Goal: Task Accomplishment & Management: Complete application form

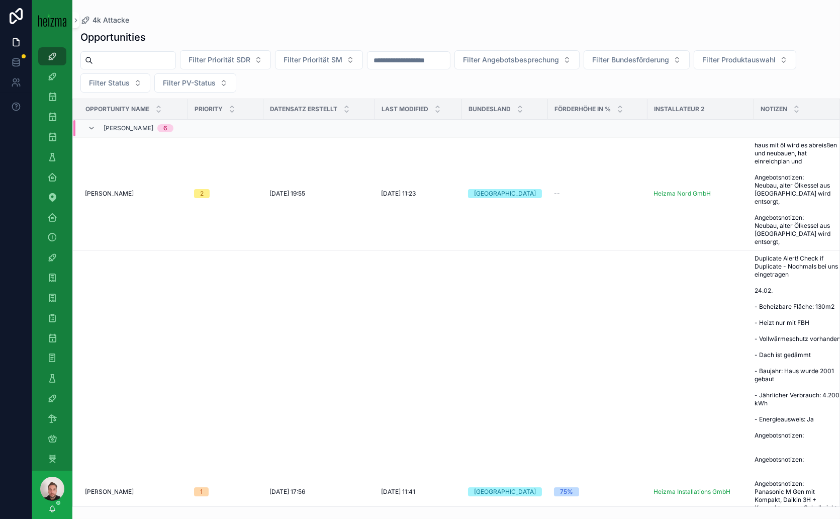
click at [693, 29] on div "Opportunities Filter Priorität SDR Filter Priorität SM Filter Angebotsbesprechu…" at bounding box center [456, 265] width 768 height 483
click at [52, 137] on icon "scrollable content" at bounding box center [52, 137] width 10 height 10
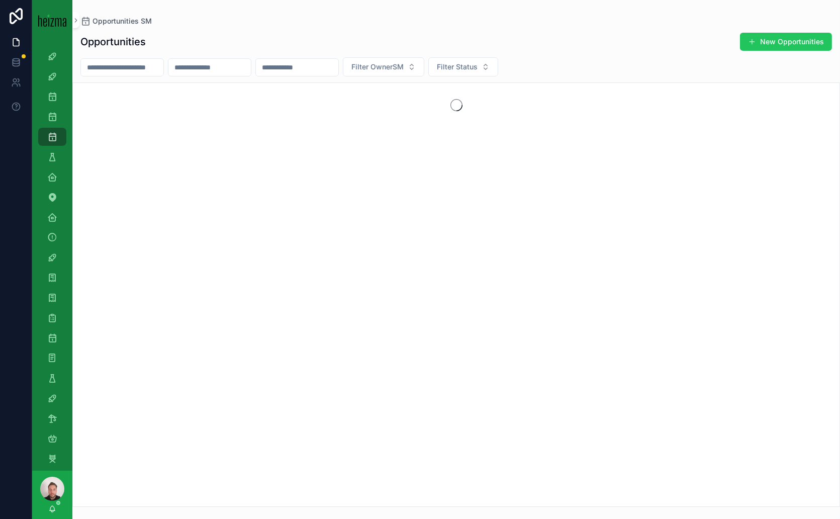
click at [143, 64] on input "scrollable content" at bounding box center [122, 67] width 82 height 14
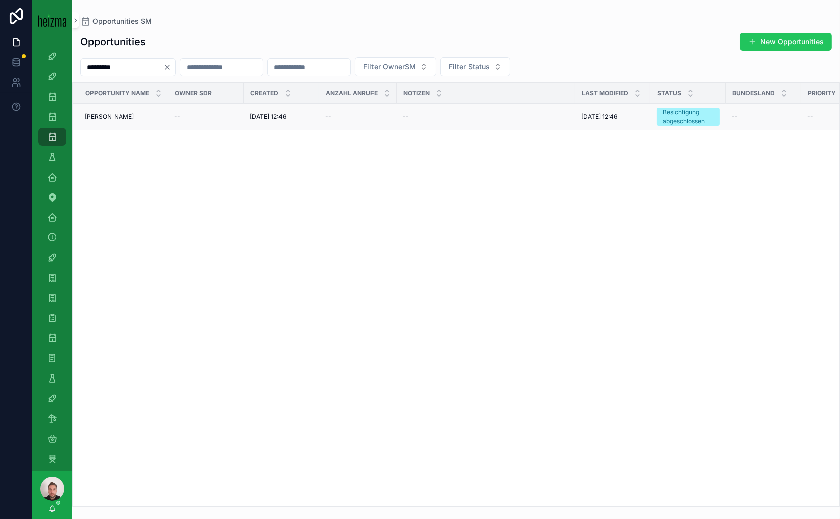
type input "*********"
click at [120, 113] on span "Robert Schropper" at bounding box center [109, 117] width 49 height 8
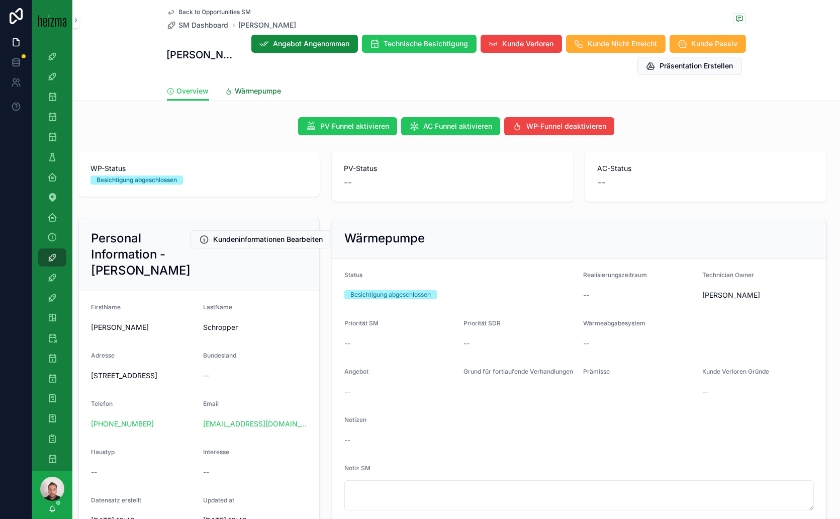
click at [264, 89] on span "Wärmepumpe" at bounding box center [258, 91] width 46 height 10
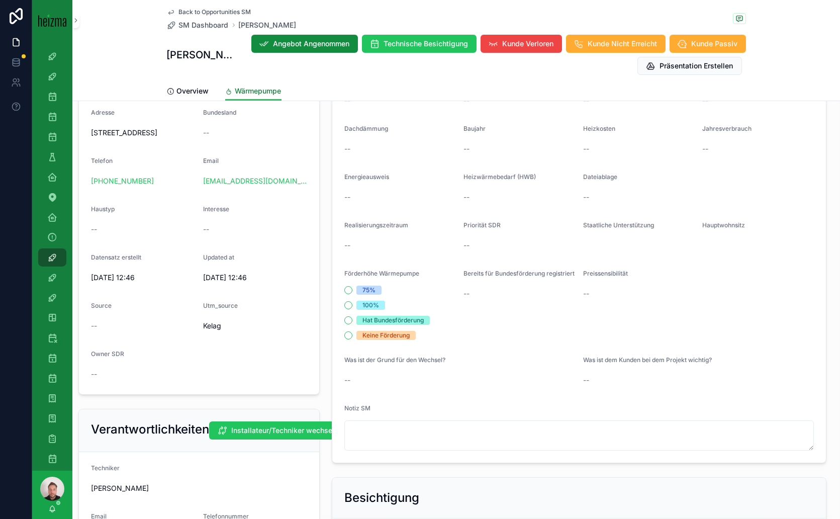
scroll to position [223, 0]
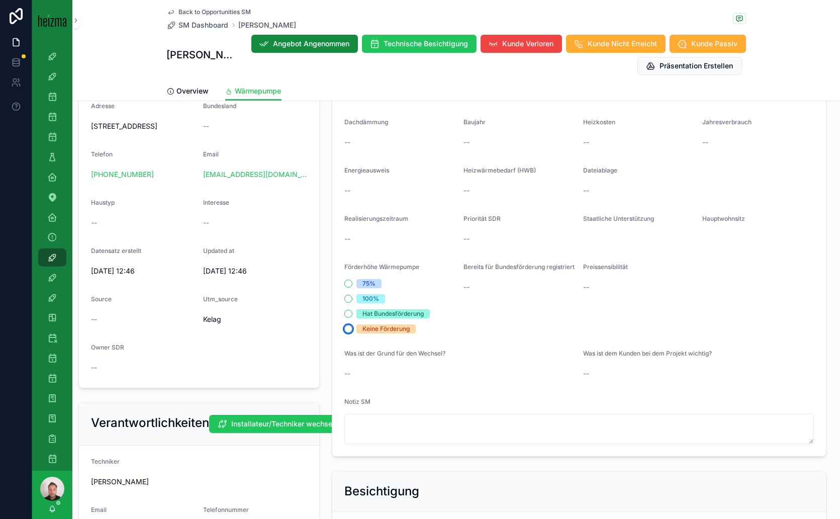
click at [346, 328] on button "Keine Förderung" at bounding box center [348, 329] width 8 height 8
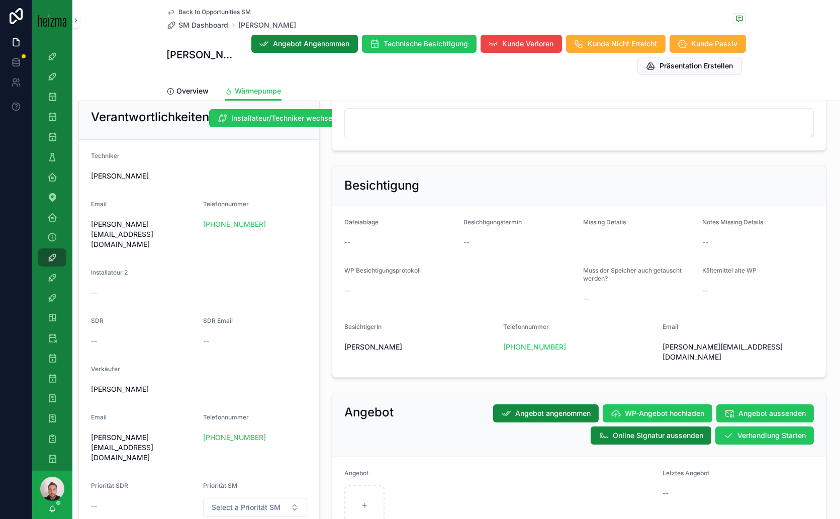
scroll to position [503, 0]
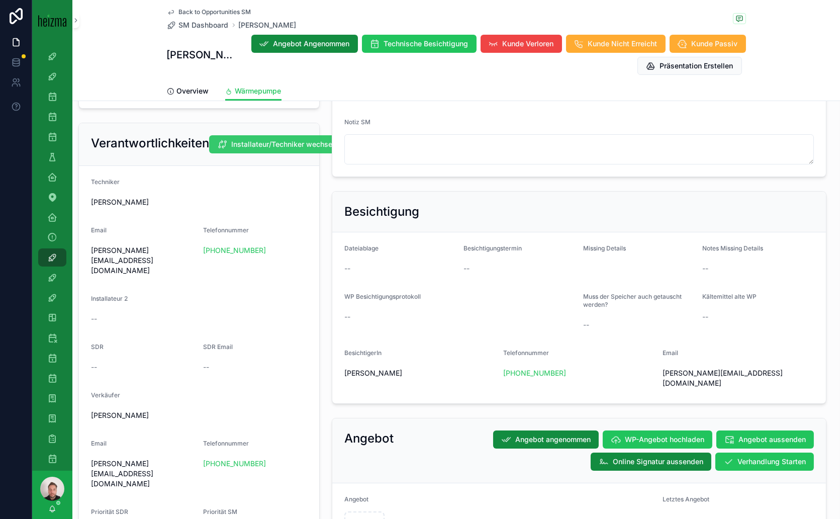
click at [281, 149] on span "Installateur/Techniker wechseln" at bounding box center [284, 144] width 107 height 10
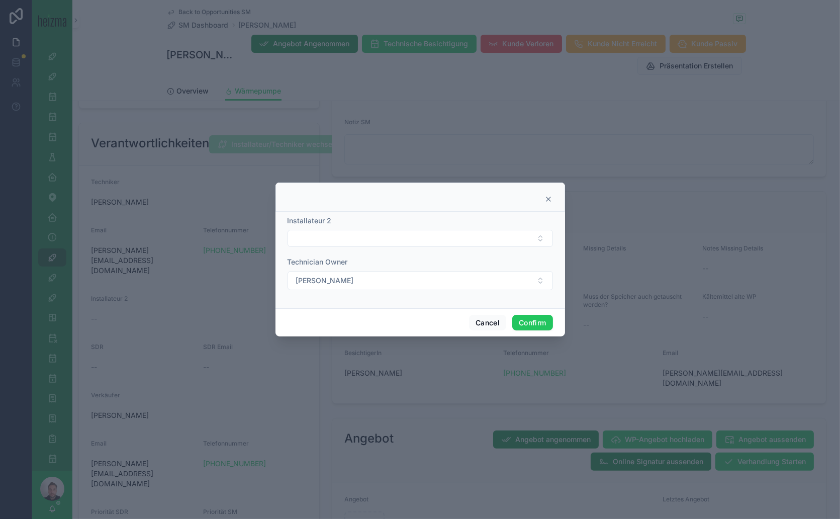
click at [549, 196] on icon at bounding box center [548, 199] width 8 height 8
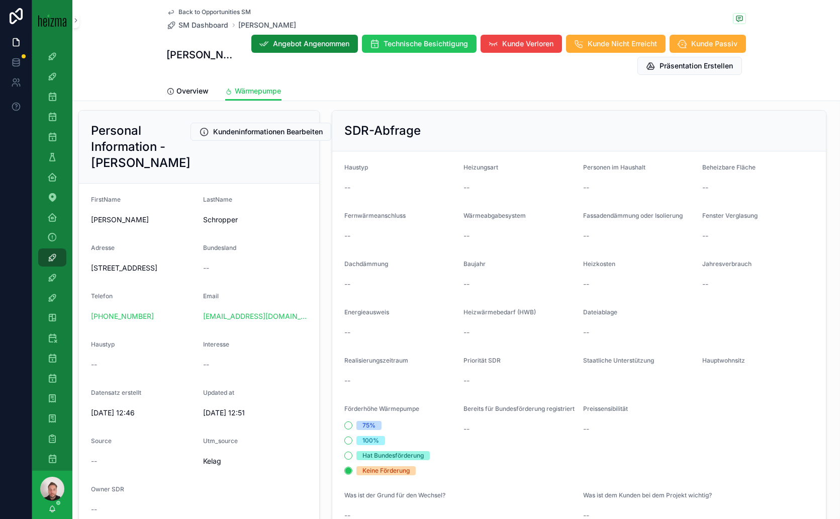
scroll to position [0, 0]
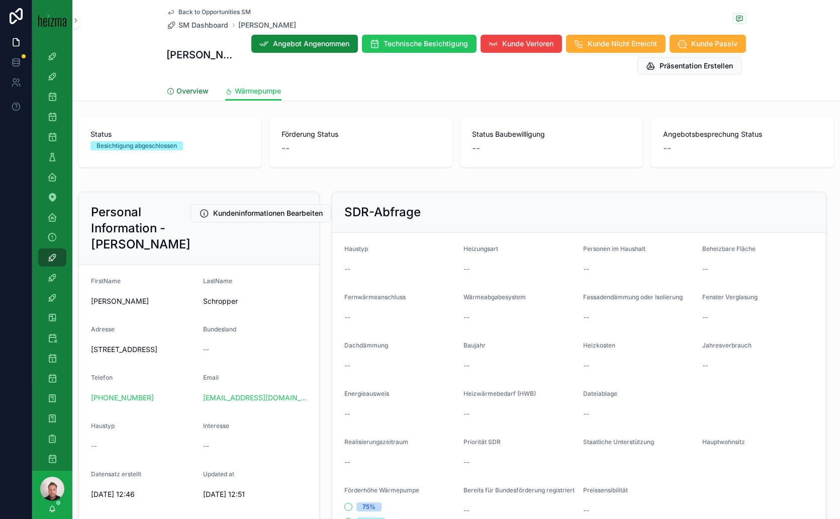
click at [189, 83] on link "Overview" at bounding box center [188, 92] width 42 height 20
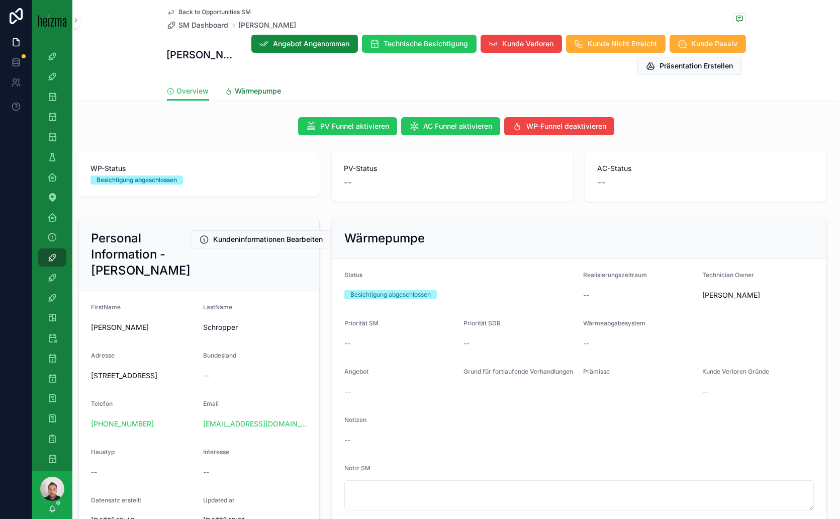
click at [251, 89] on span "Wärmepumpe" at bounding box center [258, 91] width 46 height 10
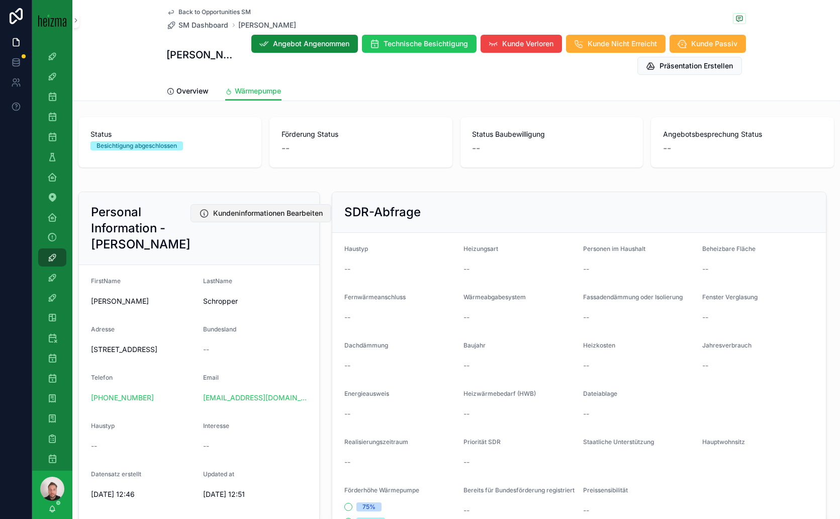
click at [261, 214] on span "Kundeninformationen Bearbeiten" at bounding box center [268, 213] width 110 height 10
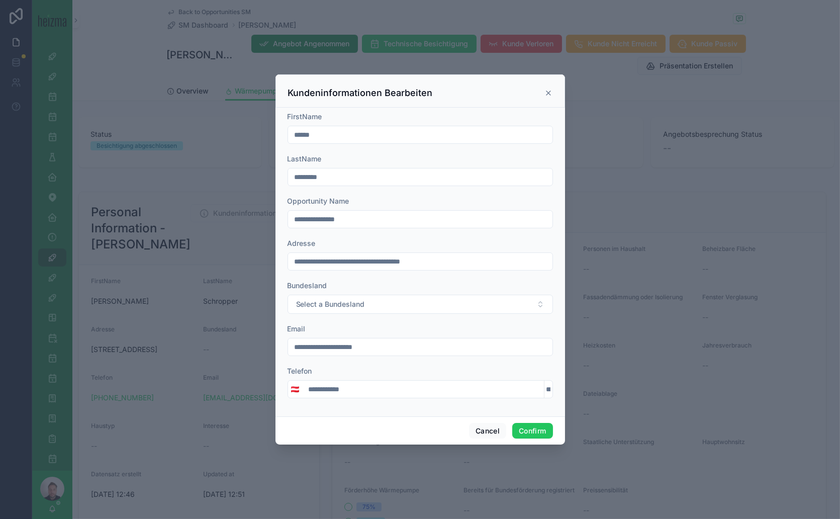
click at [549, 94] on icon at bounding box center [548, 93] width 4 height 4
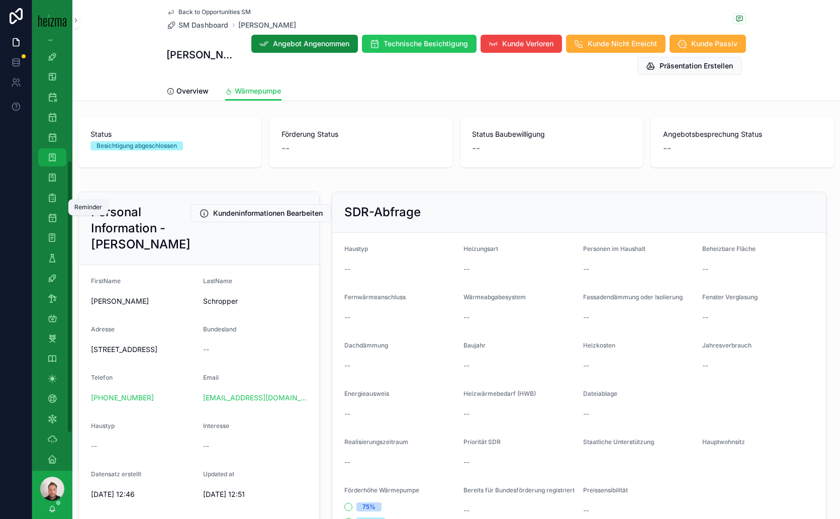
scroll to position [250, 0]
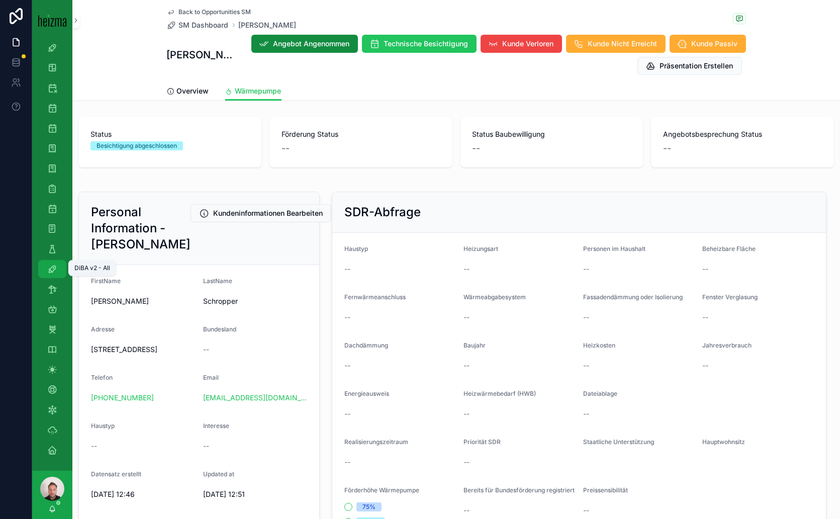
click at [57, 261] on div "DiBA v2 - All" at bounding box center [52, 269] width 16 height 16
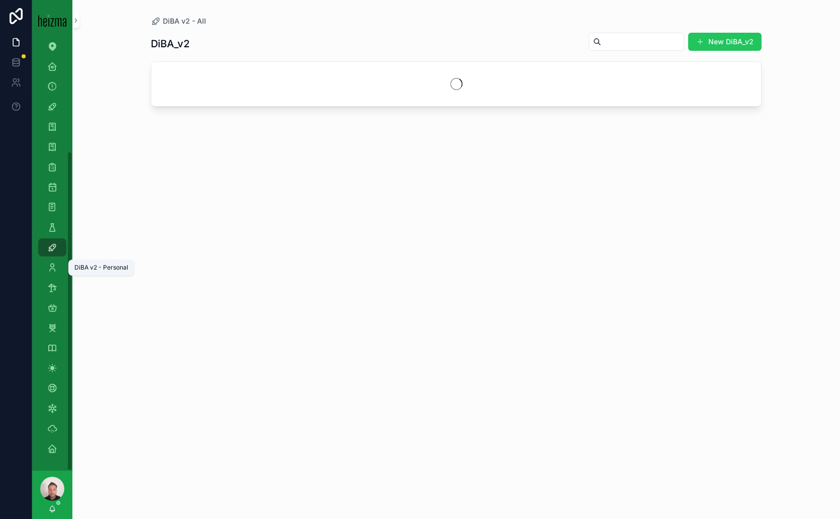
scroll to position [150, 0]
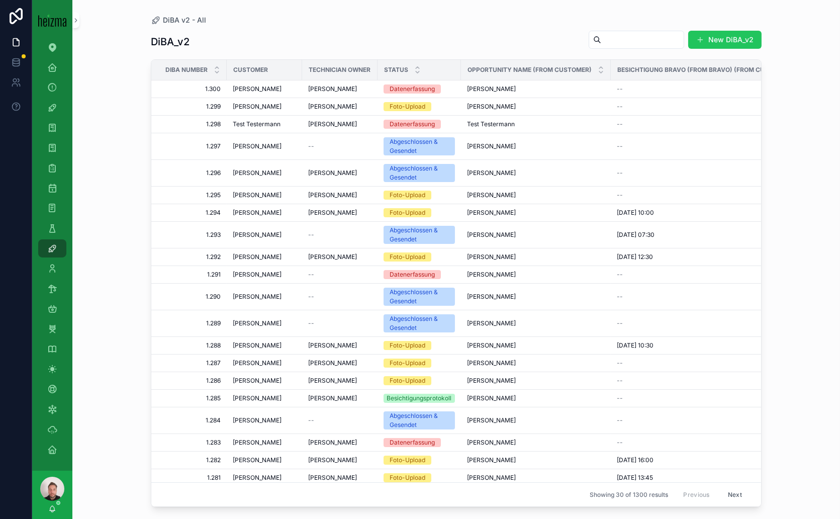
click at [705, 39] on button "New DiBA_v2" at bounding box center [724, 40] width 73 height 18
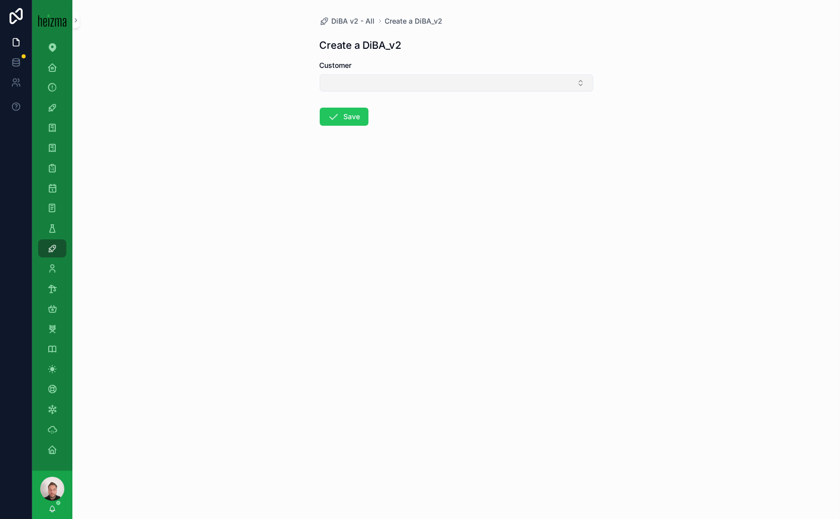
click at [406, 78] on button "Select Button" at bounding box center [456, 82] width 273 height 17
type input "*******"
click at [373, 122] on span "[PERSON_NAME]" at bounding box center [355, 122] width 58 height 10
click at [347, 120] on button "Save" at bounding box center [344, 119] width 49 height 18
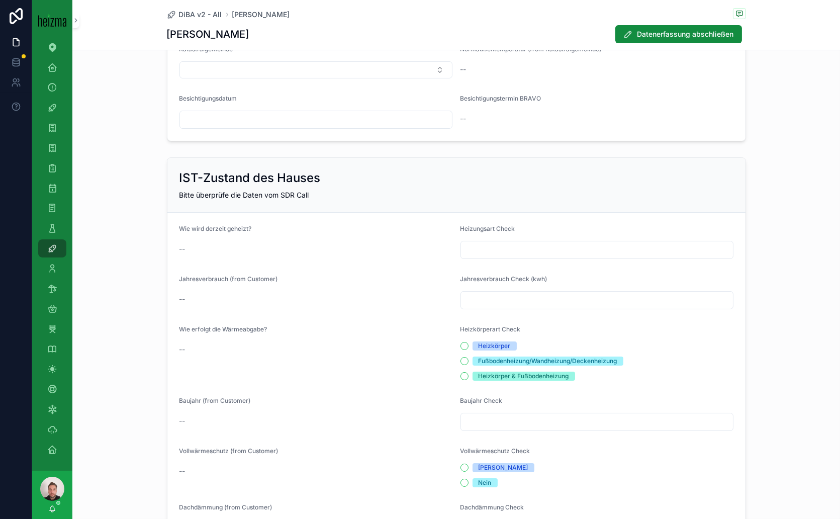
scroll to position [223, 0]
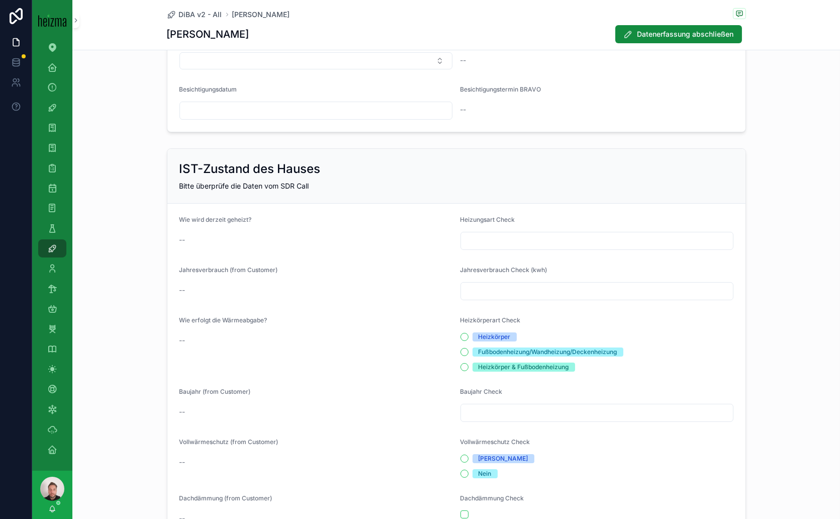
click at [502, 236] on input "scrollable content" at bounding box center [597, 241] width 272 height 14
type input "*******"
click at [480, 285] on input "scrollable content" at bounding box center [597, 291] width 272 height 14
type input "******"
click at [462, 366] on button "Heizkörper & Fußbodenheizung" at bounding box center [464, 367] width 8 height 8
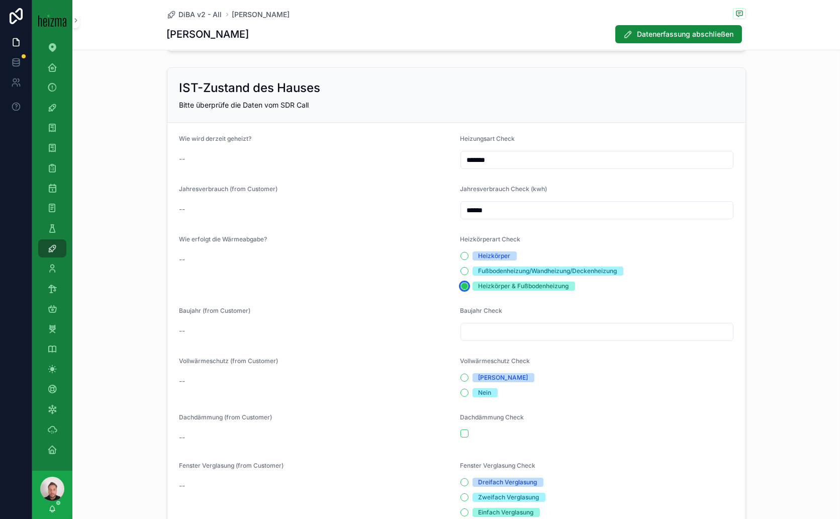
scroll to position [335, 0]
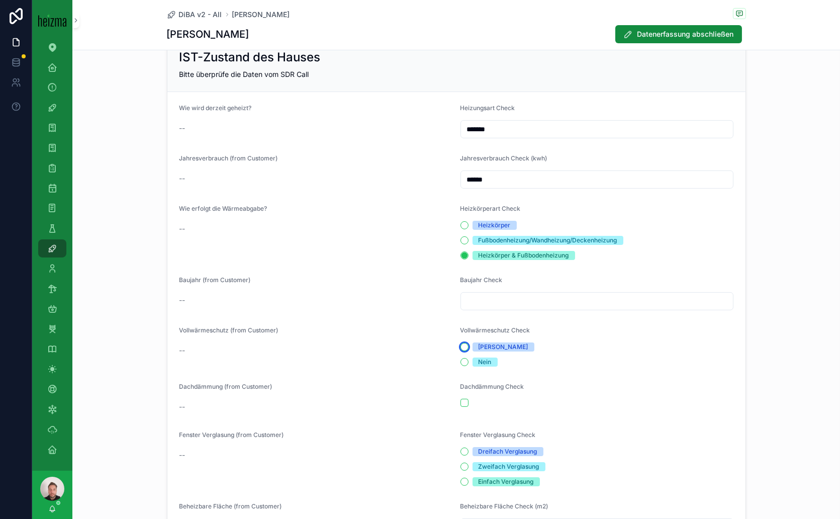
click at [460, 346] on button "[PERSON_NAME]" at bounding box center [464, 347] width 8 height 8
click at [463, 402] on button "scrollable content" at bounding box center [464, 403] width 8 height 8
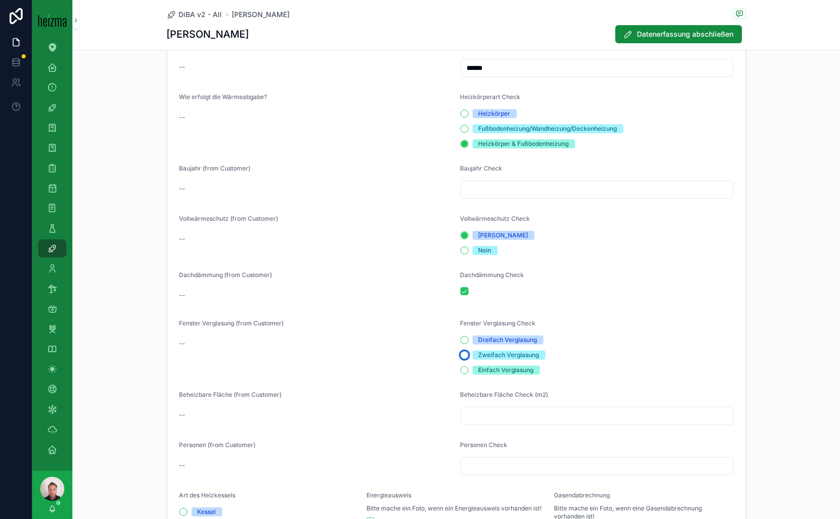
click at [460, 353] on button "Zweifach Verglasung" at bounding box center [464, 355] width 8 height 8
click at [492, 409] on input "scrollable content" at bounding box center [597, 416] width 272 height 14
type input "***"
click at [531, 182] on input "scrollable content" at bounding box center [597, 189] width 272 height 14
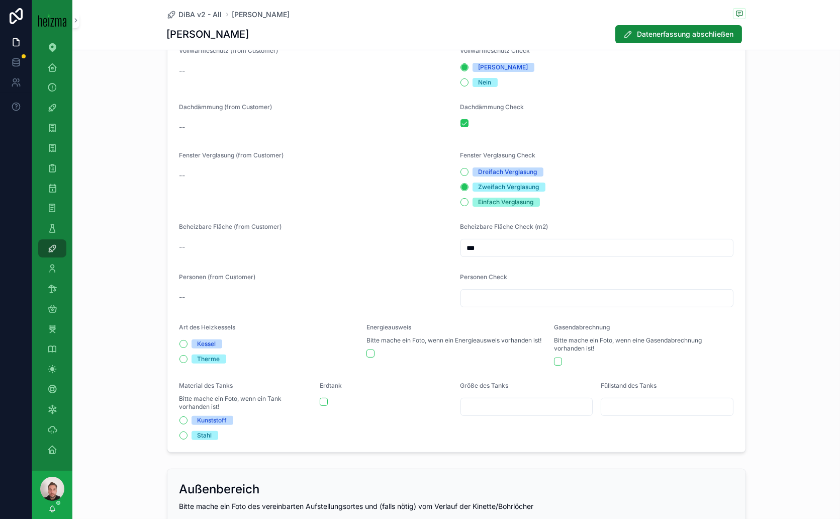
type input "****"
click at [618, 300] on input "scrollable content" at bounding box center [597, 298] width 272 height 14
type input "*"
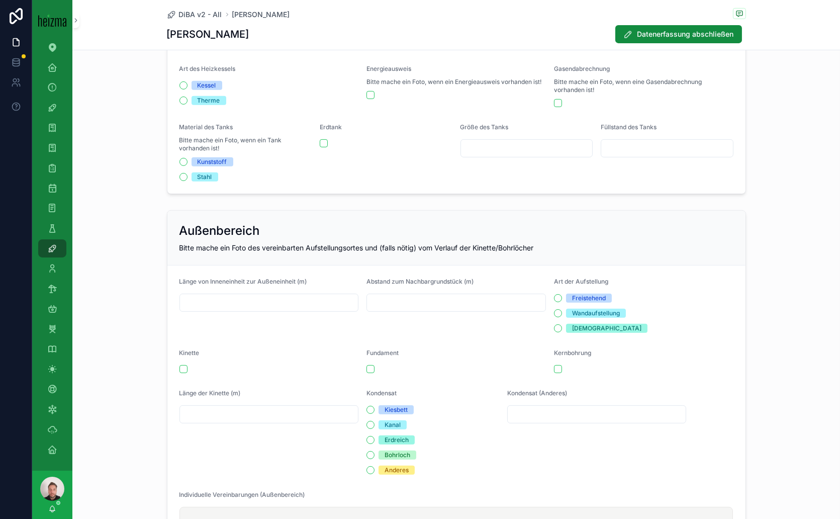
scroll to position [893, 0]
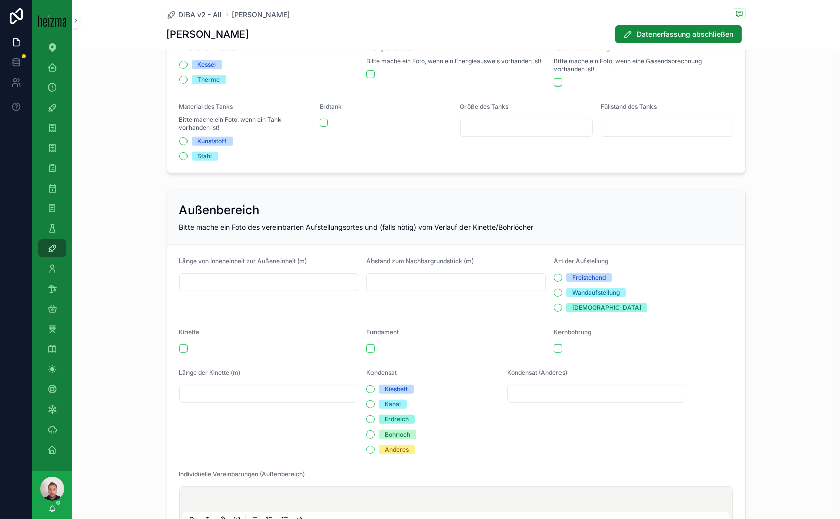
type input "*"
click at [237, 277] on input "scrollable content" at bounding box center [269, 282] width 178 height 14
type input "*"
click at [475, 280] on input "scrollable content" at bounding box center [456, 282] width 178 height 14
type input "*"
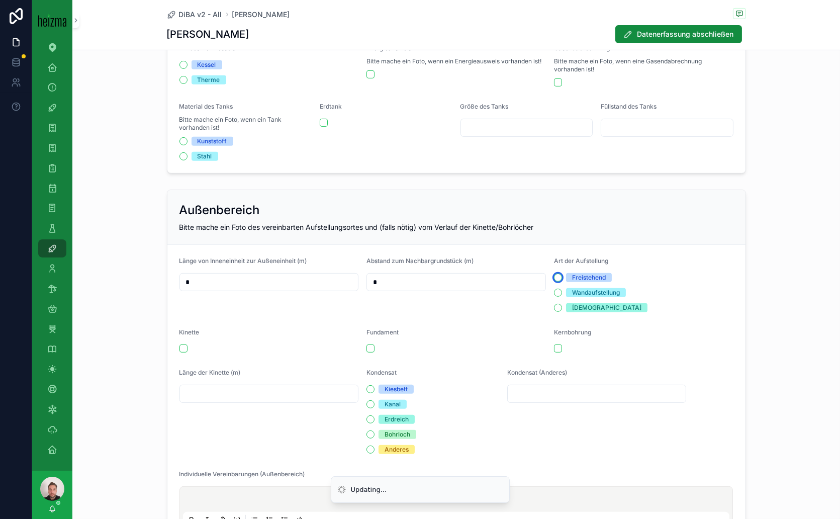
click at [554, 276] on button "Freistehend" at bounding box center [558, 277] width 8 height 8
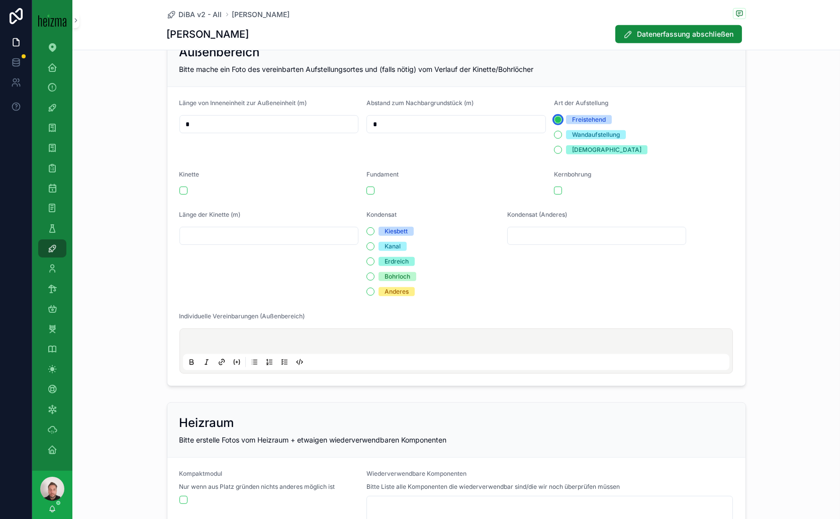
scroll to position [1061, 0]
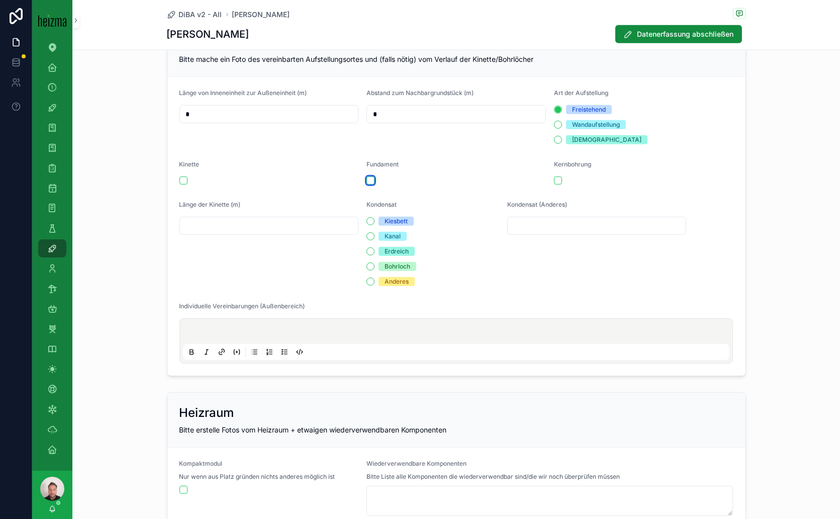
click at [366, 177] on button "scrollable content" at bounding box center [370, 180] width 8 height 8
click at [367, 218] on button "Kiesbett" at bounding box center [370, 221] width 8 height 8
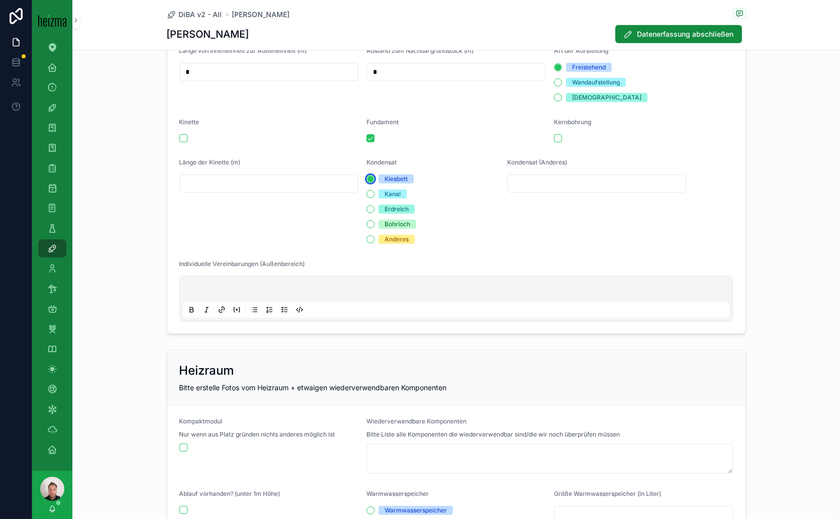
scroll to position [1229, 0]
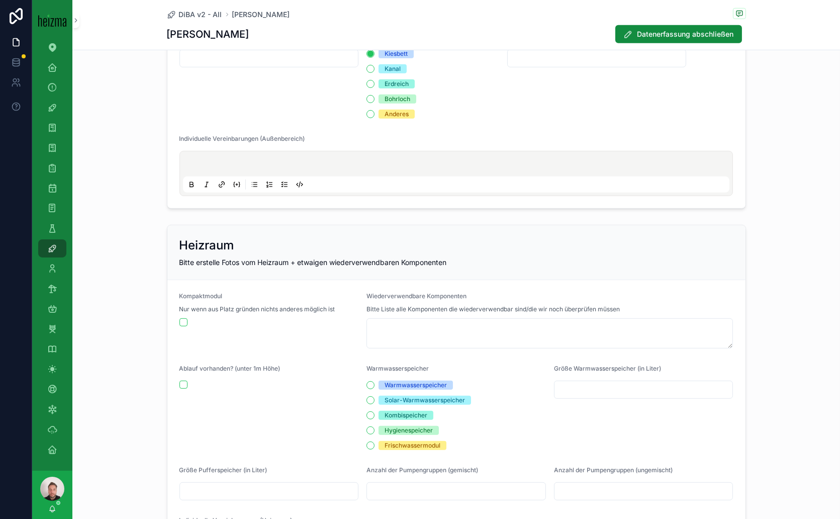
click at [301, 164] on p "scrollable content" at bounding box center [458, 165] width 547 height 10
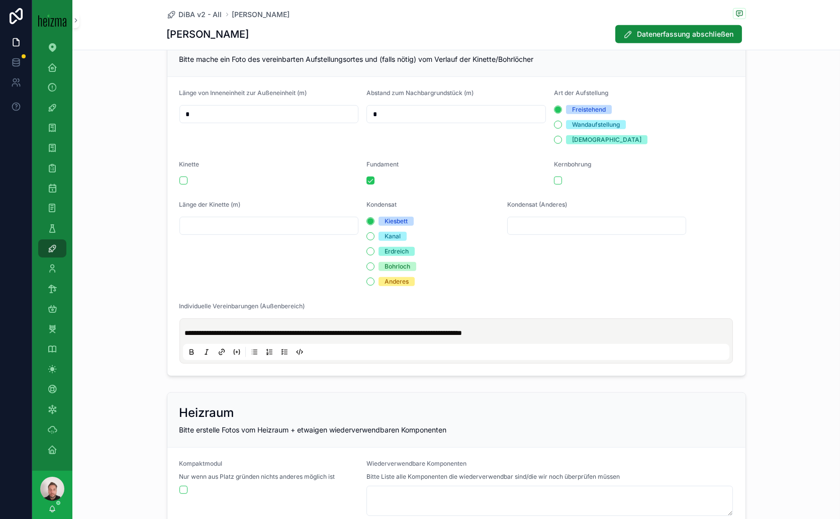
click at [323, 329] on span "**********" at bounding box center [323, 332] width 277 height 7
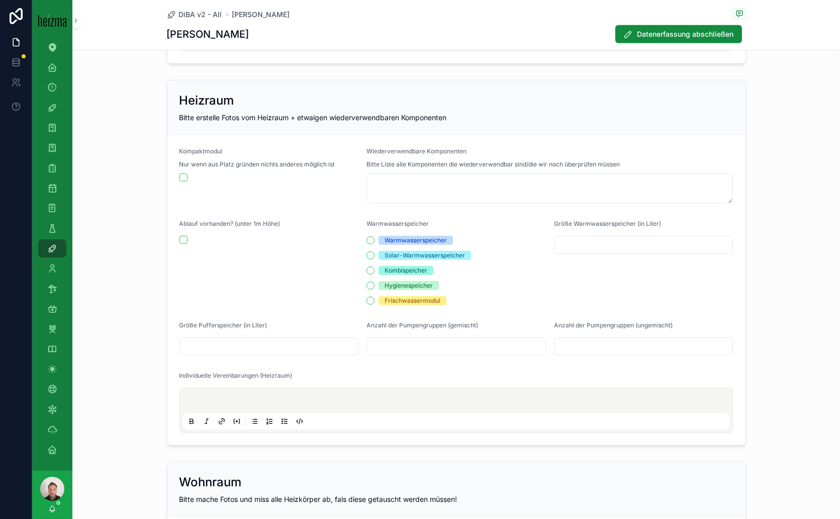
scroll to position [1396, 0]
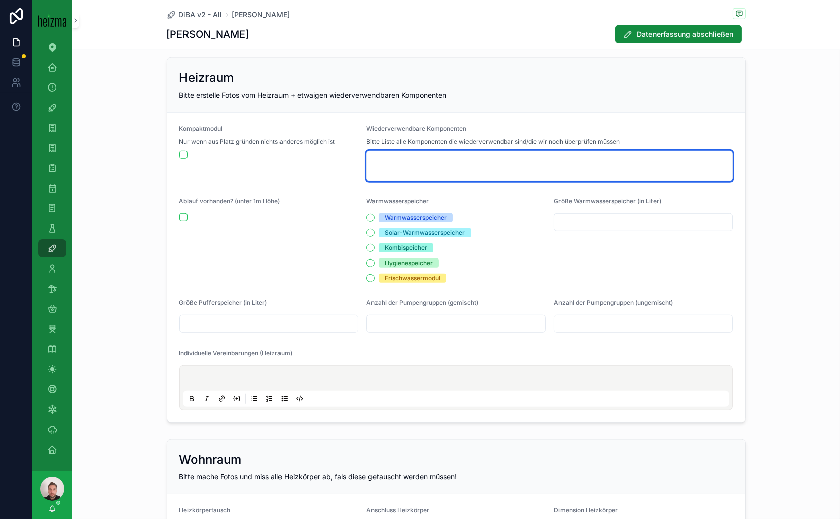
click at [387, 154] on textarea "scrollable content" at bounding box center [549, 166] width 366 height 30
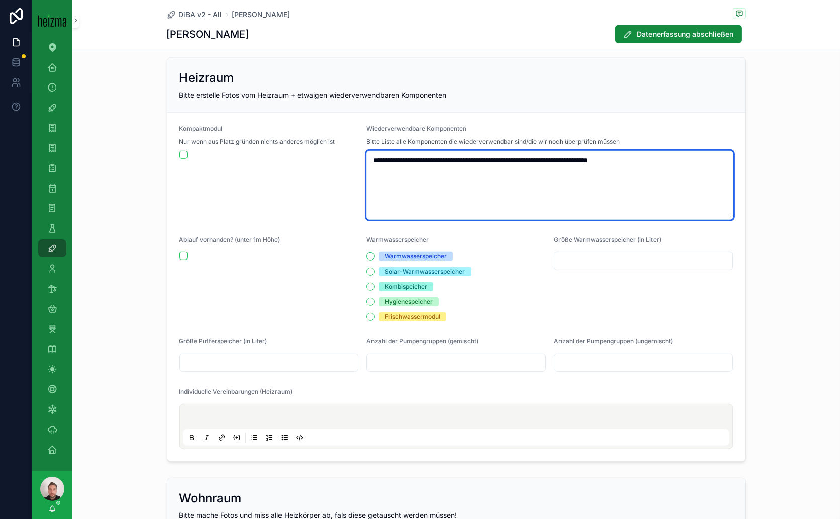
type textarea "**********"
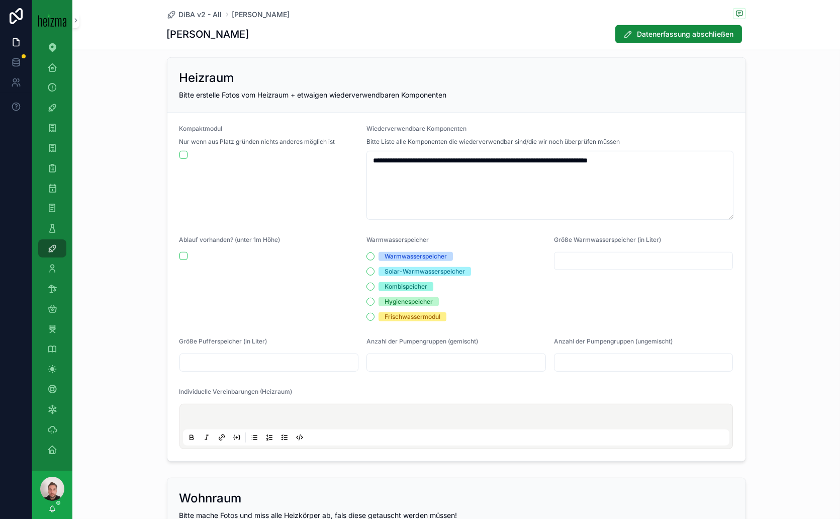
click at [612, 254] on input "scrollable content" at bounding box center [643, 261] width 178 height 14
click at [366, 270] on button "Solar-Warmwasserspeicher" at bounding box center [370, 271] width 8 height 8
click at [583, 255] on input "scrollable content" at bounding box center [643, 261] width 178 height 14
type input "***"
click at [220, 355] on input "scrollable content" at bounding box center [269, 362] width 178 height 14
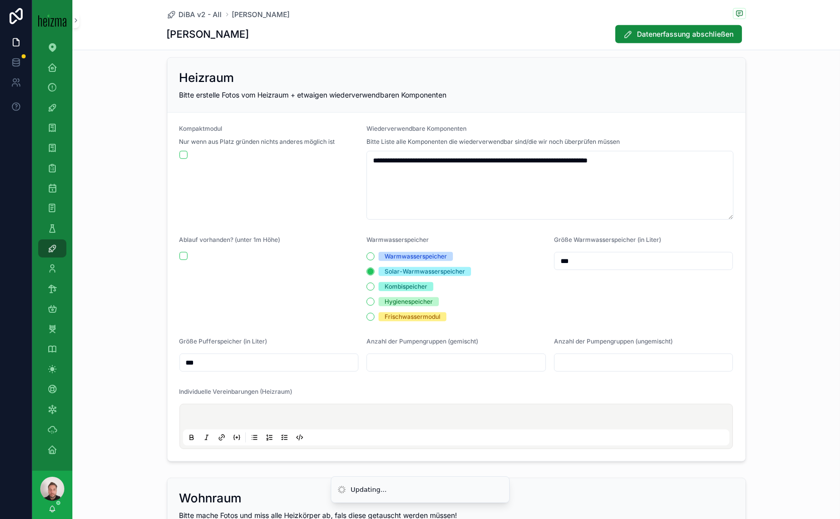
type input "***"
click at [280, 407] on div "scrollable content" at bounding box center [456, 426] width 547 height 38
click at [361, 413] on p "scrollable content" at bounding box center [458, 418] width 547 height 10
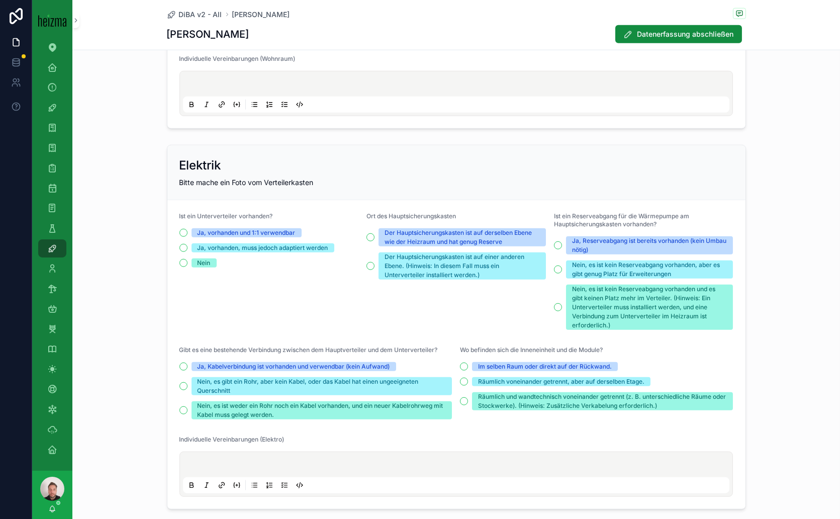
scroll to position [2067, 0]
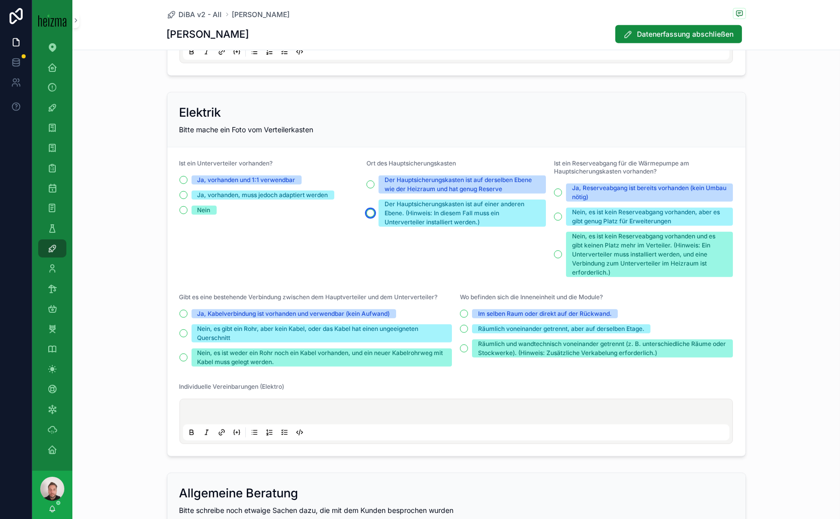
click at [366, 211] on button "Der Hauptsicherungskasten ist auf einer anderen Ebene. (Hinweis: In diesem Fall…" at bounding box center [370, 213] width 8 height 8
click at [554, 213] on button "Nein, es ist kein Reserveabgang vorhanden, aber es gibt genug Platz für Erweite…" at bounding box center [558, 217] width 8 height 8
click at [254, 408] on p "scrollable content" at bounding box center [458, 413] width 547 height 10
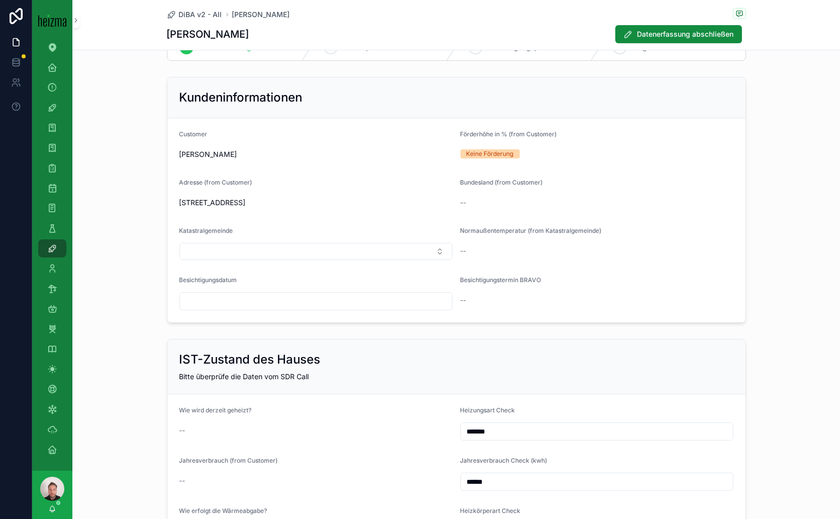
scroll to position [0, 0]
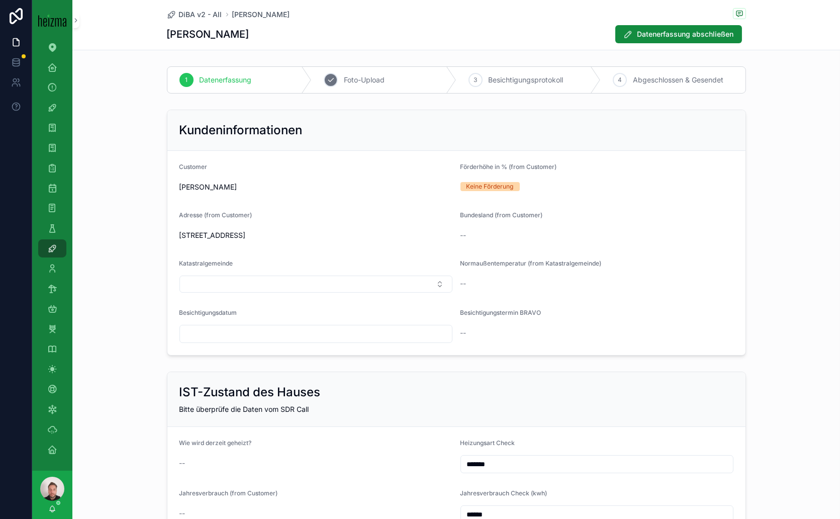
click at [383, 83] on div "2 Foto-Upload" at bounding box center [384, 80] width 145 height 26
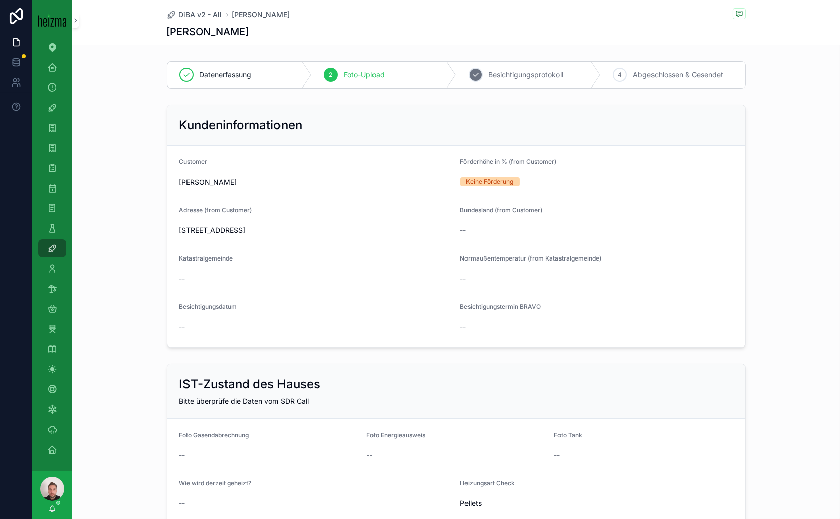
click at [554, 76] on span "Besichtigungsprotokoll" at bounding box center [526, 75] width 75 height 10
click at [693, 70] on span "Abgeschlossen & Gesendet" at bounding box center [678, 75] width 90 height 10
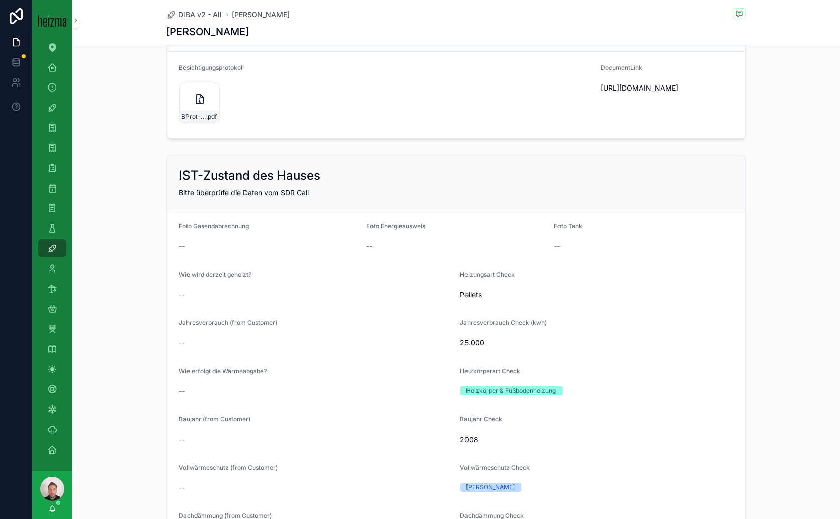
scroll to position [279, 0]
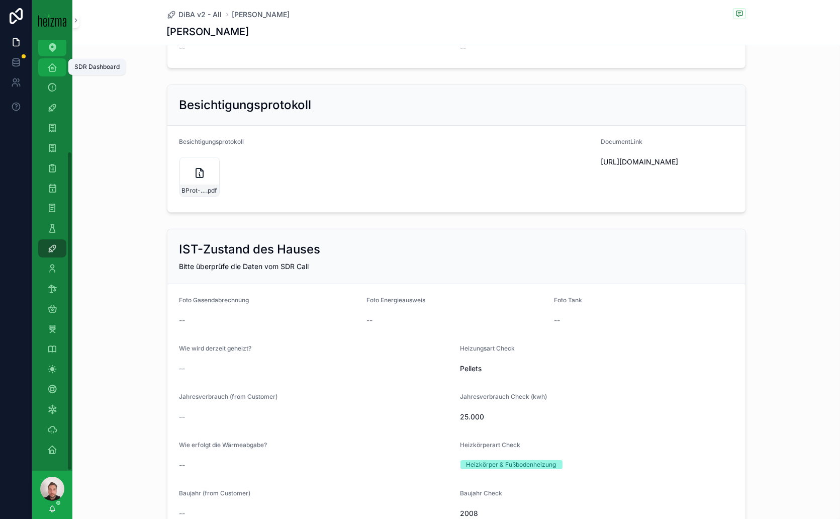
click at [47, 64] on icon "scrollable content" at bounding box center [52, 67] width 10 height 10
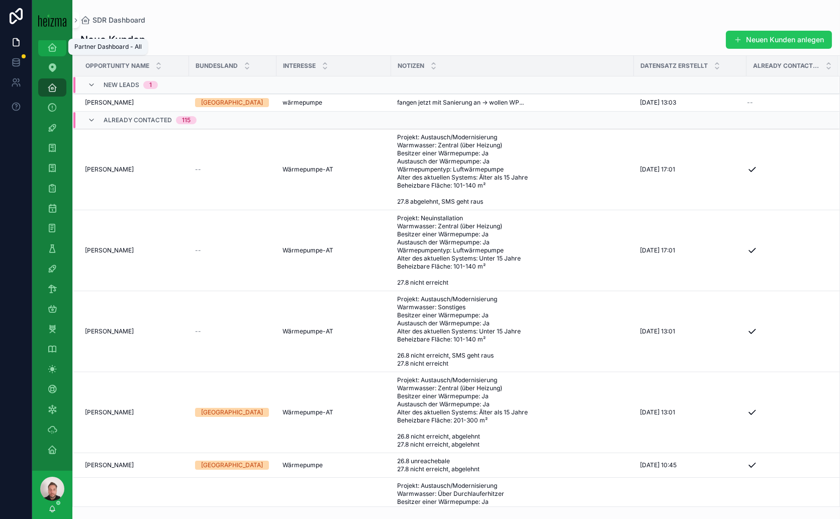
click at [47, 48] on icon "scrollable content" at bounding box center [52, 47] width 10 height 10
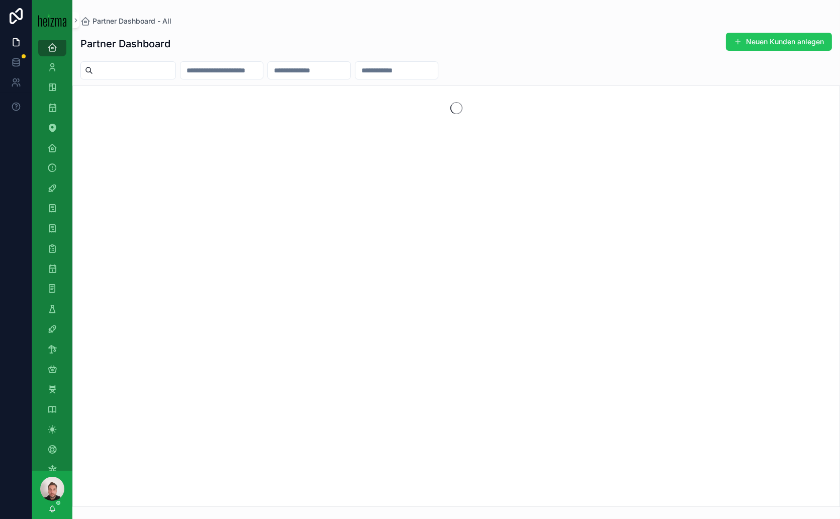
drag, startPoint x: 84, startPoint y: 54, endPoint x: 106, endPoint y: 69, distance: 25.7
click at [105, 68] on input "scrollable content" at bounding box center [134, 70] width 82 height 14
type input "********"
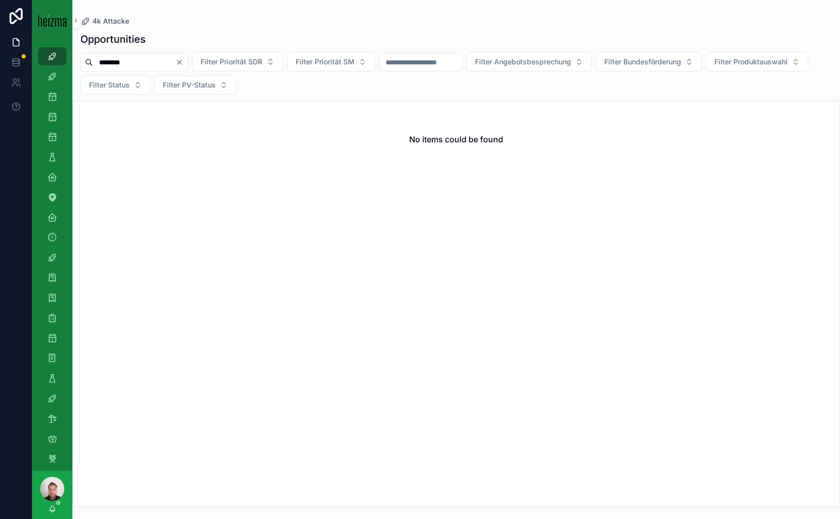
type input "********"
click at [183, 61] on icon "Clear" at bounding box center [179, 62] width 8 height 8
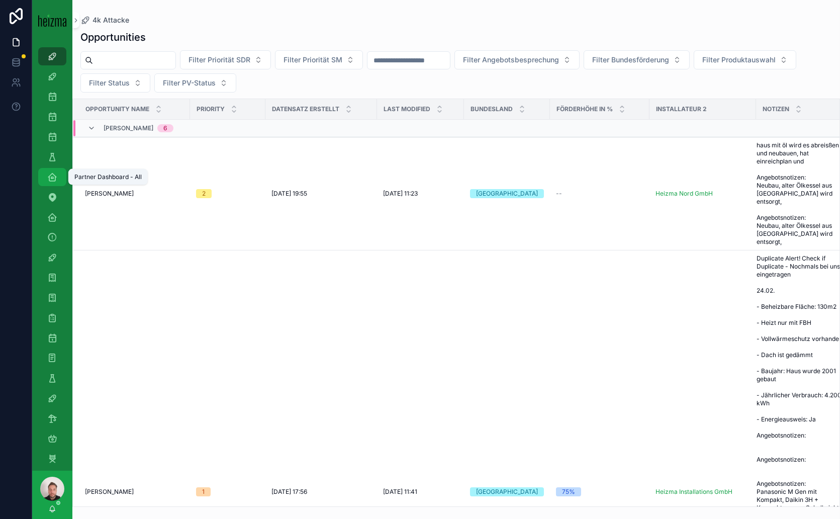
click at [49, 177] on icon "scrollable content" at bounding box center [52, 177] width 10 height 10
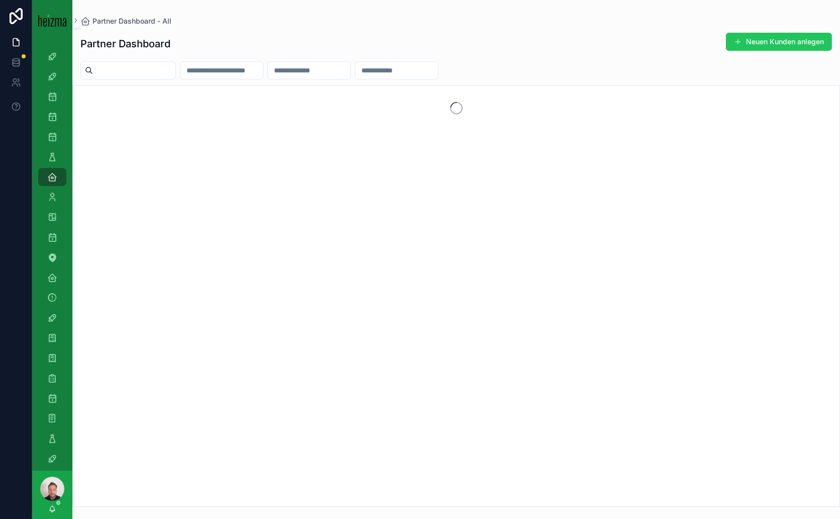
click at [110, 67] on input "scrollable content" at bounding box center [134, 70] width 82 height 14
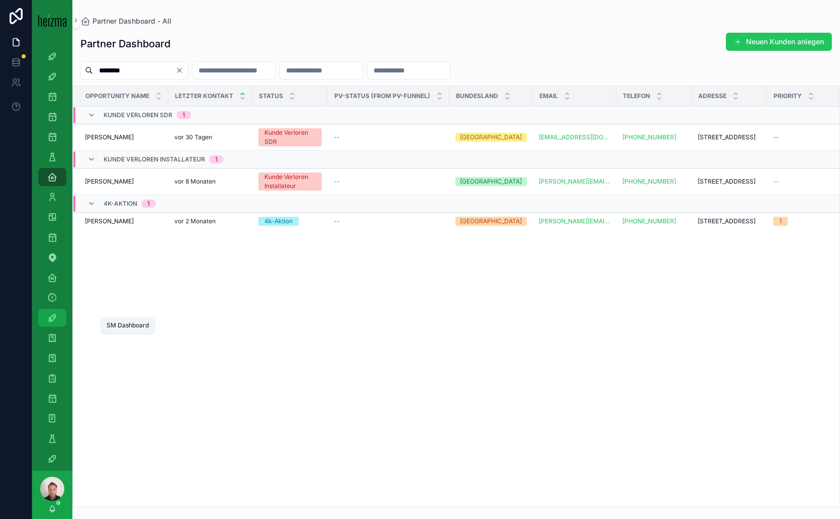
type input "********"
click at [53, 316] on icon "scrollable content" at bounding box center [52, 318] width 10 height 10
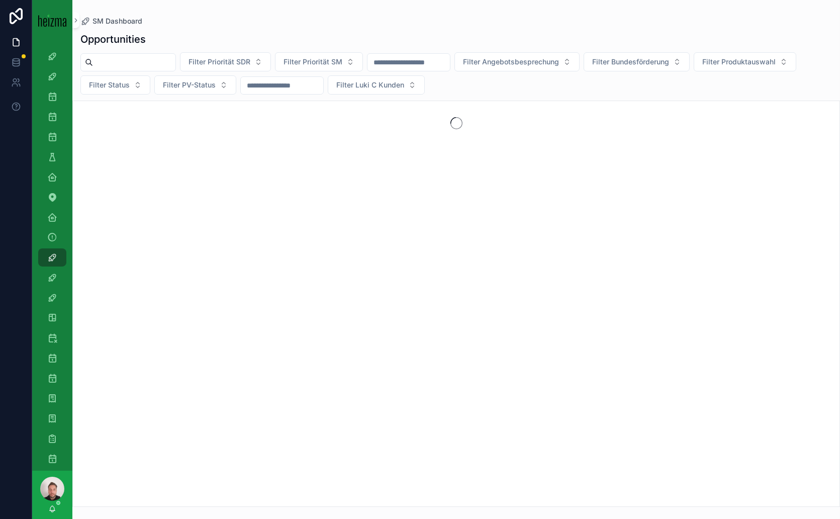
click at [124, 67] on input "scrollable content" at bounding box center [134, 62] width 82 height 14
type input "*"
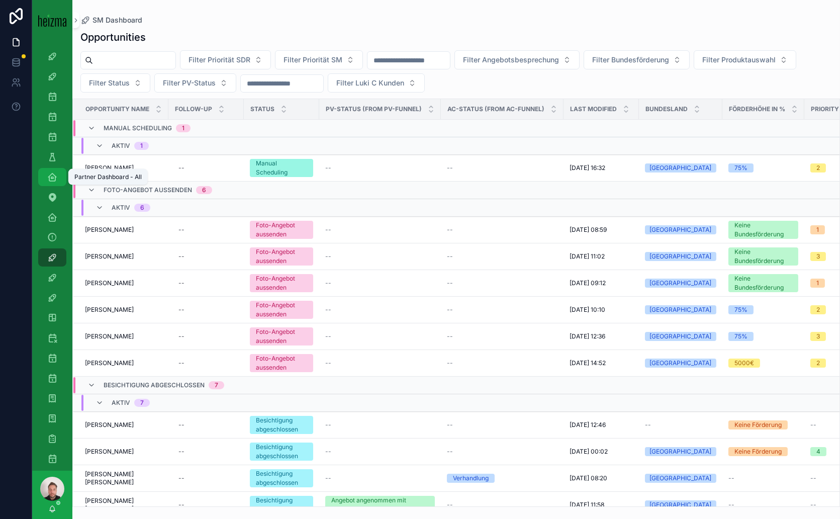
click at [61, 178] on link "Partner Dashboard - All" at bounding box center [52, 177] width 28 height 18
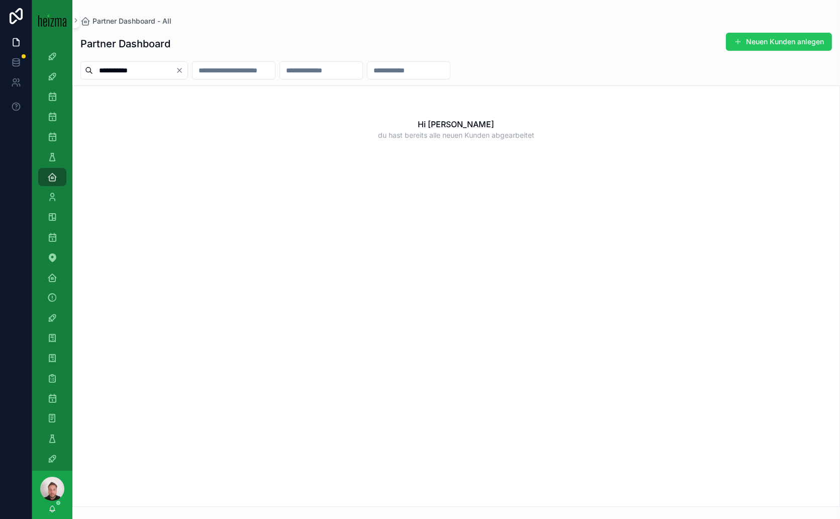
type input "**********"
click at [183, 71] on icon "Clear" at bounding box center [179, 70] width 8 height 8
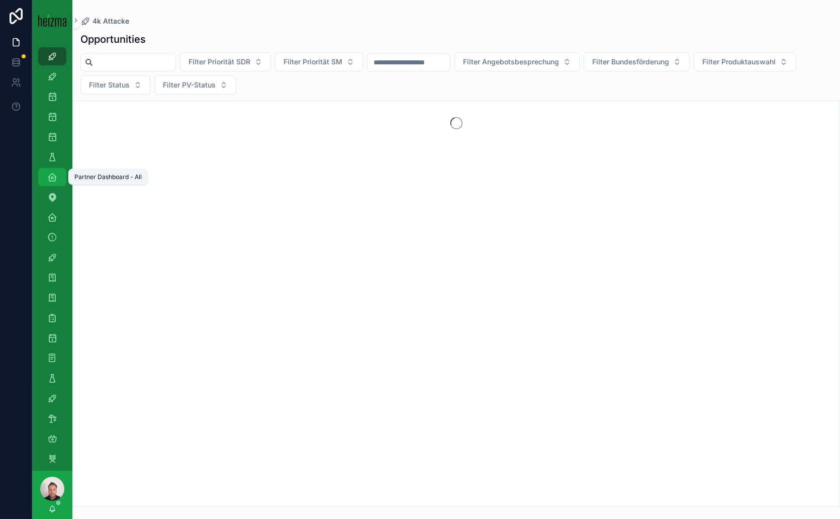
click at [57, 174] on icon "scrollable content" at bounding box center [52, 177] width 10 height 10
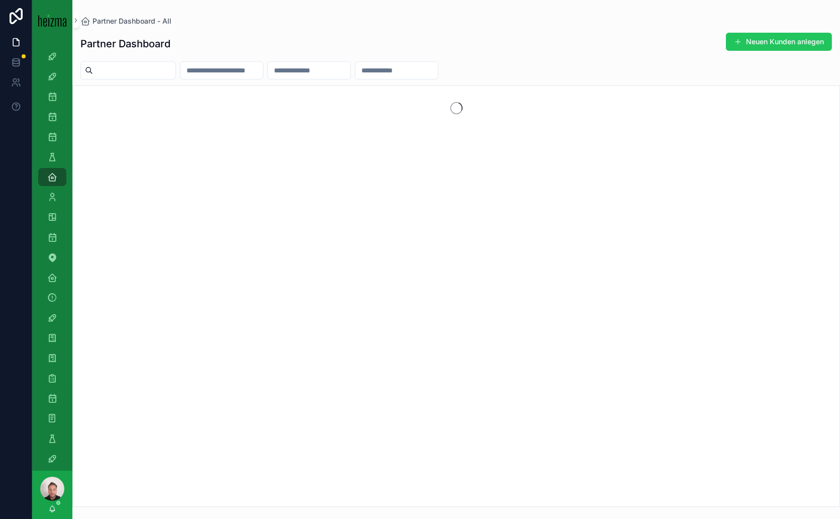
click at [124, 73] on input "scrollable content" at bounding box center [134, 70] width 82 height 14
type input "**********"
click at [183, 69] on icon "Clear" at bounding box center [179, 70] width 8 height 8
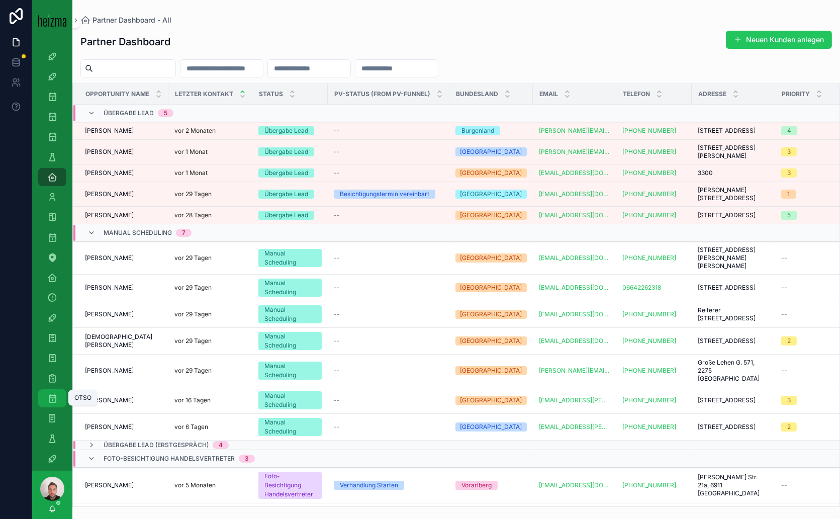
click at [48, 399] on icon "scrollable content" at bounding box center [52, 398] width 10 height 10
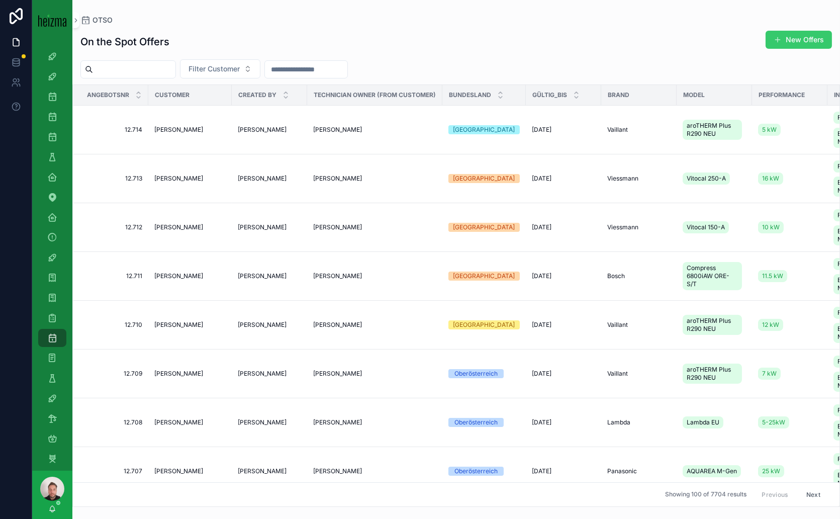
click at [779, 40] on span "scrollable content" at bounding box center [778, 40] width 8 height 8
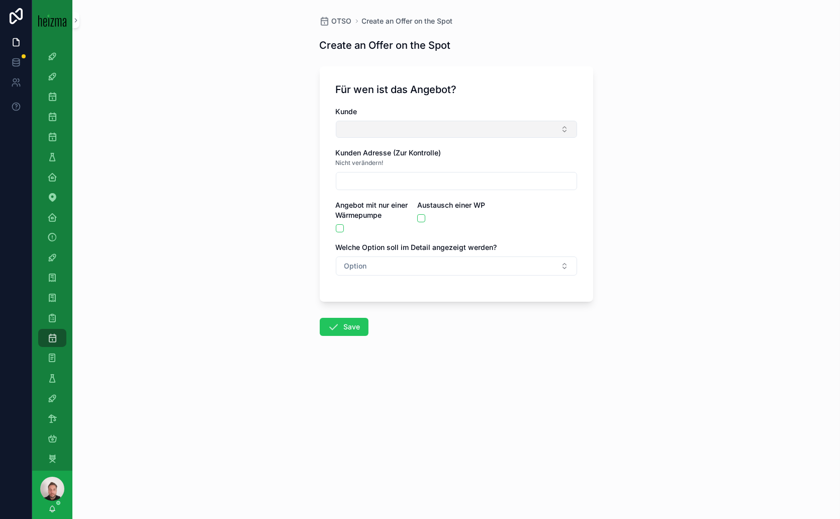
click at [388, 126] on button "Select Button" at bounding box center [456, 129] width 241 height 17
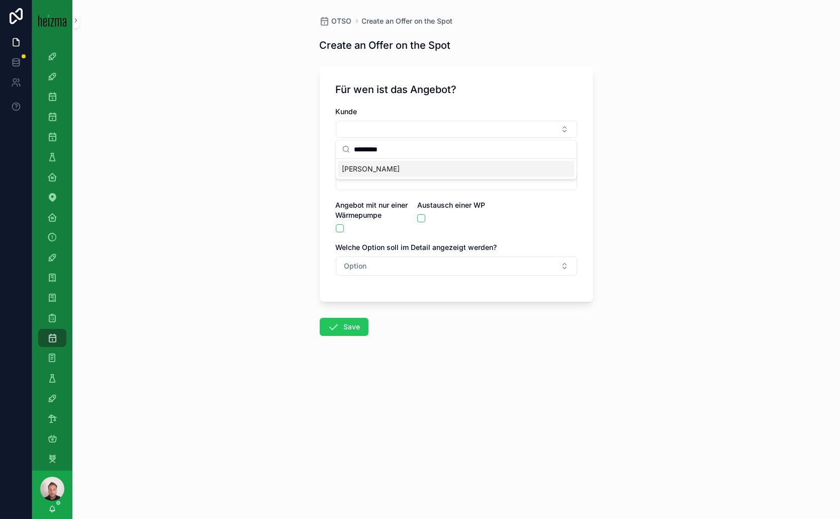
type input "*********"
click at [379, 169] on span "[PERSON_NAME]" at bounding box center [371, 169] width 58 height 10
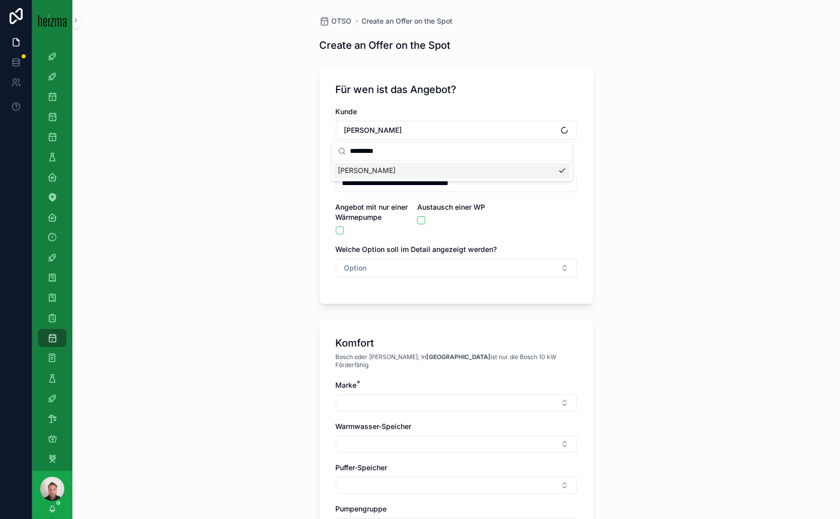
type input "**********"
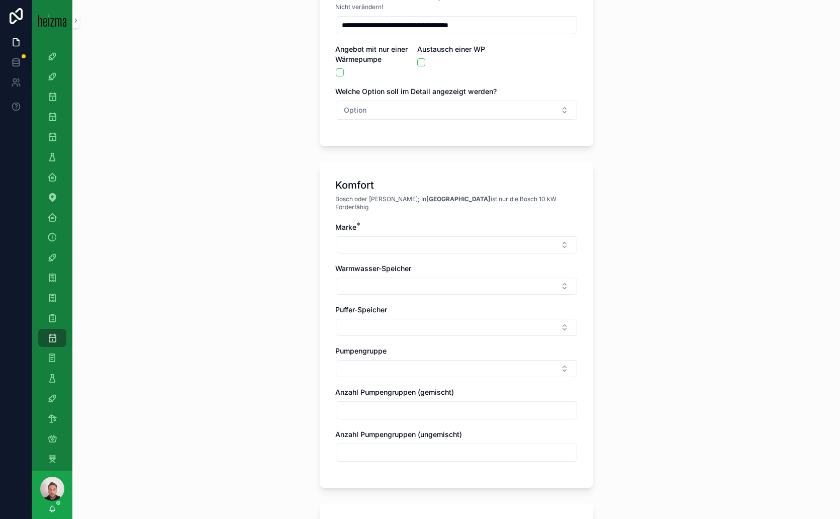
scroll to position [167, 0]
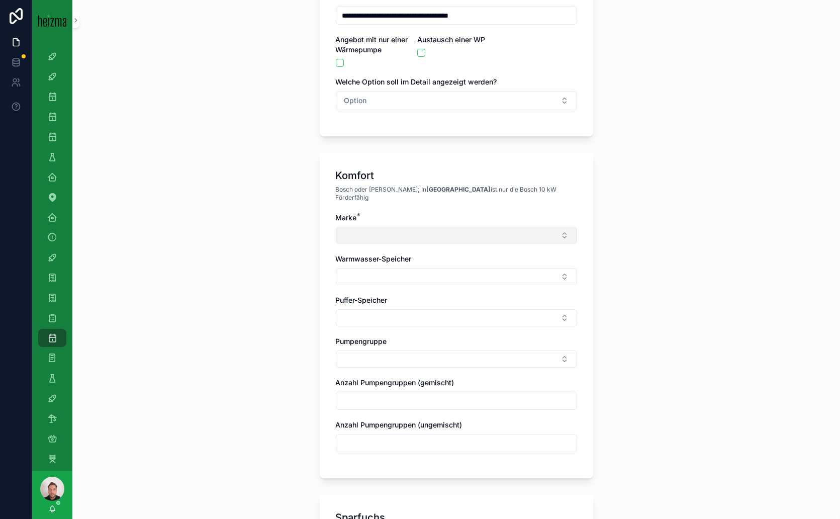
click at [546, 234] on button "Select Button" at bounding box center [456, 235] width 241 height 17
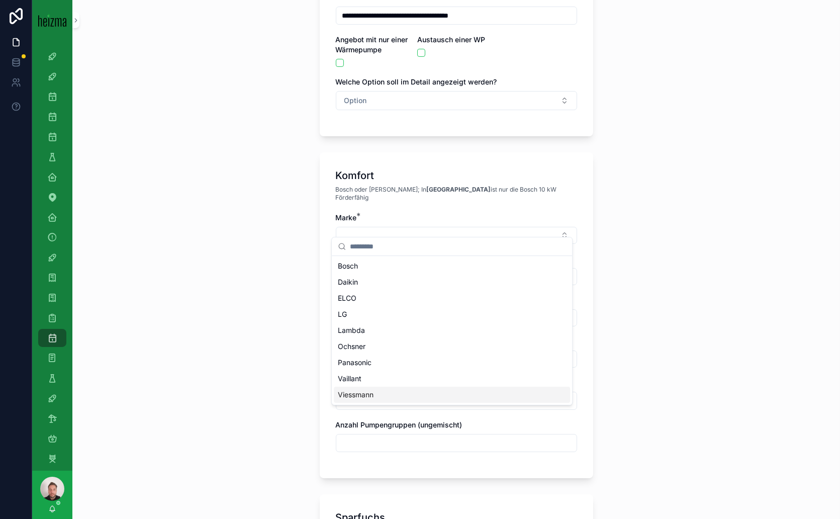
click at [363, 394] on span "Viessmann" at bounding box center [356, 395] width 36 height 10
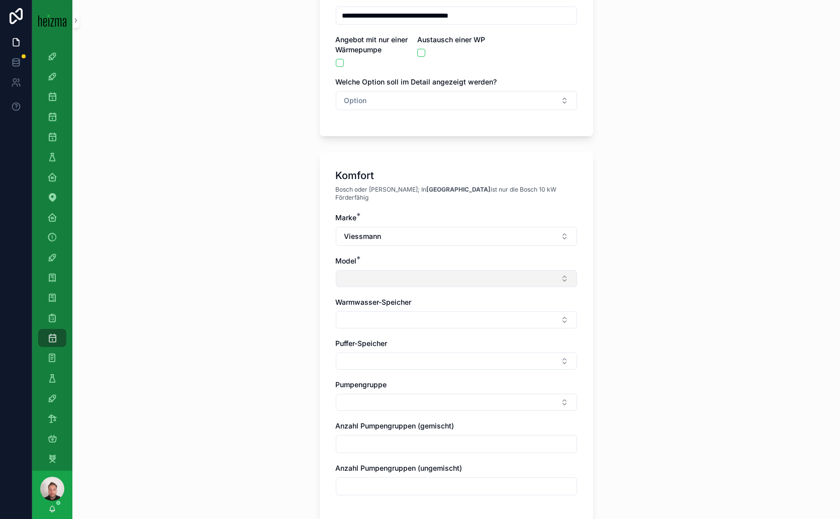
click at [483, 270] on button "Select Button" at bounding box center [456, 278] width 241 height 17
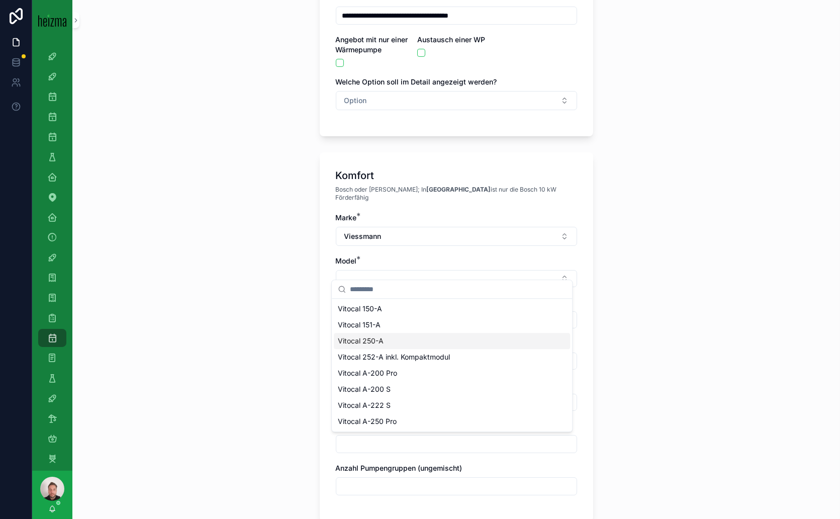
click at [378, 340] on span "Vitocal 250-A" at bounding box center [361, 341] width 46 height 10
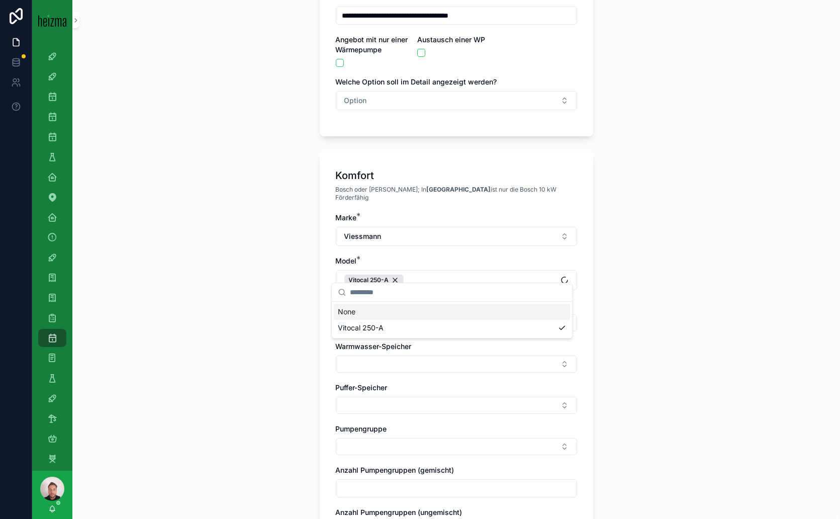
click at [747, 276] on div "**********" at bounding box center [456, 92] width 768 height 519
click at [549, 314] on button "Select Button" at bounding box center [456, 322] width 241 height 17
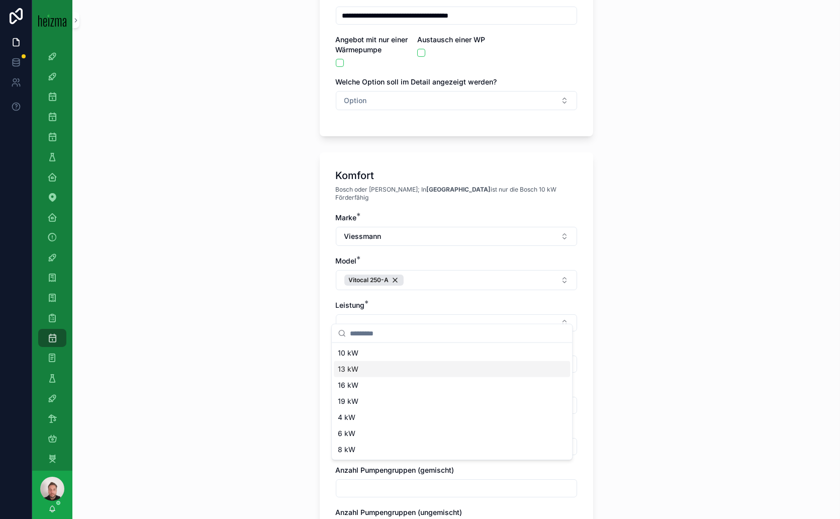
click at [374, 367] on div "13 kW" at bounding box center [452, 369] width 236 height 16
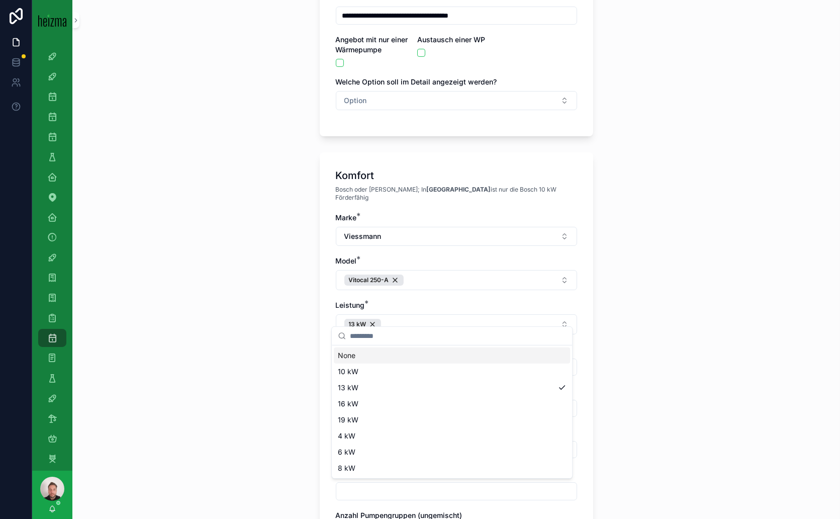
click at [766, 298] on div "**********" at bounding box center [456, 92] width 768 height 519
click at [528, 358] on button "Select Button" at bounding box center [456, 366] width 241 height 17
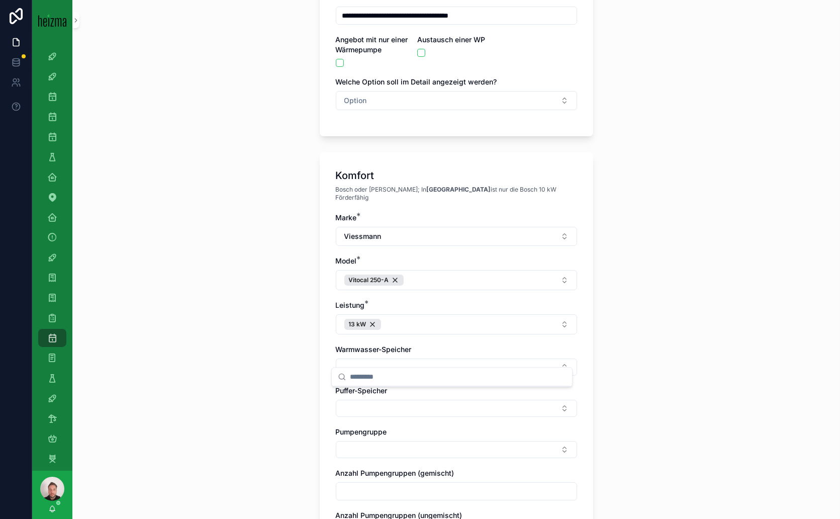
click at [615, 347] on div "**********" at bounding box center [456, 92] width 768 height 519
click at [540, 363] on button "Select Button" at bounding box center [456, 366] width 241 height 17
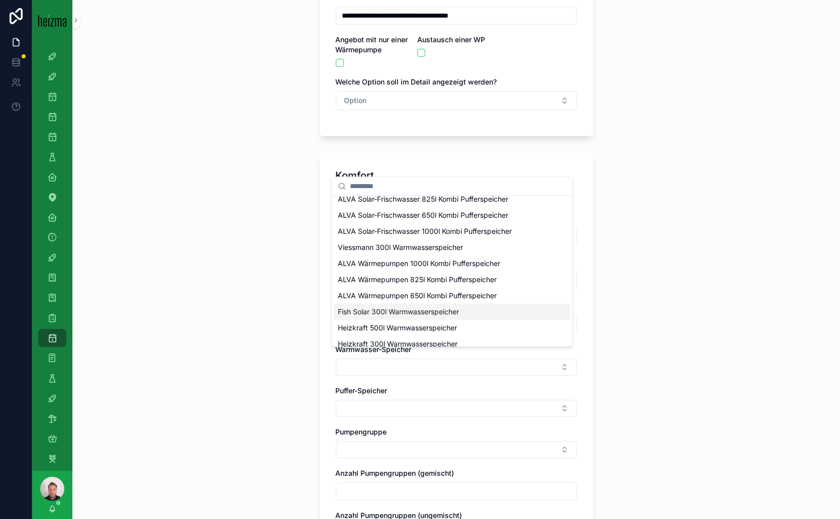
click at [366, 309] on span "Fish Solar 300l Warmwasserspeicher" at bounding box center [398, 312] width 121 height 10
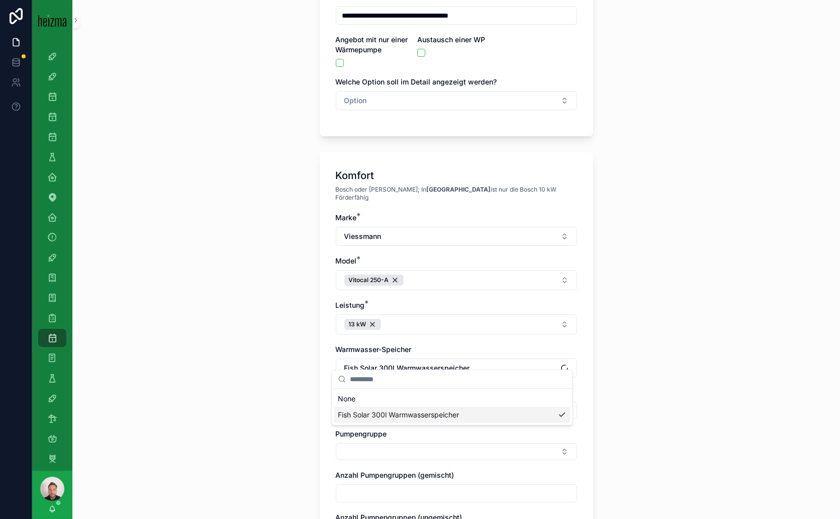
scroll to position [0, 0]
click at [531, 402] on button "Select Button" at bounding box center [456, 410] width 241 height 17
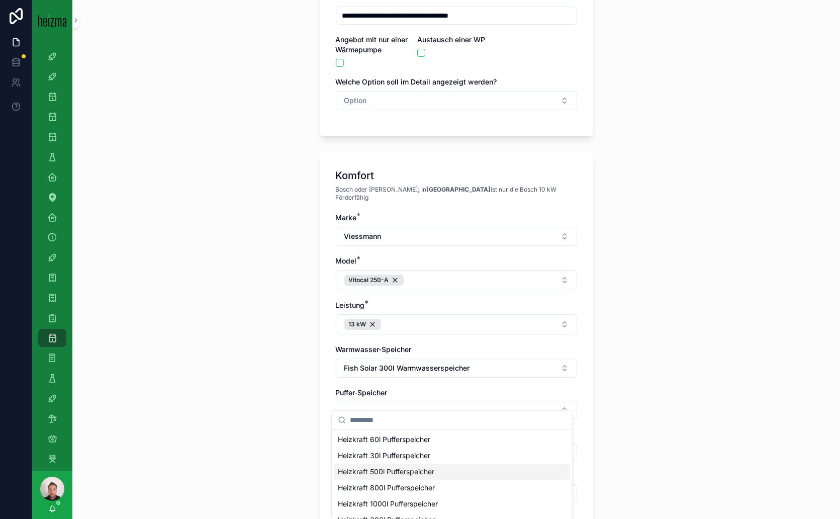
click at [413, 473] on span "Heizkraft 500l Pufferspeicher" at bounding box center [386, 472] width 97 height 10
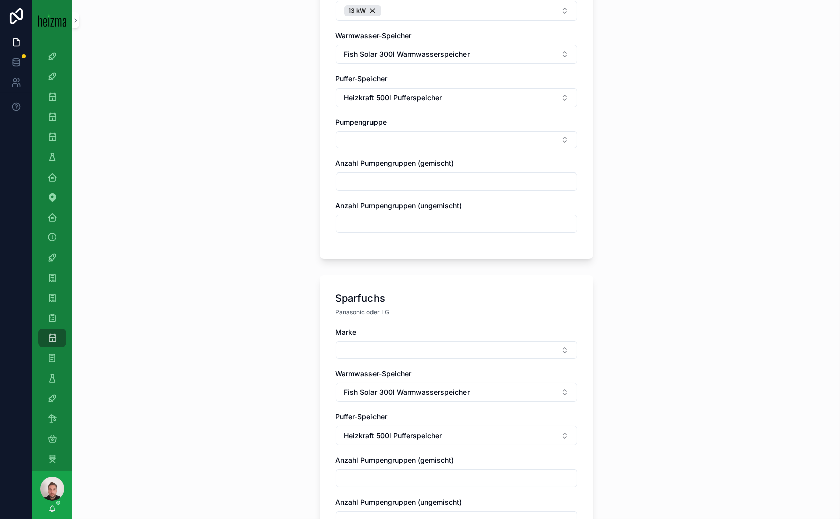
scroll to position [559, 0]
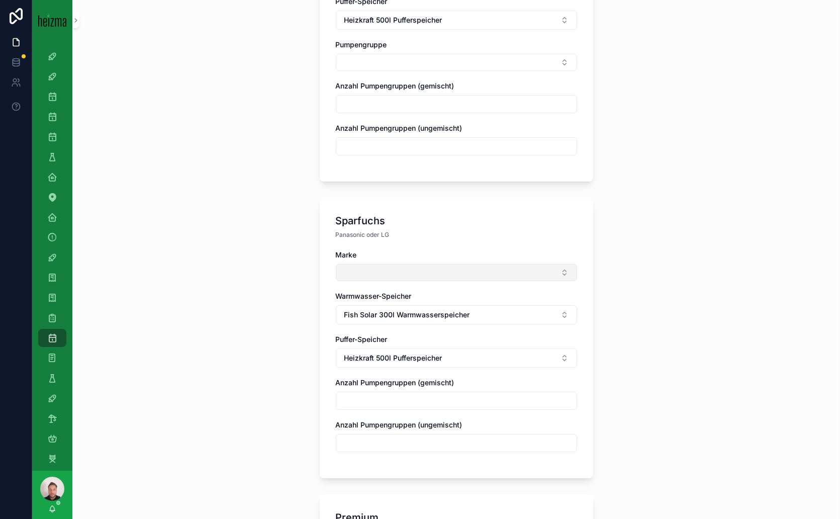
click at [543, 264] on button "Select Button" at bounding box center [456, 272] width 241 height 17
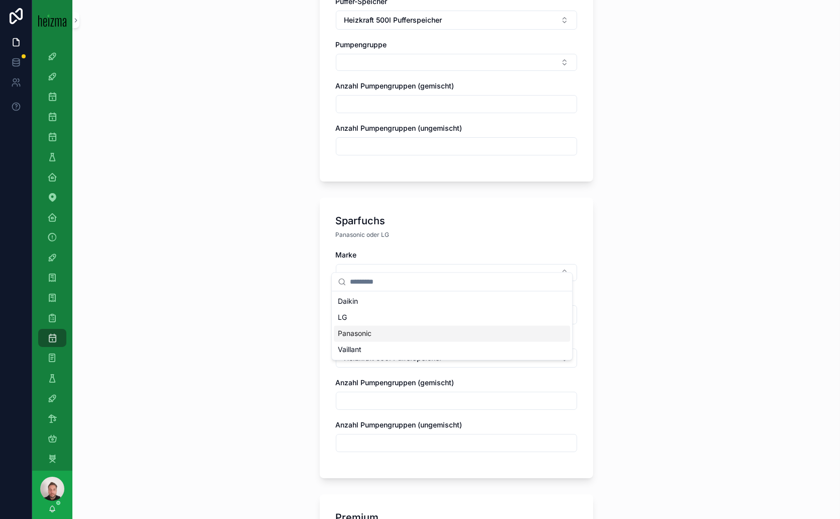
click at [369, 332] on span "Panasonic" at bounding box center [355, 333] width 34 height 10
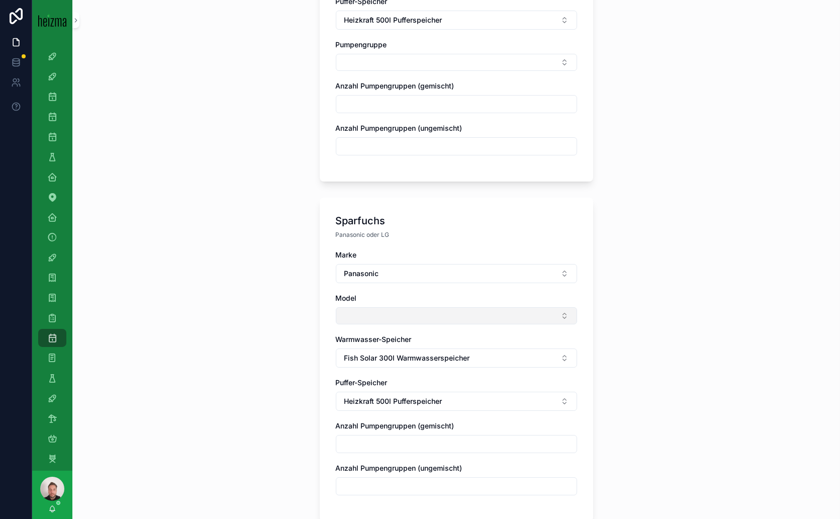
click at [504, 307] on button "Select Button" at bounding box center [456, 315] width 241 height 17
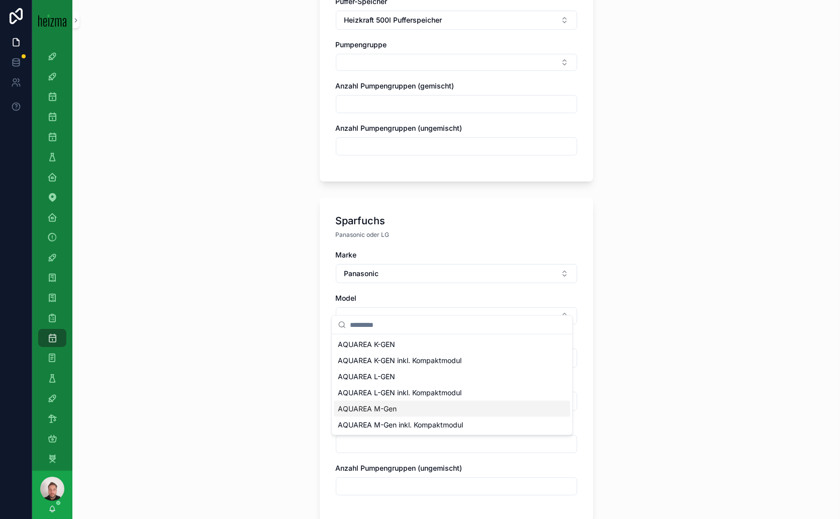
click at [385, 406] on span "AQUAREA M-Gen" at bounding box center [367, 409] width 59 height 10
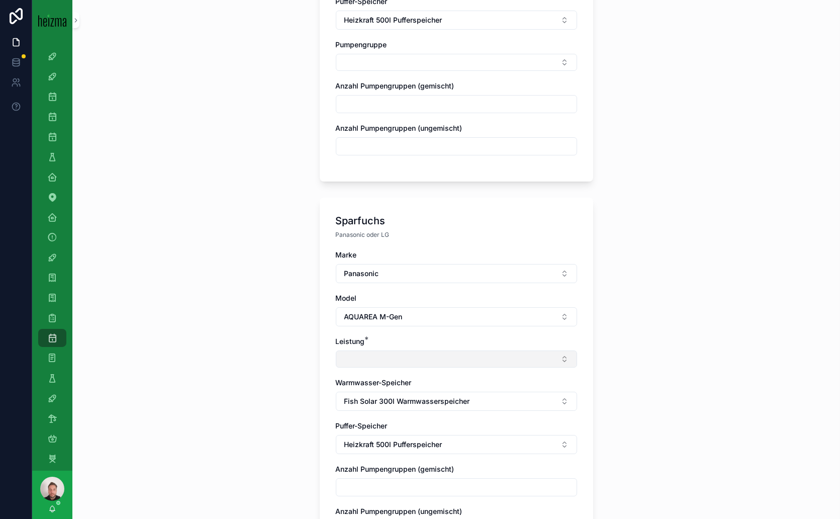
click at [462, 350] on button "Select Button" at bounding box center [456, 358] width 241 height 17
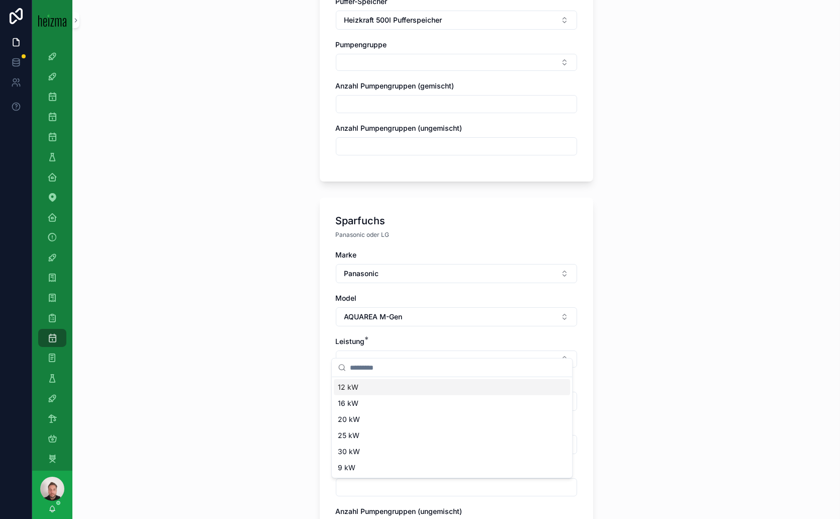
click at [369, 389] on div "12 kW" at bounding box center [452, 387] width 236 height 16
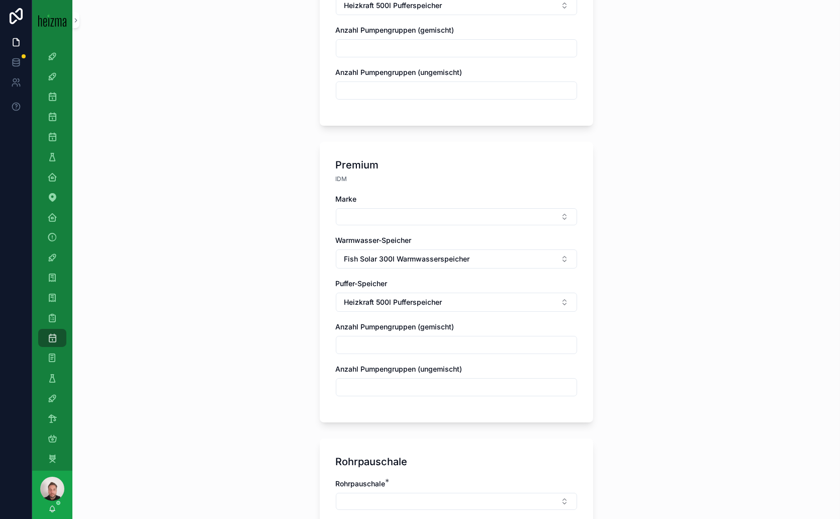
scroll to position [1005, 0]
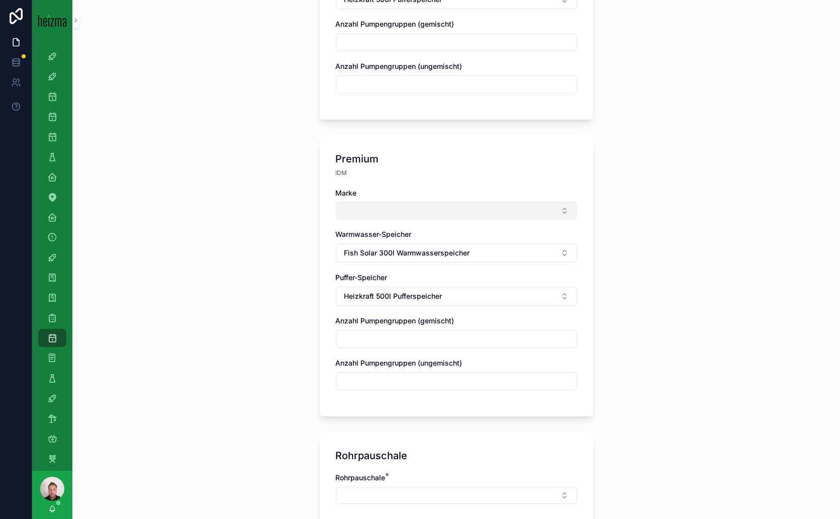
click at [550, 202] on button "Select Button" at bounding box center [456, 210] width 241 height 17
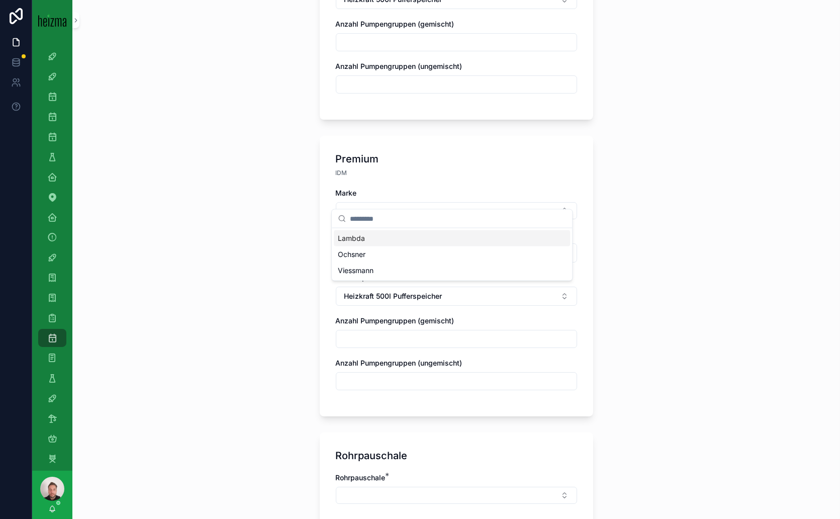
click at [360, 239] on span "Lambda" at bounding box center [351, 238] width 27 height 10
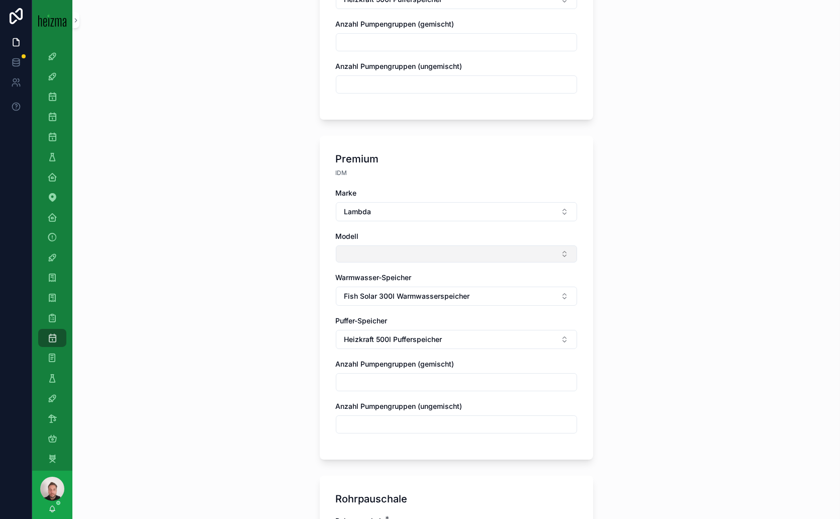
click at [496, 245] on button "Select Button" at bounding box center [456, 253] width 241 height 17
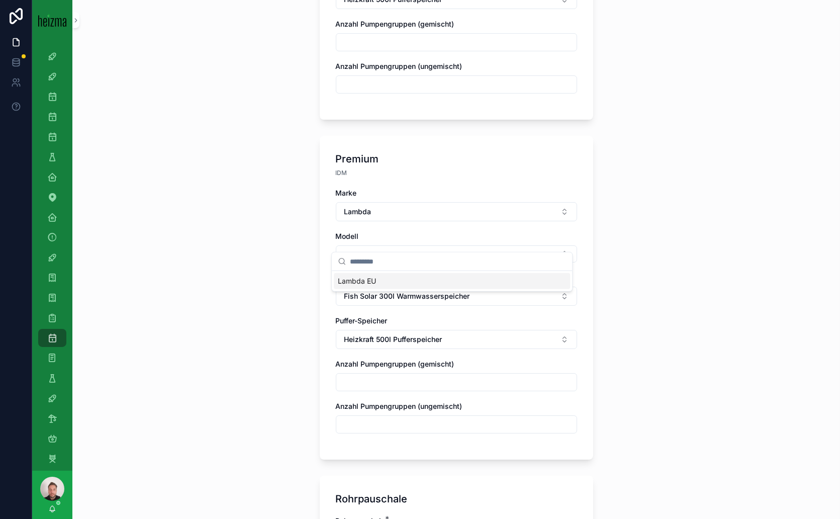
click at [370, 283] on span "Lambda EU" at bounding box center [357, 281] width 38 height 10
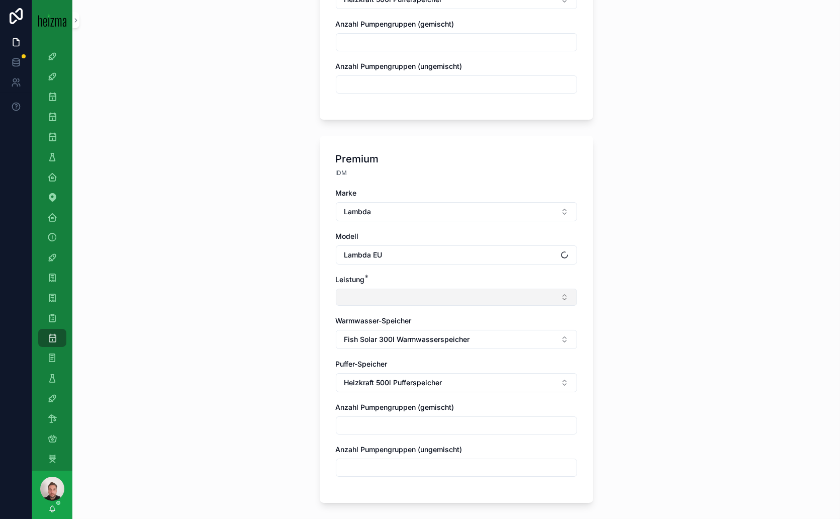
click at [448, 289] on button "Select Button" at bounding box center [456, 297] width 241 height 17
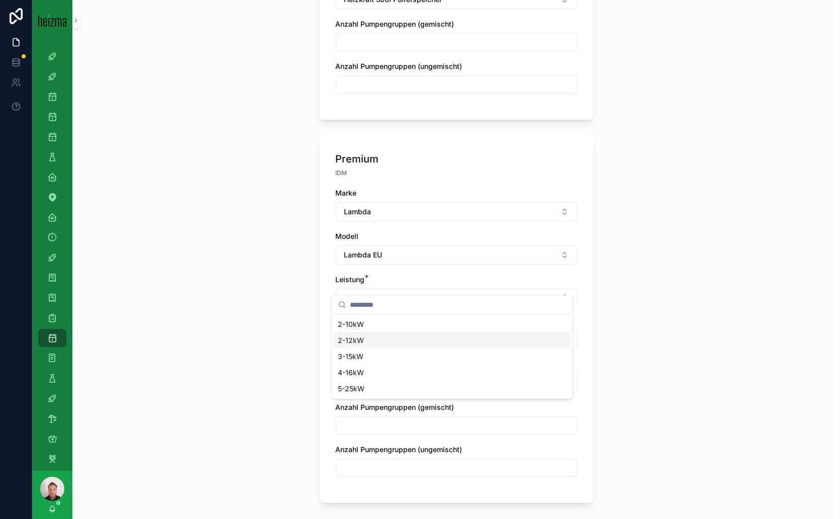
click at [367, 340] on div "2-12kW" at bounding box center [452, 340] width 236 height 16
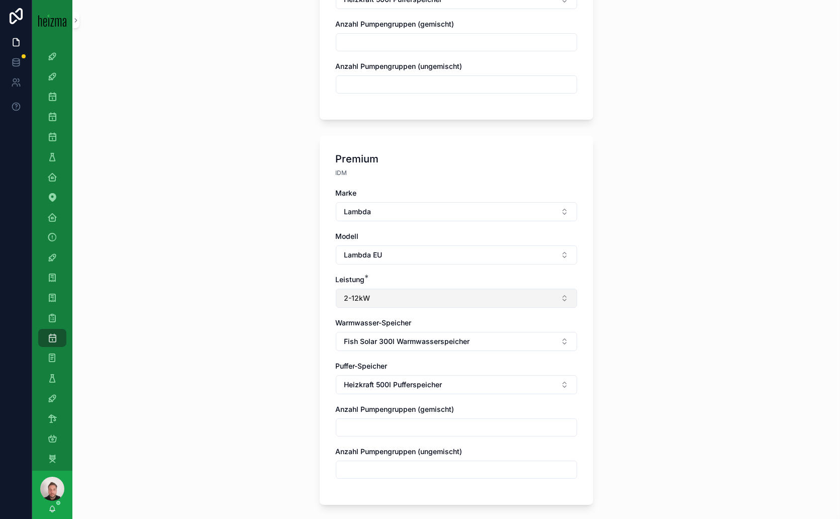
click at [544, 289] on button "2-12kW" at bounding box center [456, 298] width 241 height 19
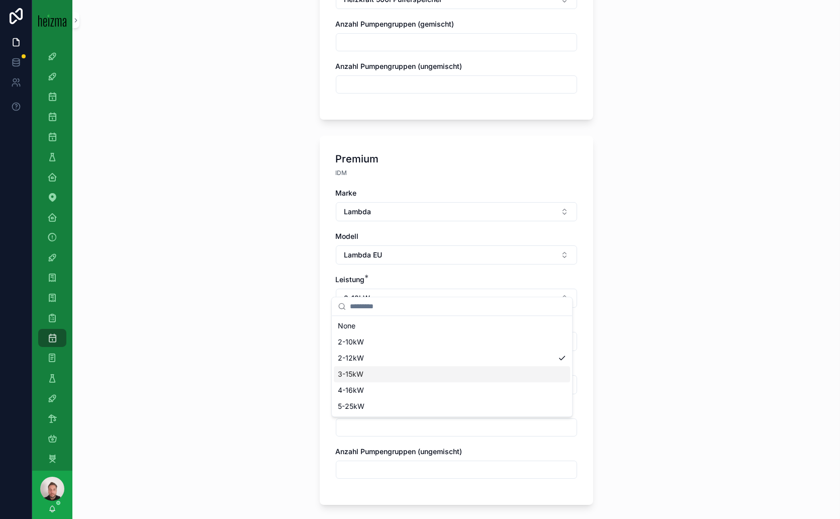
click at [354, 369] on span "3-15kW" at bounding box center [351, 374] width 26 height 10
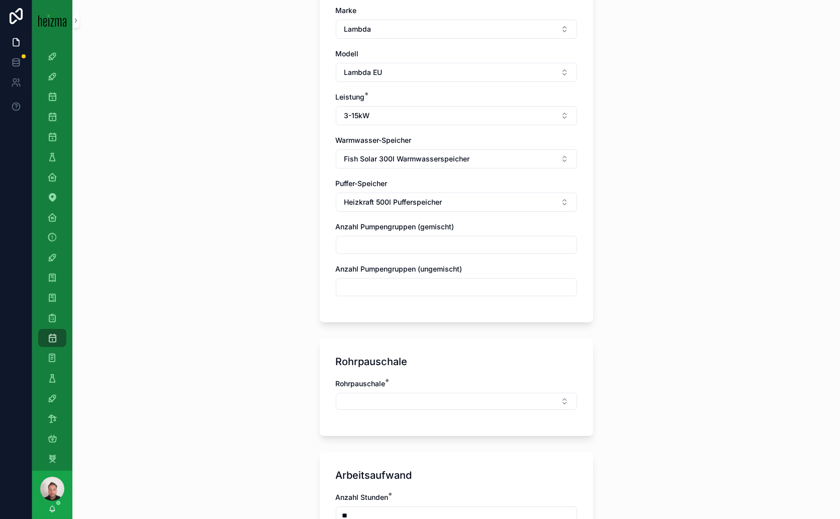
scroll to position [1284, 0]
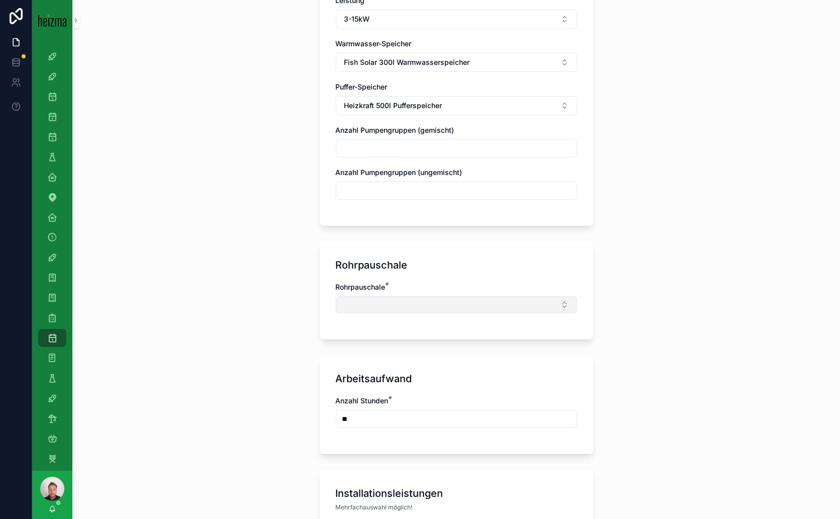
click at [536, 296] on button "Select Button" at bounding box center [456, 304] width 241 height 17
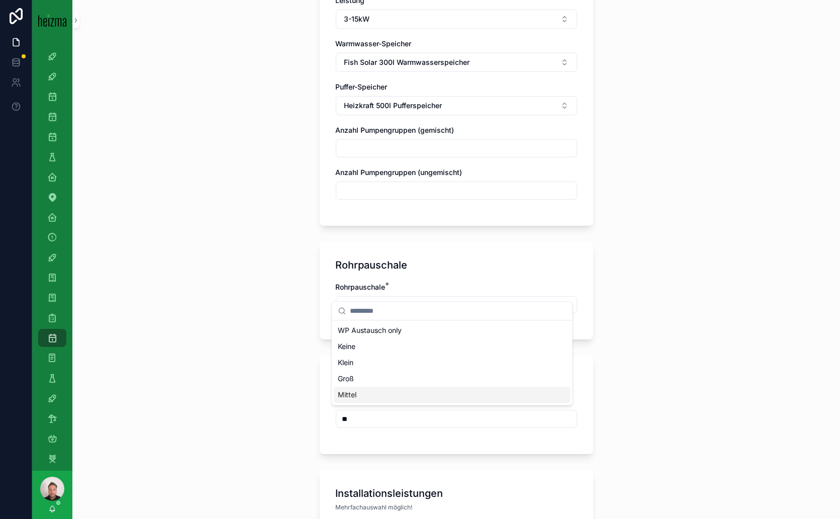
click at [356, 392] on span "Mittel" at bounding box center [347, 395] width 19 height 10
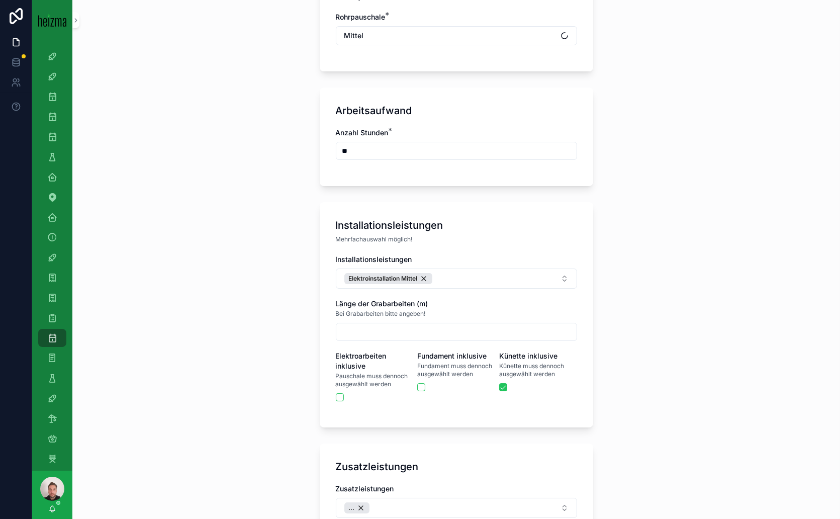
scroll to position [1564, 0]
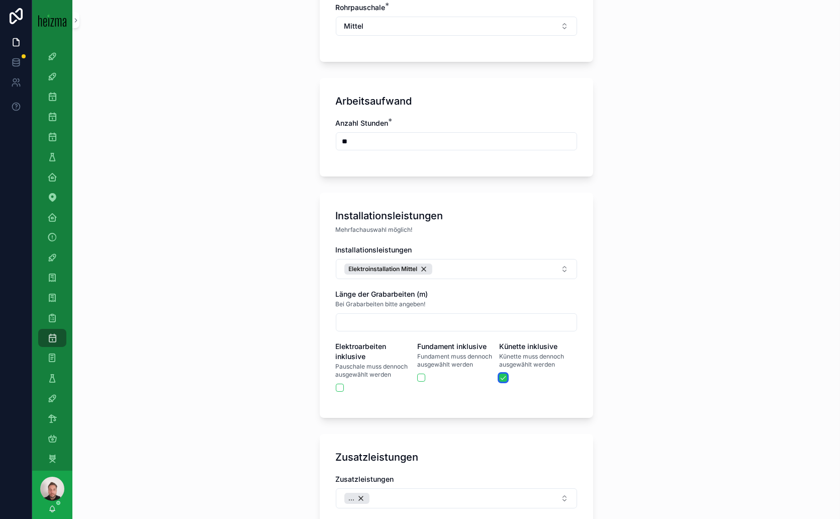
click at [500, 374] on button "scrollable content" at bounding box center [503, 378] width 8 height 8
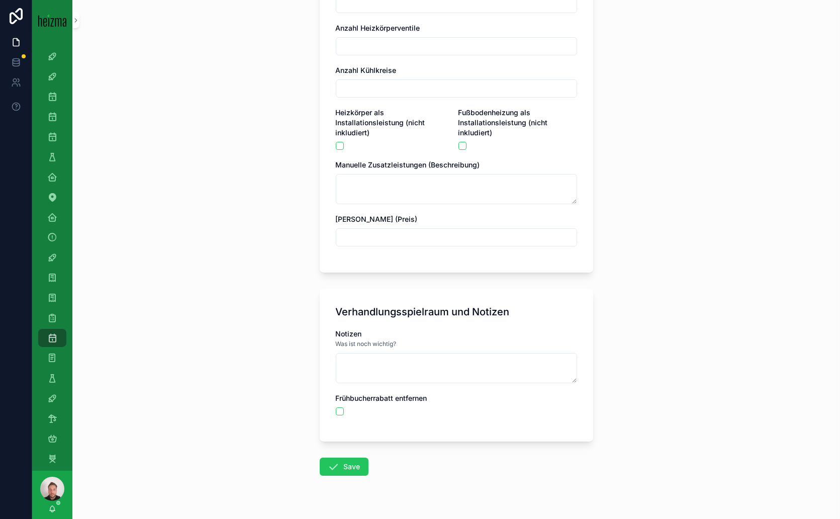
scroll to position [2107, 0]
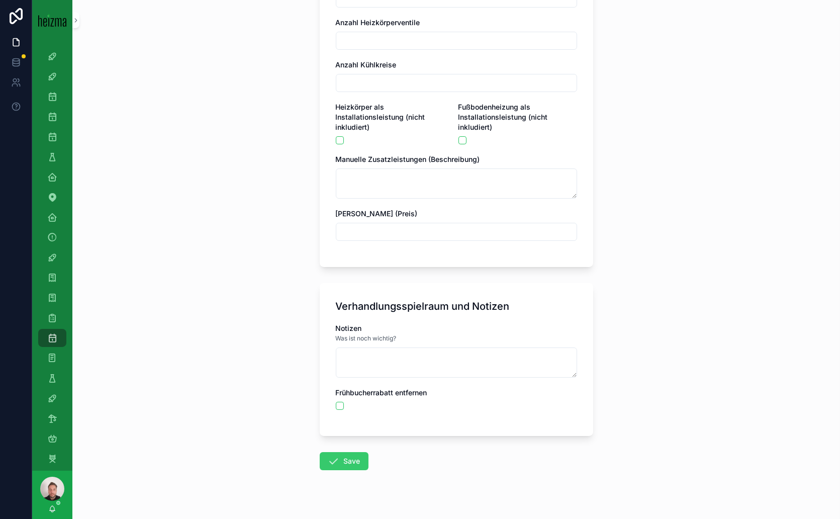
click at [333, 455] on icon "scrollable content" at bounding box center [334, 461] width 12 height 12
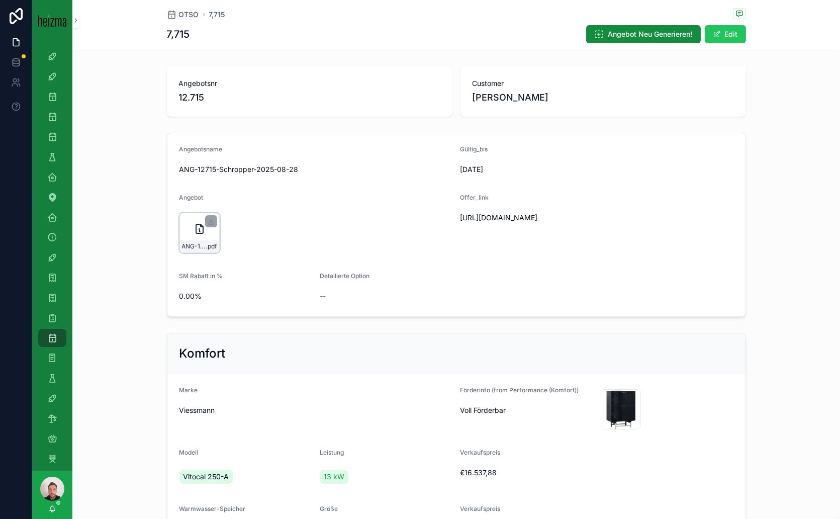
click at [186, 226] on div "ANG-12715-Schropper-2025-08-28 .pdf" at bounding box center [199, 233] width 40 height 40
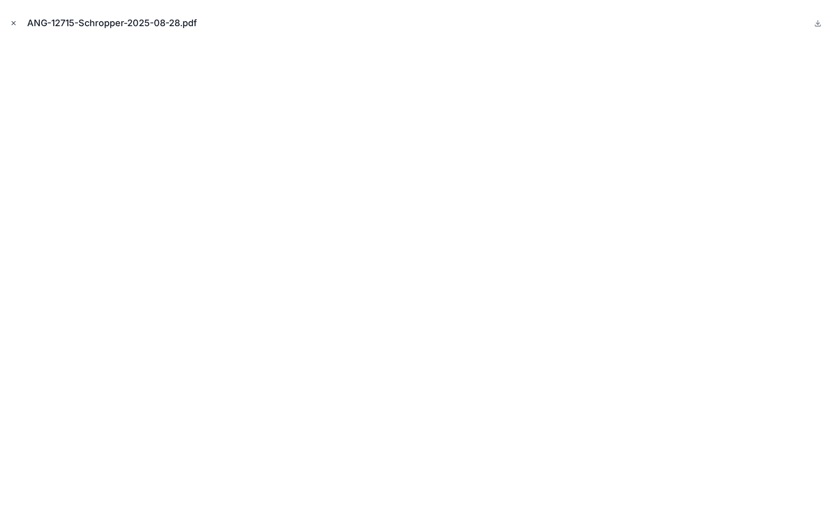
click at [12, 25] on icon "Close modal" at bounding box center [13, 23] width 7 height 7
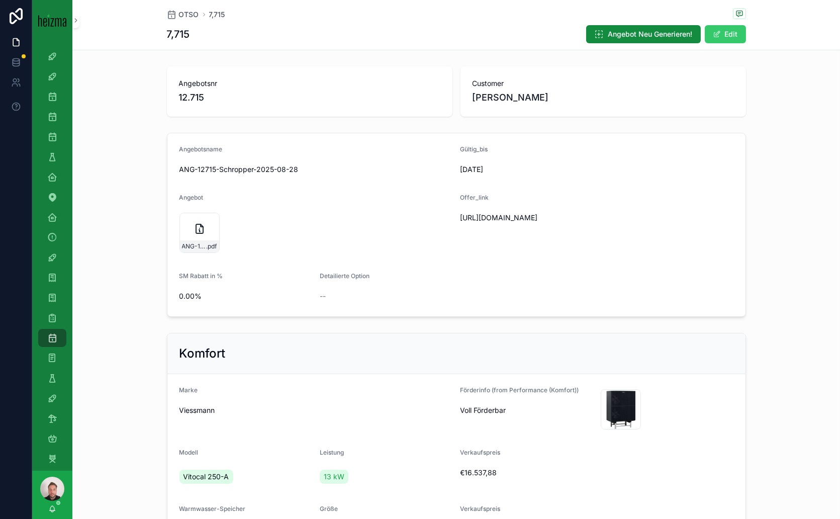
click at [722, 29] on button "Edit" at bounding box center [725, 34] width 41 height 18
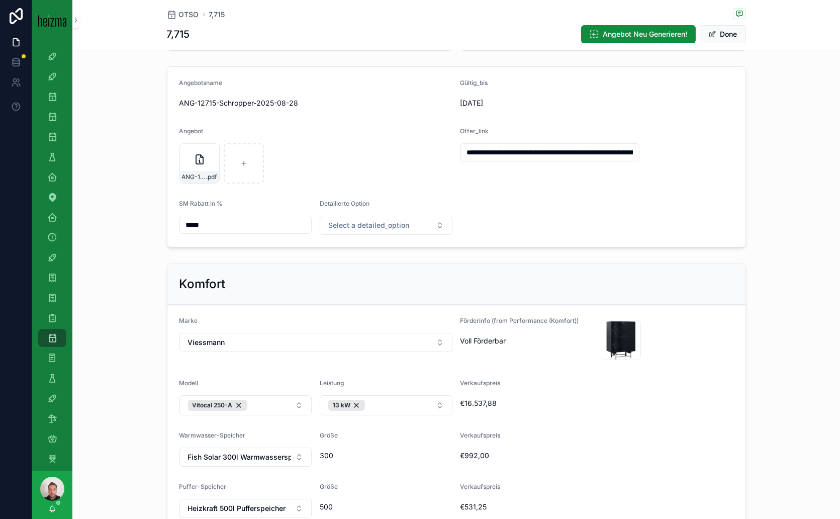
scroll to position [167, 0]
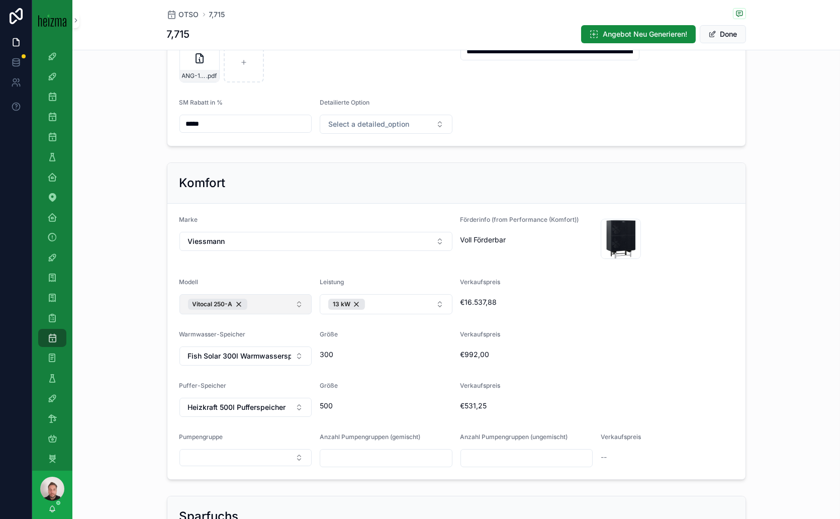
click at [288, 302] on button "Vitocal 250-A" at bounding box center [245, 304] width 133 height 20
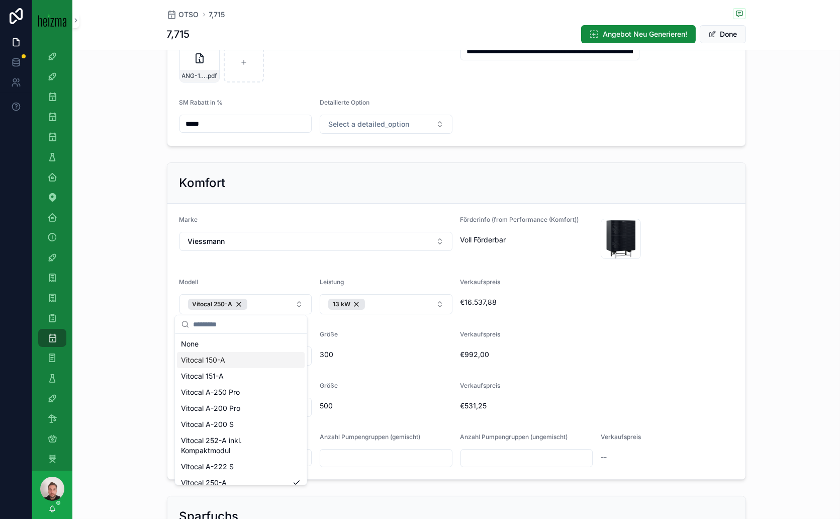
click at [219, 357] on span "Vitocal 150-A" at bounding box center [203, 360] width 44 height 10
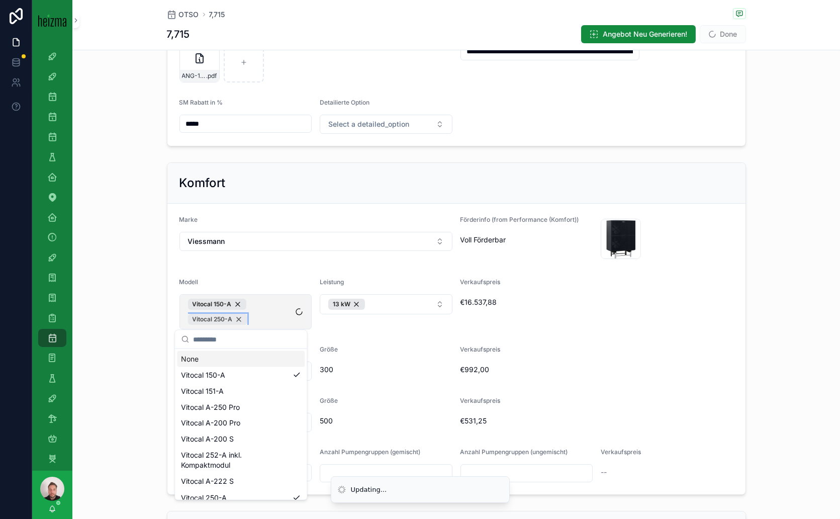
click at [234, 318] on div "Vitocal 250-A" at bounding box center [217, 319] width 59 height 11
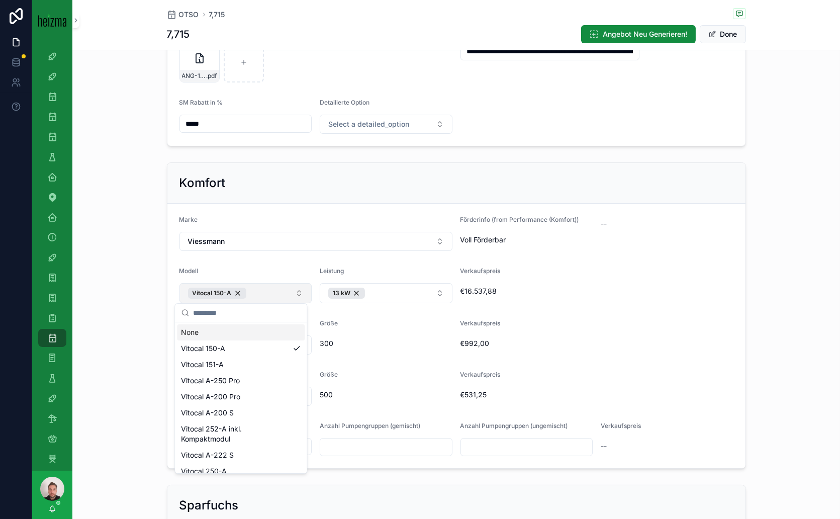
click at [610, 327] on div "Verkaufspreis" at bounding box center [596, 325] width 273 height 12
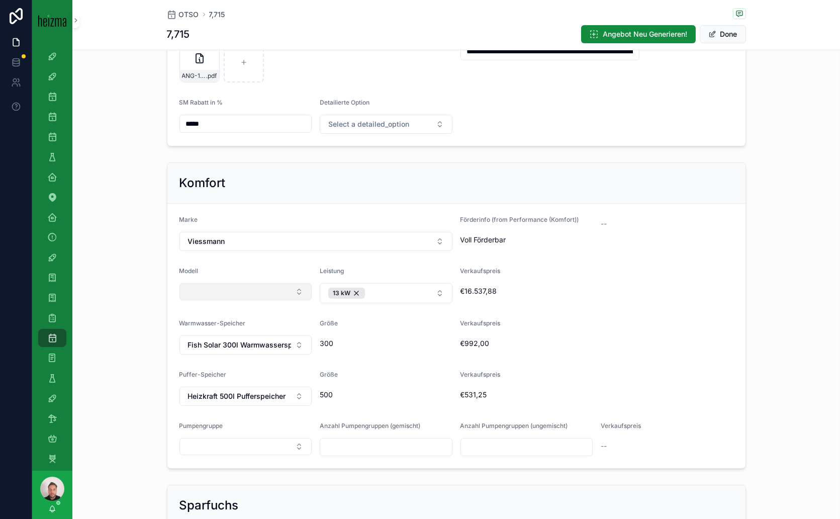
click at [288, 289] on button "Select Button" at bounding box center [245, 291] width 133 height 17
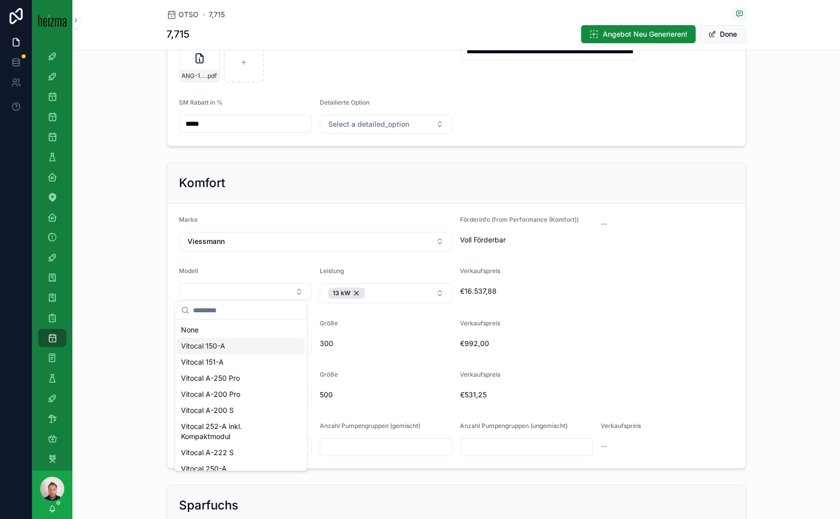
click at [218, 347] on span "Vitocal 150-A" at bounding box center [203, 346] width 44 height 10
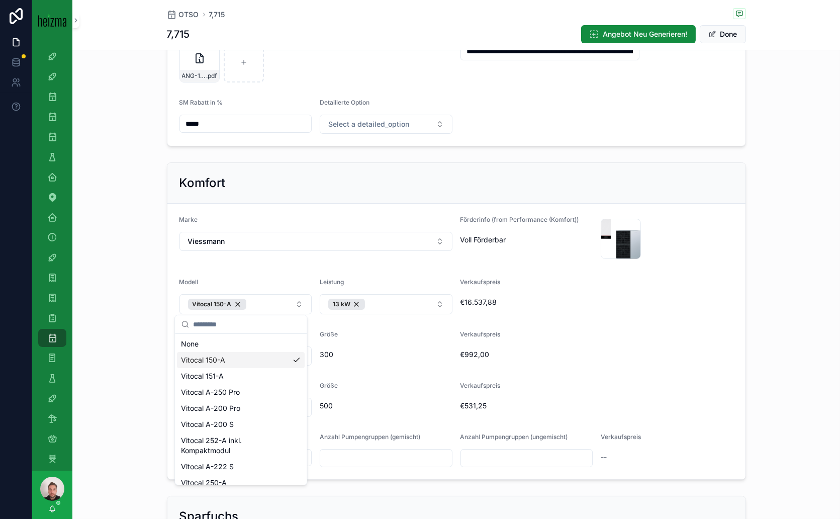
click at [677, 339] on div "Verkaufspreis" at bounding box center [596, 336] width 273 height 12
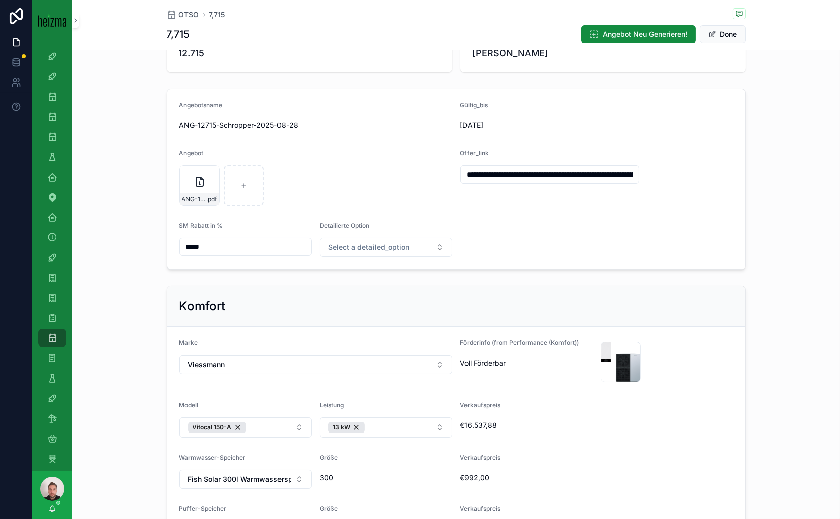
scroll to position [0, 0]
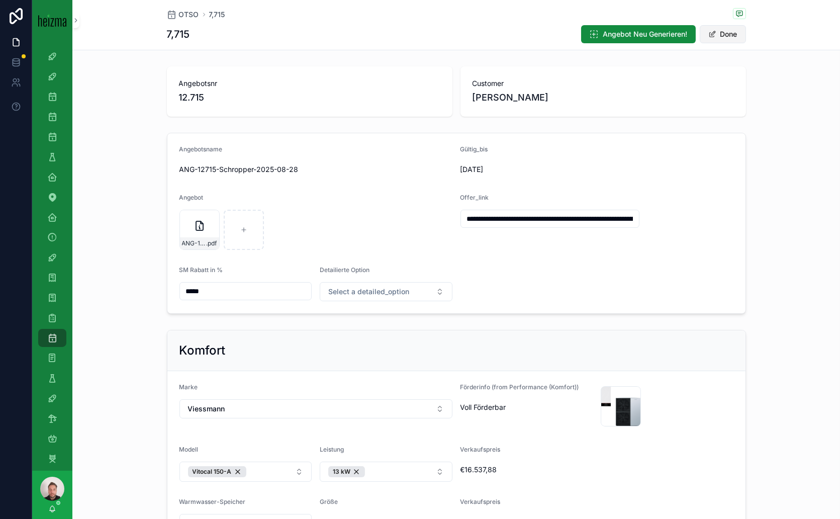
click at [718, 30] on button "Done" at bounding box center [723, 34] width 46 height 18
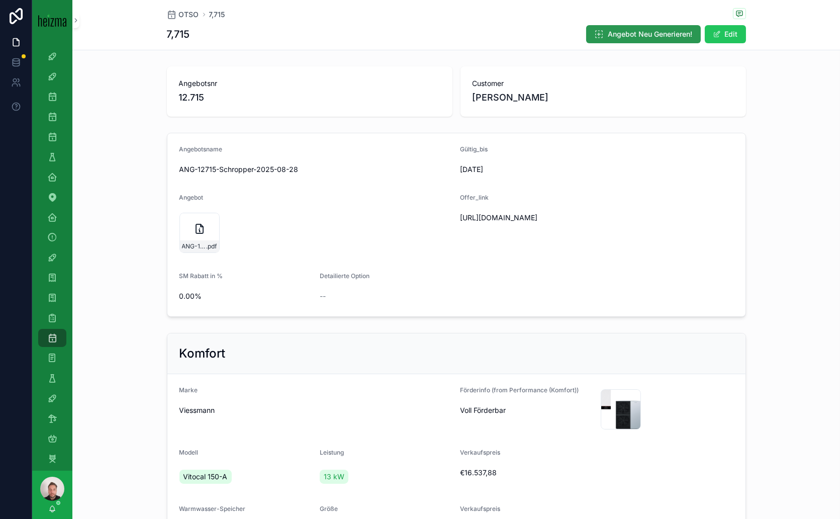
click at [658, 31] on span "Angebot Neu Generieren!" at bounding box center [650, 34] width 84 height 10
click at [245, 227] on icon "scrollable content" at bounding box center [246, 225] width 3 height 3
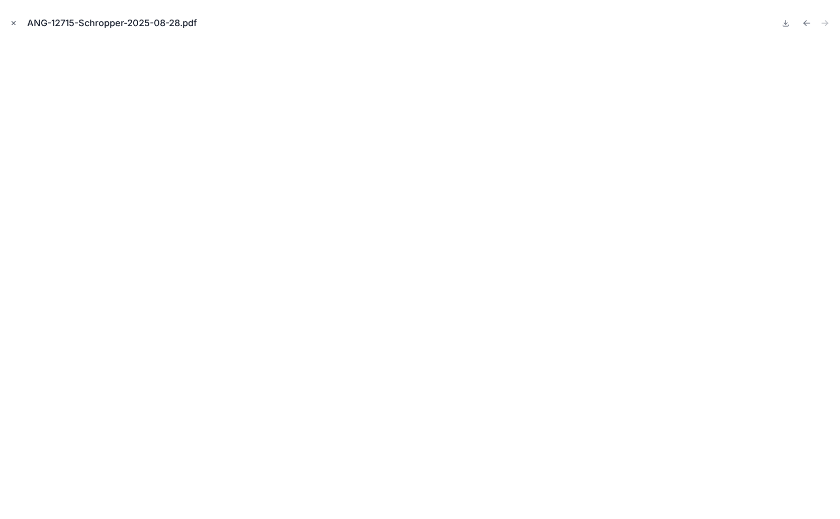
click at [14, 23] on icon "Close modal" at bounding box center [13, 23] width 7 height 7
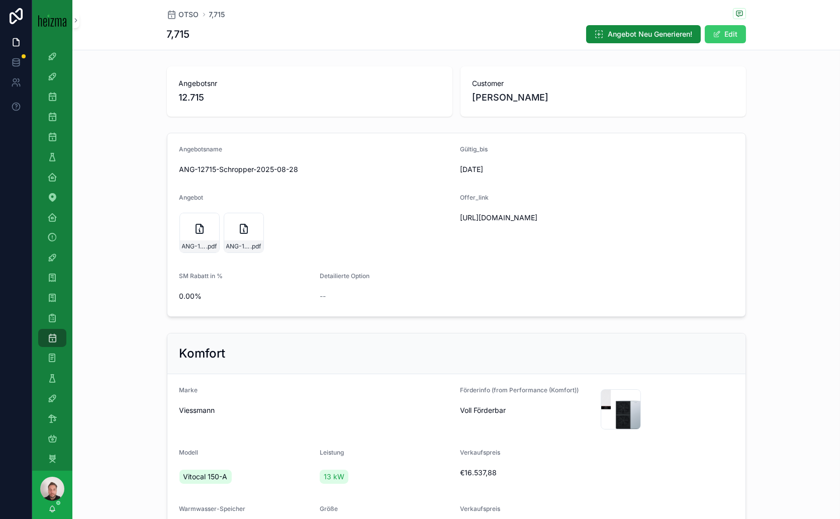
click at [719, 31] on button "Edit" at bounding box center [725, 34] width 41 height 18
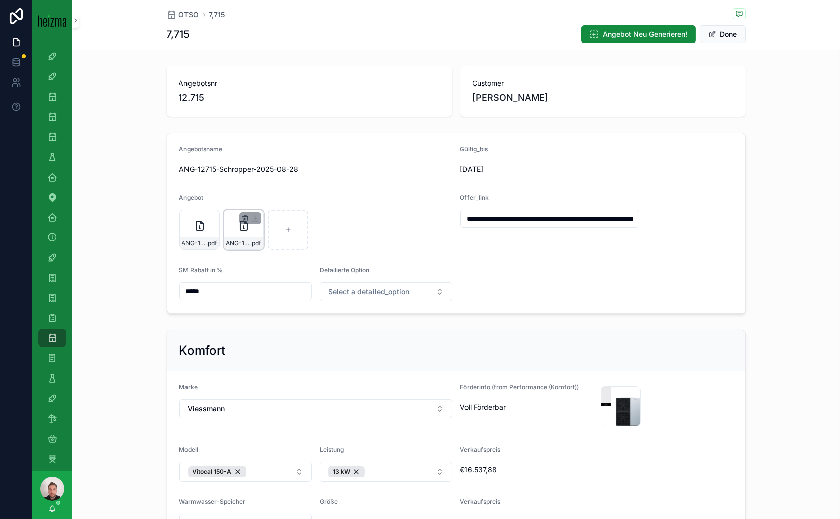
click at [242, 217] on icon "scrollable content" at bounding box center [245, 218] width 8 height 8
click at [260, 199] on icon "scrollable content" at bounding box center [262, 199] width 8 height 8
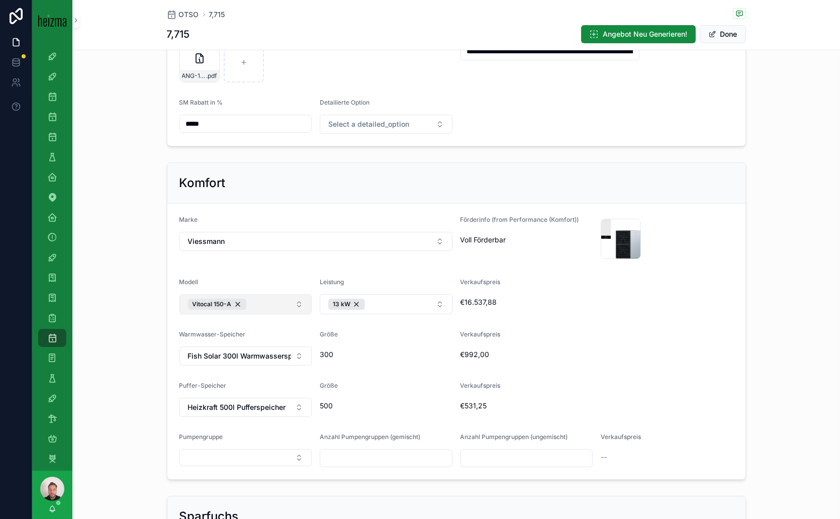
click at [275, 300] on button "Vitocal 150-A" at bounding box center [245, 304] width 133 height 20
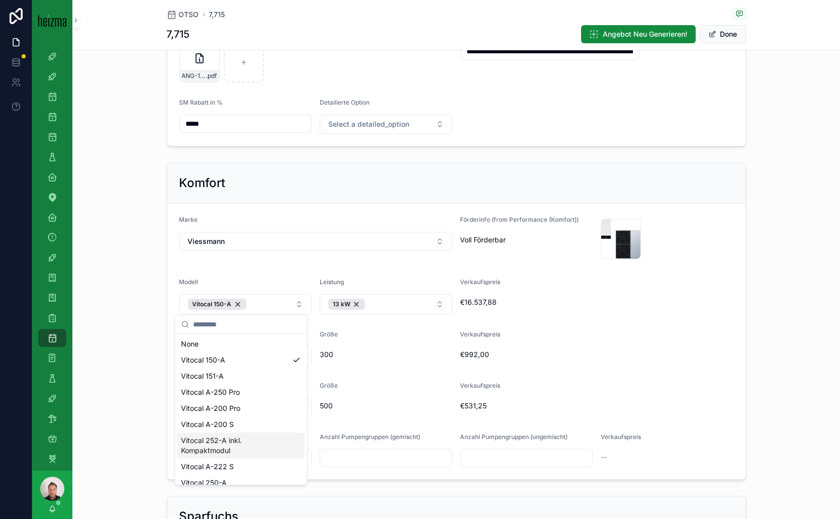
scroll to position [8, 0]
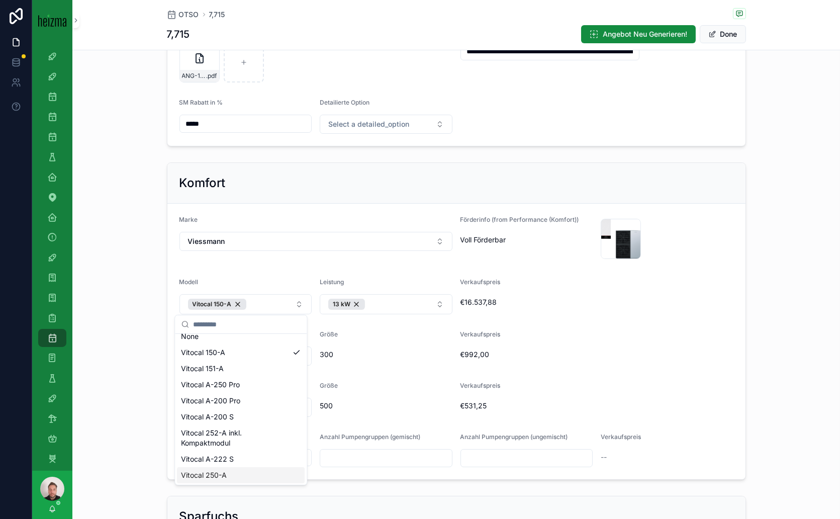
click at [220, 475] on span "Vitocal 250-A" at bounding box center [204, 475] width 46 height 10
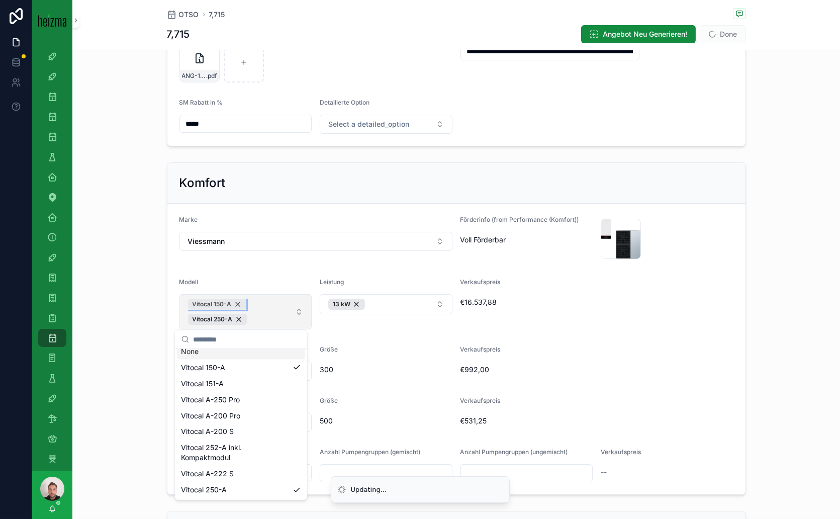
click at [232, 302] on div "Vitocal 150-A" at bounding box center [217, 304] width 58 height 11
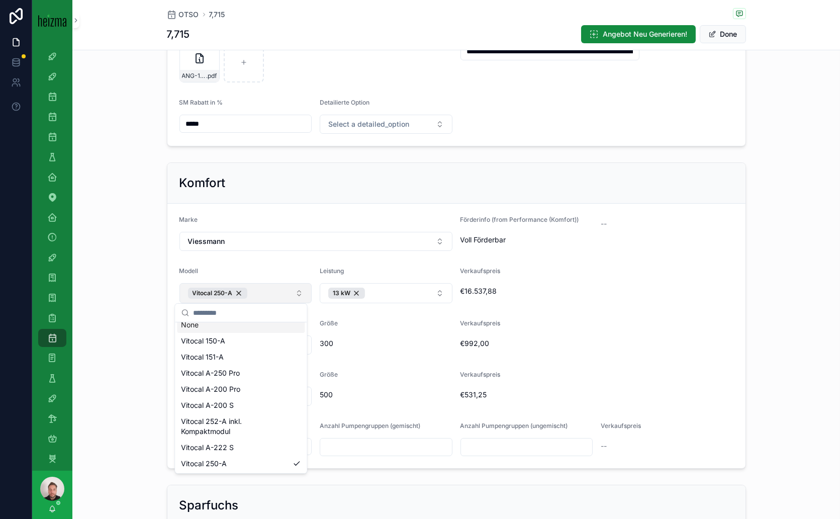
click at [765, 301] on div "Komfort Marke Viessmann Förderinfo (from Performance (Komfort)) Voll Förderbar …" at bounding box center [456, 315] width 768 height 314
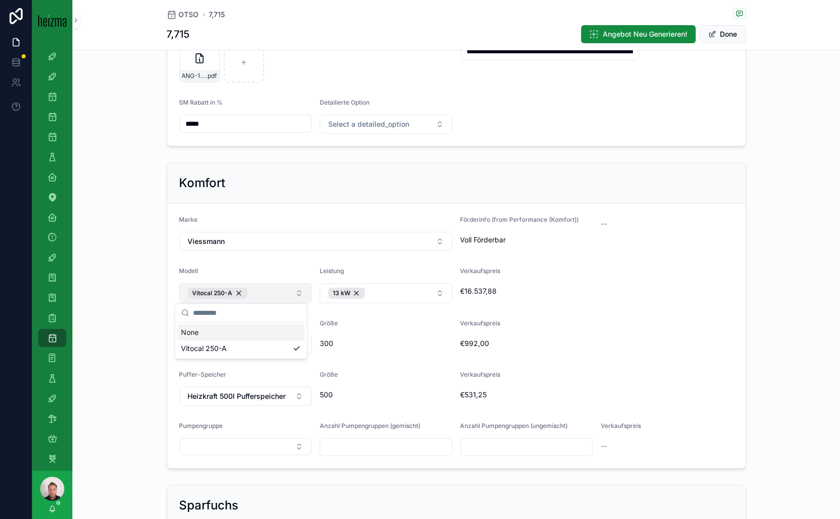
scroll to position [0, 0]
click at [709, 32] on span "scrollable content" at bounding box center [712, 34] width 8 height 8
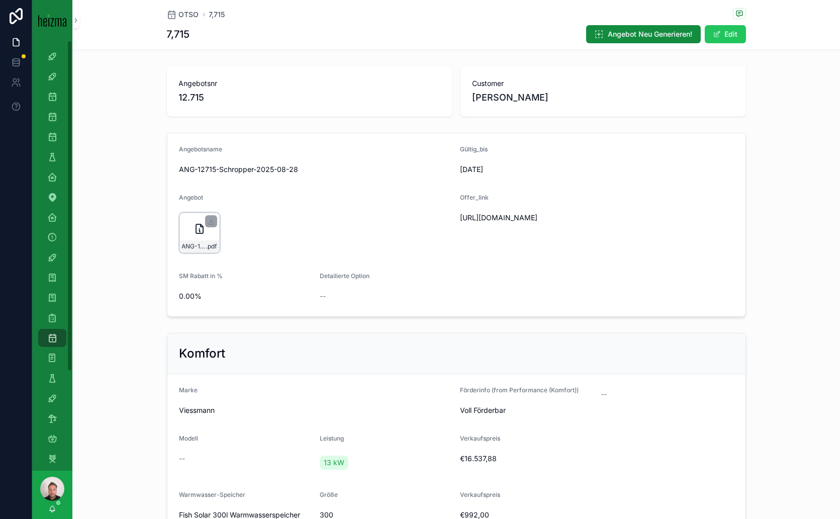
click at [196, 230] on icon "scrollable content" at bounding box center [199, 228] width 7 height 9
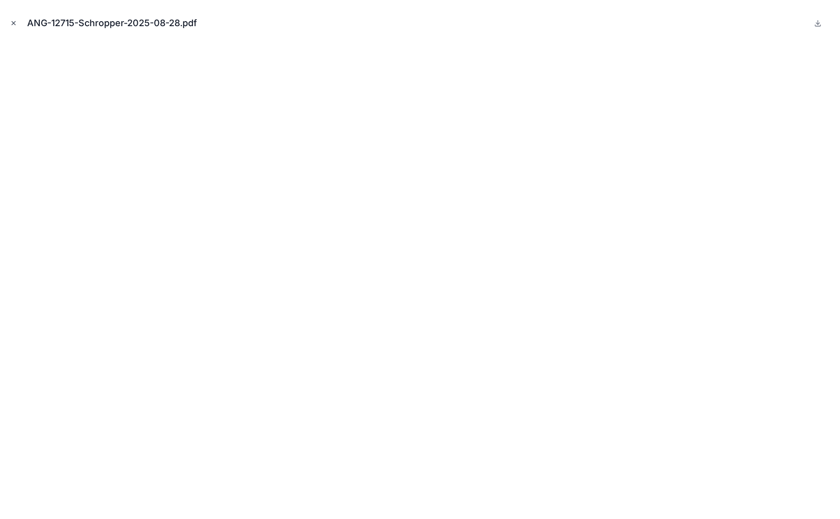
click at [16, 22] on icon "Close modal" at bounding box center [13, 23] width 7 height 7
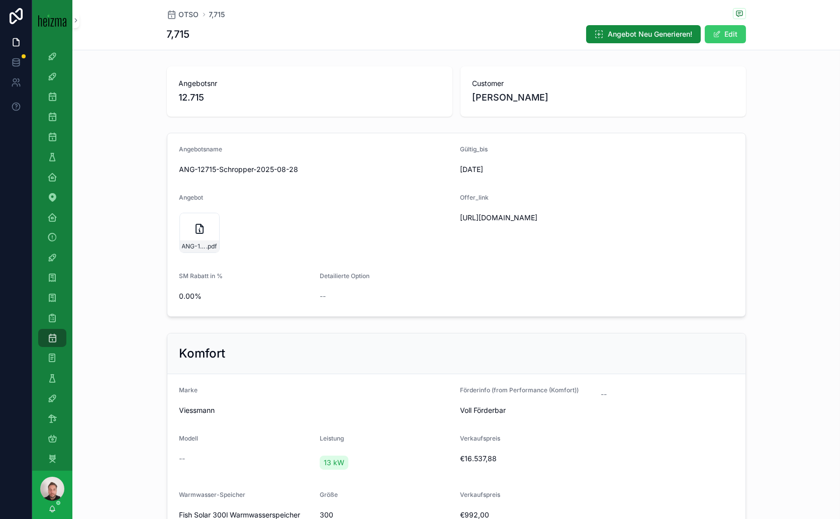
click at [735, 34] on button "Edit" at bounding box center [725, 34] width 41 height 18
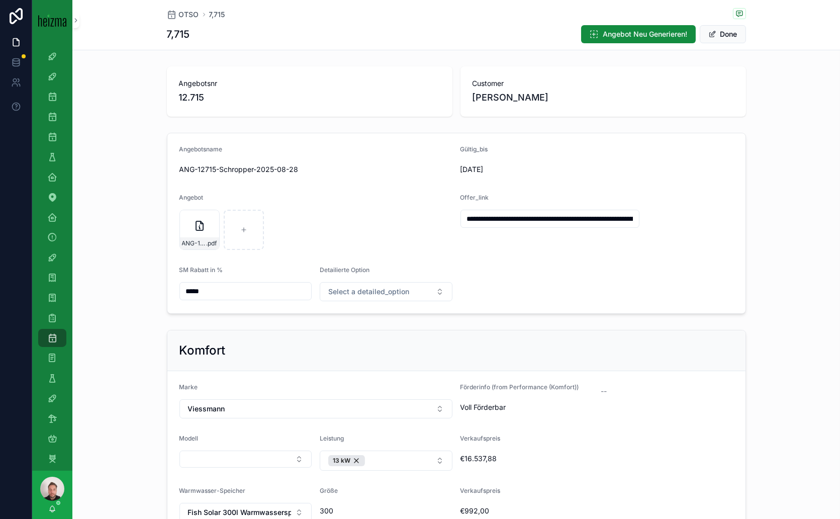
drag, startPoint x: 186, startPoint y: 292, endPoint x: 176, endPoint y: 292, distance: 9.6
click at [180, 292] on input "*****" at bounding box center [246, 291] width 132 height 14
type input "*****"
click at [301, 241] on div "ANG-12715-Schropper-2025-08-28 .pdf" at bounding box center [315, 230] width 273 height 40
click at [722, 33] on button "Done" at bounding box center [723, 34] width 46 height 18
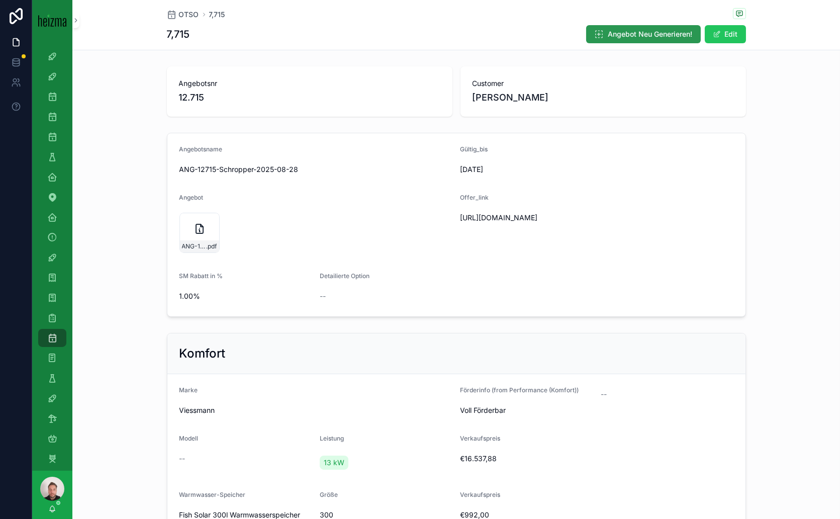
click at [656, 33] on span "Angebot Neu Generieren!" at bounding box center [650, 34] width 84 height 10
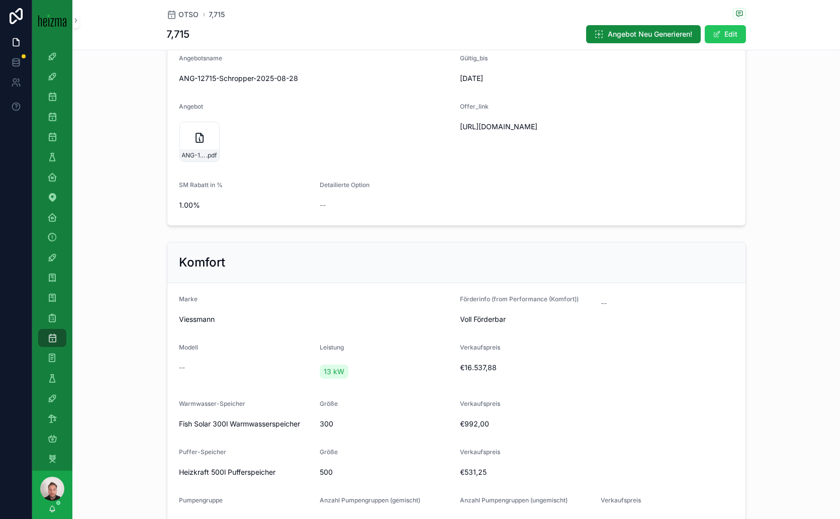
scroll to position [223, 0]
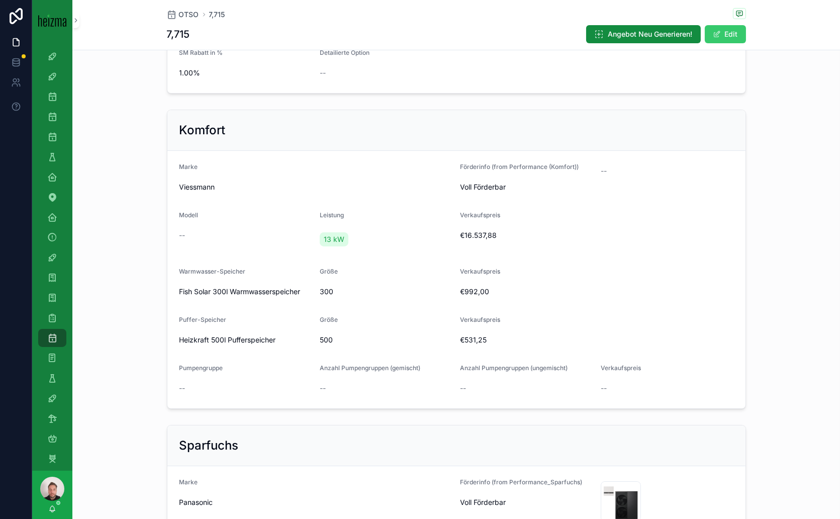
click at [721, 33] on button "Edit" at bounding box center [725, 34] width 41 height 18
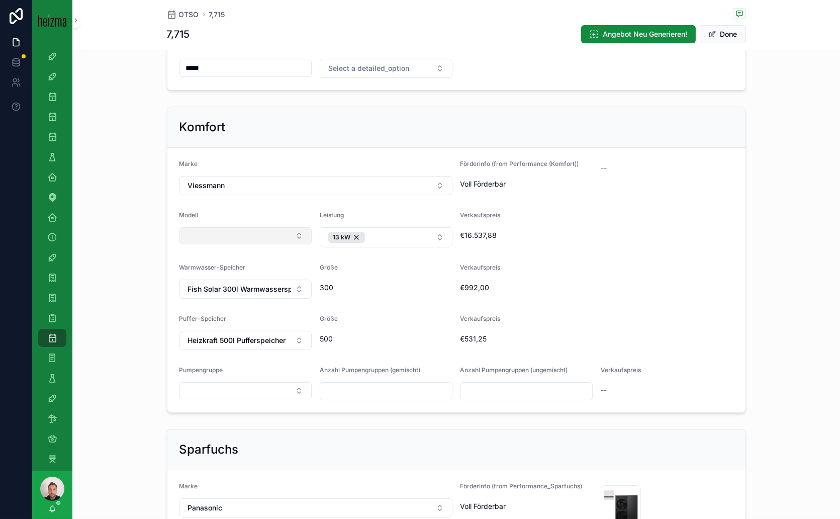
click at [260, 229] on button "Select Button" at bounding box center [245, 235] width 133 height 17
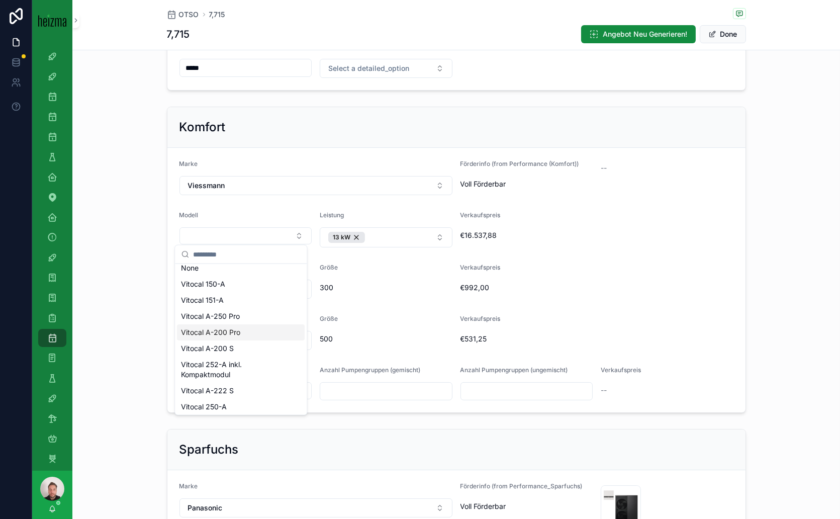
scroll to position [8, 0]
click at [213, 405] on span "Vitocal 250-A" at bounding box center [204, 405] width 46 height 10
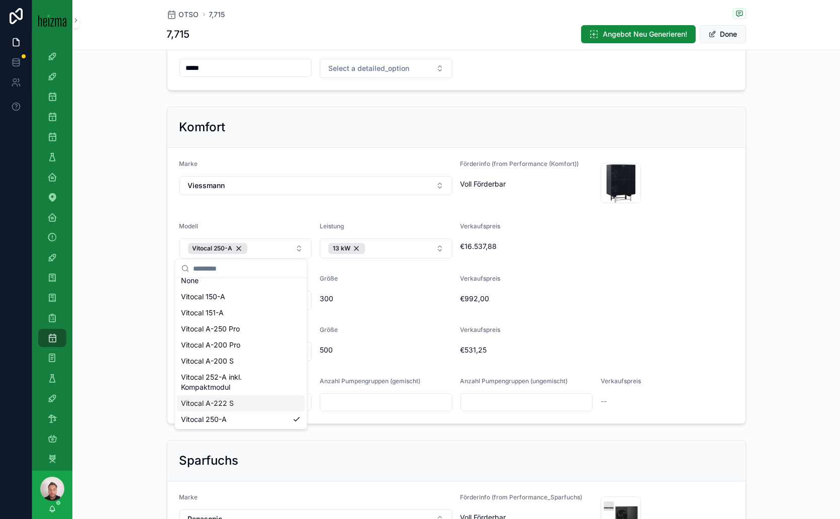
drag, startPoint x: 637, startPoint y: 316, endPoint x: 630, endPoint y: 316, distance: 7.5
click at [638, 316] on form "Marke Viessmann Förderinfo (from Performance (Komfort)) Voll Förderbar 8 .png M…" at bounding box center [456, 285] width 578 height 275
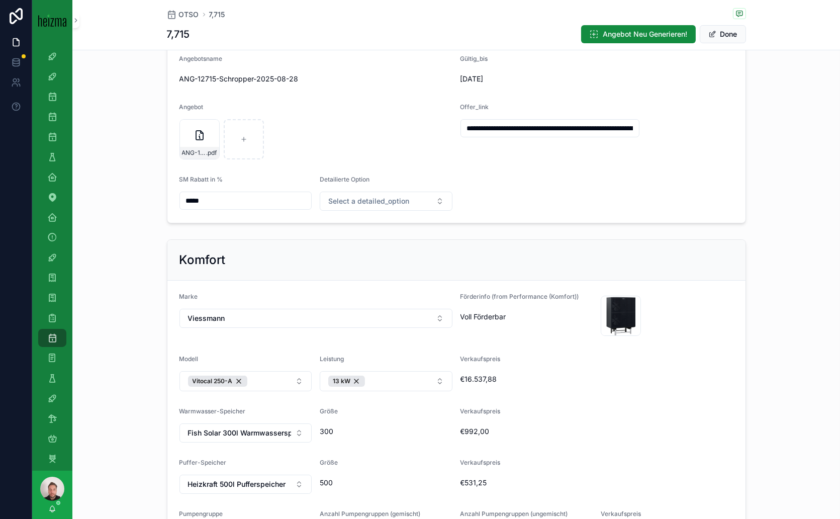
scroll to position [0, 0]
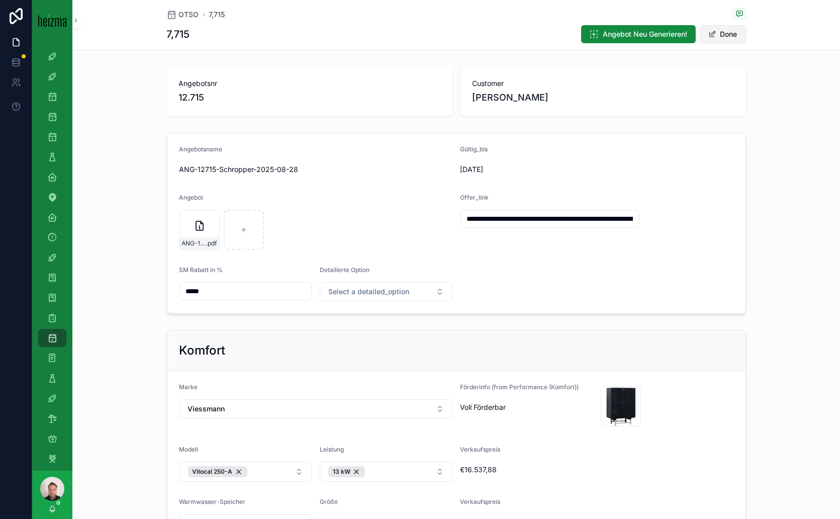
click at [719, 31] on button "Done" at bounding box center [723, 34] width 46 height 18
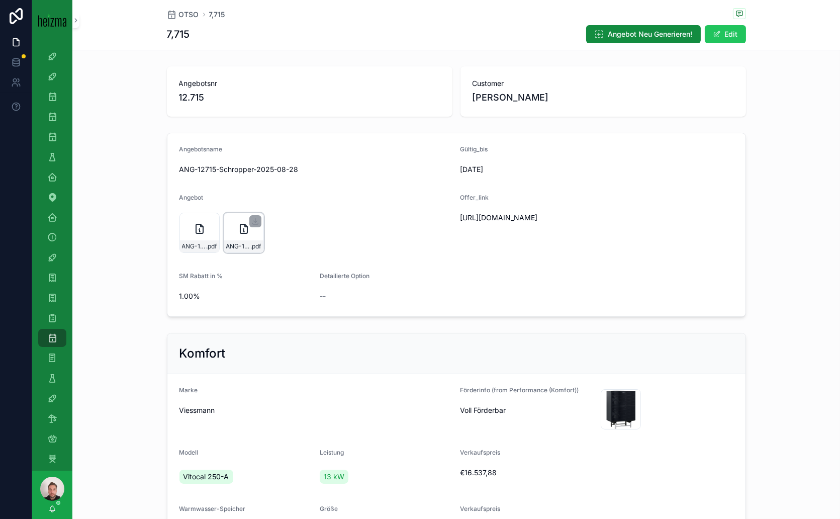
click at [238, 228] on icon "scrollable content" at bounding box center [244, 229] width 12 height 12
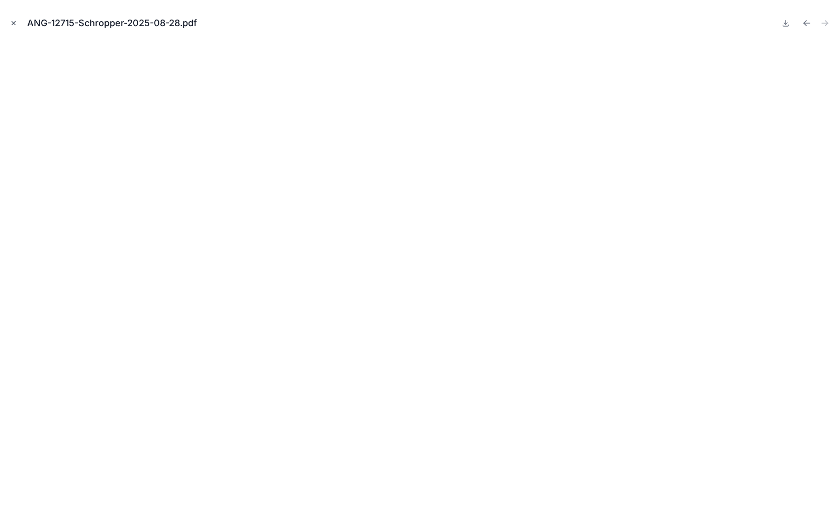
click at [14, 23] on icon "Close modal" at bounding box center [14, 24] width 4 height 4
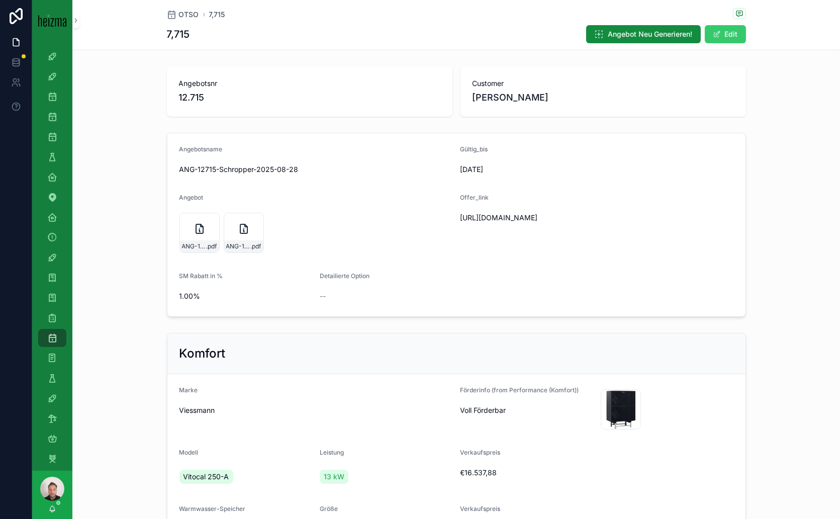
click at [713, 30] on span "scrollable content" at bounding box center [717, 34] width 8 height 8
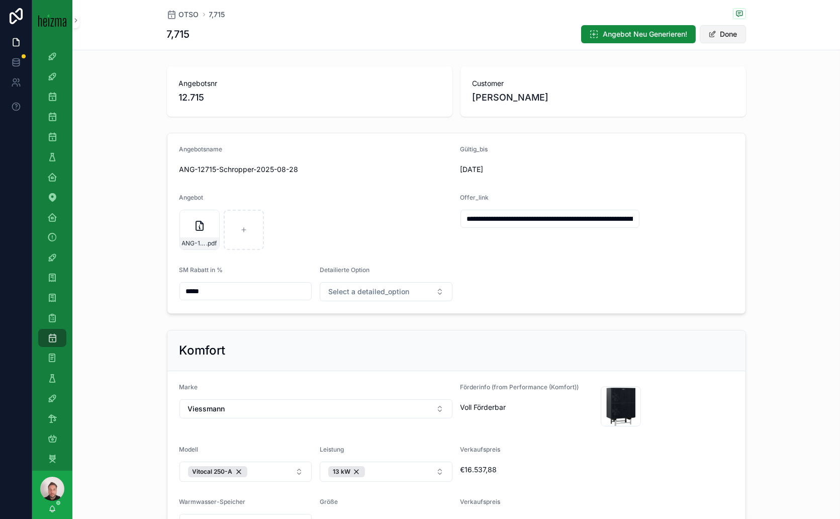
click at [716, 29] on button "Done" at bounding box center [723, 34] width 46 height 18
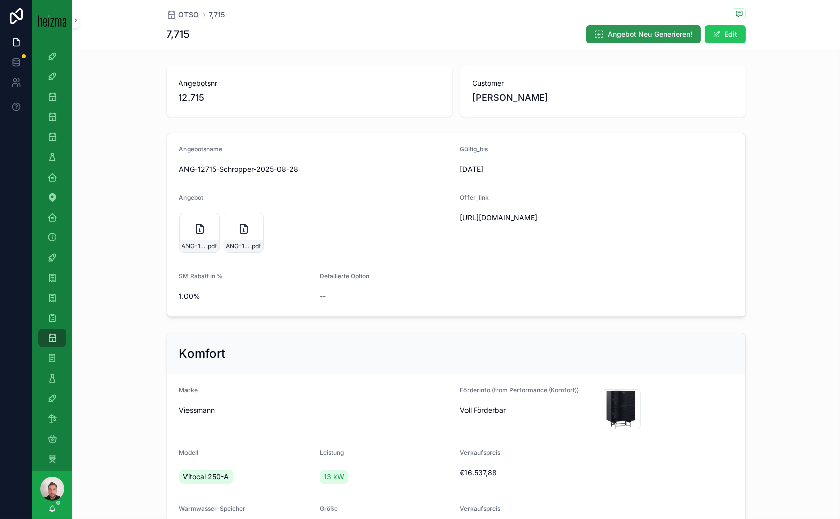
click at [647, 31] on span "Angebot Neu Generieren!" at bounding box center [650, 34] width 84 height 10
click at [284, 232] on icon "scrollable content" at bounding box center [288, 229] width 12 height 12
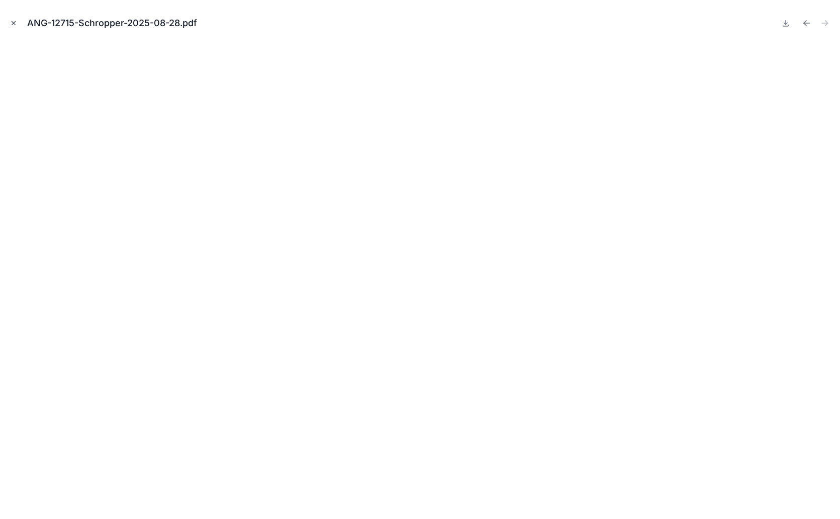
click at [17, 24] on button "Close modal" at bounding box center [13, 23] width 11 height 11
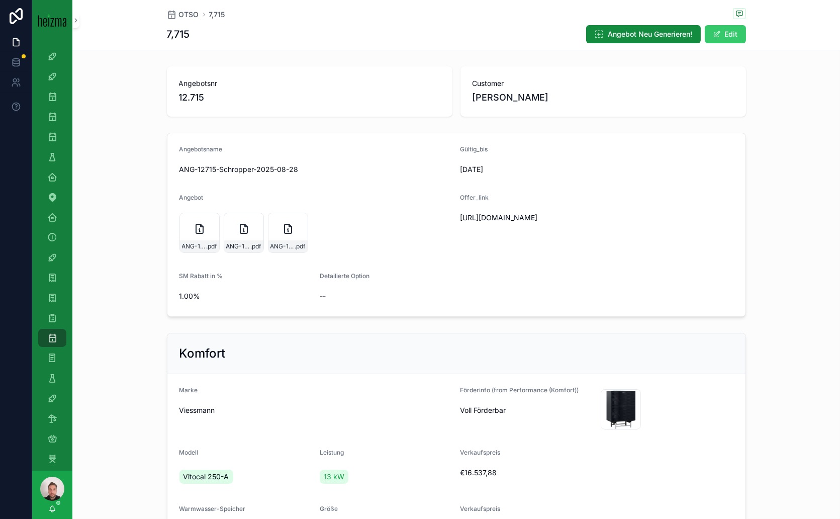
click at [719, 31] on button "Edit" at bounding box center [725, 34] width 41 height 18
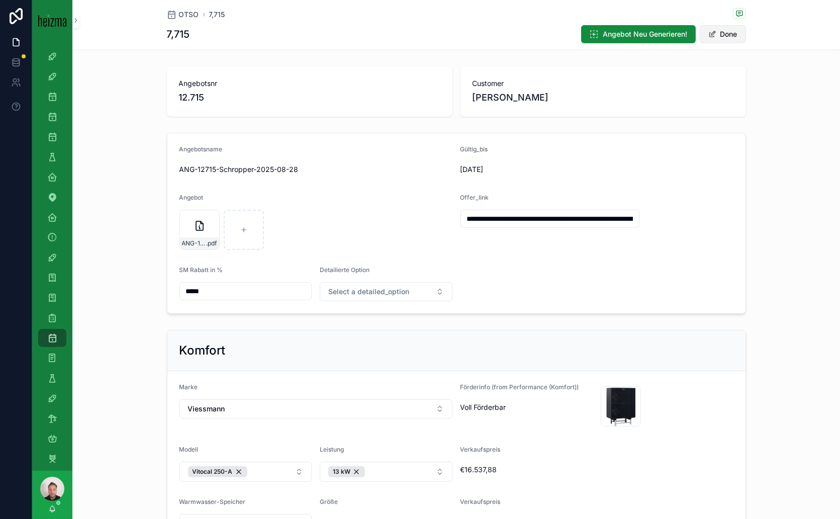
click at [726, 33] on button "Done" at bounding box center [723, 34] width 46 height 18
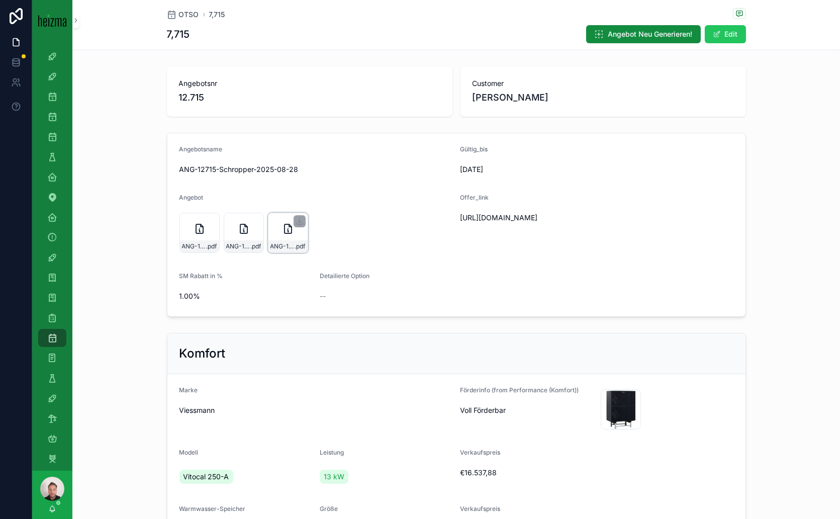
click at [282, 228] on icon "scrollable content" at bounding box center [288, 229] width 12 height 12
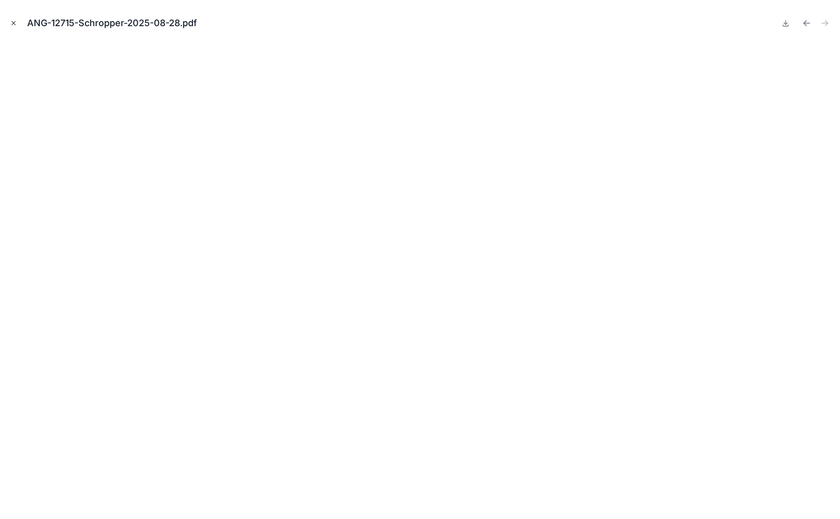
click at [14, 21] on icon "Close modal" at bounding box center [13, 23] width 7 height 7
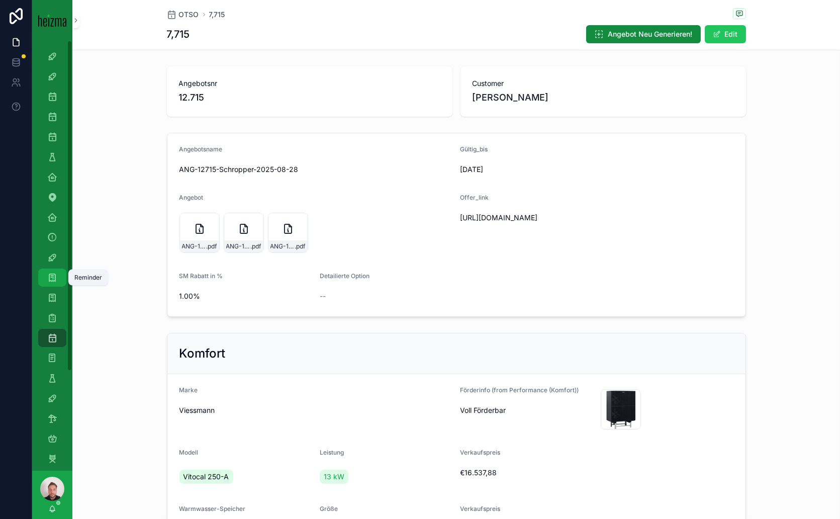
click at [46, 271] on div "Reminder 37" at bounding box center [52, 277] width 16 height 16
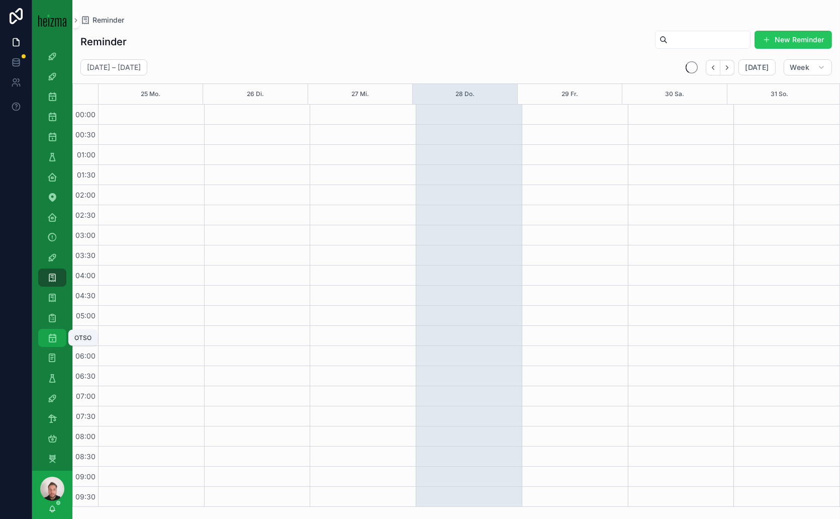
click at [52, 339] on icon "scrollable content" at bounding box center [52, 338] width 10 height 10
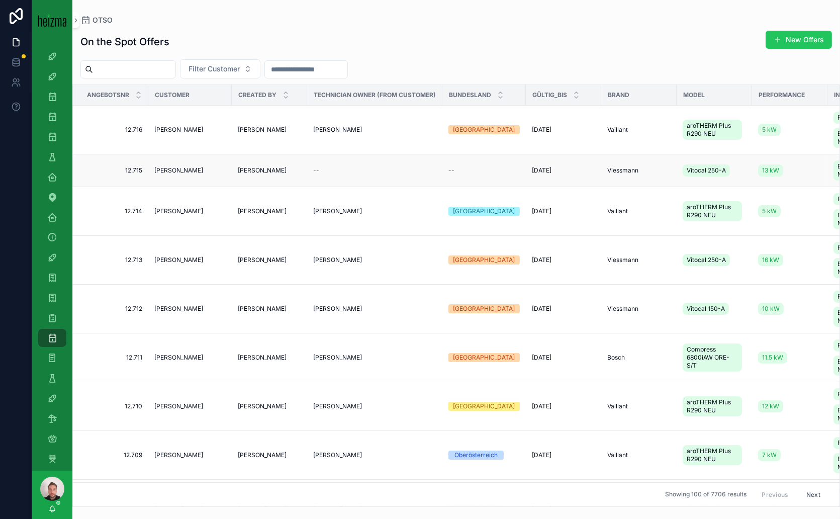
click at [208, 172] on div "[PERSON_NAME]" at bounding box center [189, 170] width 71 height 8
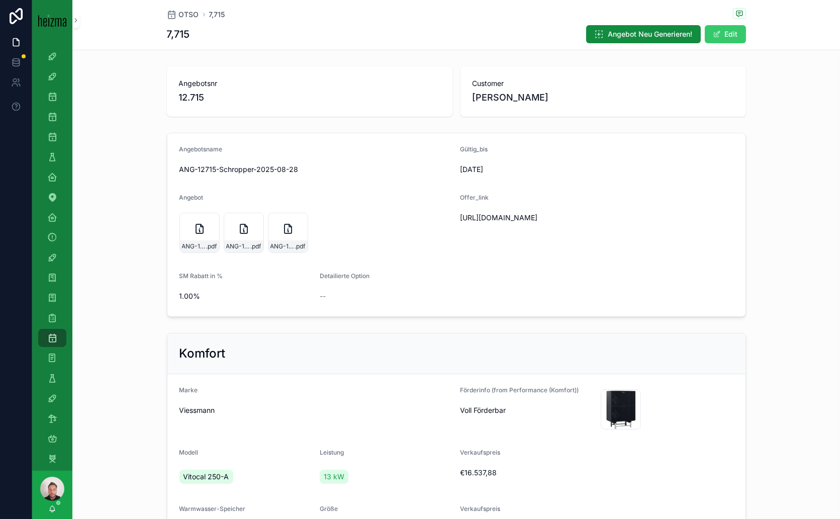
click at [728, 33] on button "Edit" at bounding box center [725, 34] width 41 height 18
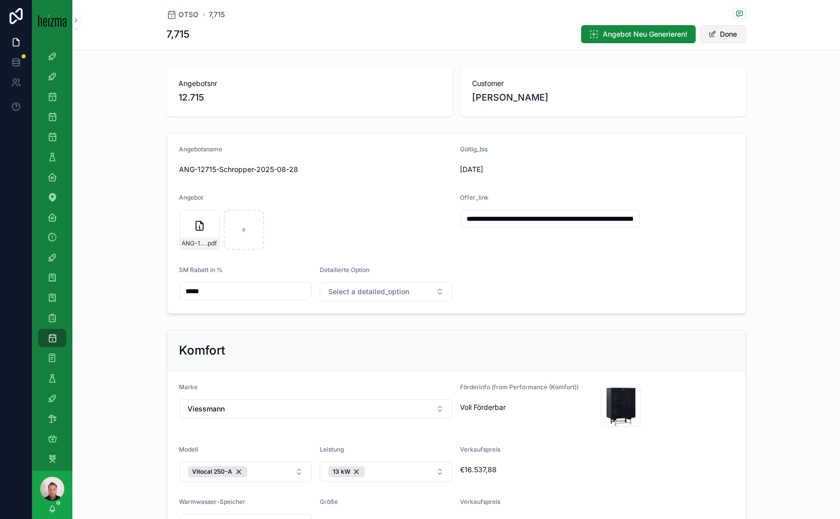
click at [728, 33] on button "Done" at bounding box center [723, 34] width 46 height 18
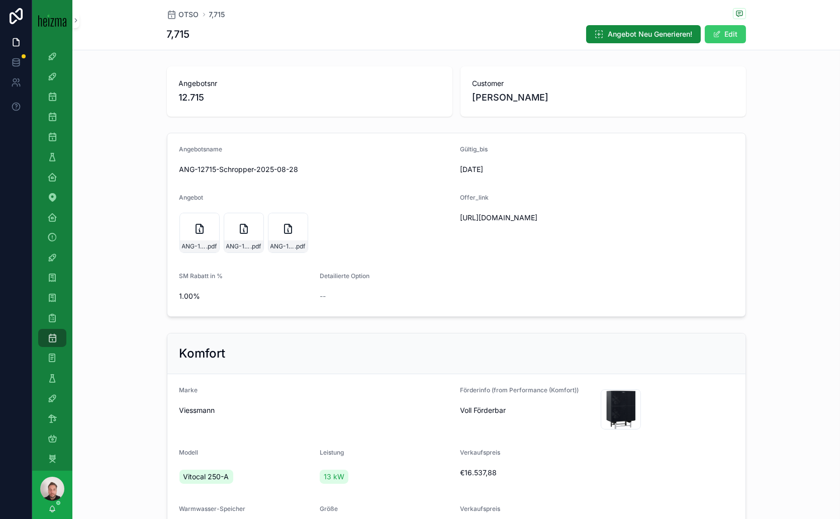
click at [720, 36] on button "Edit" at bounding box center [725, 34] width 41 height 18
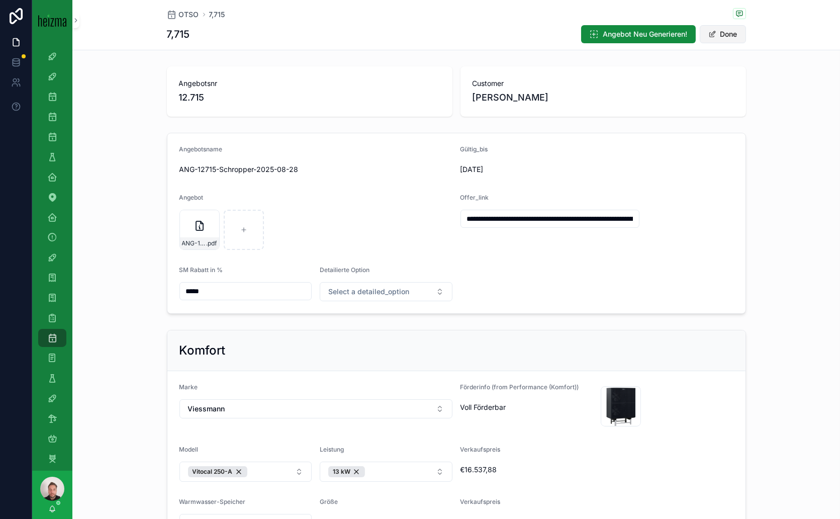
click at [722, 36] on button "Done" at bounding box center [723, 34] width 46 height 18
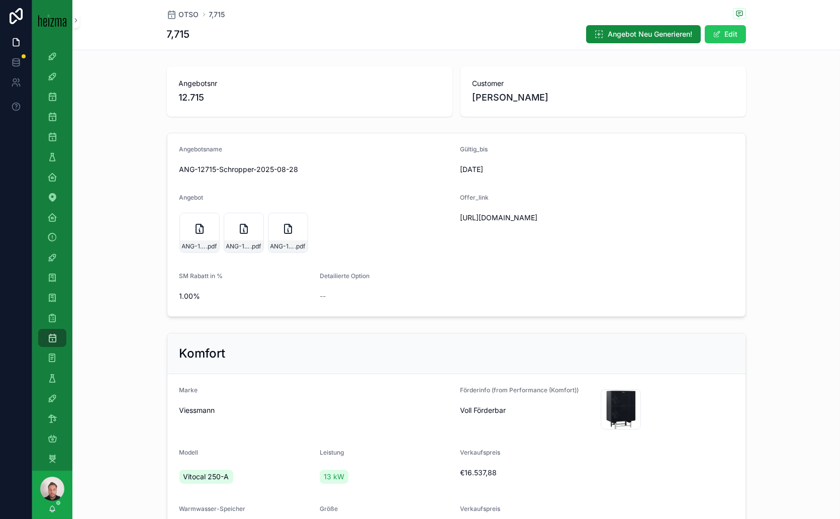
drag, startPoint x: 242, startPoint y: 239, endPoint x: 224, endPoint y: 265, distance: 31.5
click at [224, 265] on form "Angebotsname ANG-12715-Schropper-2025-08-28 Gültig_bis 07/09/2025 Angebot ANG-1…" at bounding box center [456, 224] width 578 height 183
click at [194, 229] on icon "scrollable content" at bounding box center [200, 229] width 12 height 12
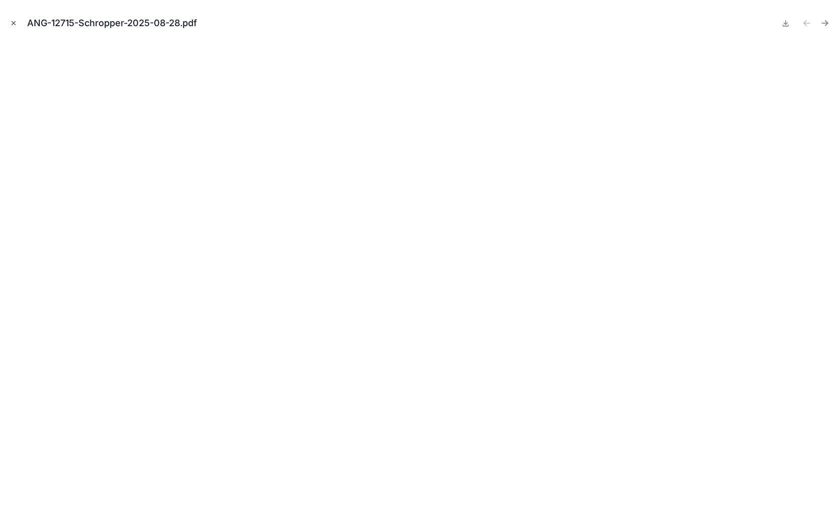
click at [12, 22] on icon "Close modal" at bounding box center [13, 23] width 7 height 7
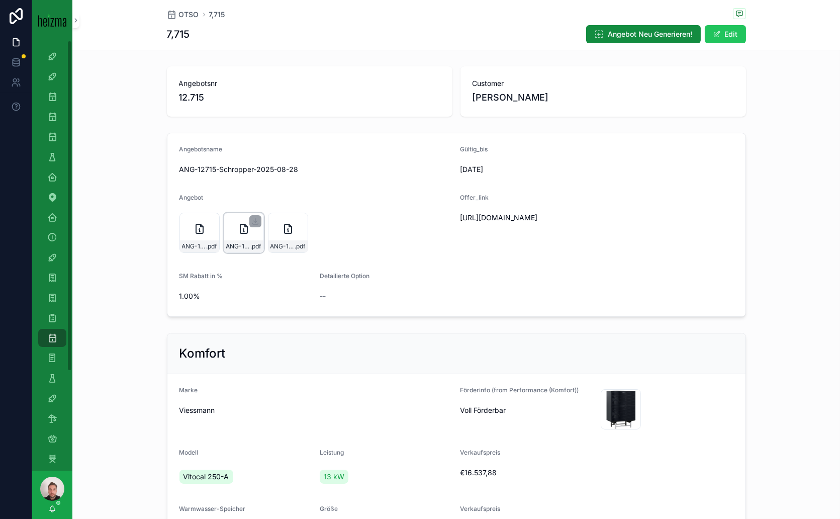
click at [231, 225] on div "ANG-12715-Schropper-2025-08-28 .pdf" at bounding box center [244, 233] width 40 height 40
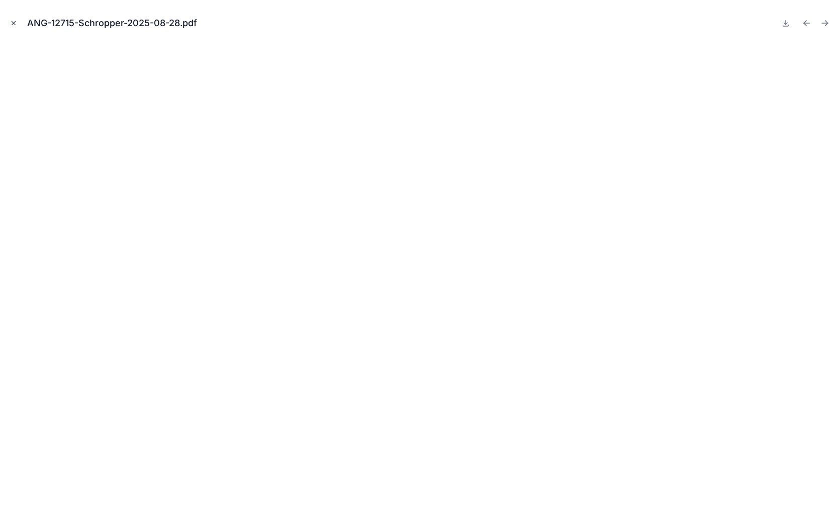
click at [16, 23] on icon "Close modal" at bounding box center [13, 23] width 7 height 7
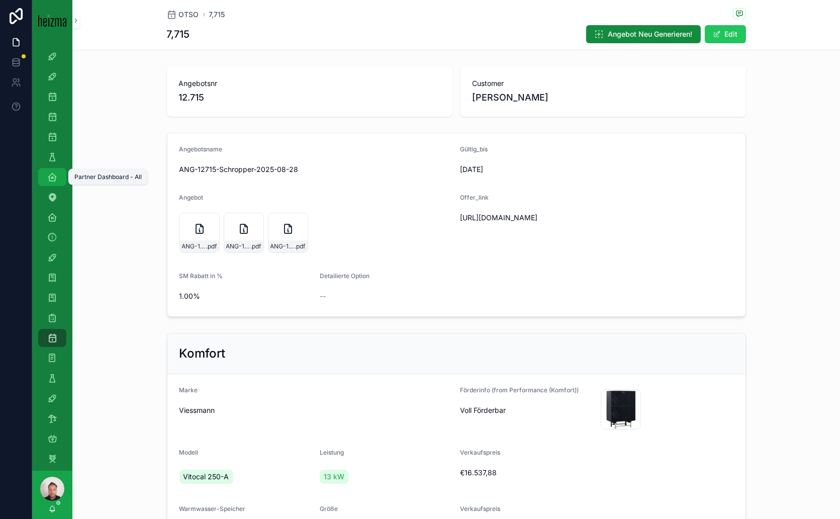
click at [58, 169] on div "Partner Dashboard - All" at bounding box center [52, 177] width 16 height 16
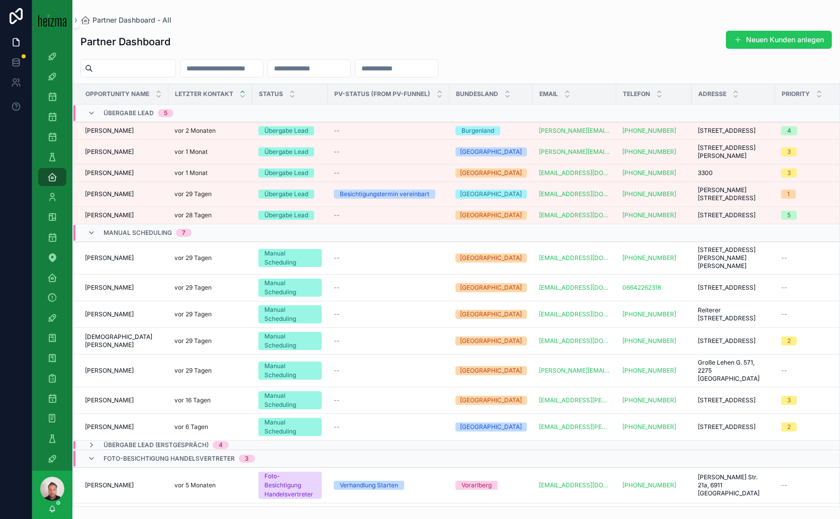
drag, startPoint x: 149, startPoint y: 66, endPoint x: 187, endPoint y: 59, distance: 38.3
click at [151, 66] on input "scrollable content" at bounding box center [134, 68] width 82 height 14
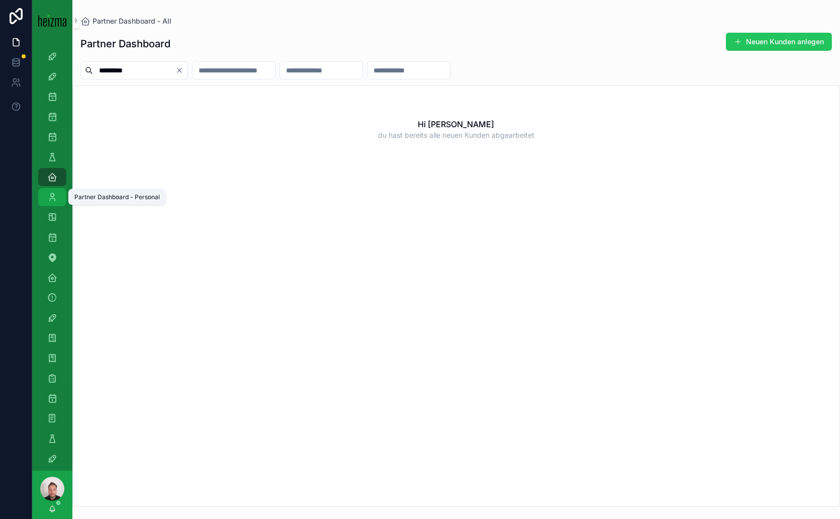
type input "*********"
click at [57, 200] on icon "scrollable content" at bounding box center [52, 197] width 10 height 10
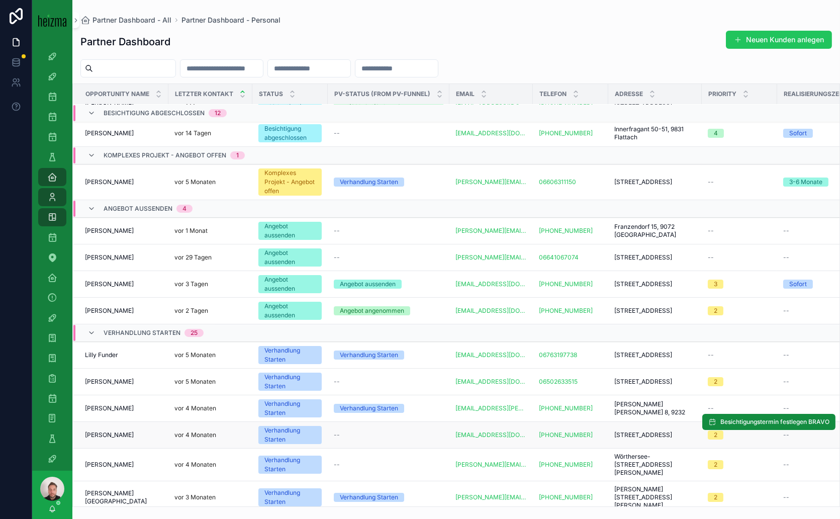
scroll to position [451, 0]
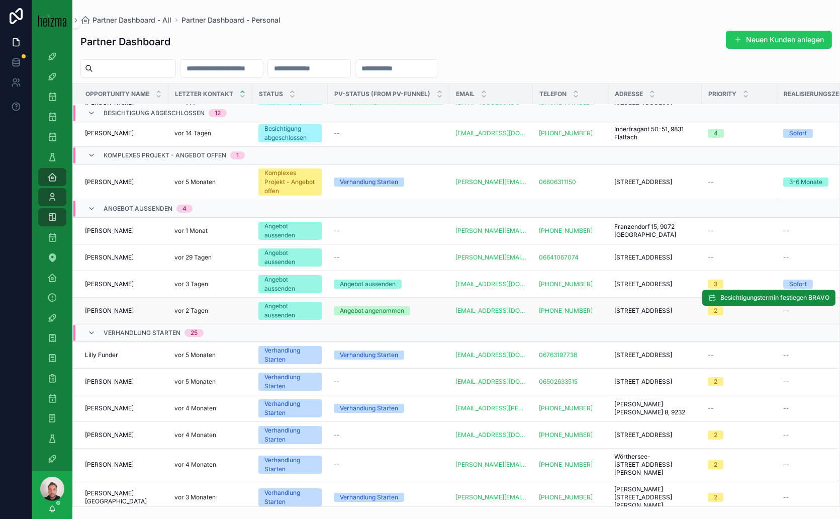
click at [365, 306] on div "Angebot angenommen" at bounding box center [372, 310] width 64 height 9
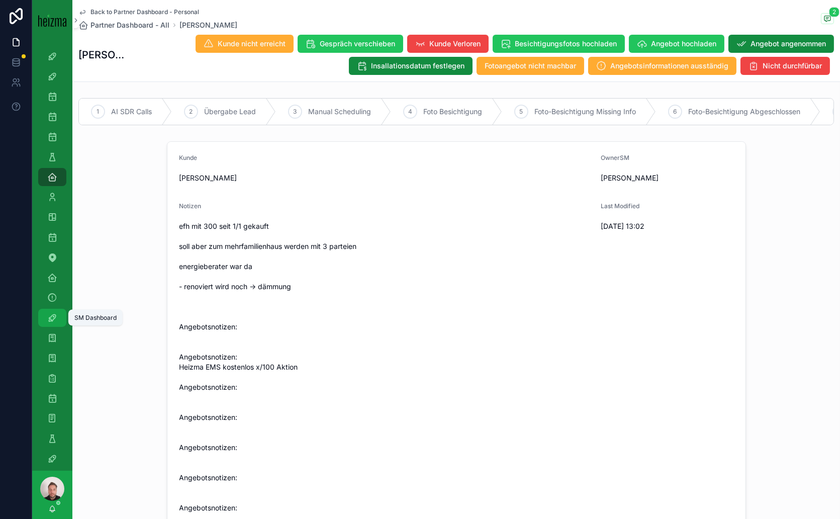
click at [55, 317] on icon "scrollable content" at bounding box center [52, 318] width 10 height 10
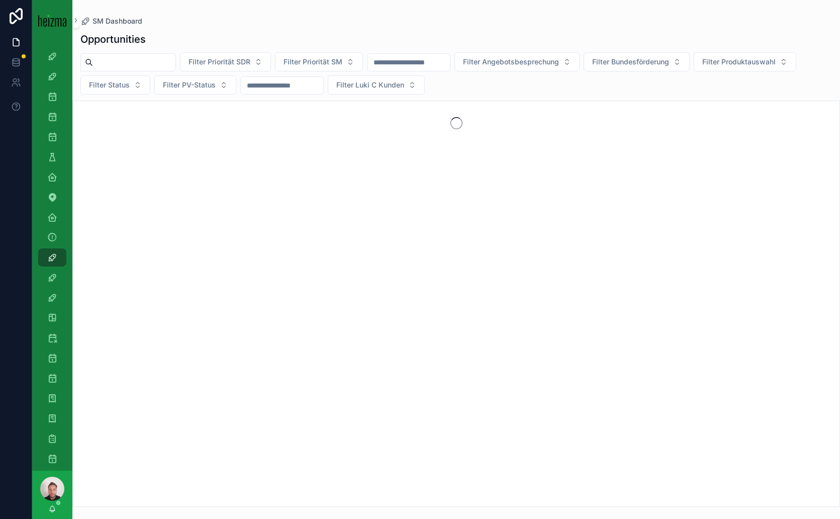
click at [126, 67] on input "scrollable content" at bounding box center [134, 62] width 82 height 14
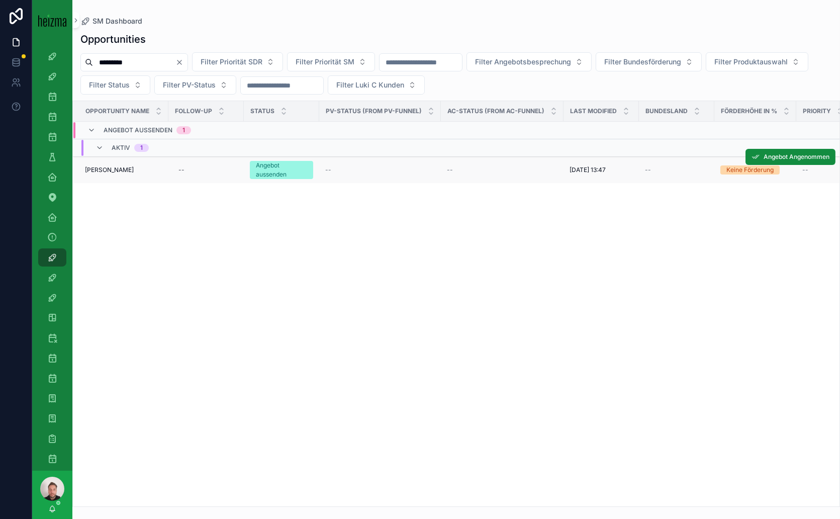
type input "*********"
click at [117, 169] on span "[PERSON_NAME]" at bounding box center [109, 170] width 49 height 8
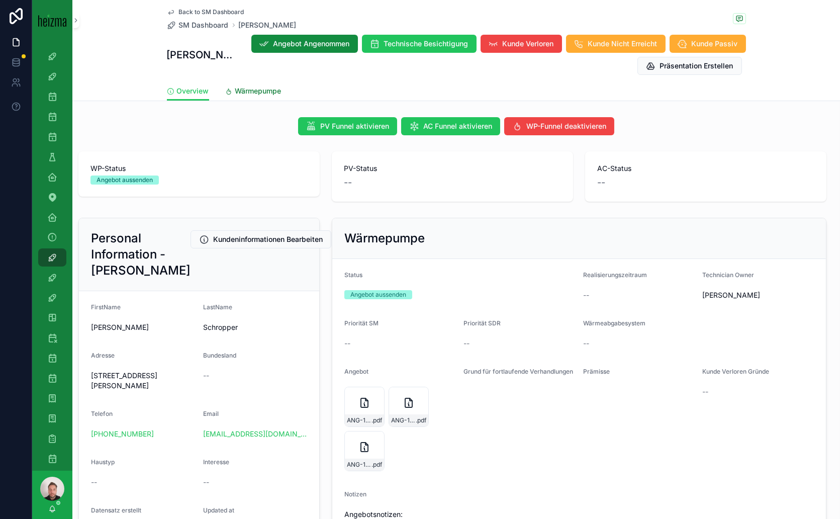
click at [257, 92] on span "Wärmepumpe" at bounding box center [258, 91] width 46 height 10
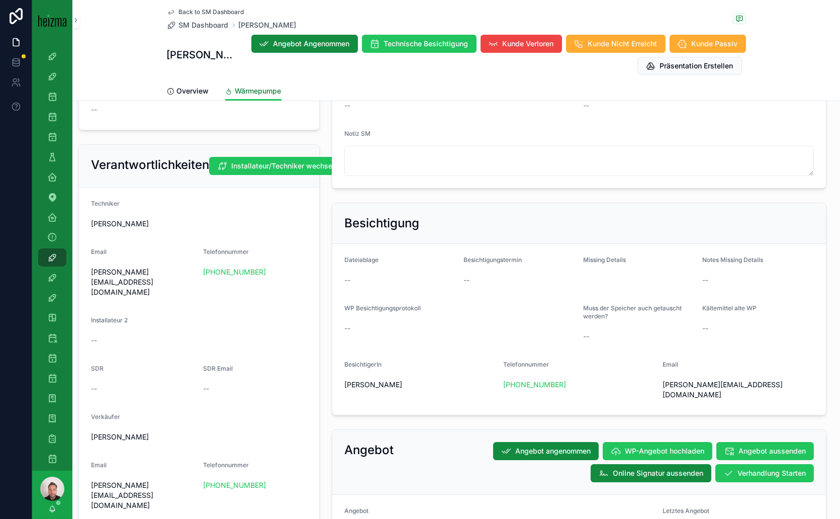
scroll to position [726, 0]
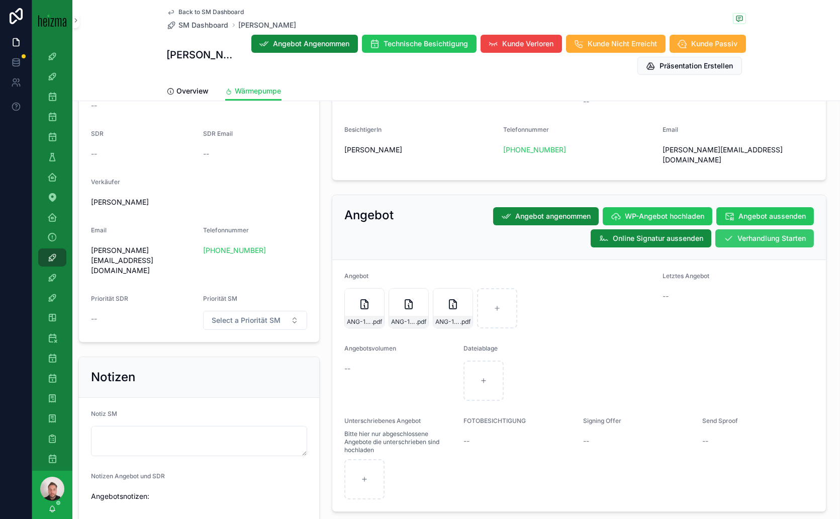
click at [762, 233] on span "Verhandlung Starten" at bounding box center [771, 238] width 68 height 10
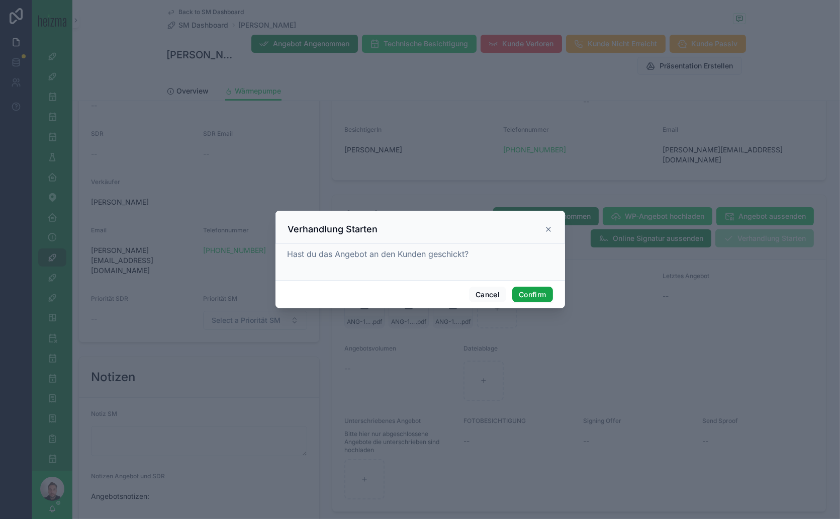
click at [540, 297] on button "Confirm" at bounding box center [532, 295] width 40 height 16
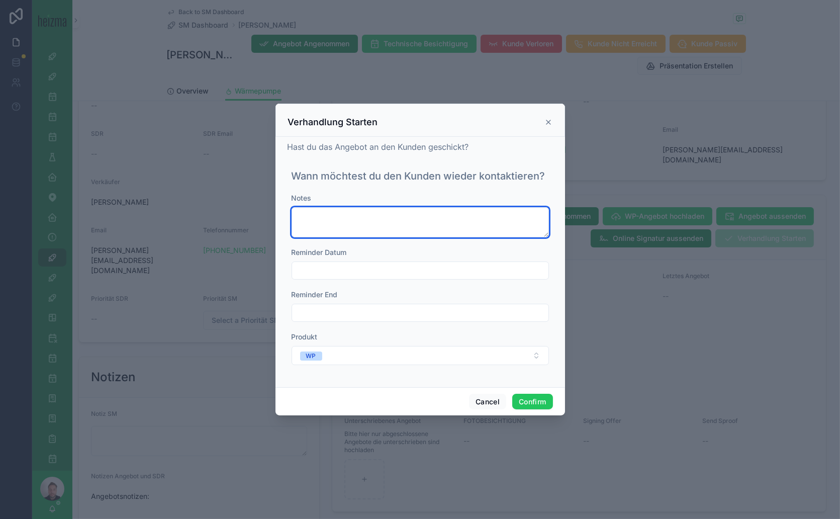
click at [325, 216] on textarea at bounding box center [420, 222] width 257 height 30
type textarea "*"
type textarea "**********"
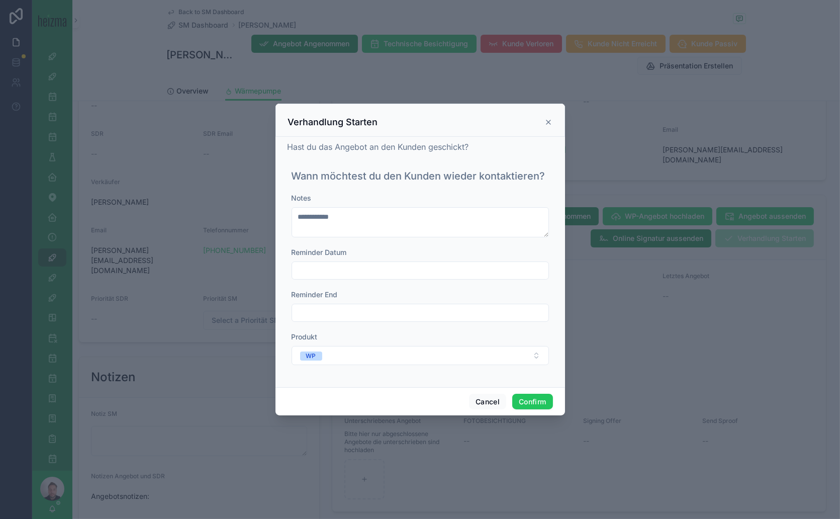
click at [308, 266] on input "text" at bounding box center [420, 270] width 256 height 14
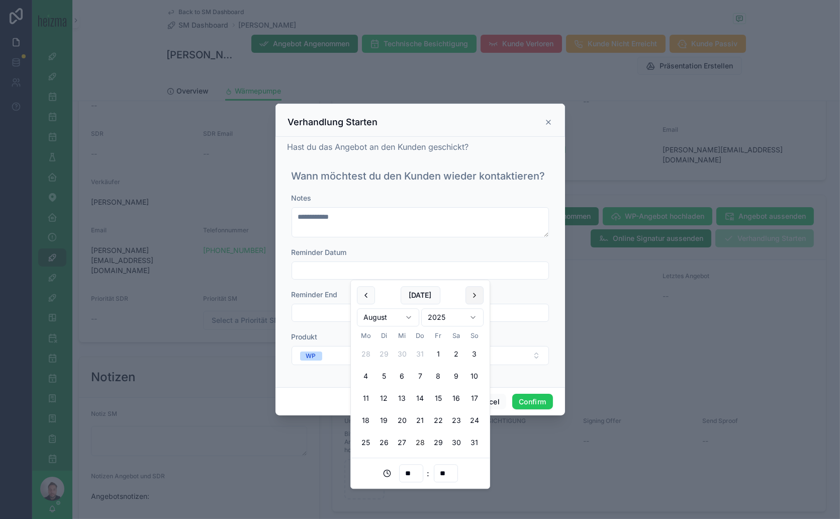
click at [474, 293] on button at bounding box center [475, 295] width 18 height 18
click at [365, 376] on button "8" at bounding box center [366, 376] width 18 height 18
click at [417, 474] on input "**" at bounding box center [411, 473] width 23 height 14
click at [403, 372] on div "11" at bounding box center [410, 373] width 45 height 16
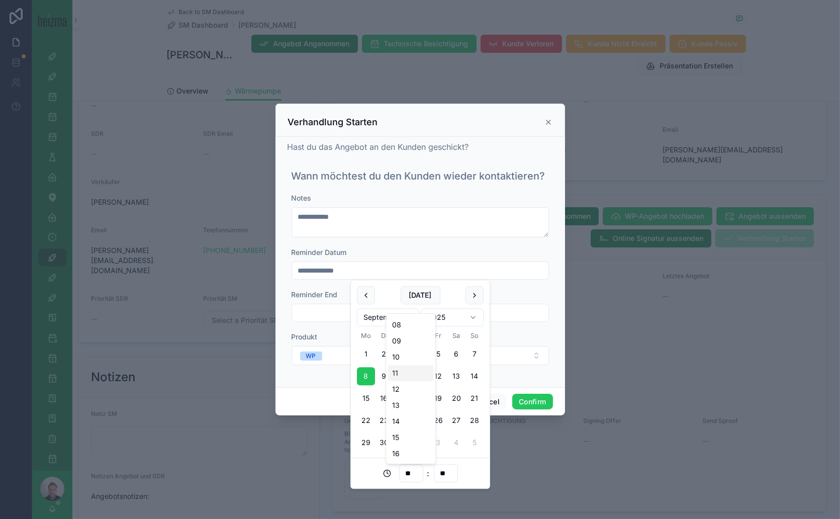
type input "**********"
type input "**"
click at [526, 451] on div at bounding box center [420, 259] width 840 height 519
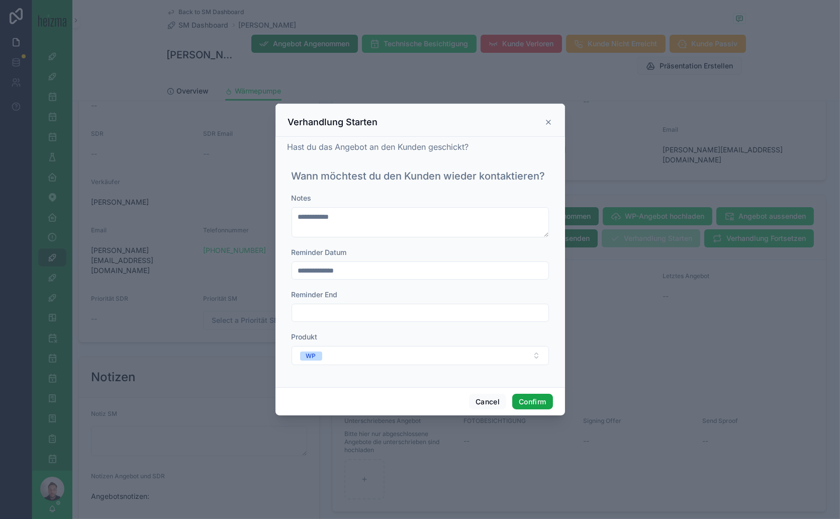
click at [525, 399] on button "Confirm" at bounding box center [532, 402] width 40 height 16
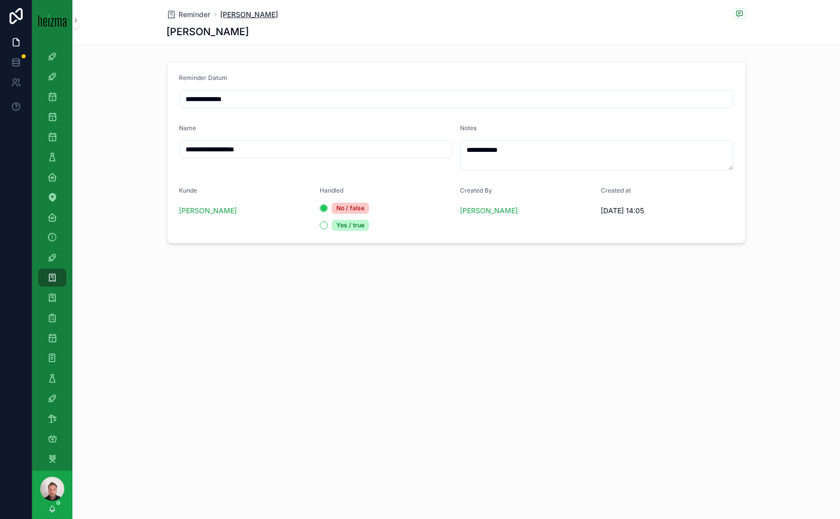
click at [239, 10] on span "WP-Robert Schropper" at bounding box center [250, 15] width 58 height 10
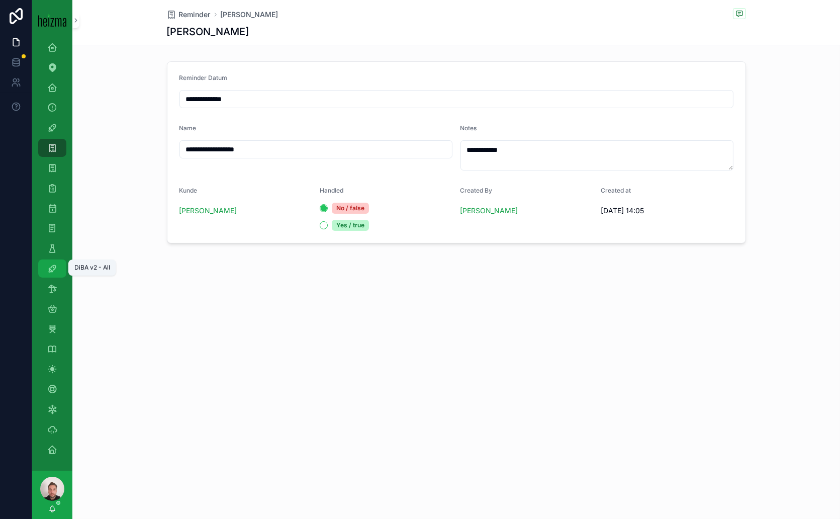
drag, startPoint x: 55, startPoint y: 265, endPoint x: 47, endPoint y: 271, distance: 9.7
click at [55, 264] on icon "scrollable content" at bounding box center [52, 268] width 10 height 10
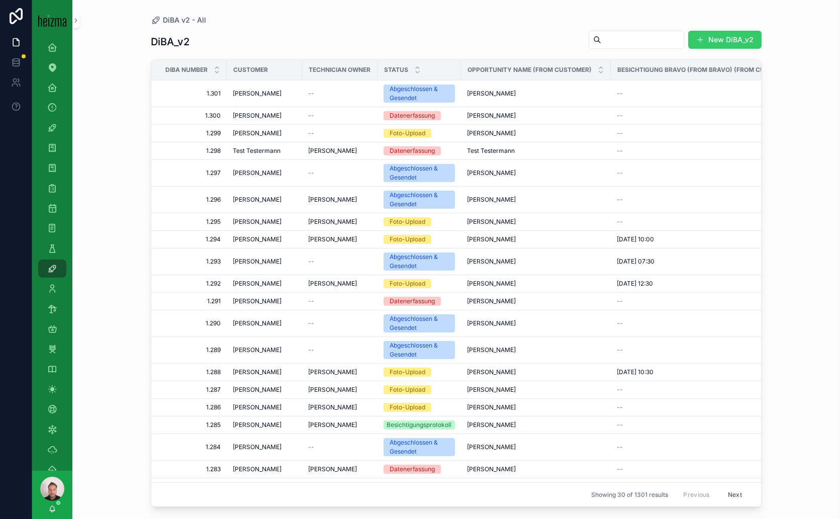
click at [742, 36] on button "New DiBA_v2" at bounding box center [724, 40] width 73 height 18
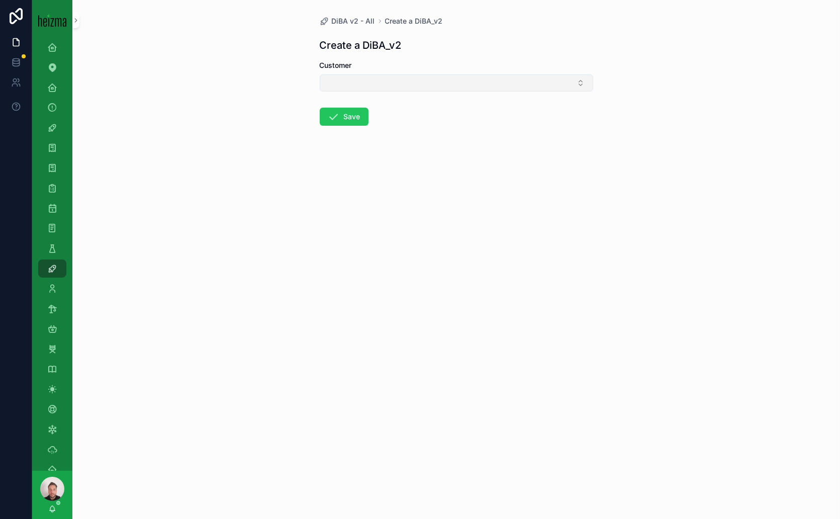
click at [399, 83] on button "Select Button" at bounding box center [456, 82] width 273 height 17
type input "********"
click at [362, 121] on span "[PERSON_NAME]" at bounding box center [355, 122] width 58 height 10
drag, startPoint x: 398, startPoint y: 80, endPoint x: 286, endPoint y: 83, distance: 112.1
click at [286, 83] on div "DiBA v2 - All Create a DiBA_v2 Create a DiBA_v2 Customer Michael Assinger Save" at bounding box center [456, 259] width 768 height 519
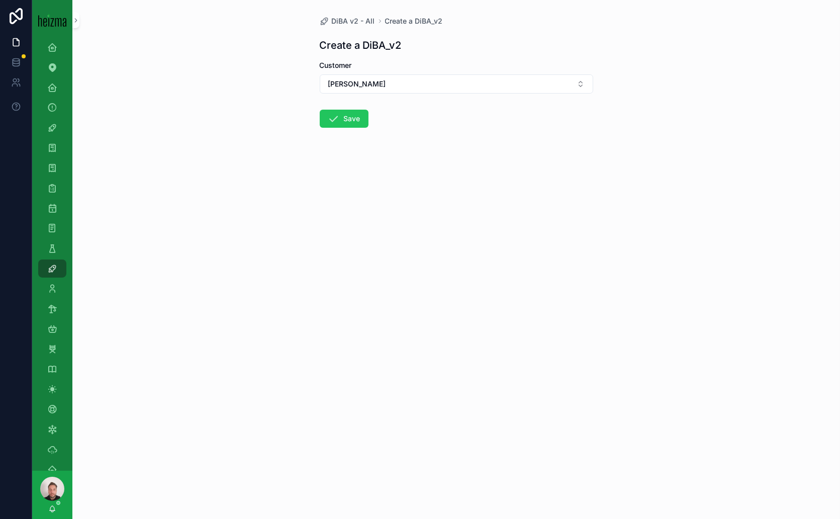
drag, startPoint x: 399, startPoint y: 85, endPoint x: 304, endPoint y: 87, distance: 94.5
click at [304, 87] on div "DiBA v2 - All Create a DiBA_v2 Create a DiBA_v2 Customer Michael Assinger Save" at bounding box center [456, 259] width 768 height 519
drag, startPoint x: 362, startPoint y: 83, endPoint x: 274, endPoint y: 221, distance: 163.4
click at [268, 214] on div "DiBA v2 - All Create a DiBA_v2 Create a DiBA_v2 Customer Michael Assinger Save" at bounding box center [456, 259] width 768 height 519
click at [51, 384] on icon "scrollable content" at bounding box center [52, 389] width 10 height 10
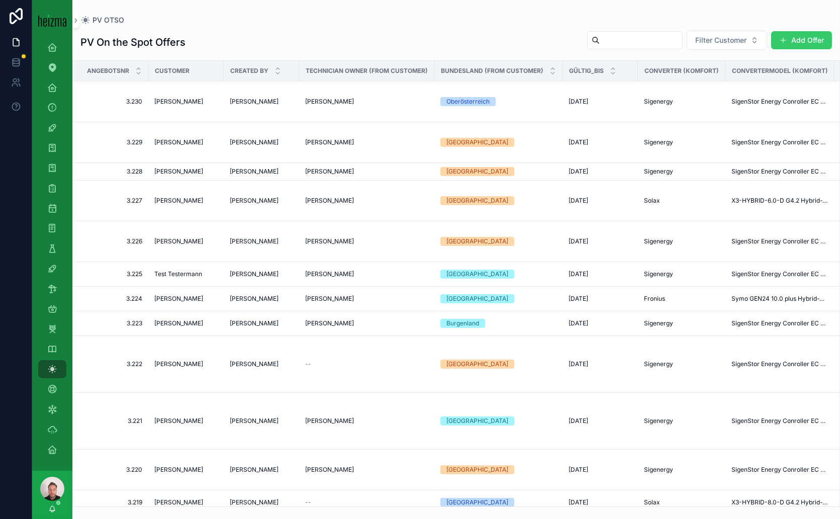
click at [786, 35] on button "Add Offer" at bounding box center [801, 40] width 61 height 18
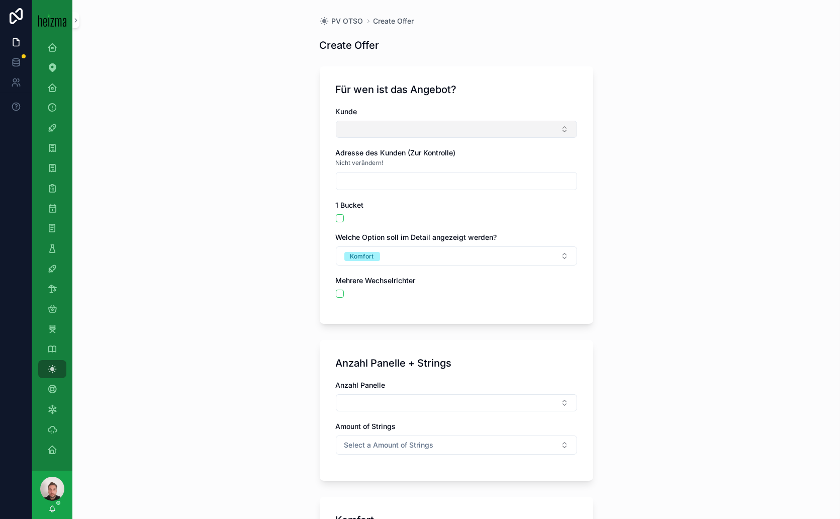
click at [417, 124] on button "Select Button" at bounding box center [456, 129] width 241 height 17
type input "*"
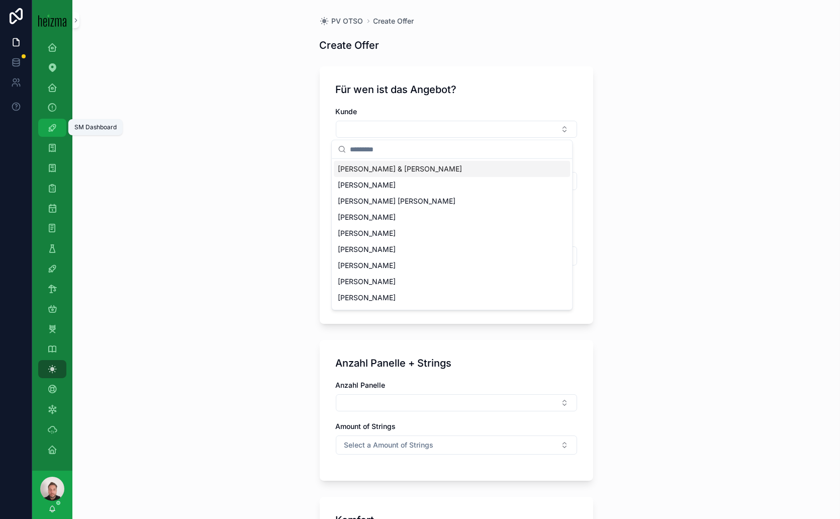
click at [50, 129] on icon "scrollable content" at bounding box center [52, 128] width 10 height 10
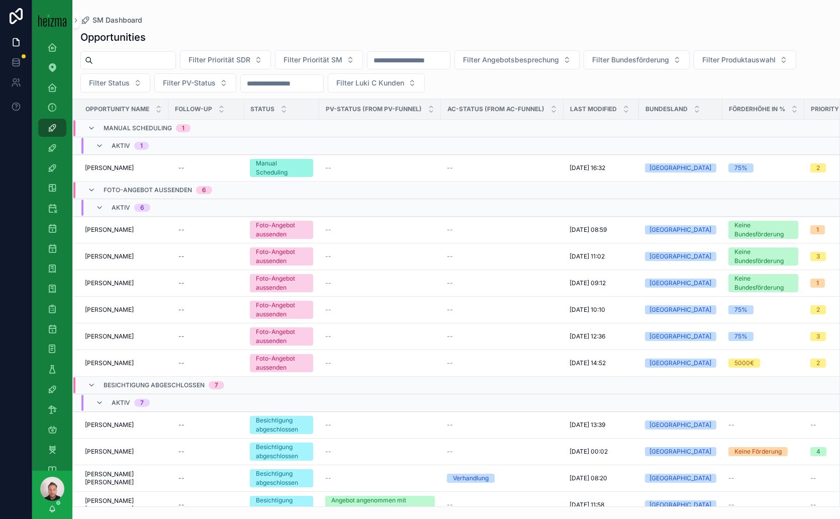
click at [155, 60] on input "scrollable content" at bounding box center [134, 60] width 82 height 14
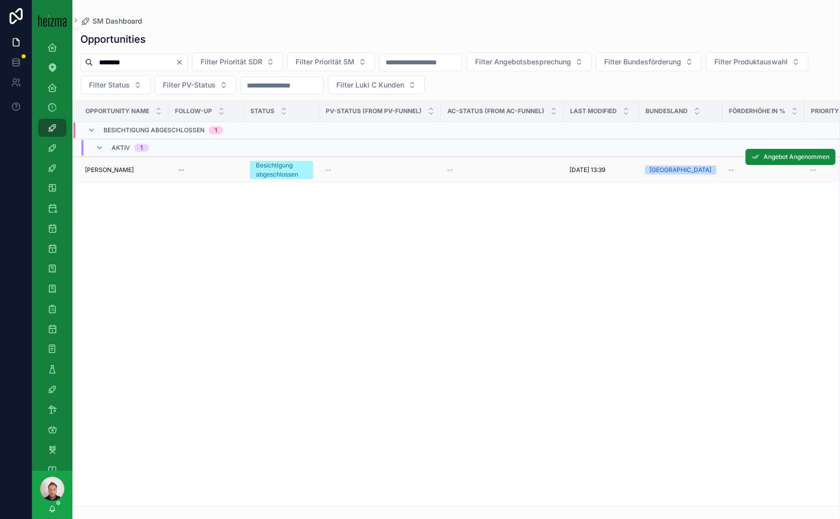
type input "********"
click at [110, 166] on span "[PERSON_NAME]" at bounding box center [109, 170] width 49 height 8
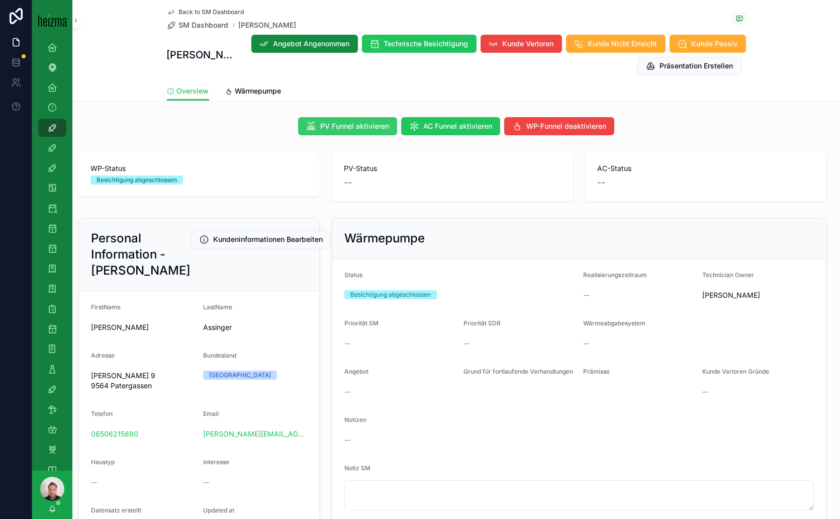
click at [351, 123] on span "PV Funnel aktivieren" at bounding box center [354, 126] width 69 height 10
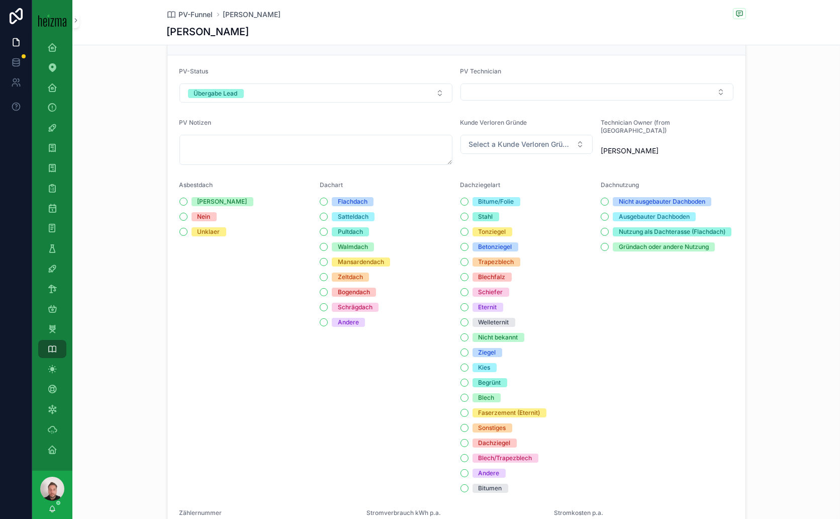
scroll to position [279, 0]
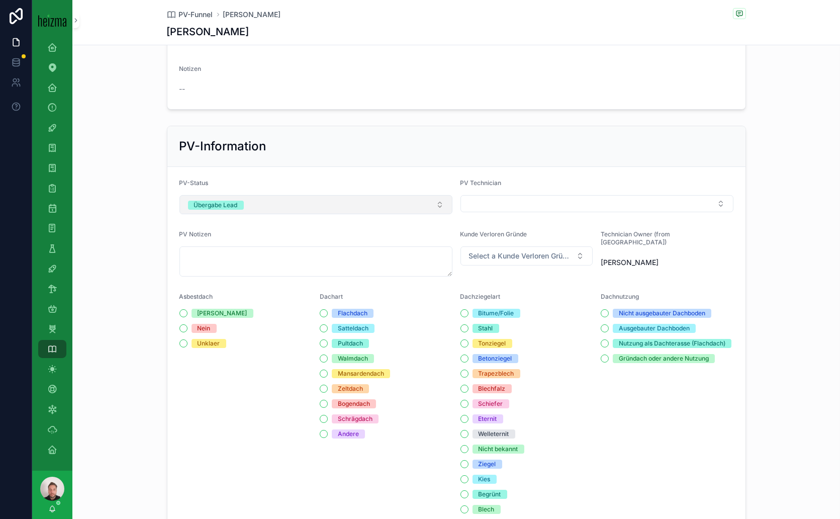
click at [430, 211] on button "Übergabe Lead" at bounding box center [315, 204] width 273 height 19
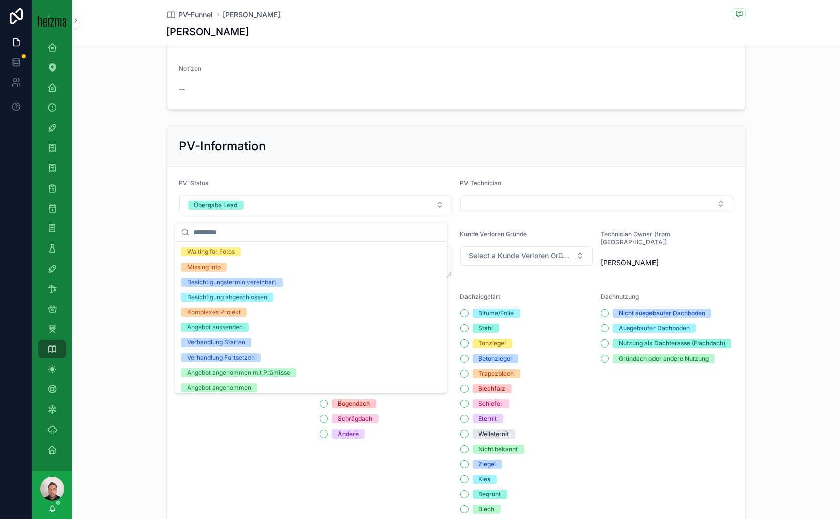
scroll to position [0, 0]
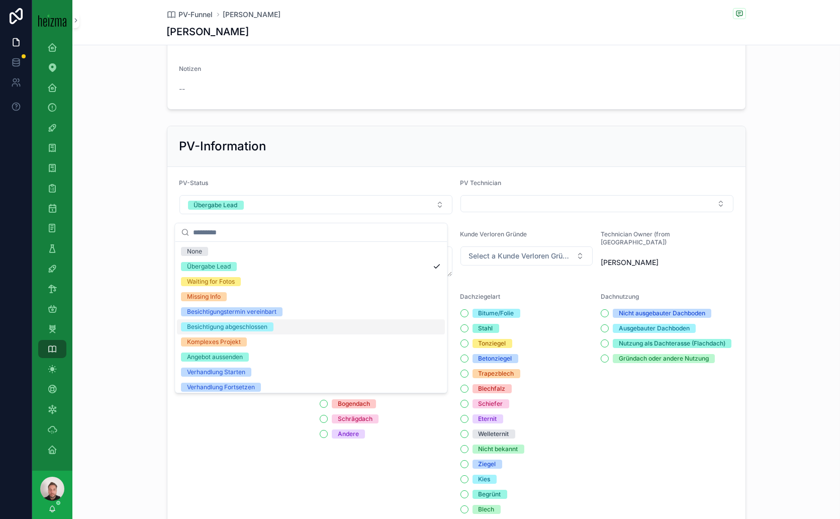
click at [246, 323] on div "Besichtigung abgeschlossen" at bounding box center [227, 326] width 80 height 9
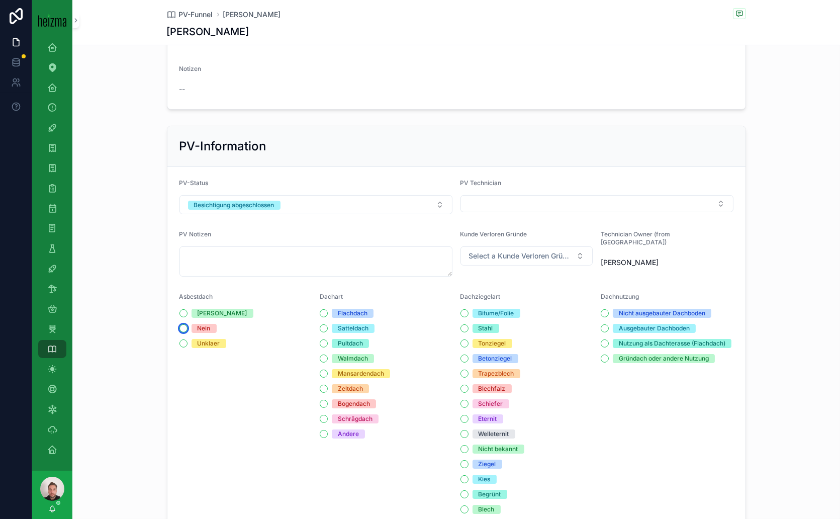
click at [180, 332] on button "Nein" at bounding box center [183, 328] width 8 height 8
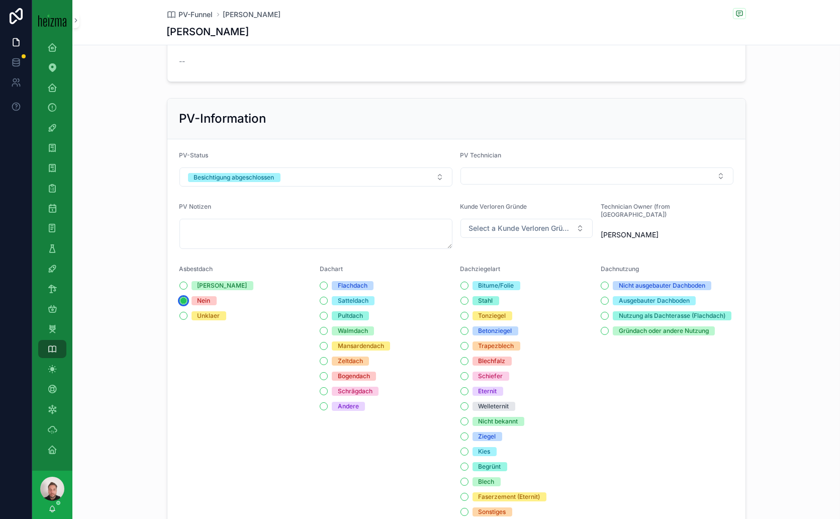
scroll to position [279, 0]
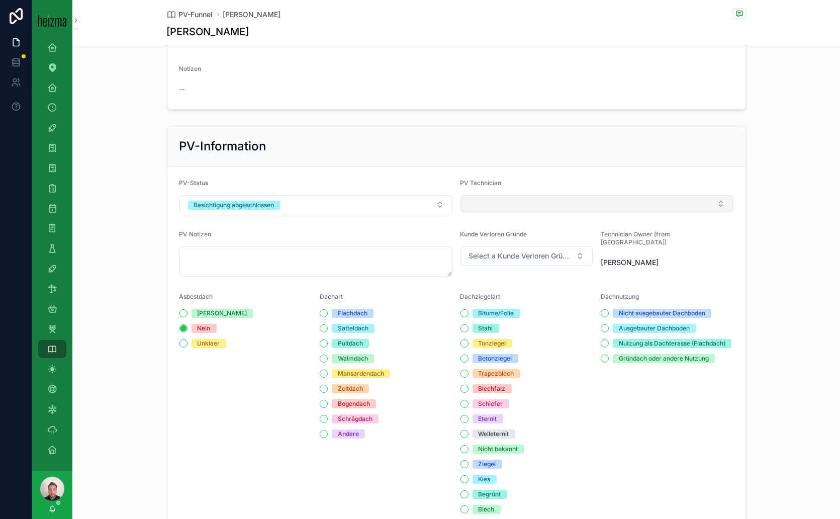
click at [704, 211] on button "Select Button" at bounding box center [596, 203] width 273 height 17
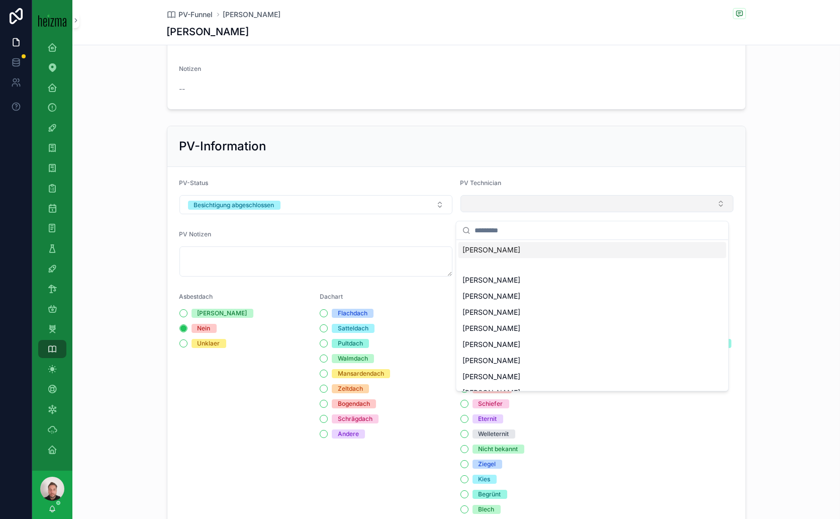
type input "*"
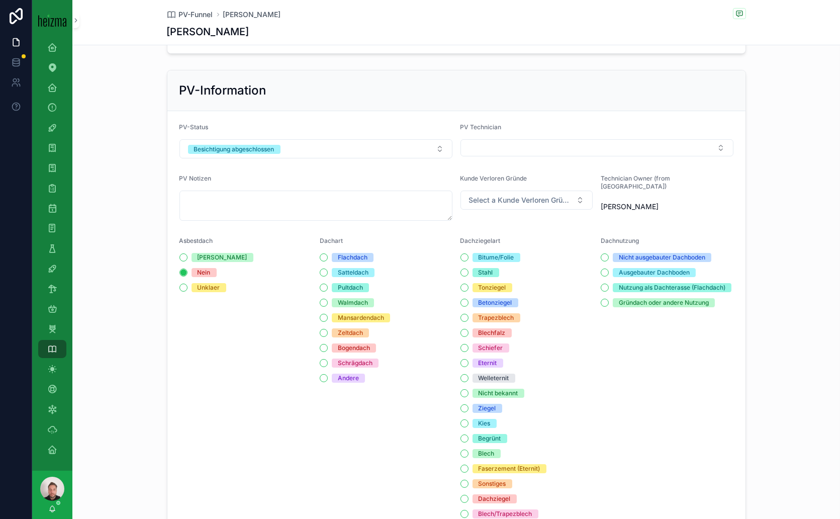
scroll to position [0, 0]
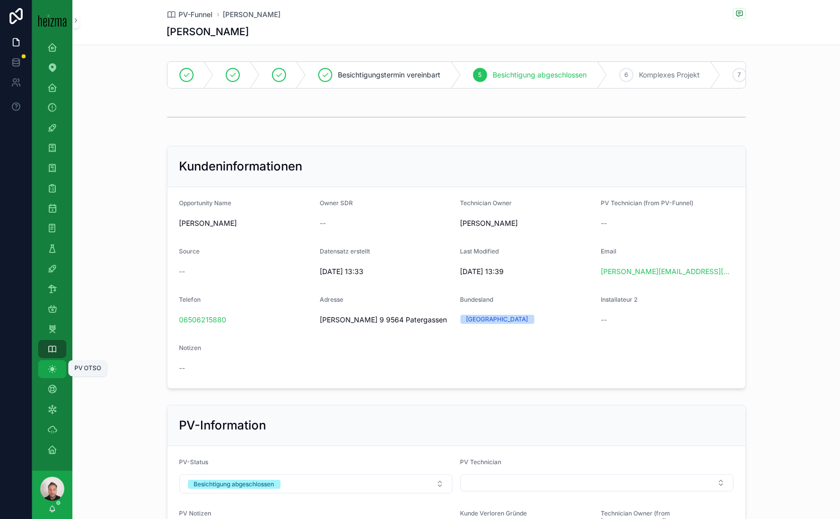
click at [56, 366] on icon "scrollable content" at bounding box center [52, 369] width 10 height 10
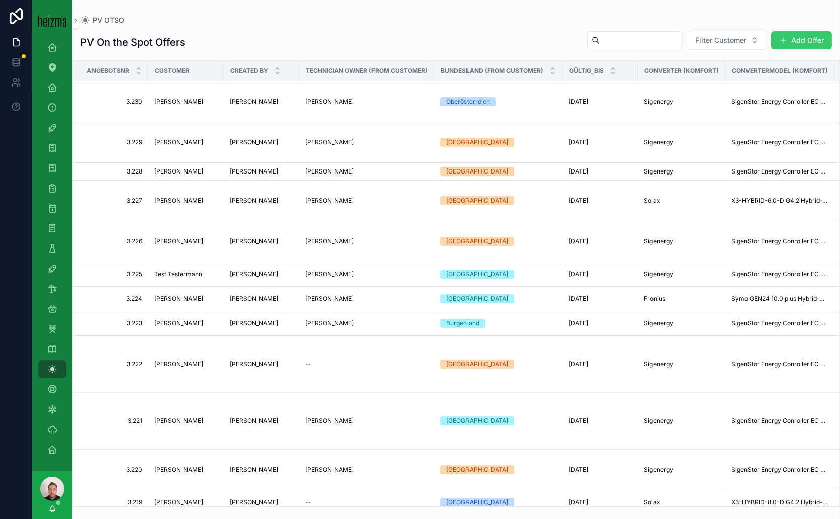
click at [790, 40] on button "Add Offer" at bounding box center [801, 40] width 61 height 18
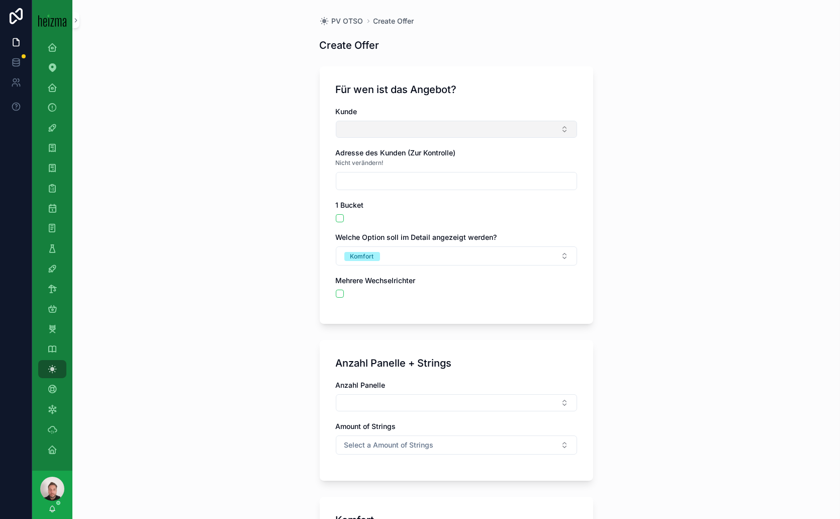
click at [451, 124] on button "Select Button" at bounding box center [456, 129] width 241 height 17
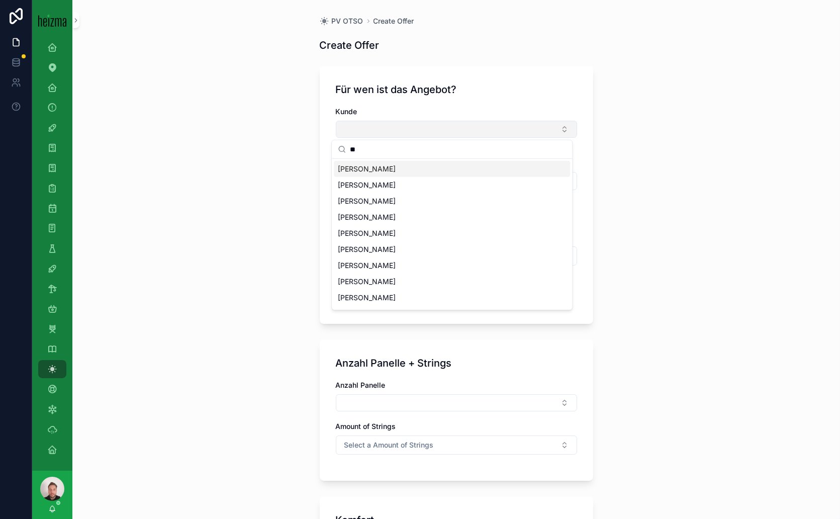
type input "*"
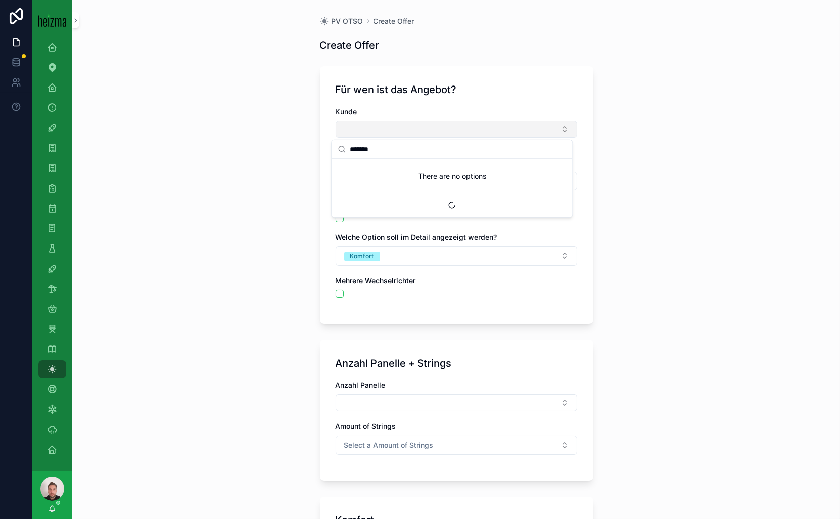
type input "********"
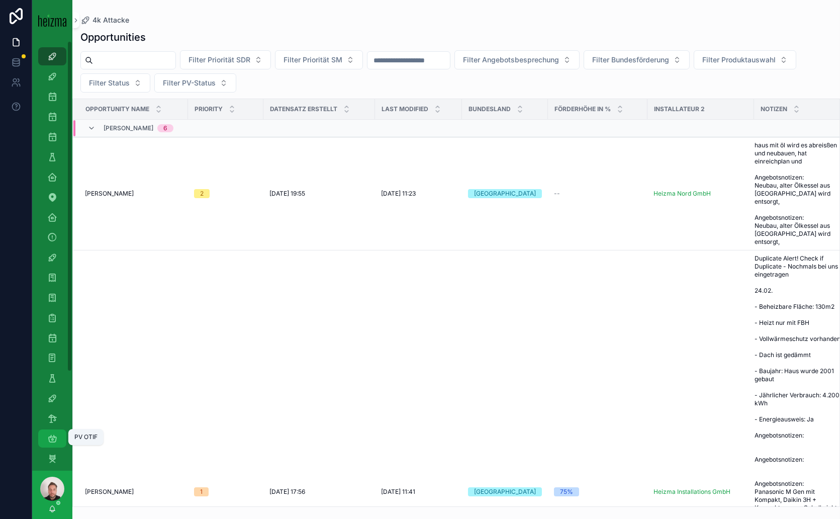
scroll to position [130, 0]
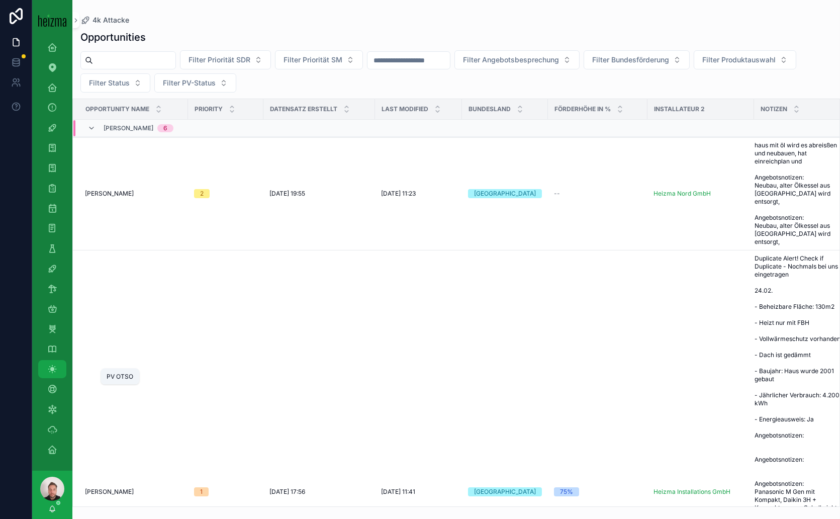
click at [57, 367] on div "PV OTSO" at bounding box center [52, 369] width 16 height 16
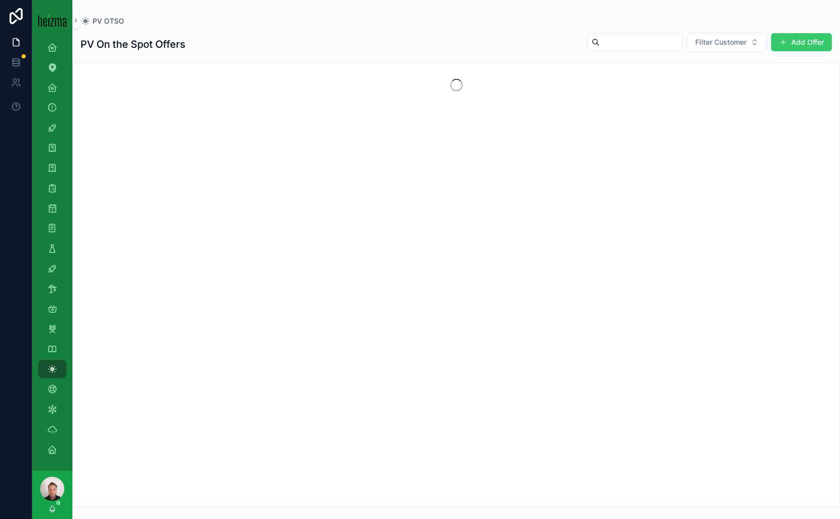
click at [781, 41] on span "scrollable content" at bounding box center [783, 42] width 8 height 8
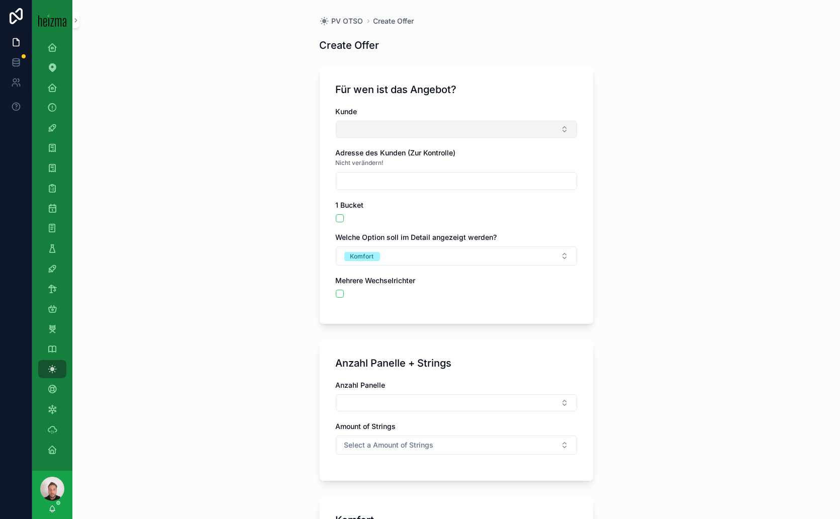
click at [386, 130] on button "Select Button" at bounding box center [456, 129] width 241 height 17
type input "******"
click at [376, 169] on span "[PERSON_NAME]" at bounding box center [367, 169] width 58 height 10
type input "**********"
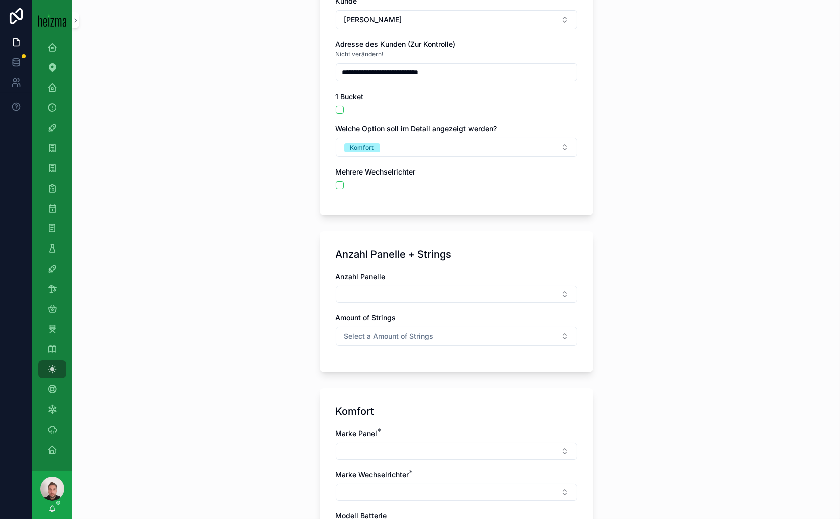
scroll to position [112, 0]
click at [545, 294] on button "Select Button" at bounding box center [456, 293] width 241 height 17
type input "**"
click at [638, 293] on div "**********" at bounding box center [456, 147] width 768 height 519
click at [489, 296] on button "Select Button" at bounding box center [456, 293] width 241 height 17
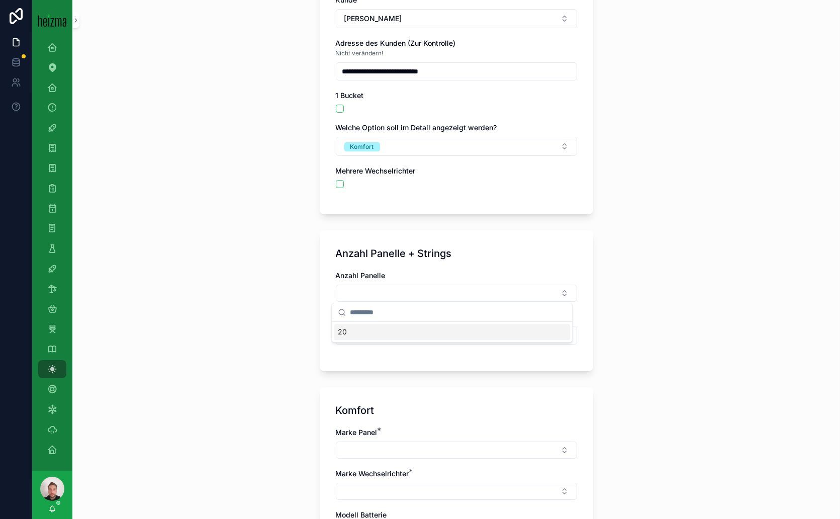
click at [414, 337] on div "20" at bounding box center [452, 332] width 236 height 16
click at [535, 332] on button "Select a Amount of Strings" at bounding box center [456, 337] width 241 height 19
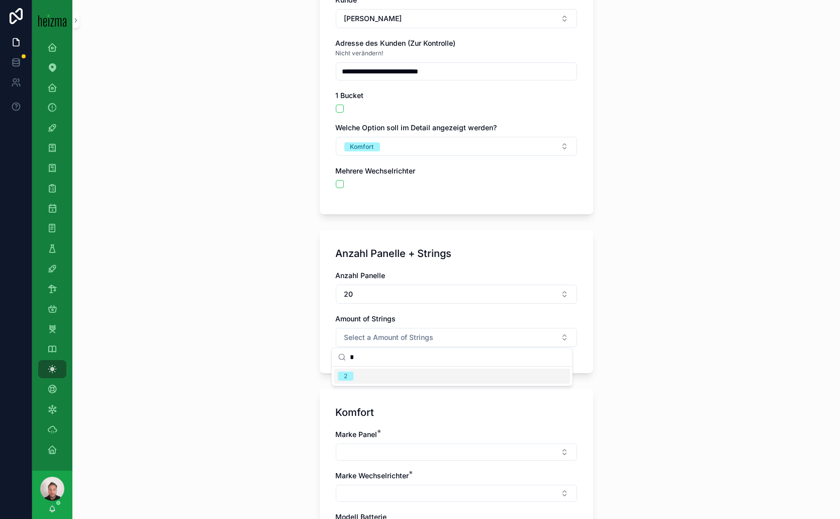
type input "*"
click at [646, 331] on div "**********" at bounding box center [456, 147] width 768 height 519
click at [483, 335] on button "Select a Amount of Strings" at bounding box center [456, 337] width 241 height 19
click at [366, 393] on div "2" at bounding box center [452, 391] width 236 height 15
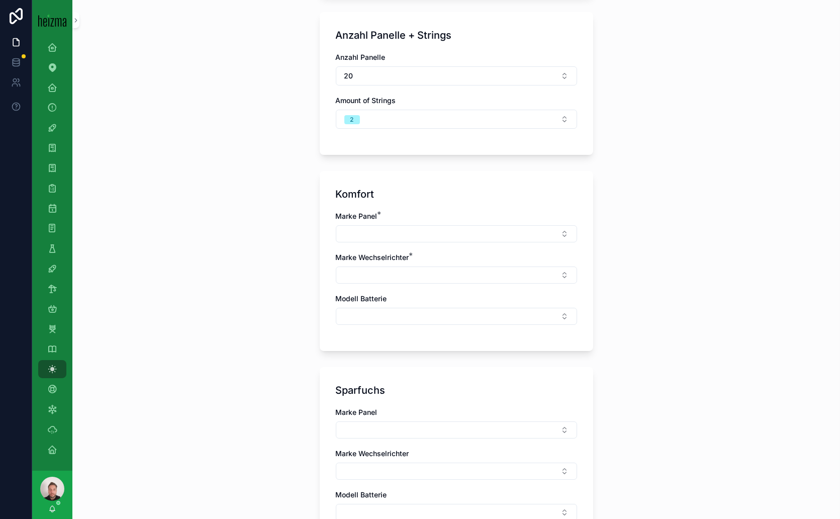
scroll to position [335, 0]
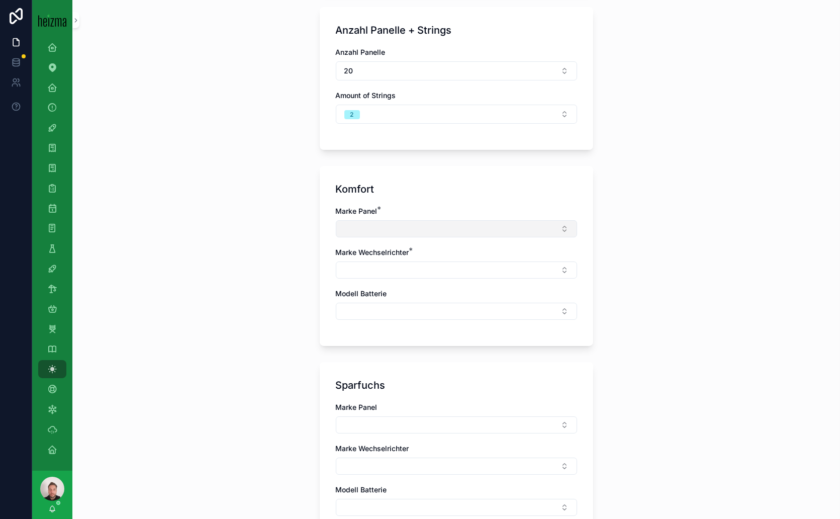
click at [538, 229] on button "Select Button" at bounding box center [456, 228] width 241 height 17
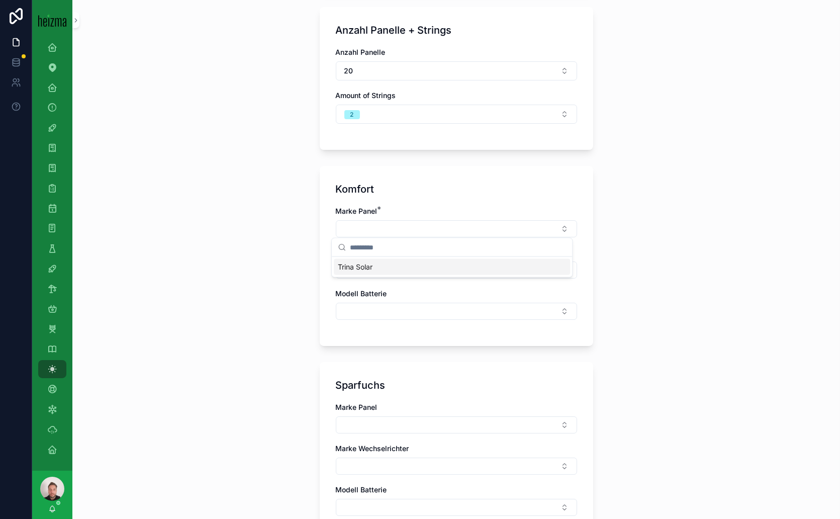
click at [462, 263] on div "Trina Solar" at bounding box center [452, 267] width 236 height 16
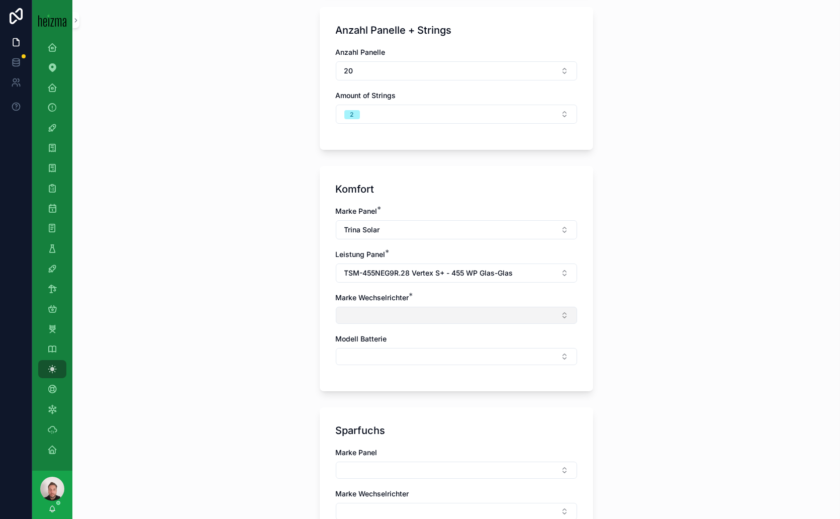
click at [520, 314] on button "Select Button" at bounding box center [456, 315] width 241 height 17
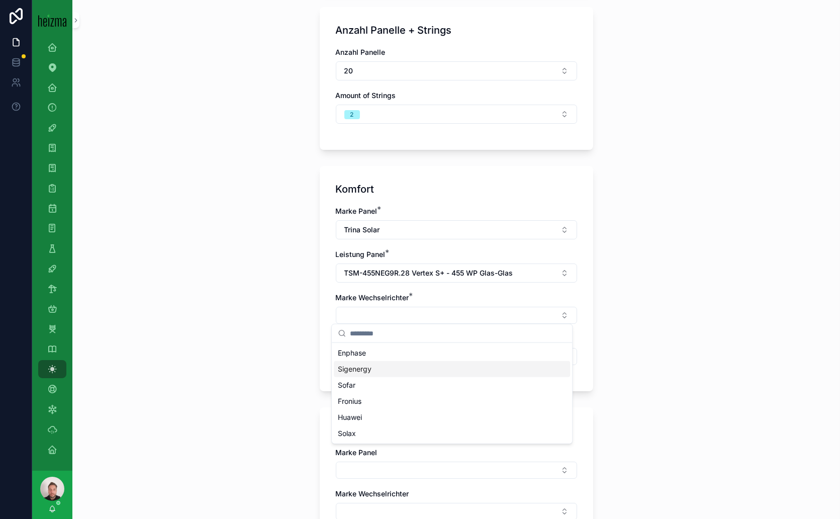
click at [364, 365] on span "Sigenergy" at bounding box center [355, 369] width 34 height 10
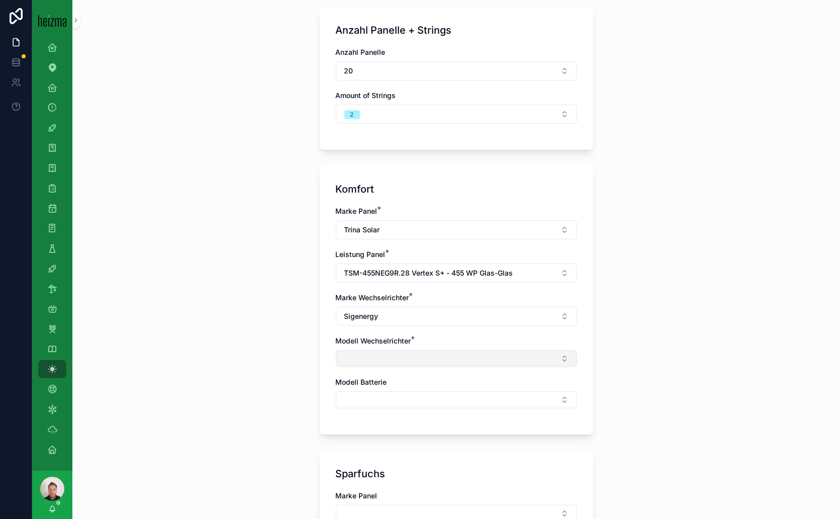
click at [529, 358] on button "Select Button" at bounding box center [456, 358] width 241 height 17
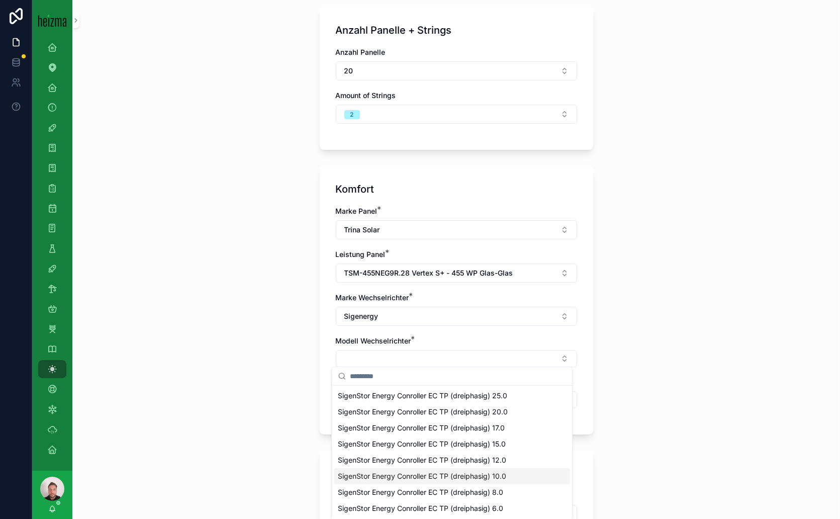
click at [423, 473] on span "SigenStor Energy Conroller EC TP (dreiphasig) 10.0" at bounding box center [422, 476] width 168 height 10
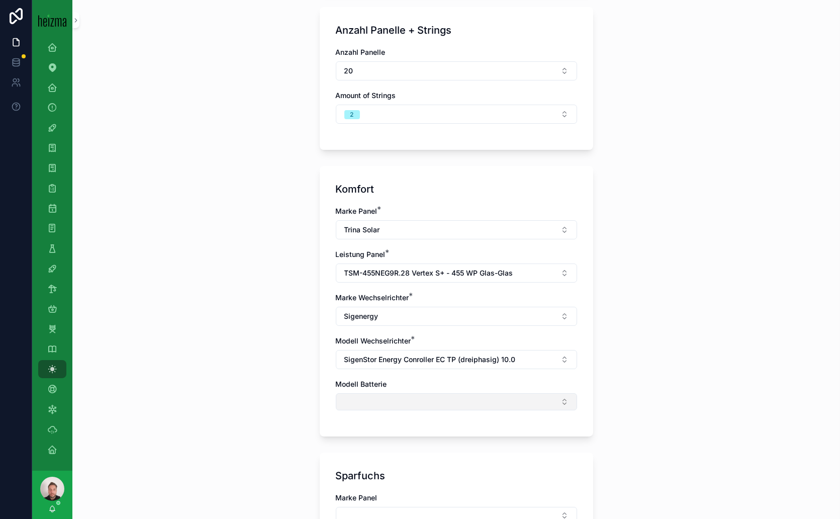
click at [538, 402] on button "Select Button" at bounding box center [456, 401] width 241 height 17
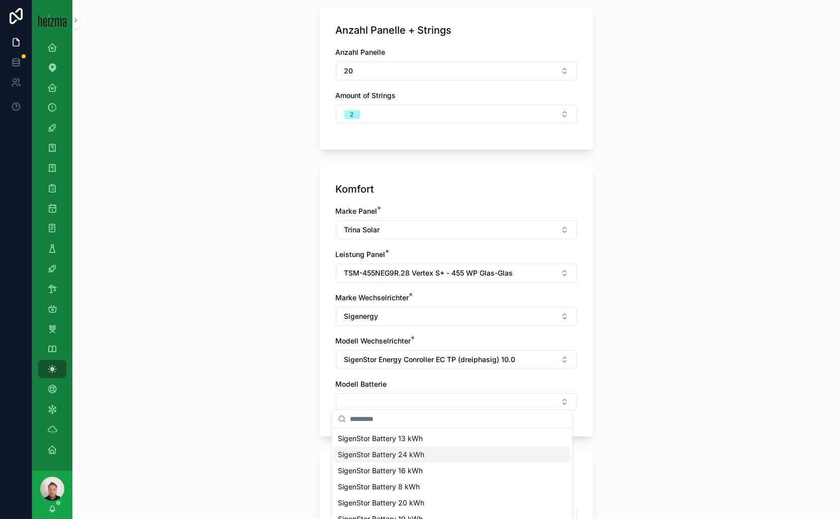
scroll to position [559, 0]
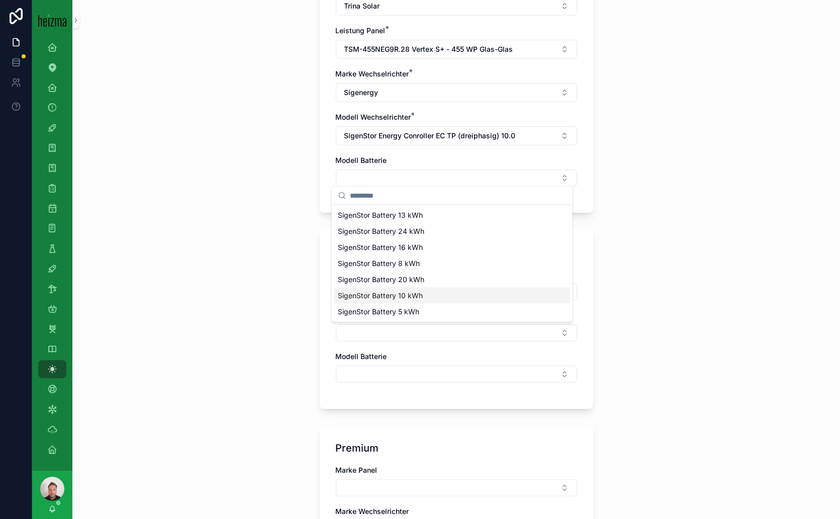
click at [385, 291] on span "SigenStor Battery 10 kWh" at bounding box center [380, 296] width 85 height 10
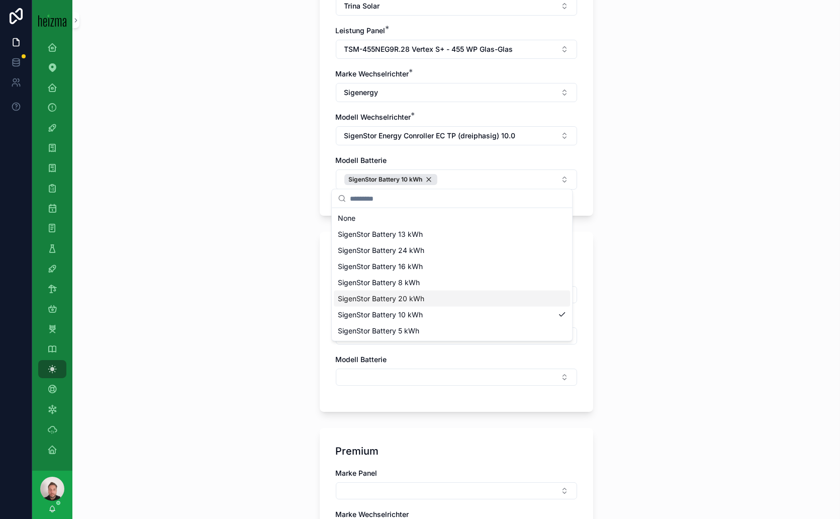
click at [716, 306] on div "**********" at bounding box center [456, 259] width 768 height 519
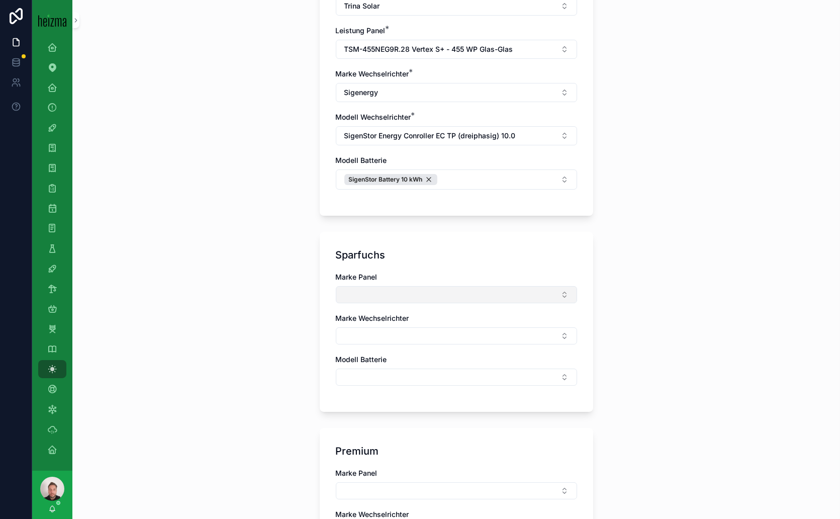
click at [535, 291] on button "Select Button" at bounding box center [456, 294] width 241 height 17
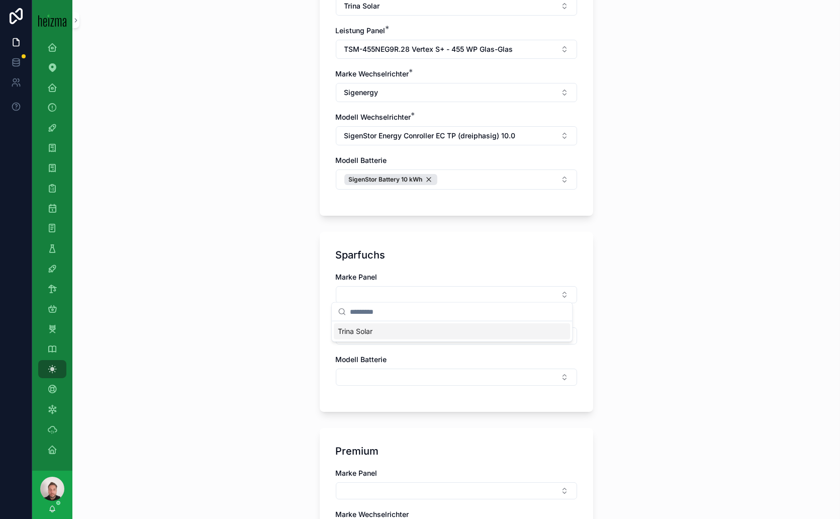
click at [368, 328] on span "Trina Solar" at bounding box center [355, 331] width 35 height 10
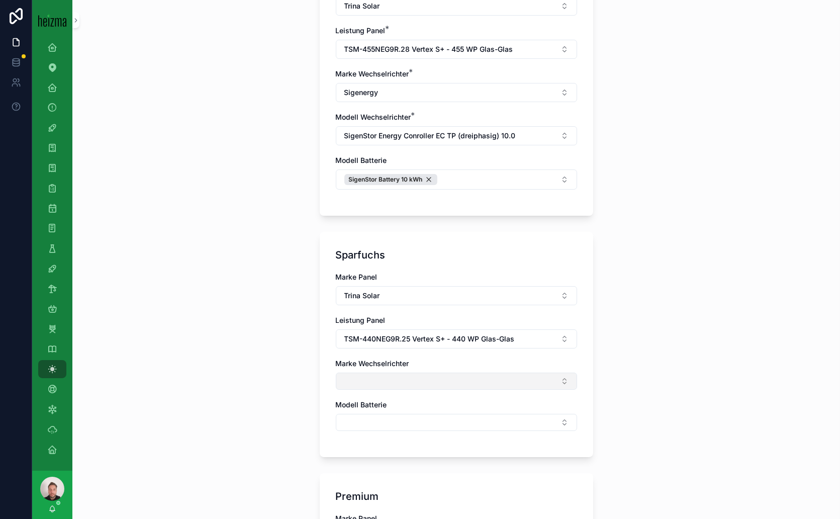
click at [545, 377] on button "Select Button" at bounding box center [456, 381] width 241 height 17
click at [349, 448] on span "Solax" at bounding box center [347, 449] width 18 height 10
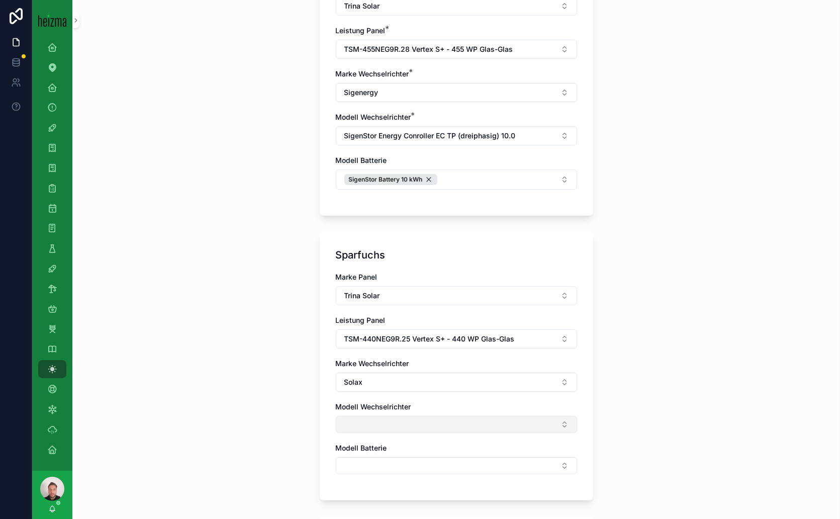
click at [494, 416] on button "Select Button" at bounding box center [456, 424] width 241 height 17
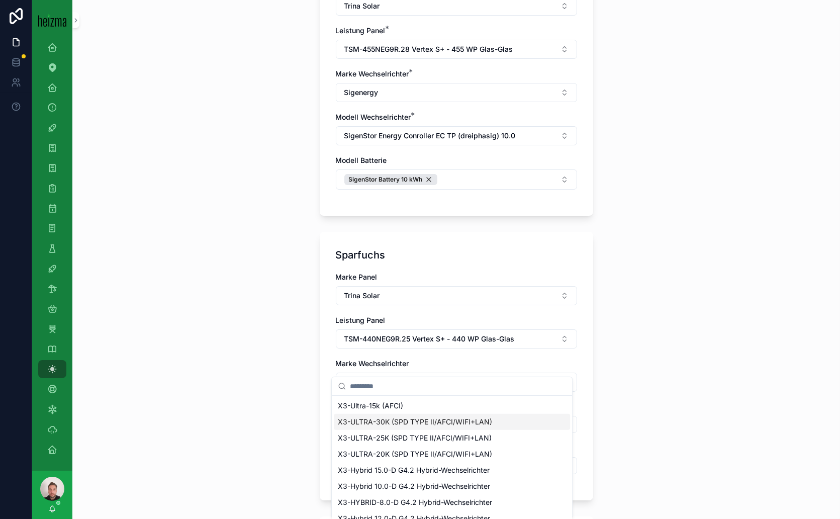
scroll to position [838, 0]
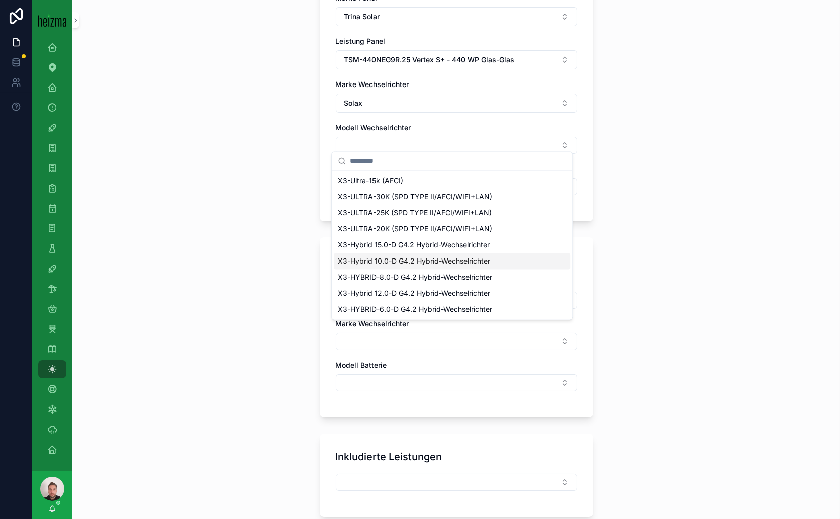
click at [407, 261] on span "X3-Hybrid 10.0-D G4.2 Hybrid-Wechselrichter" at bounding box center [414, 261] width 152 height 10
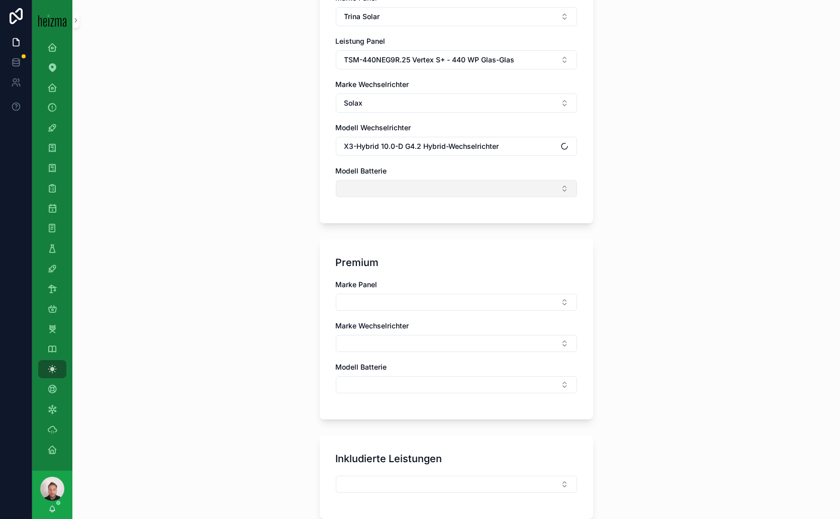
click at [546, 180] on button "Select Button" at bounding box center [456, 188] width 241 height 17
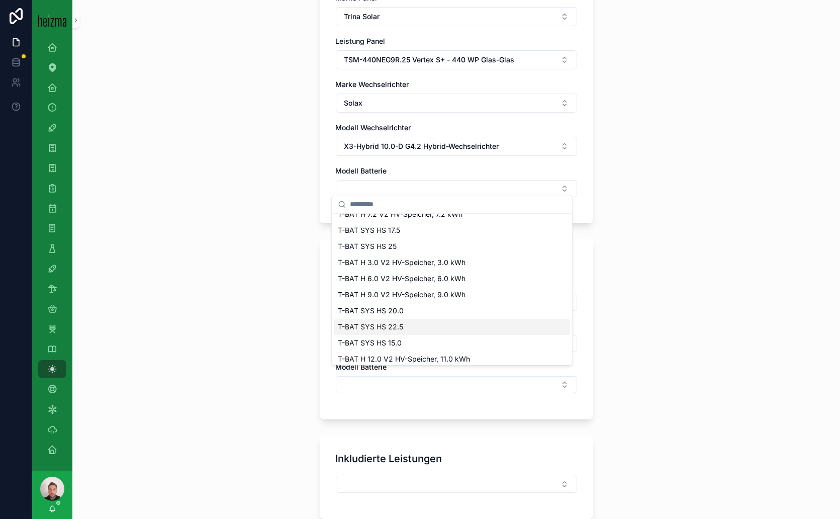
scroll to position [14, 0]
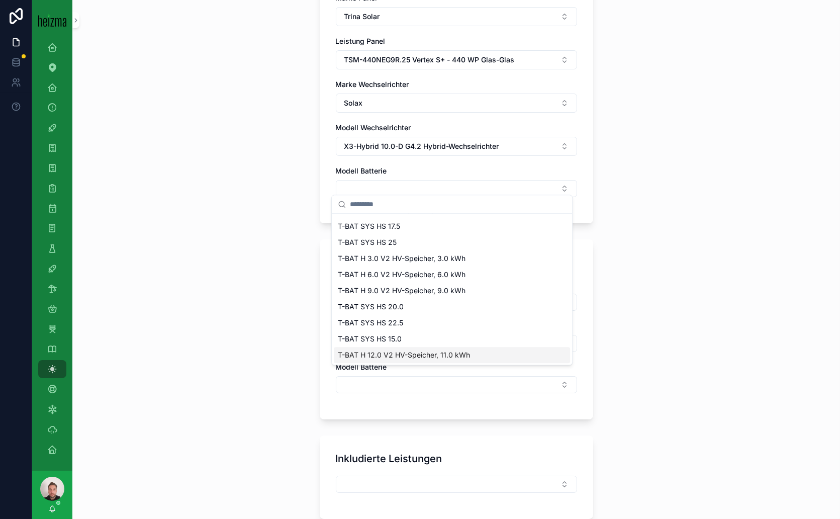
click at [400, 354] on span "T-BAT H 12.0 V2 HV-Speicher, 11.0 kWh" at bounding box center [404, 355] width 132 height 10
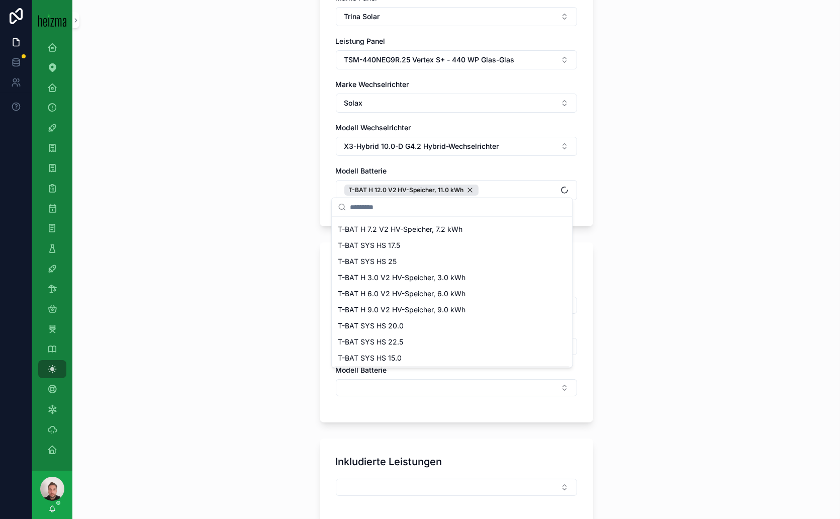
scroll to position [30, 0]
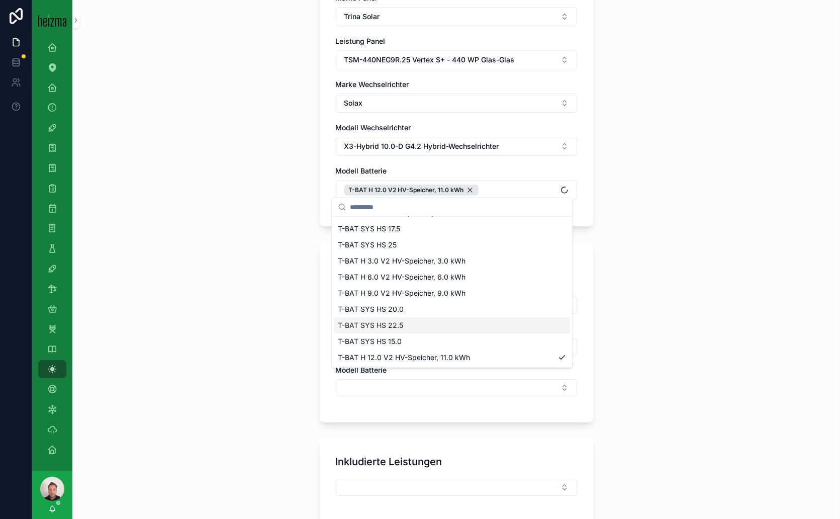
click at [686, 303] on div "**********" at bounding box center [456, 259] width 768 height 519
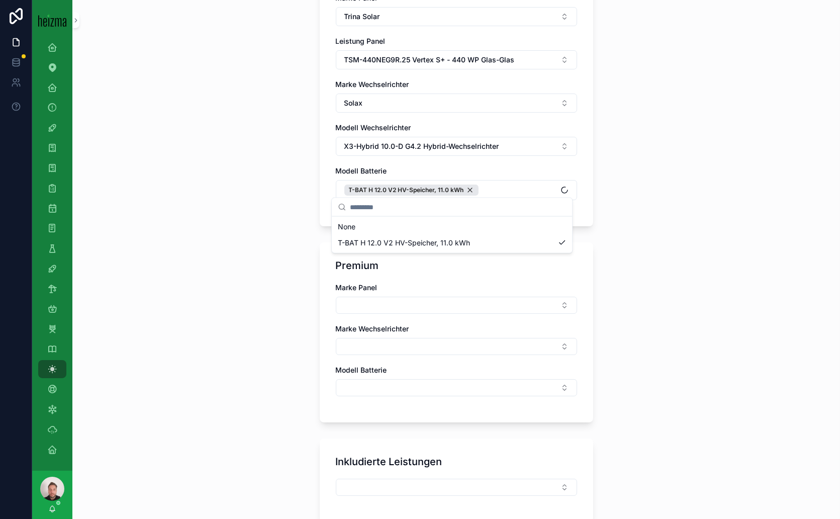
scroll to position [0, 0]
click at [548, 302] on button "Select Button" at bounding box center [456, 305] width 241 height 17
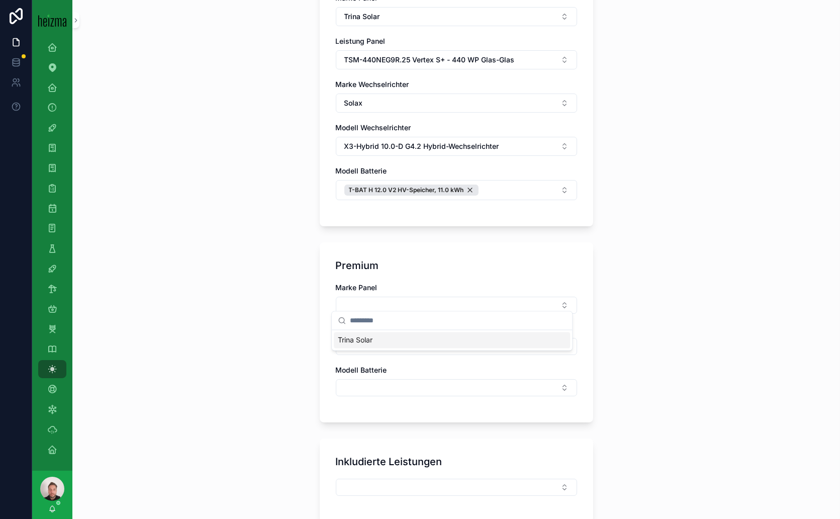
click at [354, 342] on span "Trina Solar" at bounding box center [355, 340] width 35 height 10
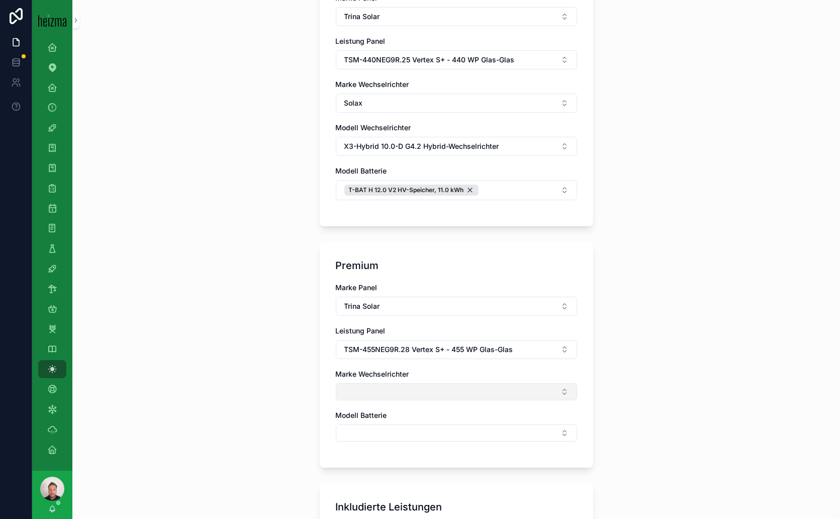
click at [516, 383] on button "Select Button" at bounding box center [456, 391] width 241 height 17
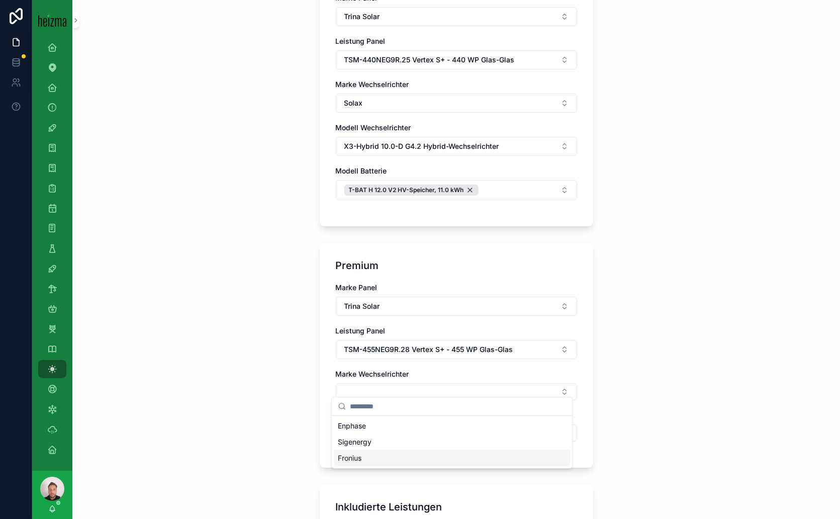
click at [348, 456] on span "Fronius" at bounding box center [350, 458] width 24 height 10
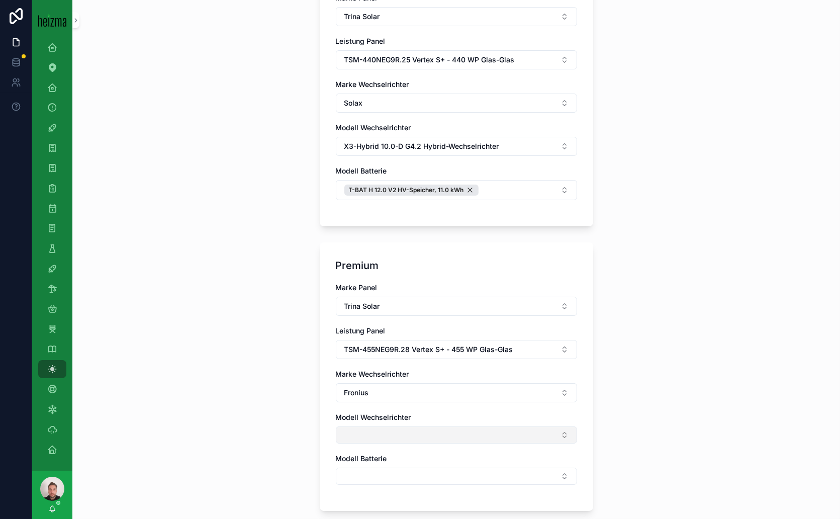
click at [478, 429] on button "Select Button" at bounding box center [456, 434] width 241 height 17
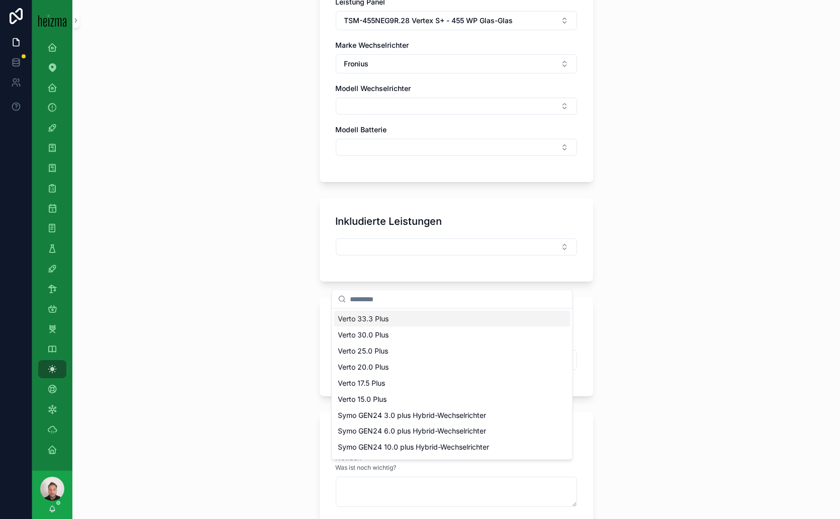
scroll to position [1173, 0]
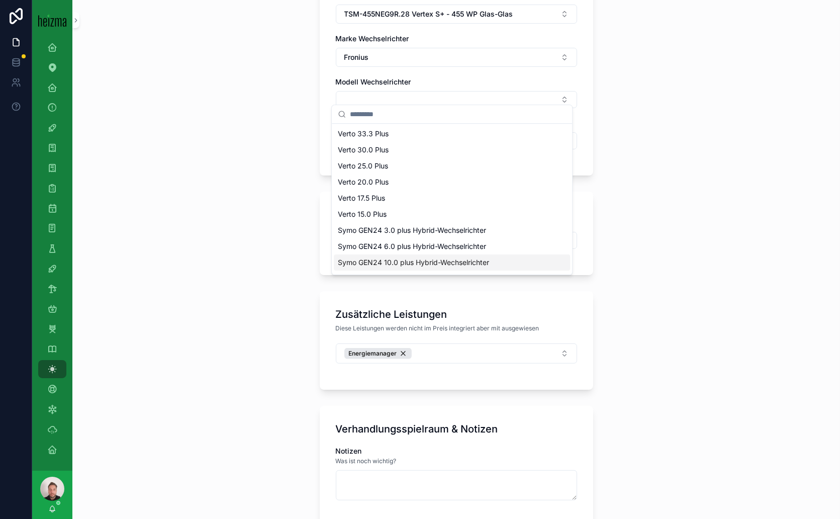
click at [400, 262] on span "Symo GEN24 10.0 plus Hybrid-Wechselrichter" at bounding box center [413, 262] width 151 height 10
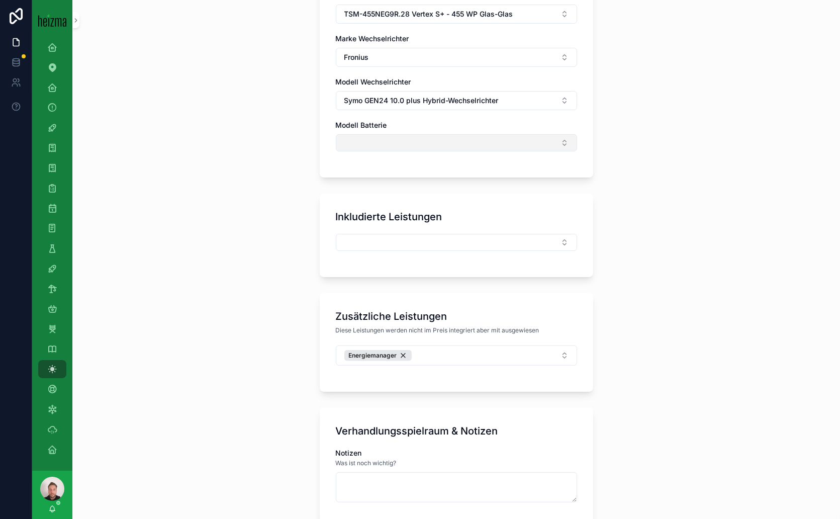
click at [532, 136] on button "Select Button" at bounding box center [456, 142] width 241 height 17
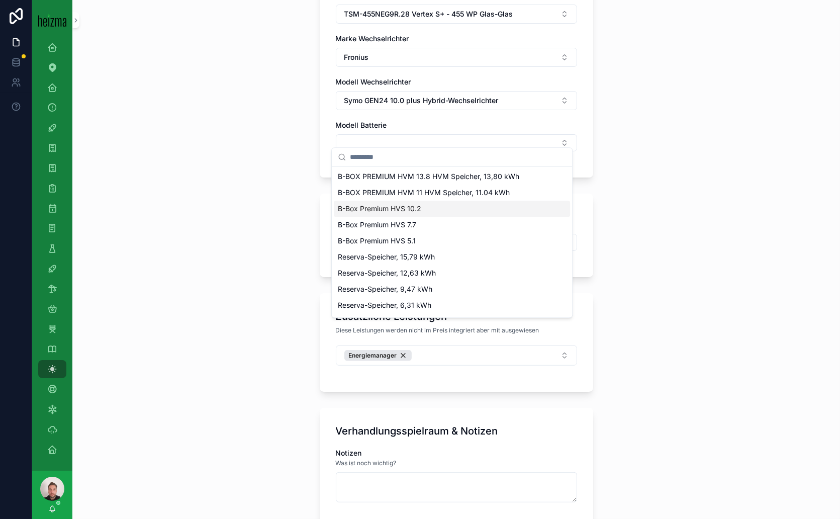
click at [394, 211] on span "B-Box Premium HVS 10.2" at bounding box center [379, 209] width 83 height 10
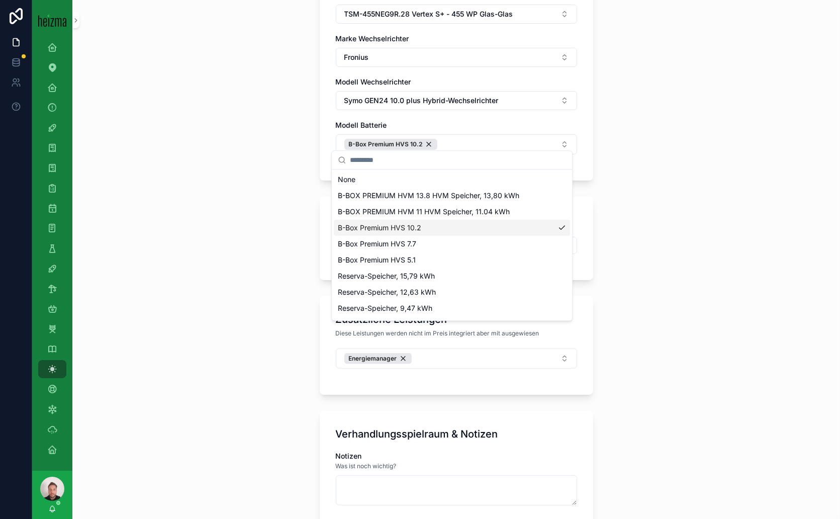
click at [758, 221] on div "**********" at bounding box center [456, 259] width 768 height 519
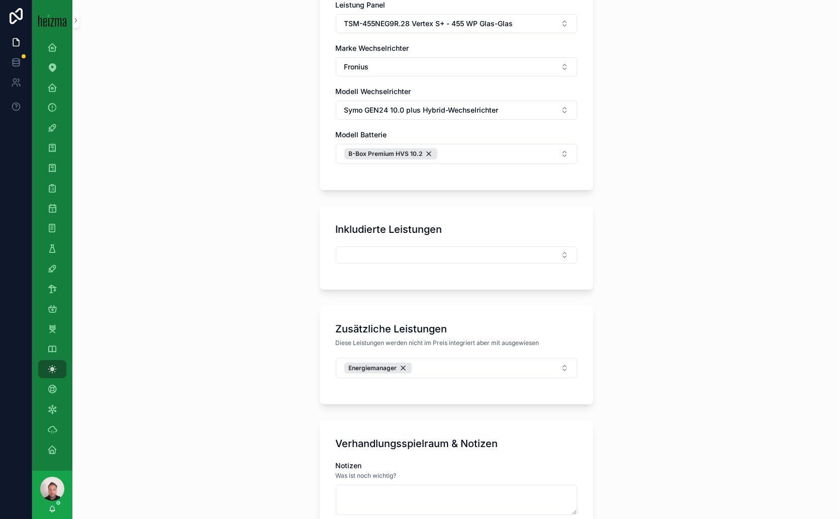
scroll to position [1229, 0]
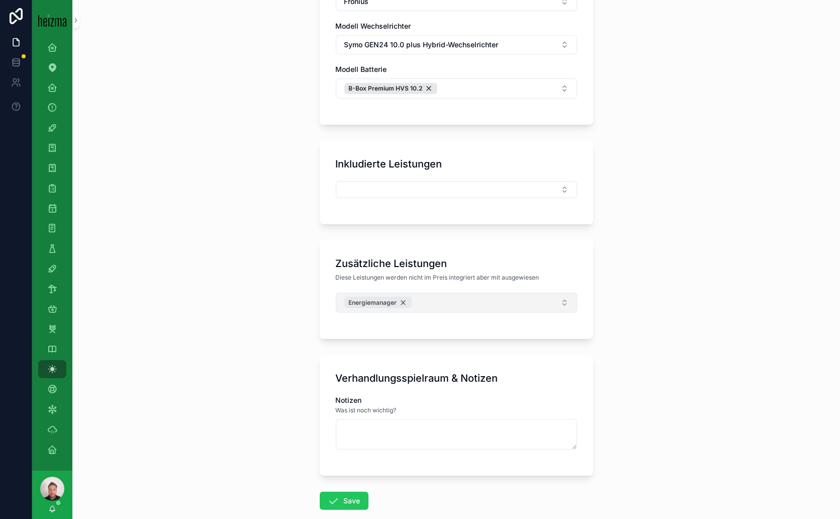
click at [398, 297] on div "Energiemanager" at bounding box center [377, 302] width 67 height 11
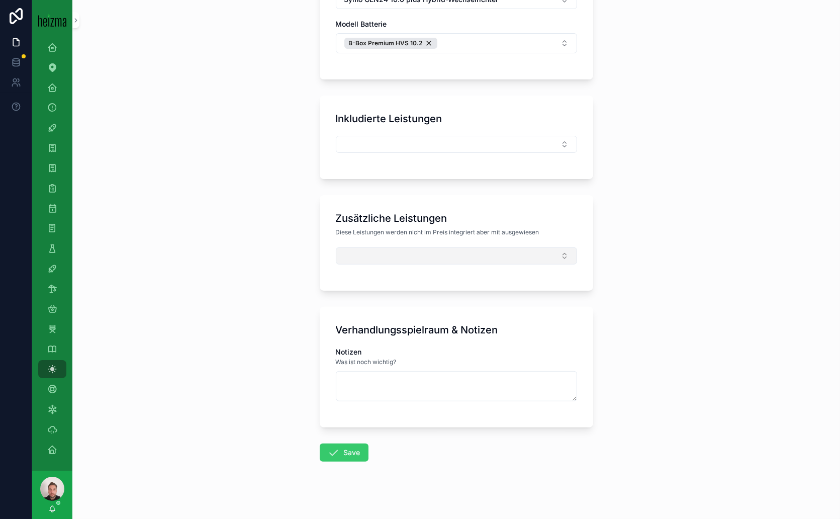
click at [322, 444] on button "Save" at bounding box center [344, 452] width 49 height 18
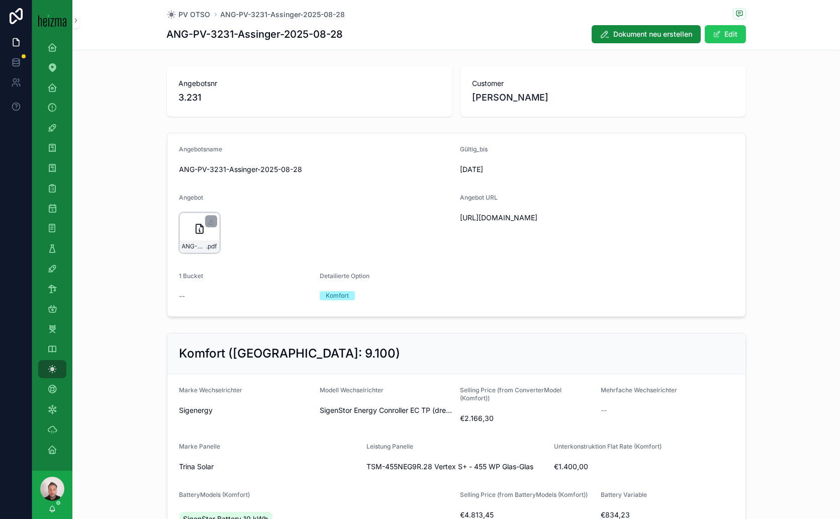
click at [194, 224] on icon "scrollable content" at bounding box center [200, 229] width 12 height 12
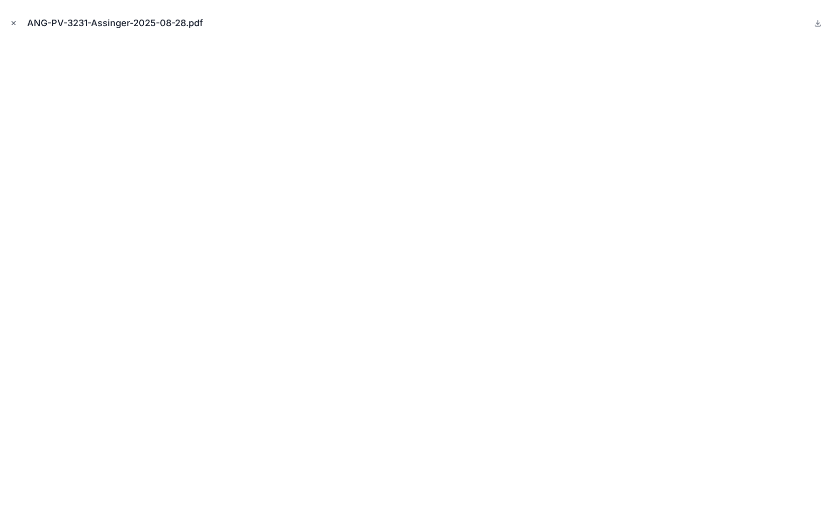
click at [10, 22] on icon "Close modal" at bounding box center [13, 23] width 7 height 7
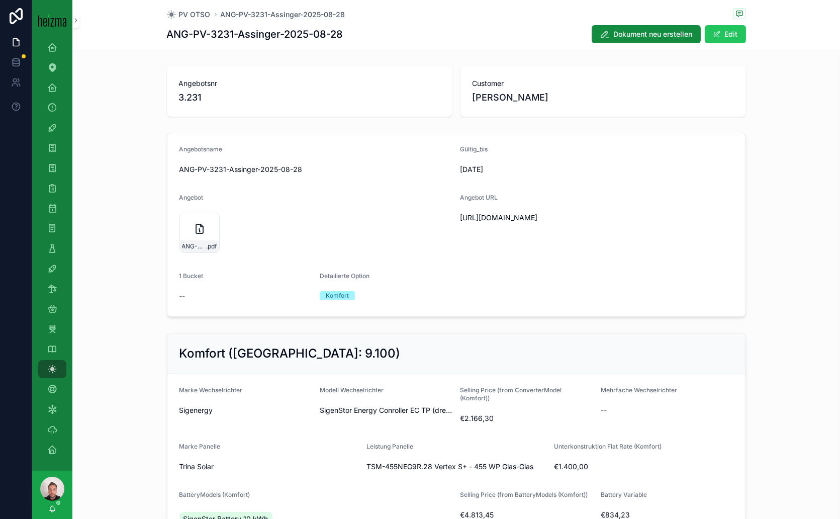
drag, startPoint x: 514, startPoint y: 227, endPoint x: 452, endPoint y: 217, distance: 62.1
click at [452, 217] on form "Angebotsname ANG-PV-3231-Assinger-2025-08-28 Gültig_bis [DATE] Angebot ANG-PV-3…" at bounding box center [456, 224] width 578 height 183
copy span "[URL][DOMAIN_NAME]"
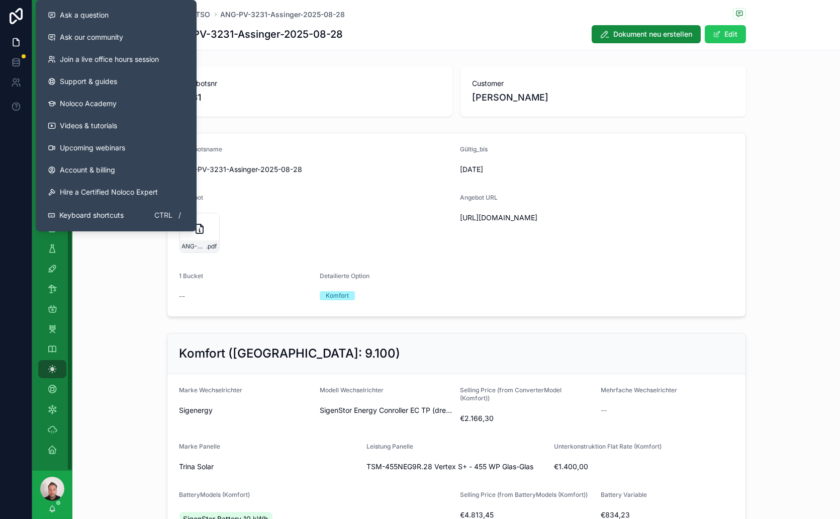
click at [101, 368] on div "Komfort (Watt Peak: 9.100) Marke Wechselrichter Sigenergy Modell Wechselrichter…" at bounding box center [456, 462] width 768 height 267
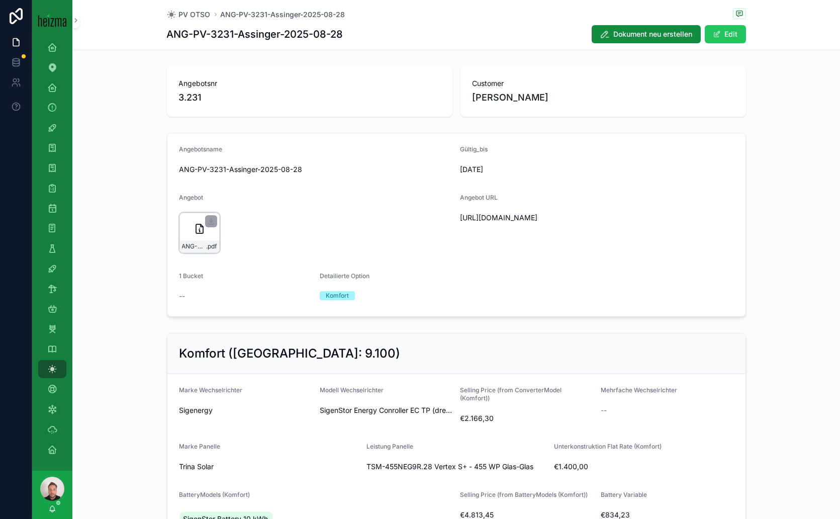
click at [205, 226] on div "scrollable content" at bounding box center [211, 221] width 12 height 12
click at [194, 232] on icon "scrollable content" at bounding box center [200, 229] width 12 height 12
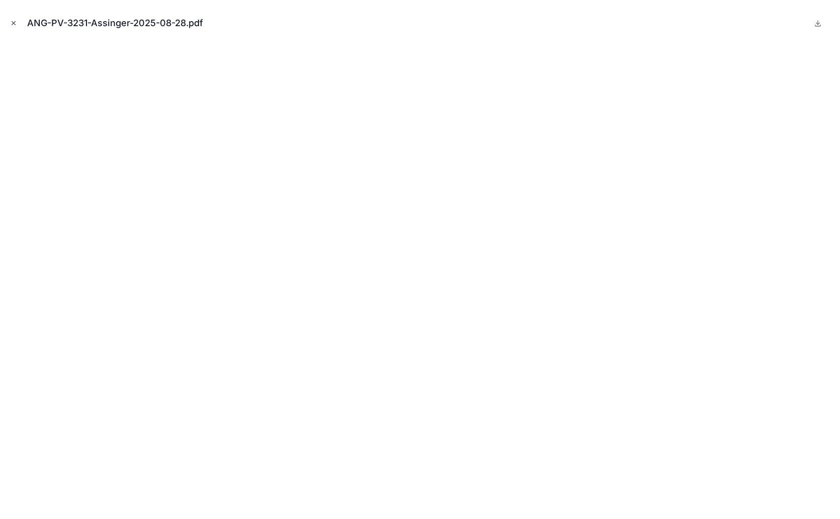
click at [15, 23] on icon "Close modal" at bounding box center [13, 23] width 7 height 7
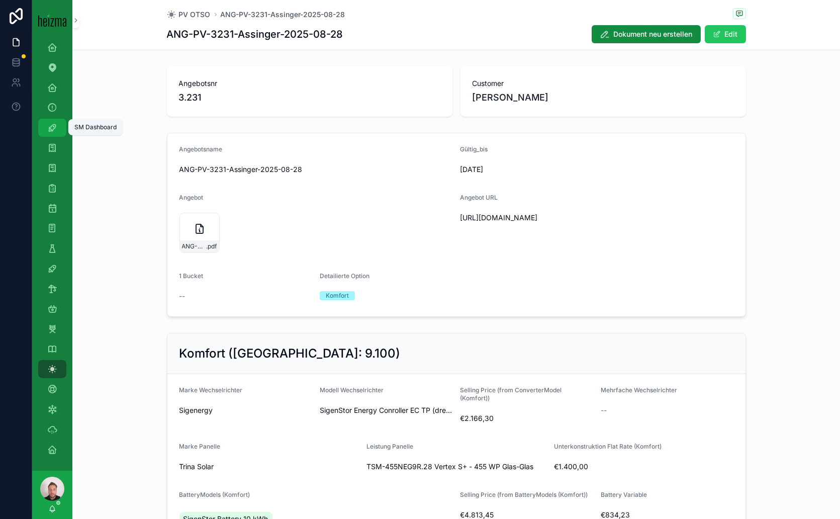
click at [59, 126] on div "SM Dashboard" at bounding box center [52, 128] width 16 height 16
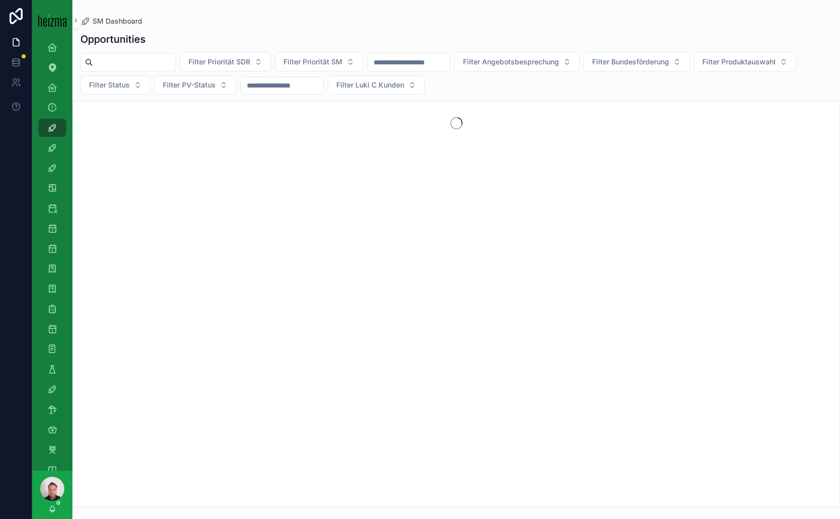
click at [138, 61] on input "scrollable content" at bounding box center [134, 62] width 82 height 14
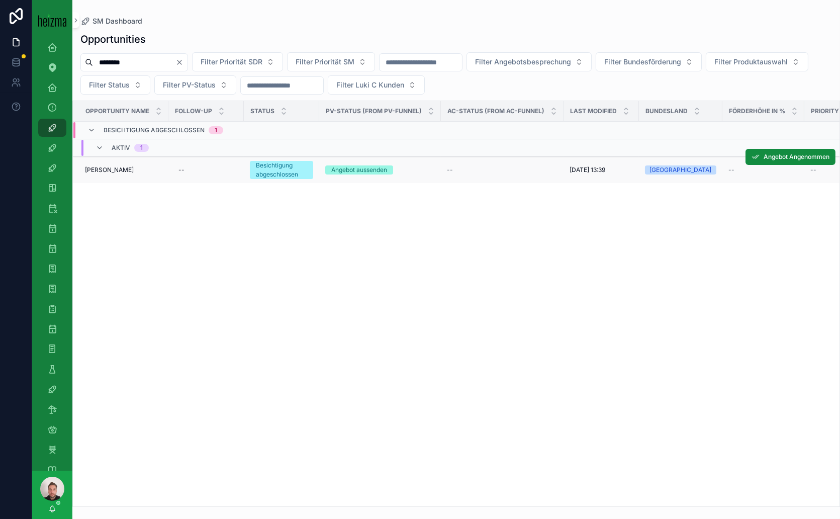
type input "********"
click at [129, 170] on span "[PERSON_NAME]" at bounding box center [109, 170] width 49 height 8
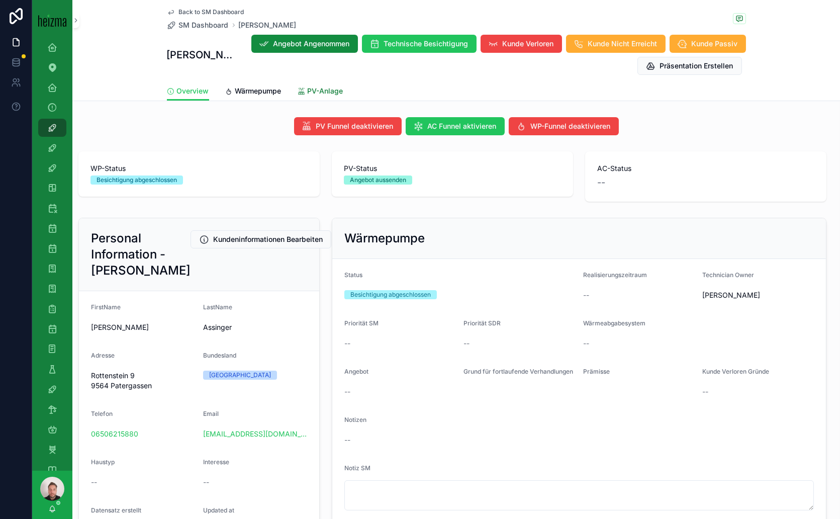
click at [329, 88] on span "PV-Anlage" at bounding box center [326, 91] width 36 height 10
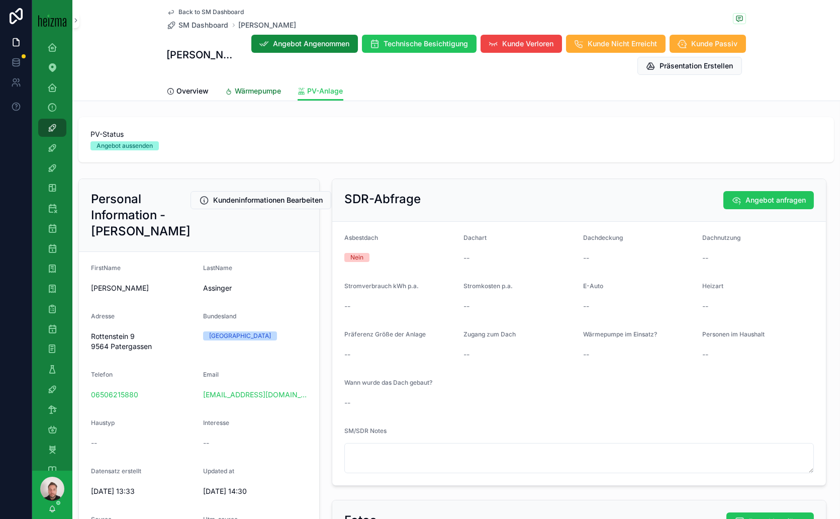
click at [263, 88] on span "Wärmepumpe" at bounding box center [258, 91] width 46 height 10
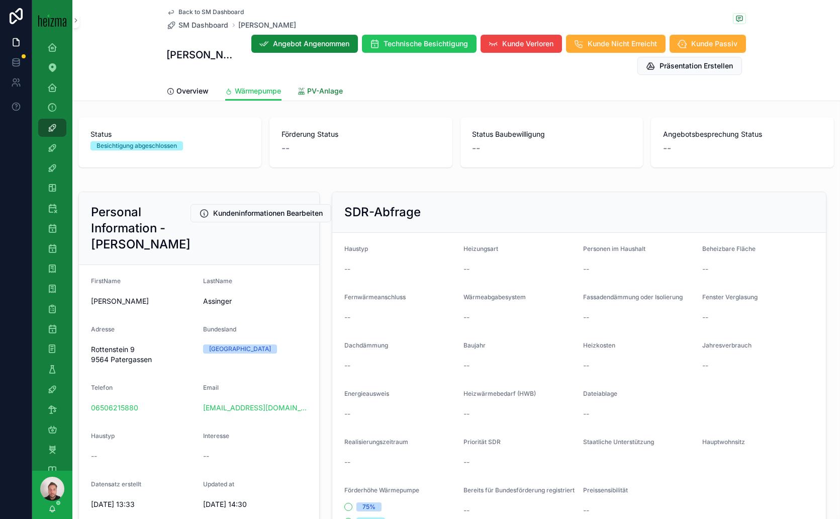
click at [334, 89] on span "PV-Anlage" at bounding box center [326, 91] width 36 height 10
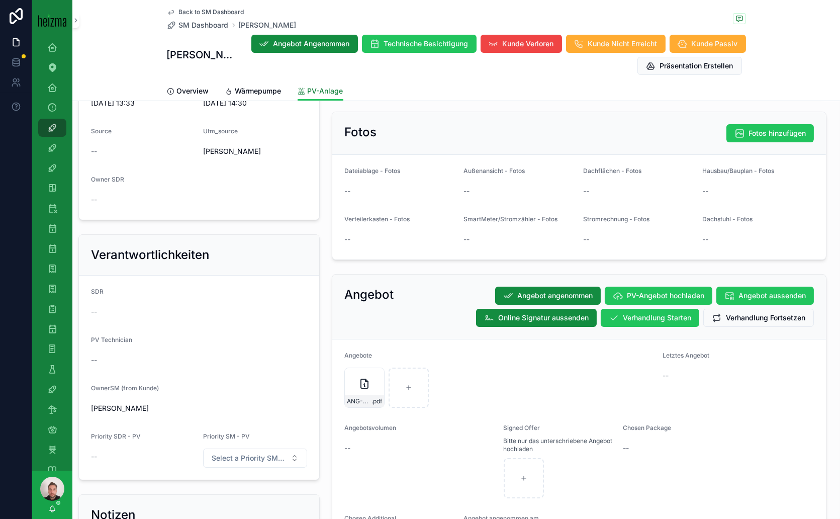
scroll to position [391, 0]
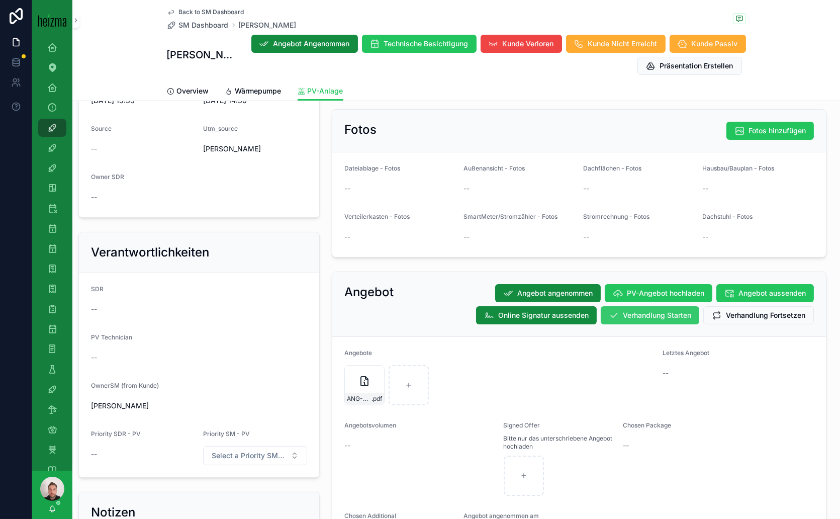
click at [645, 310] on span "Verhandlung Starten" at bounding box center [657, 315] width 68 height 10
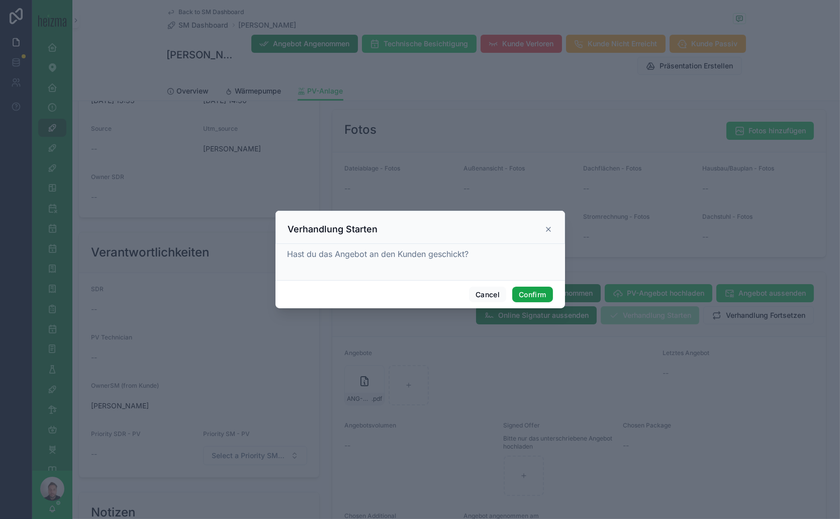
click at [525, 295] on button "Confirm" at bounding box center [532, 295] width 40 height 16
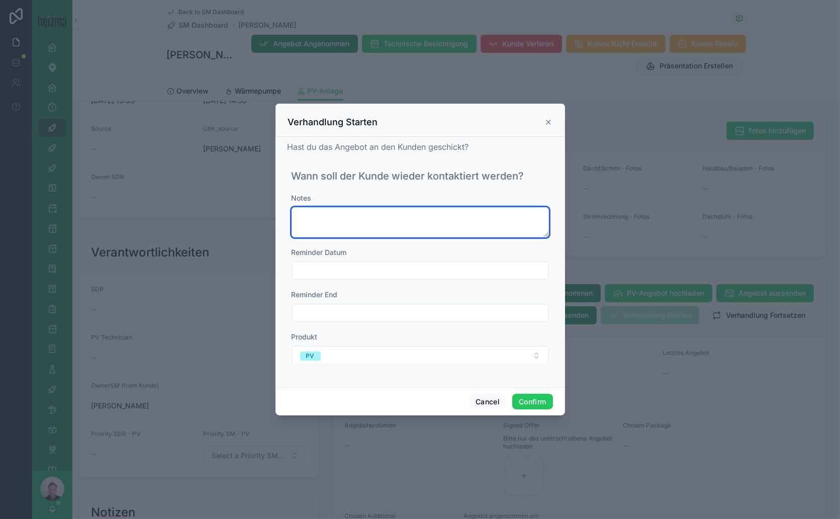
click at [369, 232] on textarea at bounding box center [420, 222] width 257 height 30
type textarea "**********"
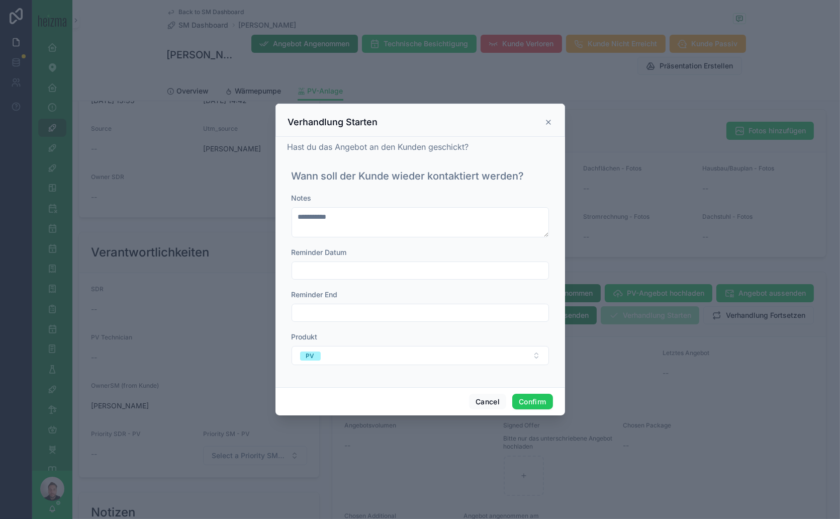
click at [398, 269] on input "text" at bounding box center [420, 270] width 256 height 14
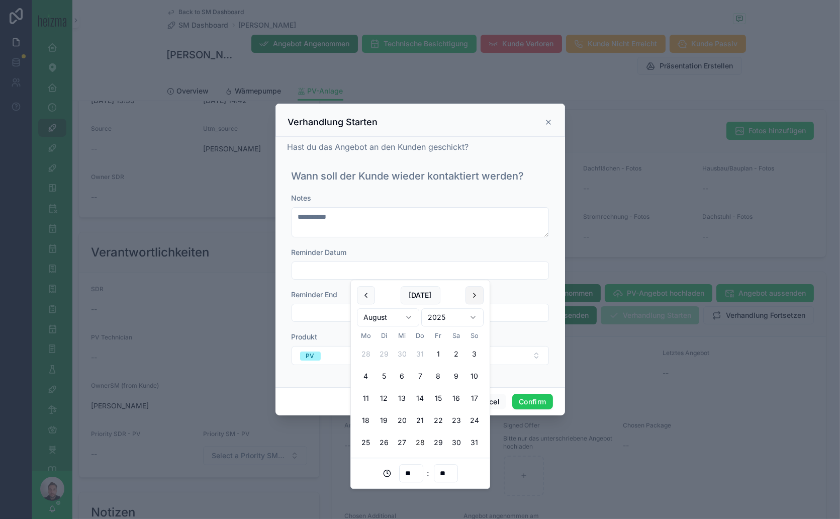
click at [476, 296] on button at bounding box center [475, 295] width 18 height 18
click at [402, 353] on button "3" at bounding box center [402, 354] width 18 height 18
click at [408, 475] on input "**" at bounding box center [411, 473] width 23 height 14
click at [397, 369] on div "10" at bounding box center [410, 373] width 45 height 16
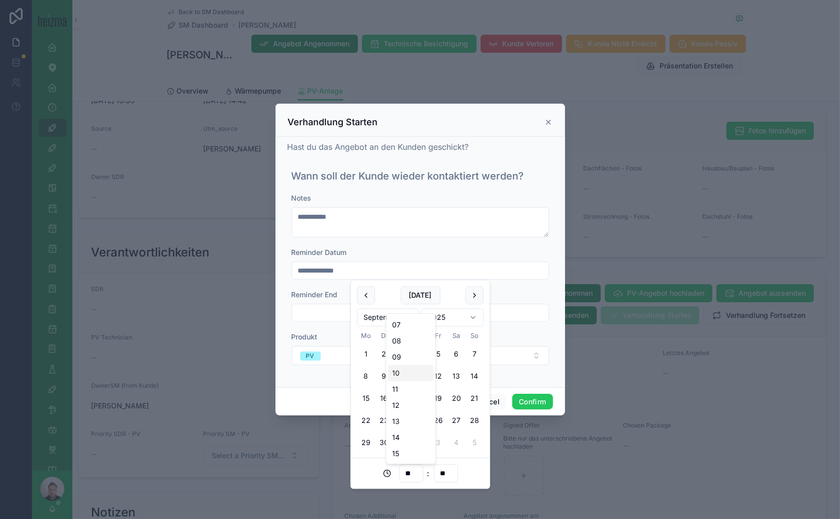
type input "**********"
type input "**"
click at [559, 394] on div "Cancel Confirm" at bounding box center [420, 401] width 290 height 29
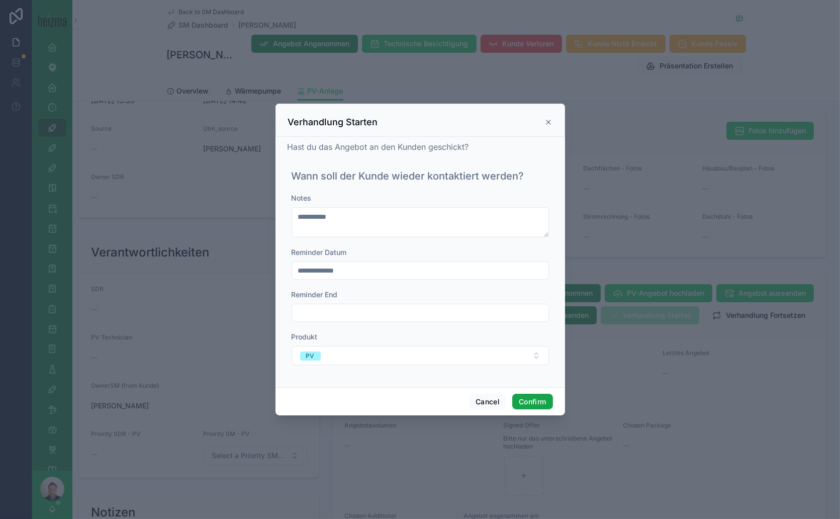
click at [533, 397] on button "Confirm" at bounding box center [532, 402] width 40 height 16
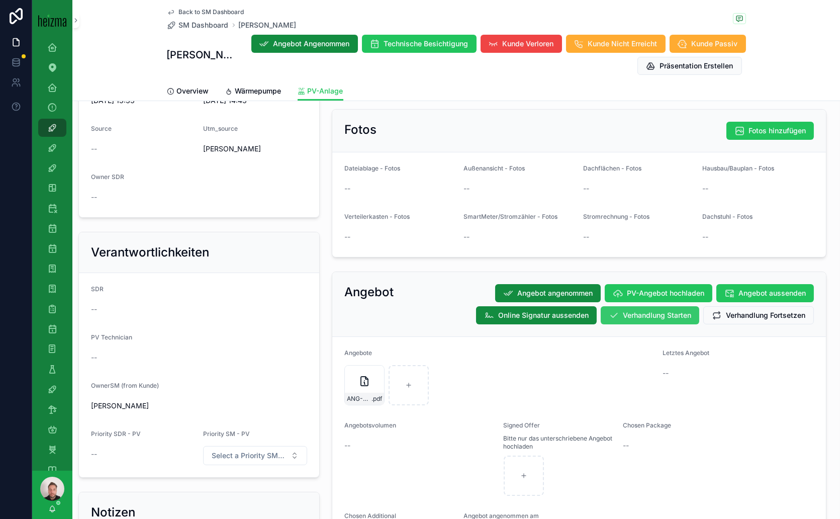
click at [635, 315] on span "Verhandlung Starten" at bounding box center [657, 315] width 68 height 10
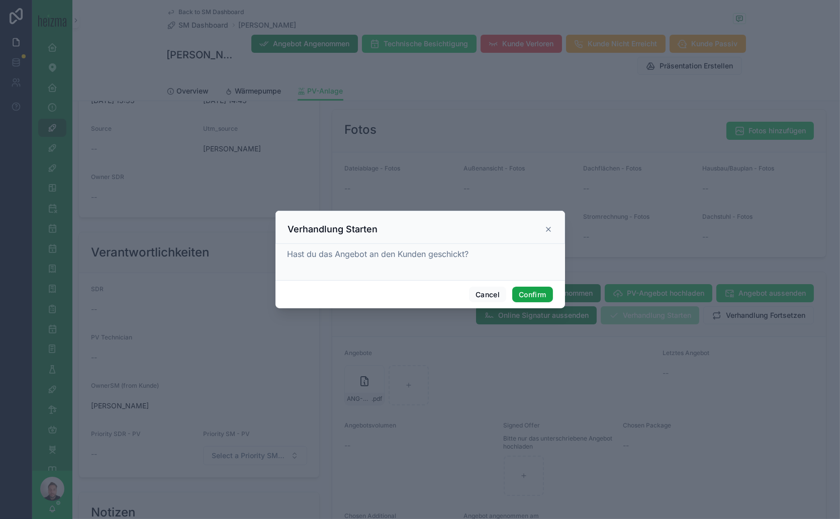
click at [529, 290] on button "Confirm" at bounding box center [532, 295] width 40 height 16
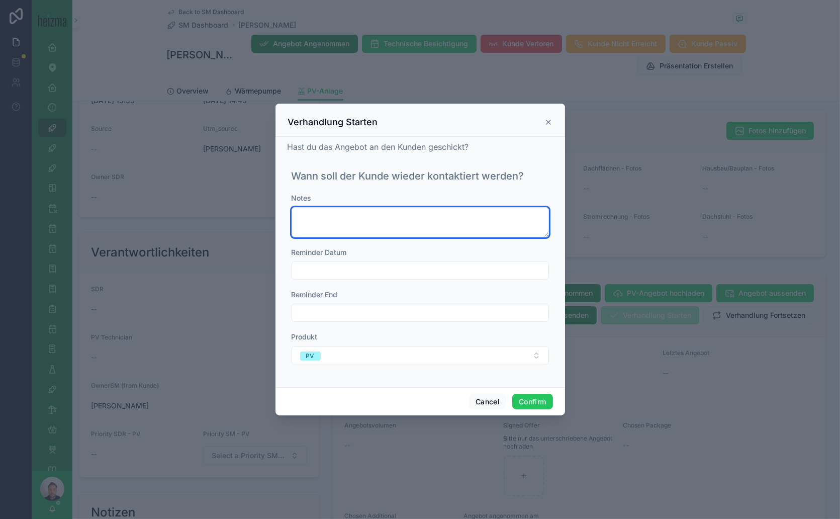
click at [414, 217] on textarea at bounding box center [420, 222] width 257 height 30
type textarea "**********"
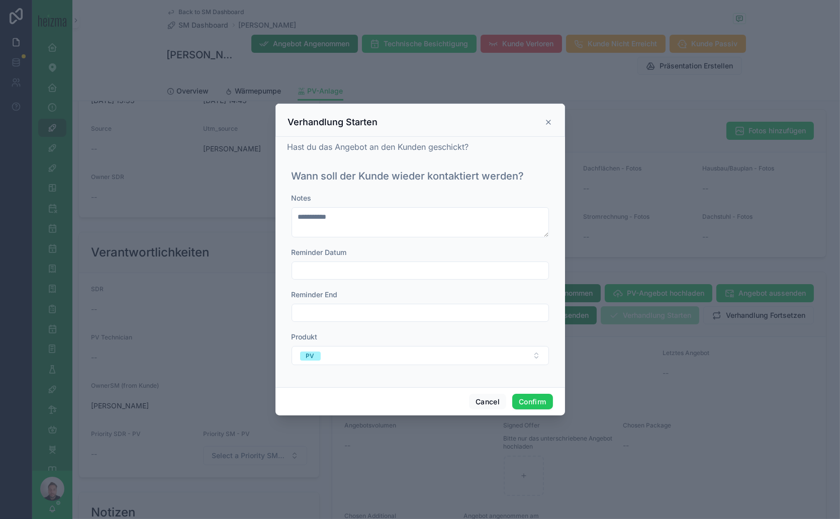
click at [324, 271] on input "text" at bounding box center [420, 270] width 256 height 14
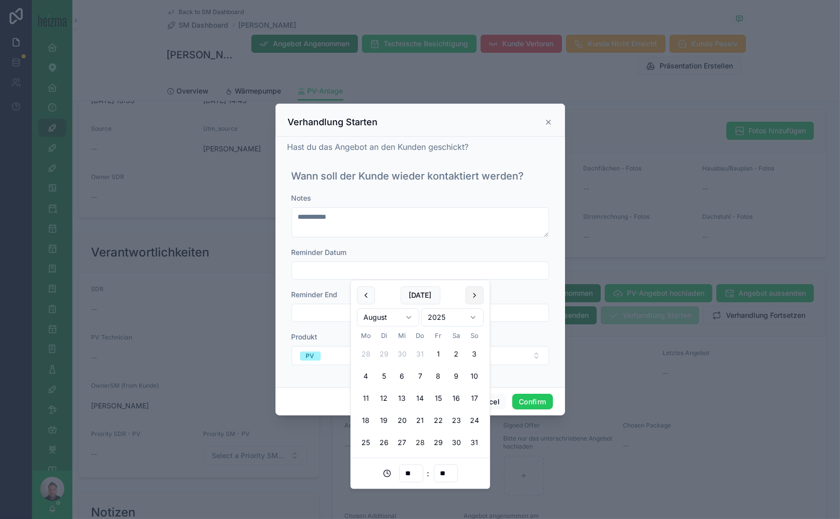
click at [471, 291] on button at bounding box center [475, 295] width 18 height 18
click at [405, 347] on button "3" at bounding box center [402, 354] width 18 height 18
click at [403, 351] on button "3" at bounding box center [402, 354] width 18 height 18
click at [353, 272] on input "**********" at bounding box center [420, 270] width 256 height 14
click at [415, 475] on input "**" at bounding box center [411, 473] width 23 height 14
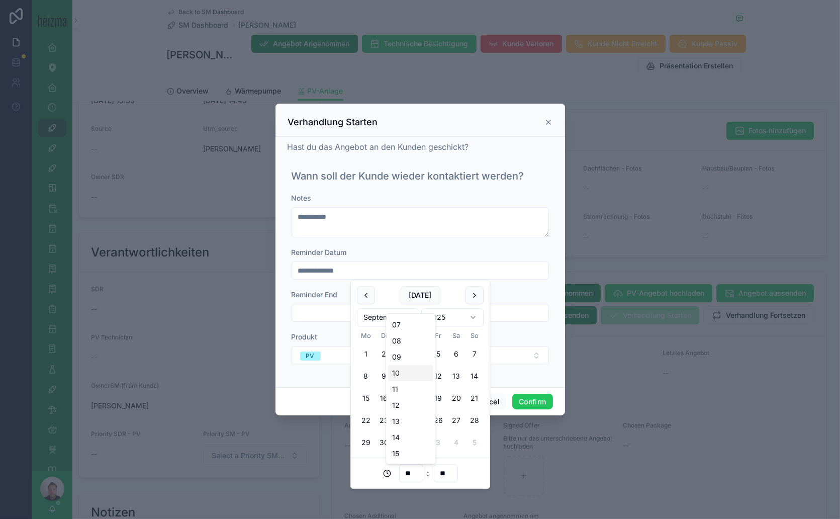
click at [401, 369] on div "10" at bounding box center [410, 373] width 45 height 16
type input "**********"
type input "**"
click at [559, 372] on div "**********" at bounding box center [420, 262] width 290 height 250
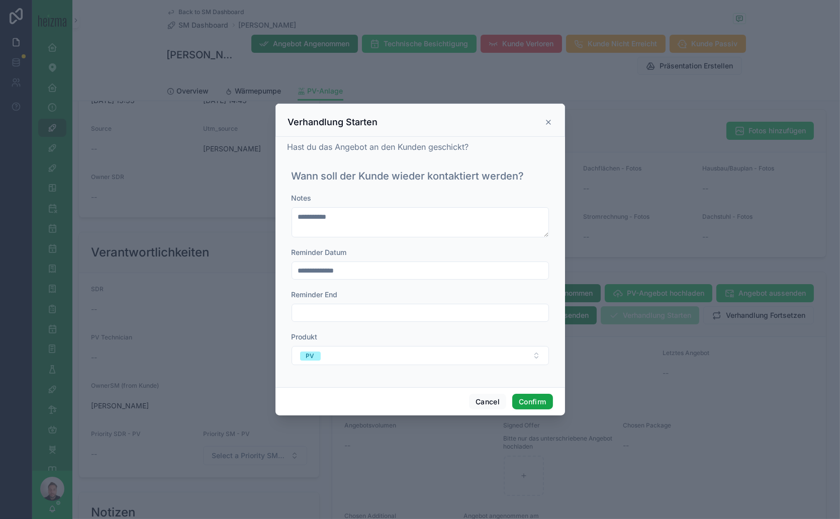
click at [537, 404] on button "Confirm" at bounding box center [532, 402] width 40 height 16
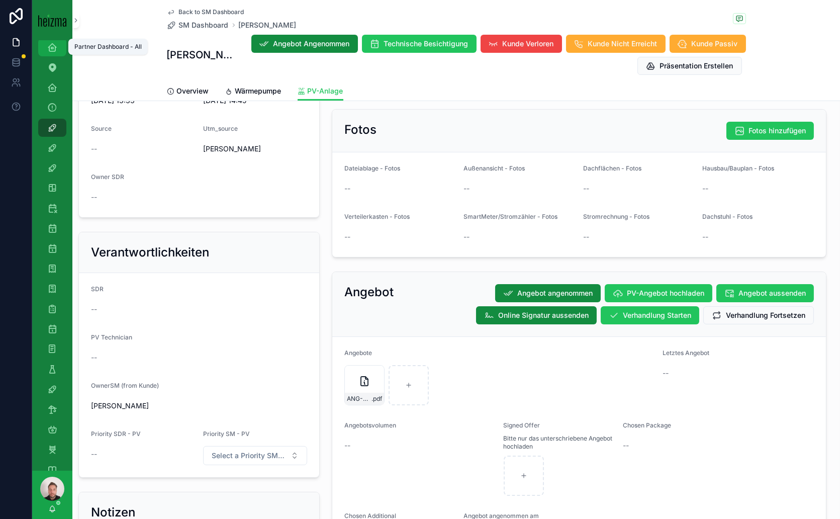
click at [56, 43] on icon "scrollable content" at bounding box center [52, 47] width 10 height 10
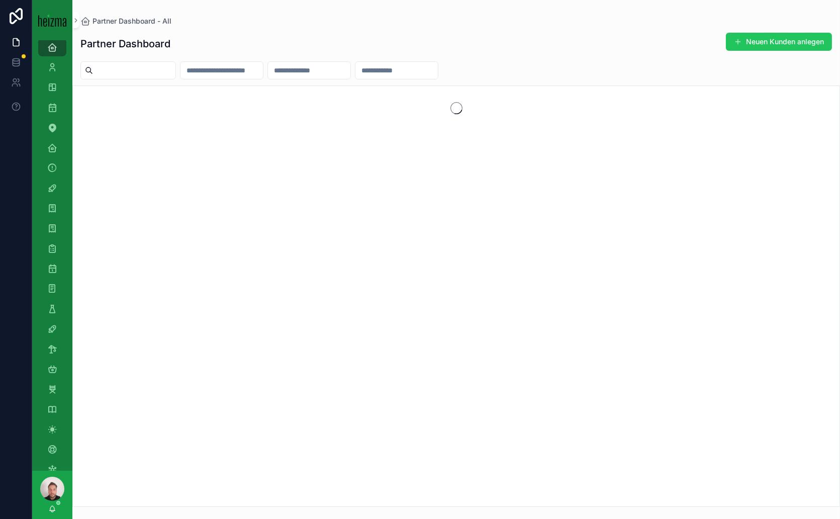
click at [127, 70] on input "scrollable content" at bounding box center [134, 70] width 82 height 14
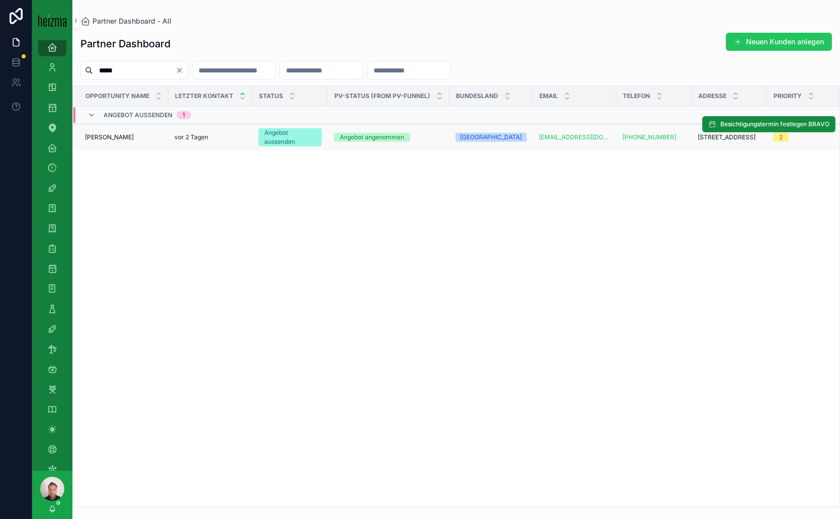
type input "*****"
click at [123, 140] on span "[PERSON_NAME]" at bounding box center [109, 137] width 49 height 8
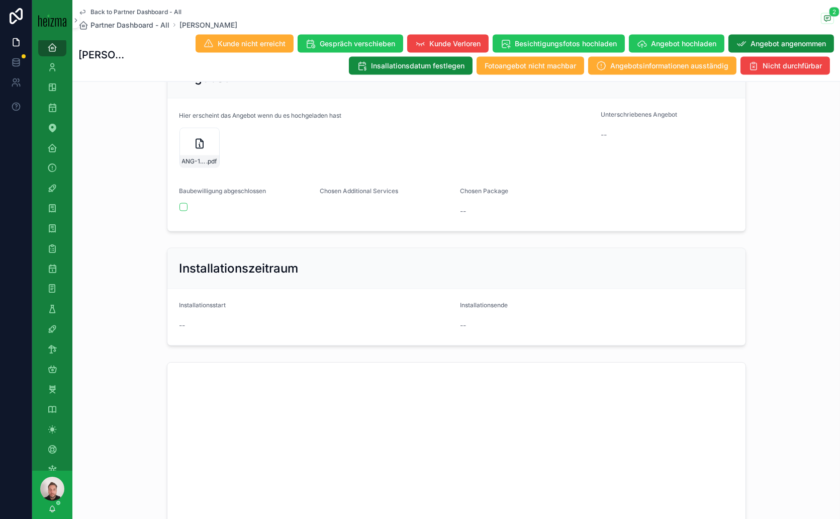
scroll to position [3407, 0]
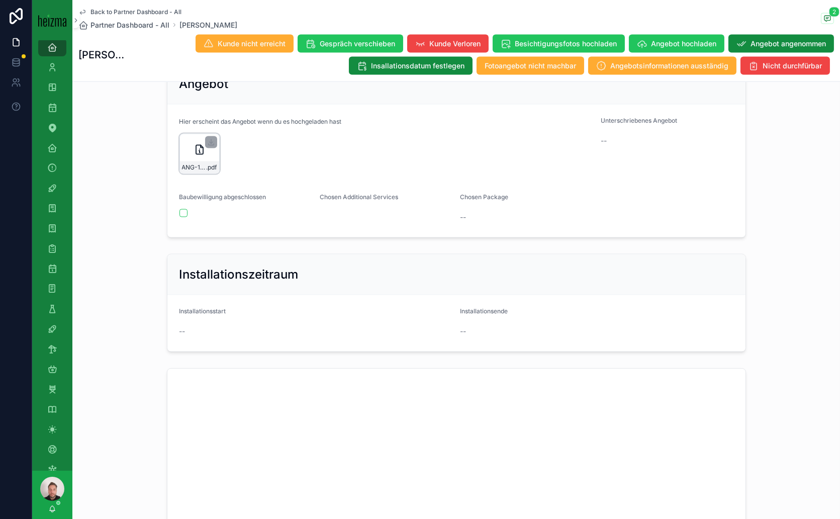
click at [189, 160] on div "ANG-12637-Udier-2025-08-26 .pdf" at bounding box center [199, 154] width 40 height 40
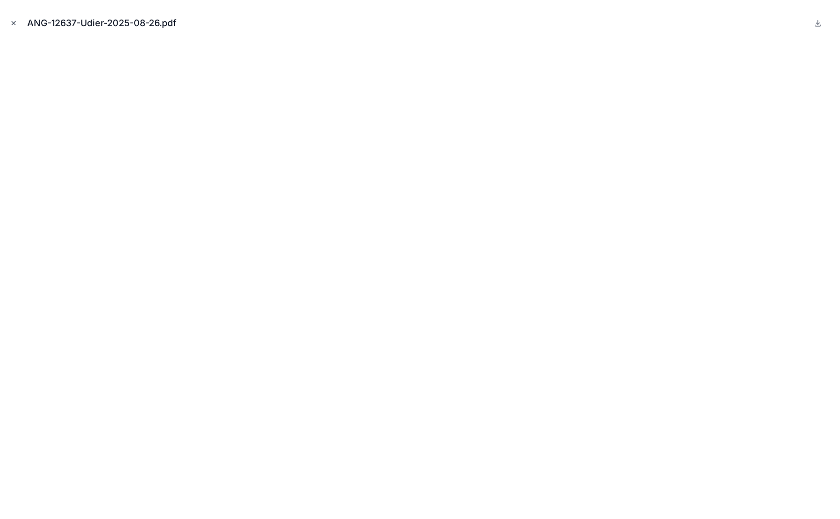
click at [15, 22] on icon "Close modal" at bounding box center [14, 24] width 4 height 4
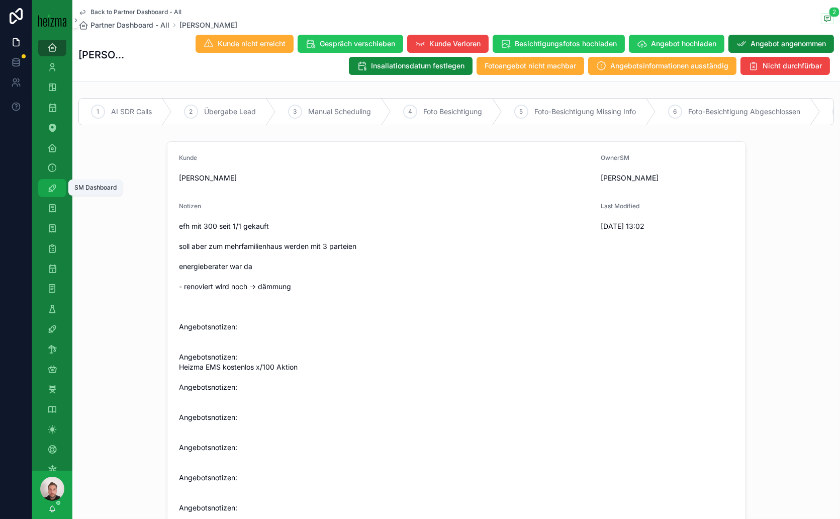
click at [55, 184] on icon "scrollable content" at bounding box center [52, 188] width 10 height 10
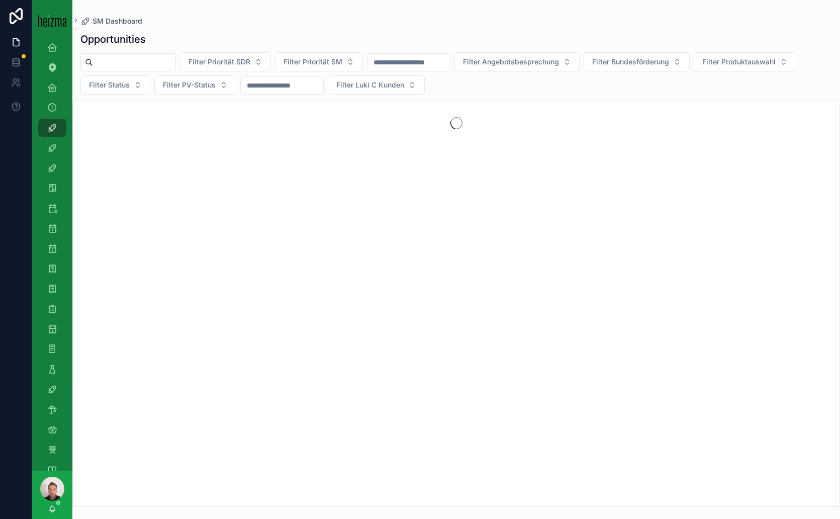
click at [148, 58] on input "scrollable content" at bounding box center [134, 62] width 82 height 14
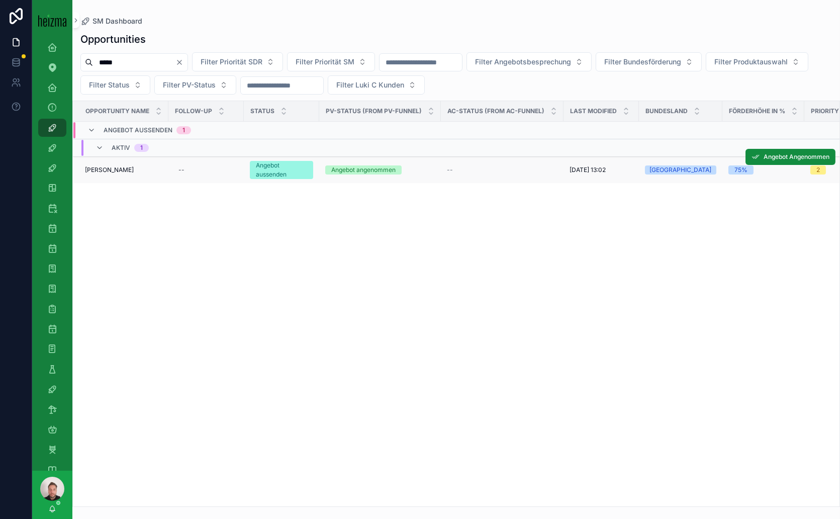
type input "*****"
click at [121, 166] on span "[PERSON_NAME]" at bounding box center [109, 170] width 49 height 8
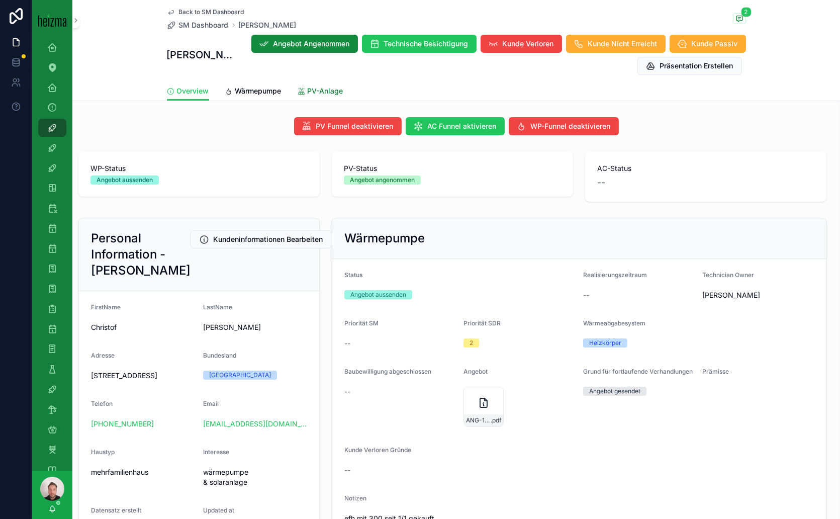
click at [316, 86] on span "PV-Anlage" at bounding box center [326, 91] width 36 height 10
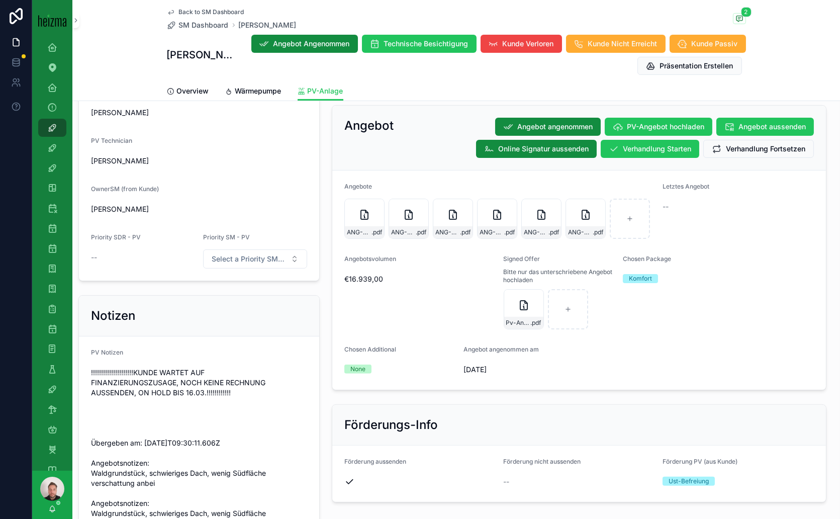
scroll to position [614, 0]
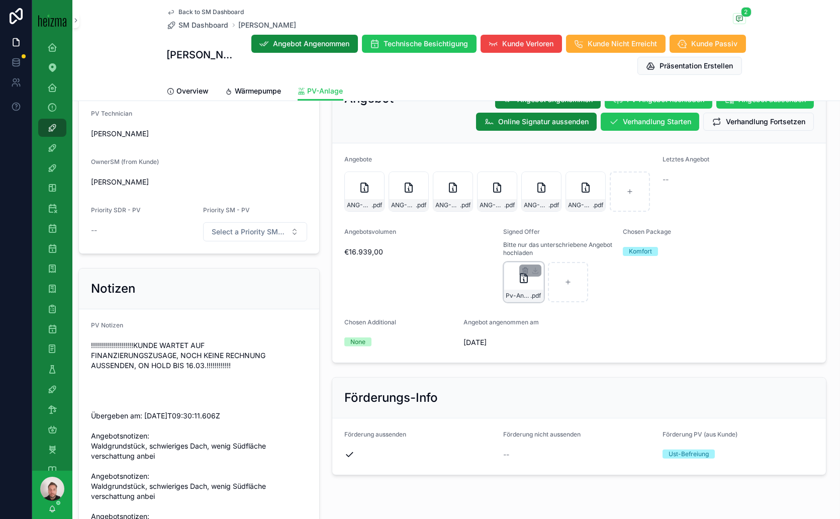
click at [518, 278] on icon "scrollable content" at bounding box center [524, 278] width 12 height 12
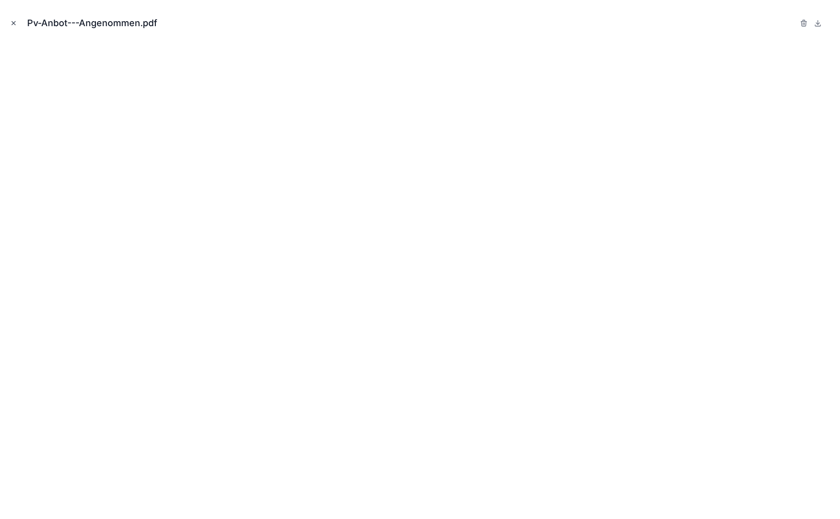
click at [13, 21] on icon "Close modal" at bounding box center [13, 23] width 7 height 7
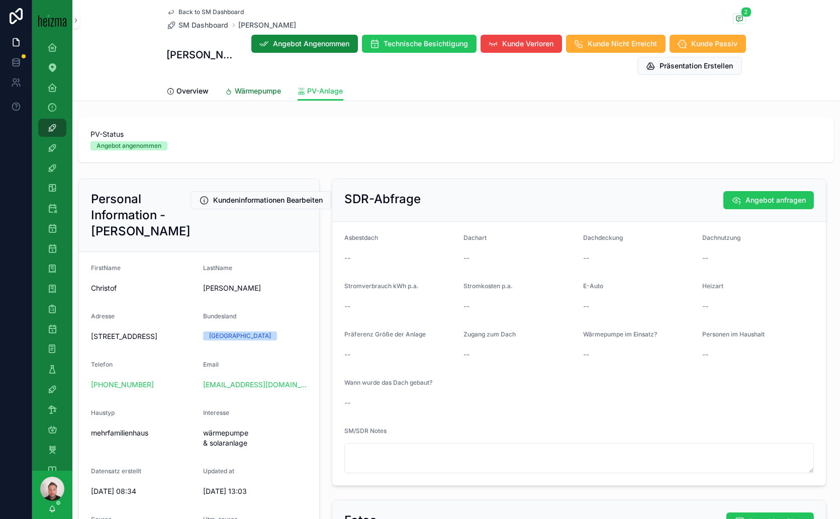
click at [252, 91] on span "Wärmepumpe" at bounding box center [258, 91] width 46 height 10
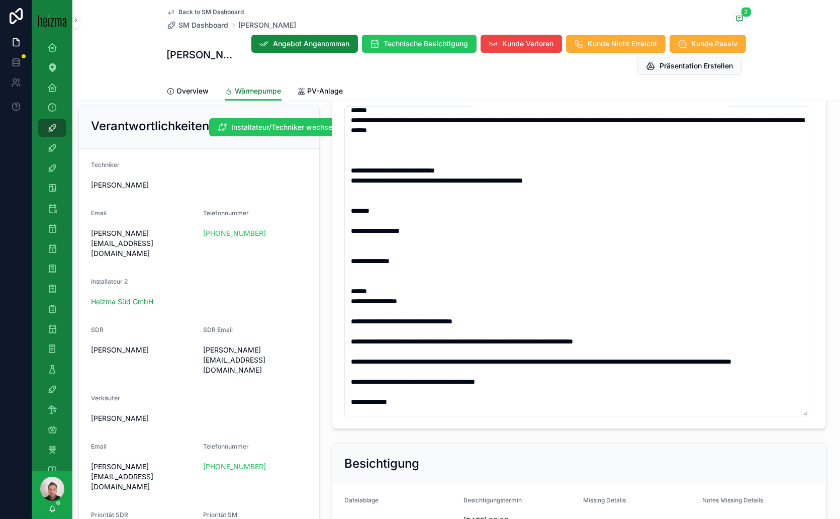
scroll to position [893, 0]
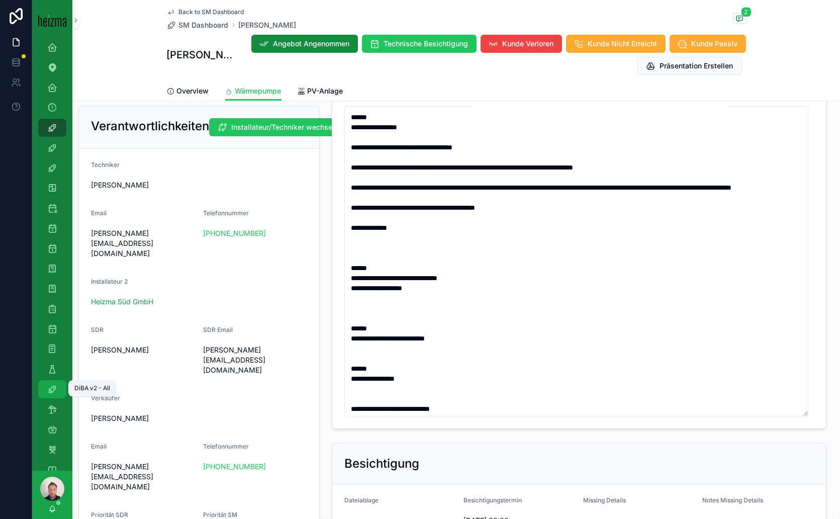
click at [49, 391] on icon "scrollable content" at bounding box center [52, 389] width 10 height 10
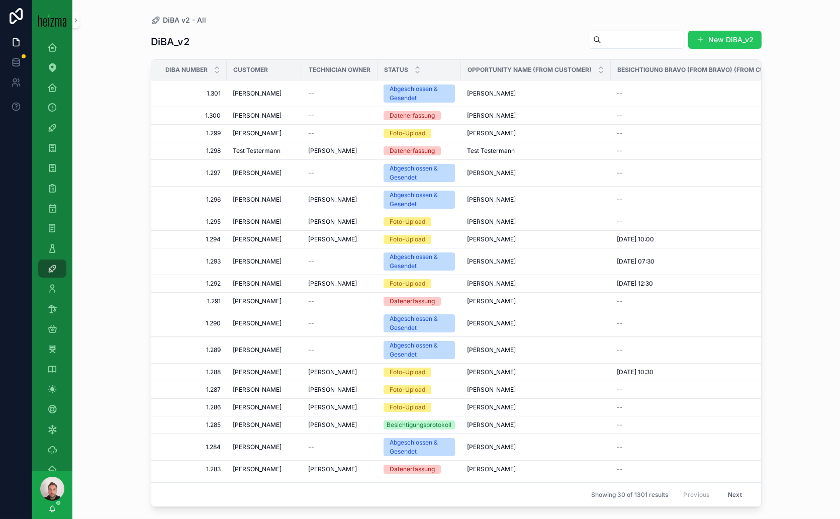
paste input "**********"
type input "**********"
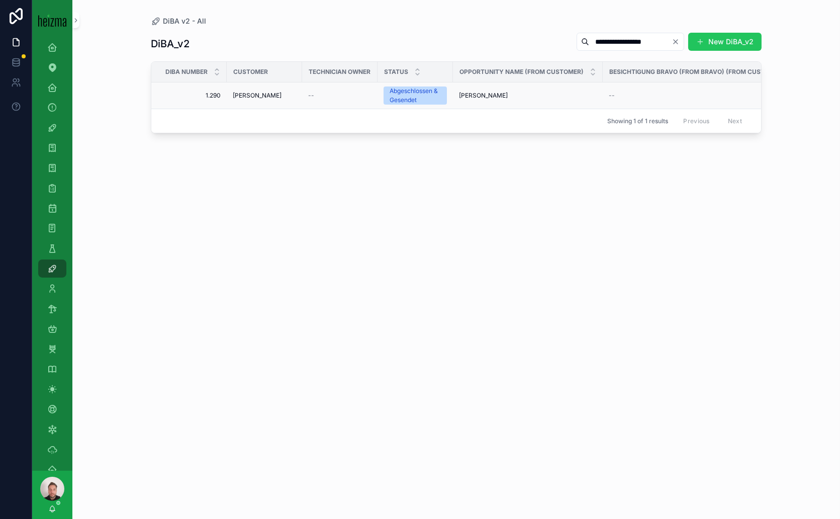
click at [250, 96] on span "[PERSON_NAME]" at bounding box center [257, 95] width 49 height 8
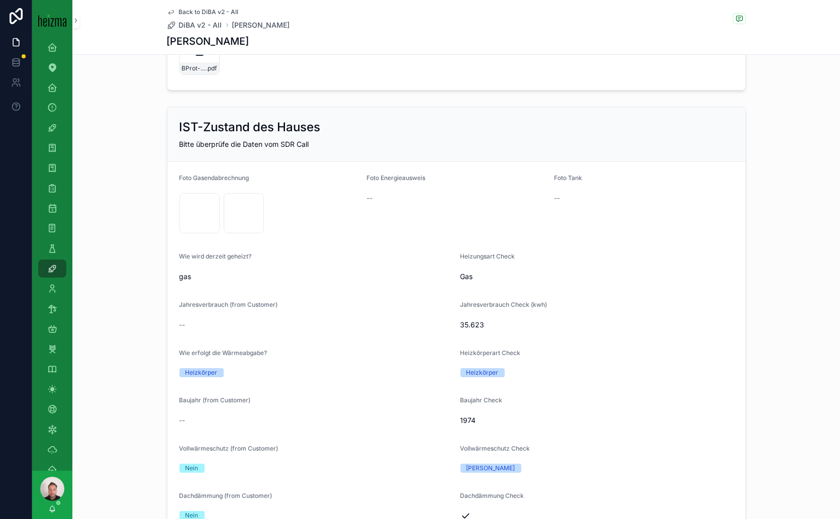
scroll to position [446, 0]
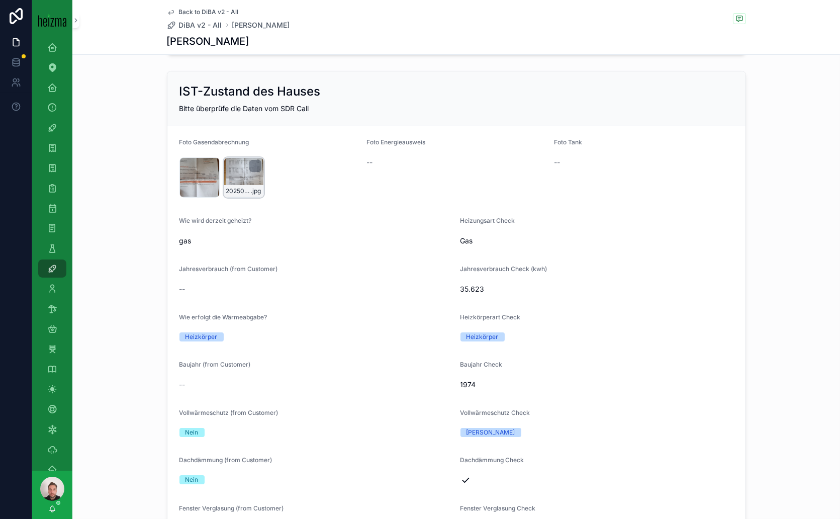
click at [237, 166] on div "20250821_131231 .jpg" at bounding box center [244, 177] width 40 height 40
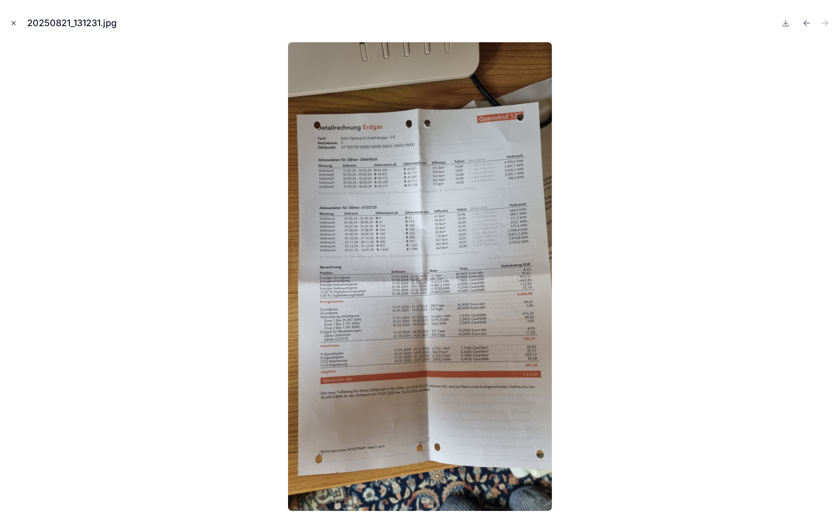
click at [12, 24] on icon "Close modal" at bounding box center [13, 23] width 7 height 7
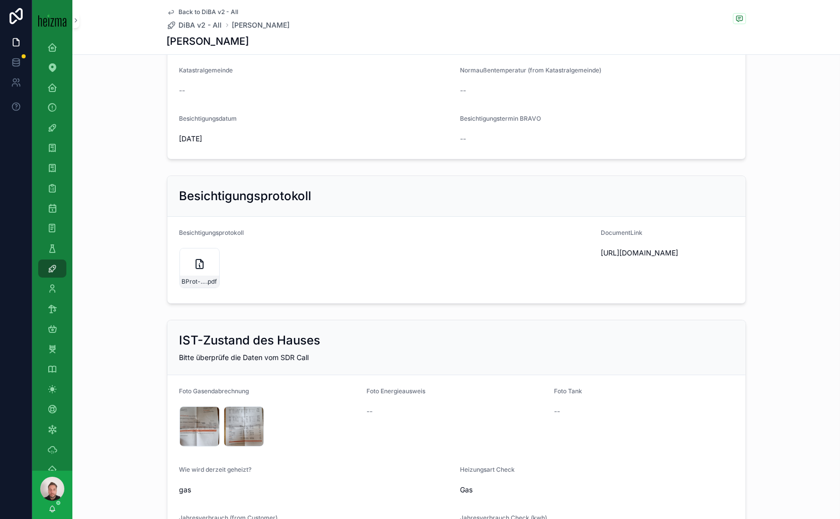
scroll to position [147, 0]
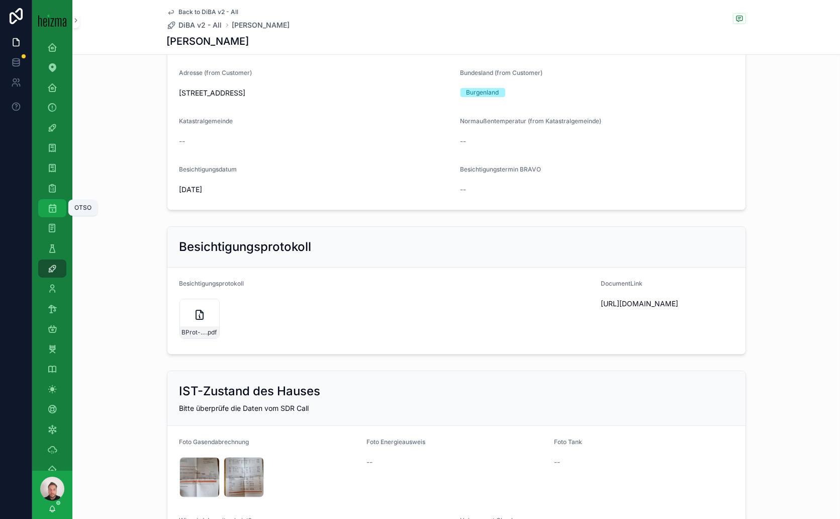
click at [47, 211] on icon "scrollable content" at bounding box center [52, 208] width 10 height 10
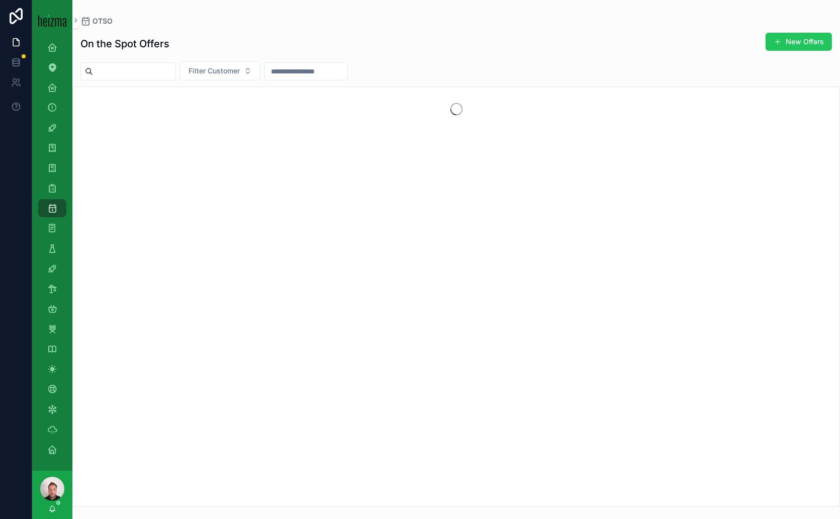
paste input "**********"
type input "**********"
drag, startPoint x: 166, startPoint y: 72, endPoint x: 77, endPoint y: 71, distance: 89.0
click at [77, 71] on div "**********" at bounding box center [456, 70] width 768 height 19
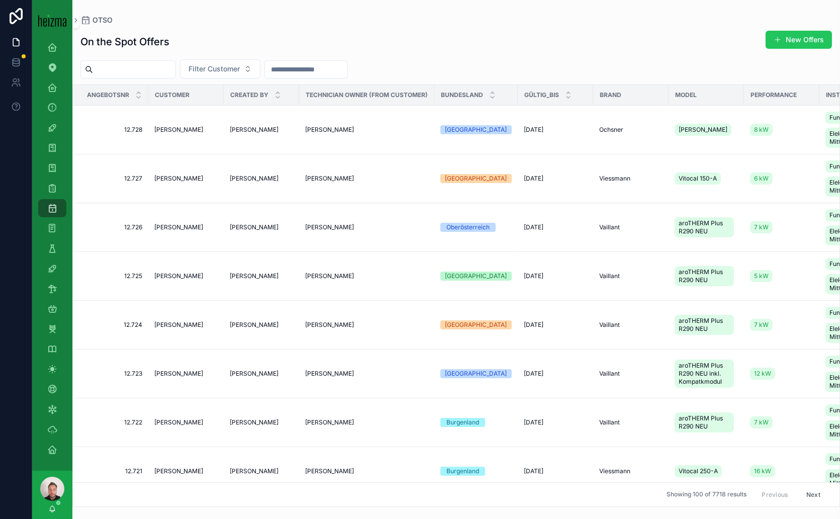
drag, startPoint x: 220, startPoint y: 67, endPoint x: 323, endPoint y: 34, distance: 107.9
click at [318, 35] on div "On the Spot Offers New Offers" at bounding box center [456, 41] width 752 height 23
click at [240, 66] on span "Filter Customer" at bounding box center [214, 69] width 51 height 10
type input "**********"
click at [230, 106] on span "[PERSON_NAME]" at bounding box center [214, 109] width 58 height 10
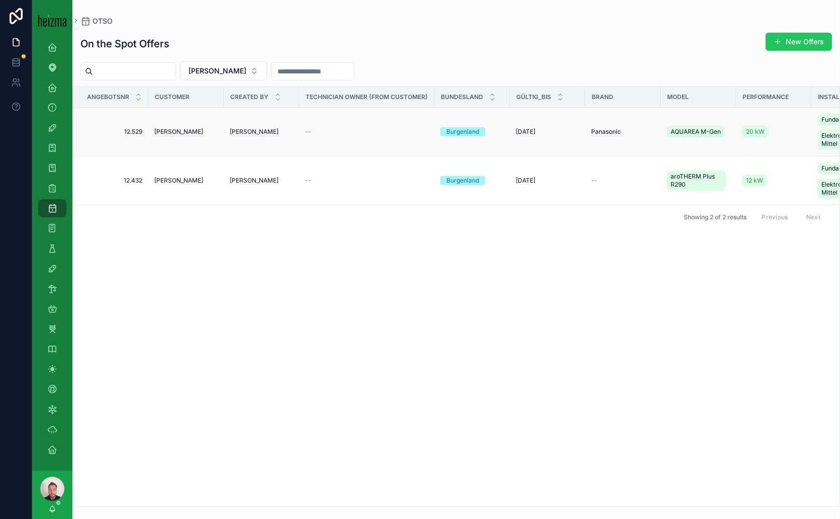
click at [220, 130] on td "[PERSON_NAME]" at bounding box center [185, 132] width 75 height 49
click at [199, 130] on span "[PERSON_NAME]" at bounding box center [178, 132] width 49 height 8
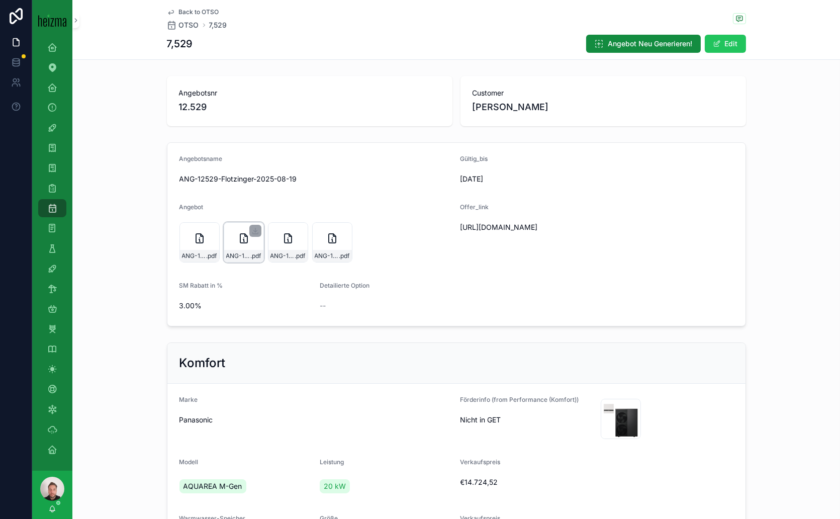
click at [241, 242] on icon "scrollable content" at bounding box center [243, 238] width 7 height 9
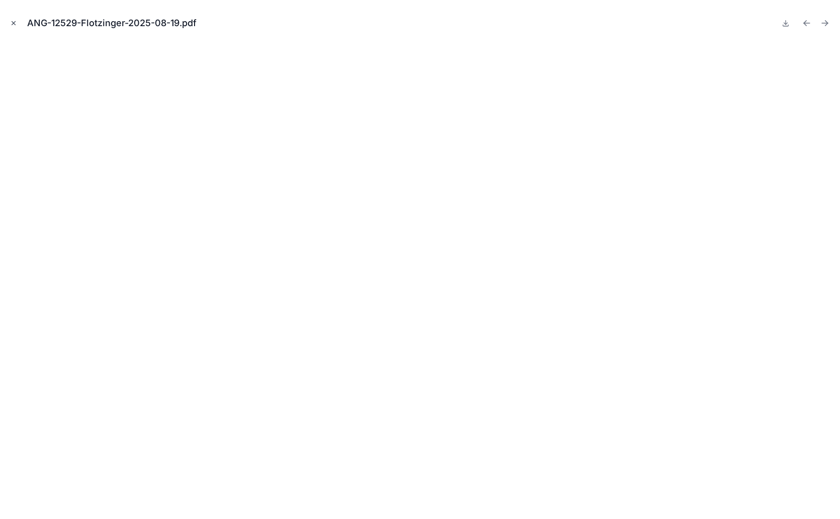
click at [11, 21] on icon "Close modal" at bounding box center [13, 23] width 7 height 7
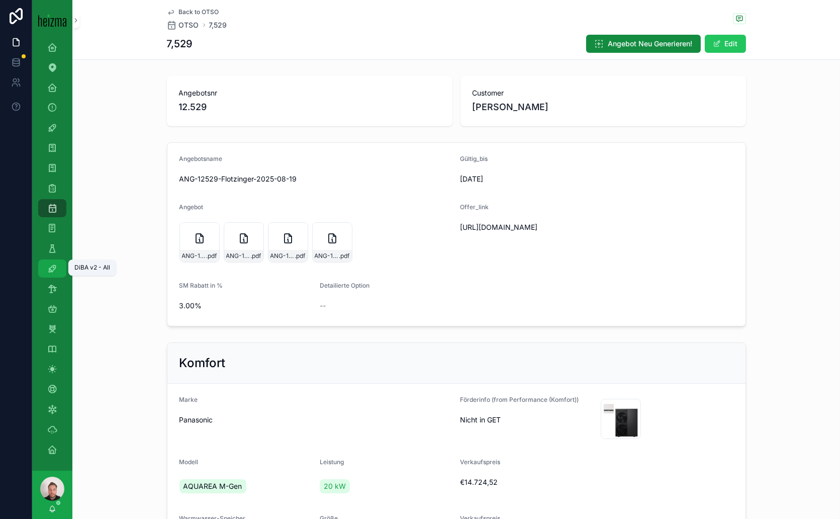
click at [54, 269] on icon "scrollable content" at bounding box center [52, 268] width 10 height 10
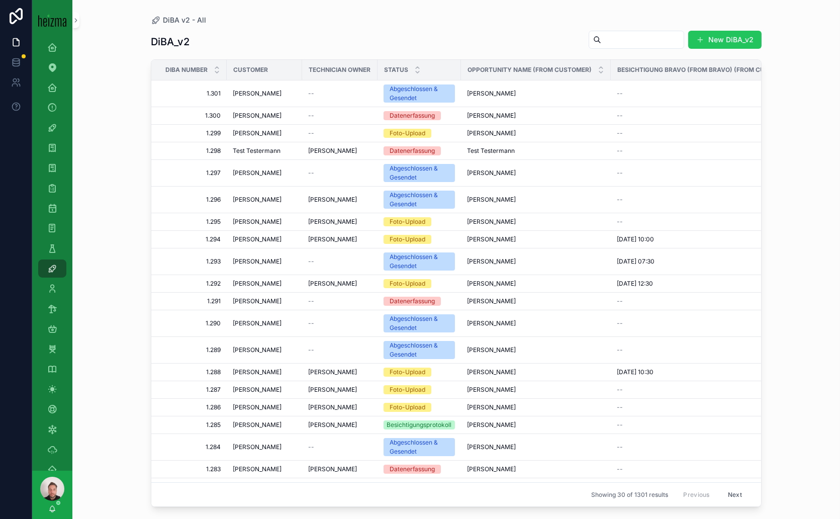
paste input "**********"
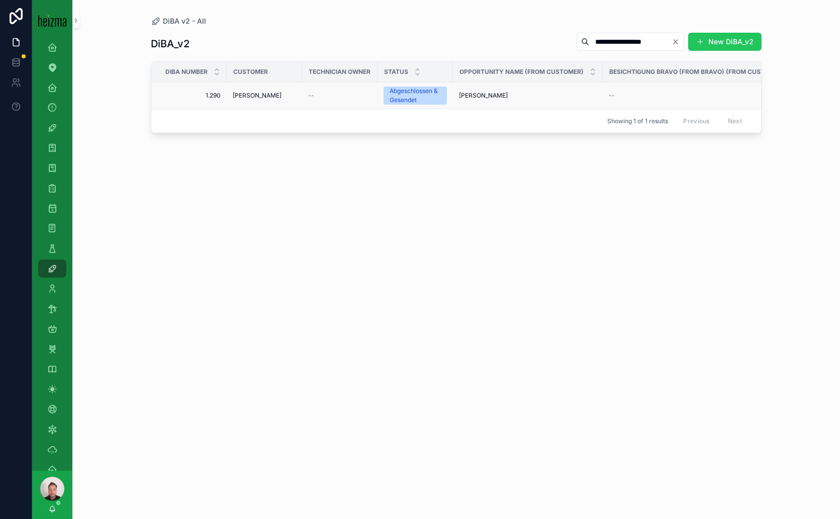
type input "**********"
click at [231, 91] on td "[PERSON_NAME]" at bounding box center [264, 95] width 75 height 27
click at [245, 95] on span "[PERSON_NAME]" at bounding box center [257, 95] width 49 height 8
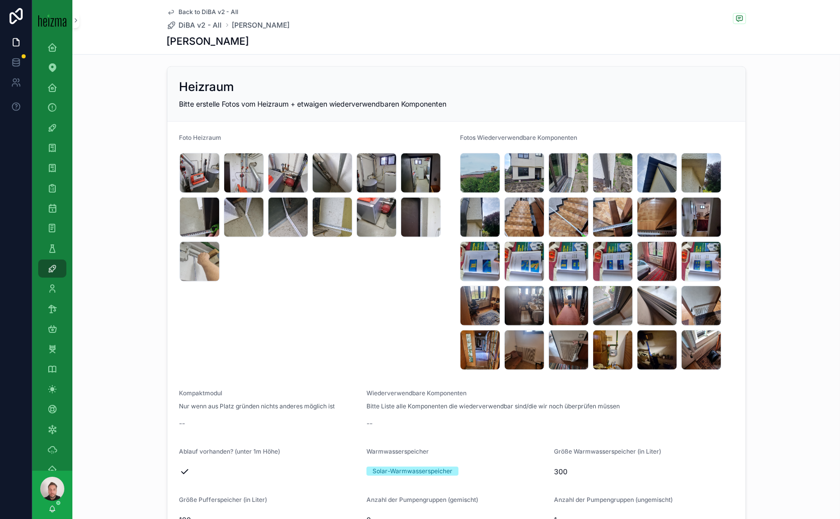
scroll to position [1579, 0]
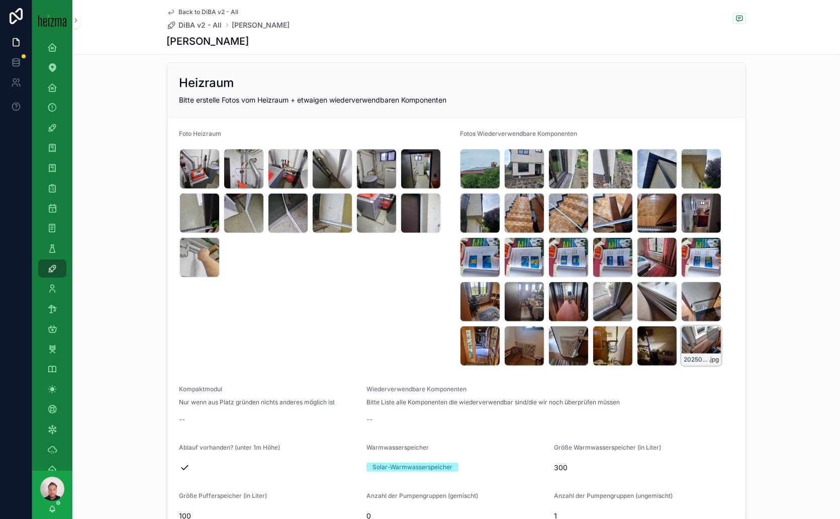
click at [698, 347] on div "20250821_130052 .jpg" at bounding box center [701, 346] width 40 height 40
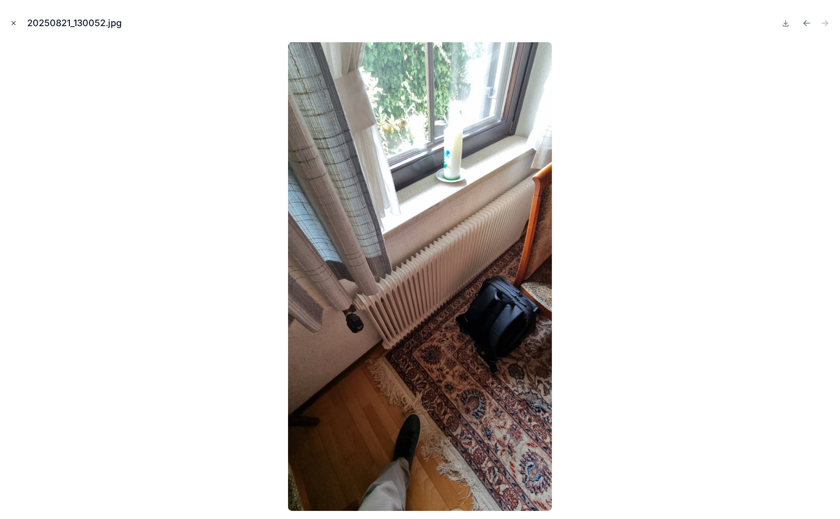
click at [13, 23] on icon "Close modal" at bounding box center [14, 24] width 4 height 4
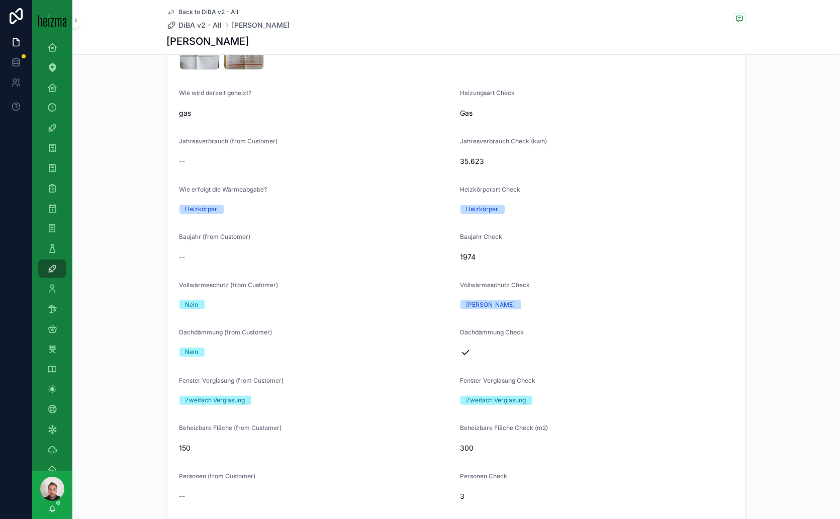
scroll to position [462, 0]
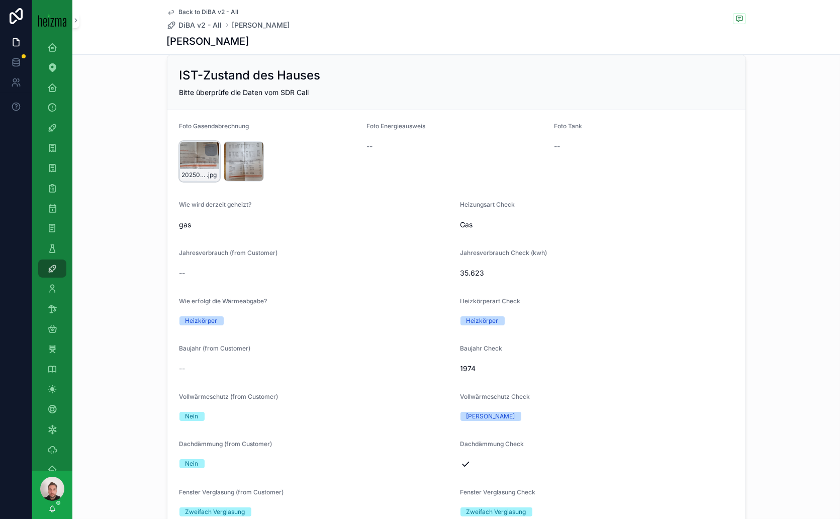
click at [192, 165] on div "20250821_131140 .jpg" at bounding box center [199, 161] width 40 height 40
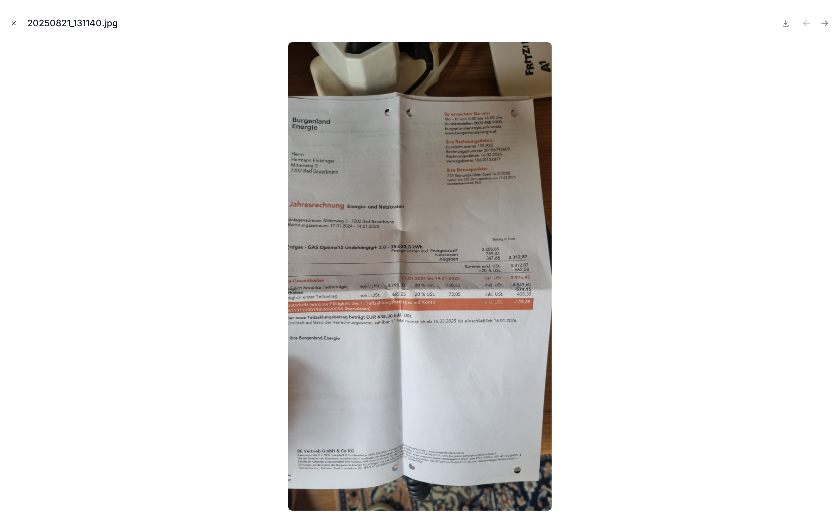
click at [13, 23] on icon "Close modal" at bounding box center [13, 23] width 7 height 7
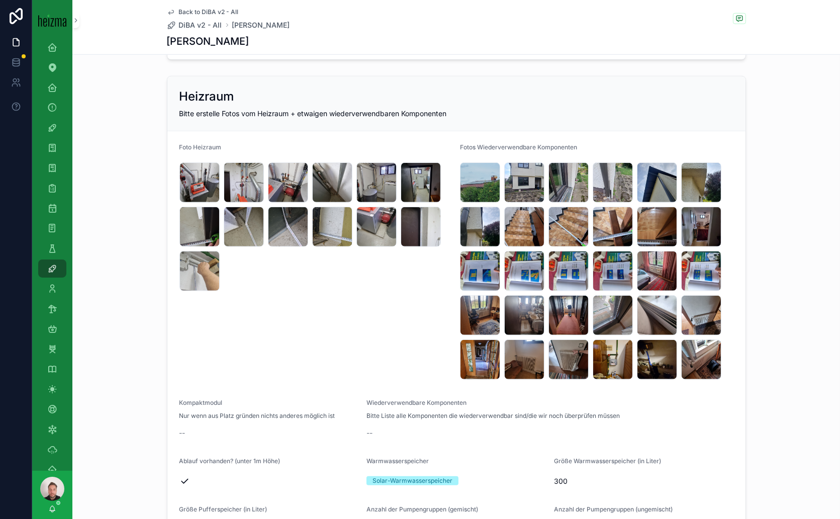
scroll to position [1620, 0]
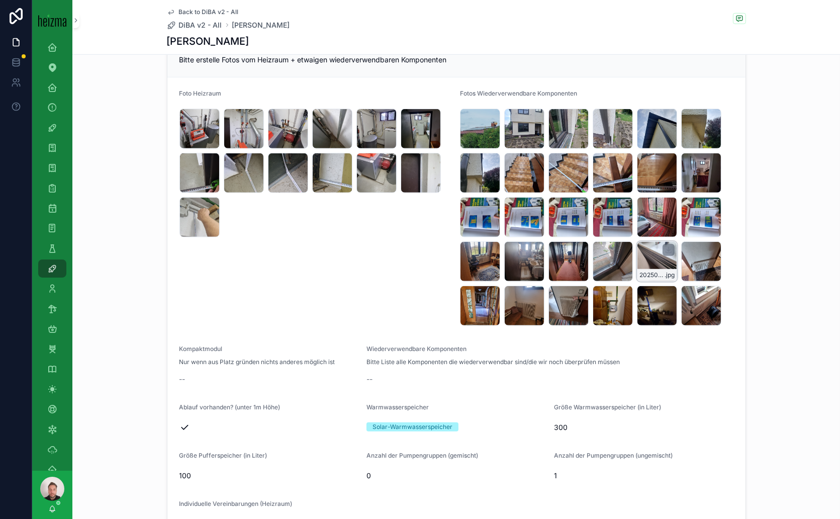
click at [655, 254] on div "20250821_130838 .jpg" at bounding box center [657, 261] width 40 height 40
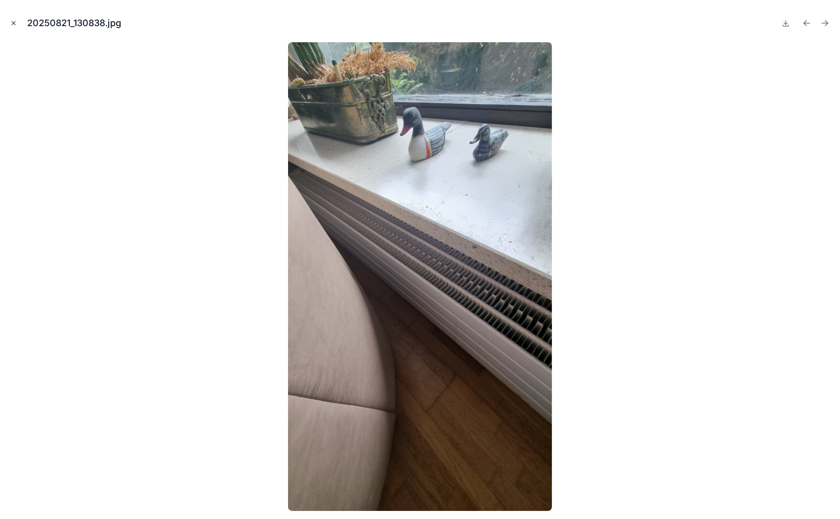
click at [15, 22] on icon "Close modal" at bounding box center [13, 23] width 7 height 7
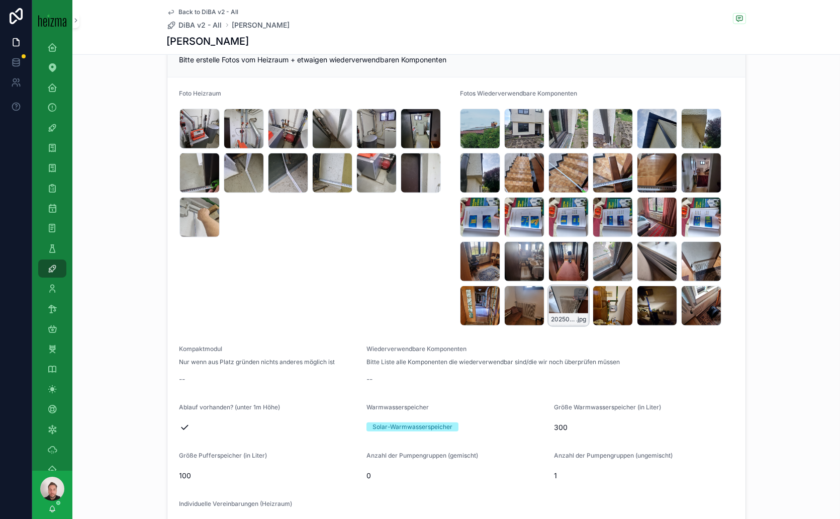
click at [563, 298] on div "20250821_130413 .jpg" at bounding box center [568, 306] width 40 height 40
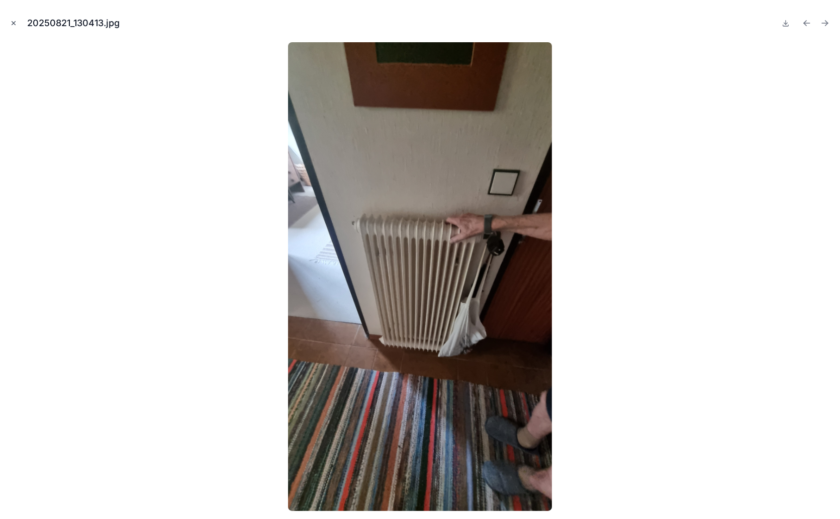
click at [15, 23] on icon "Close modal" at bounding box center [13, 23] width 7 height 7
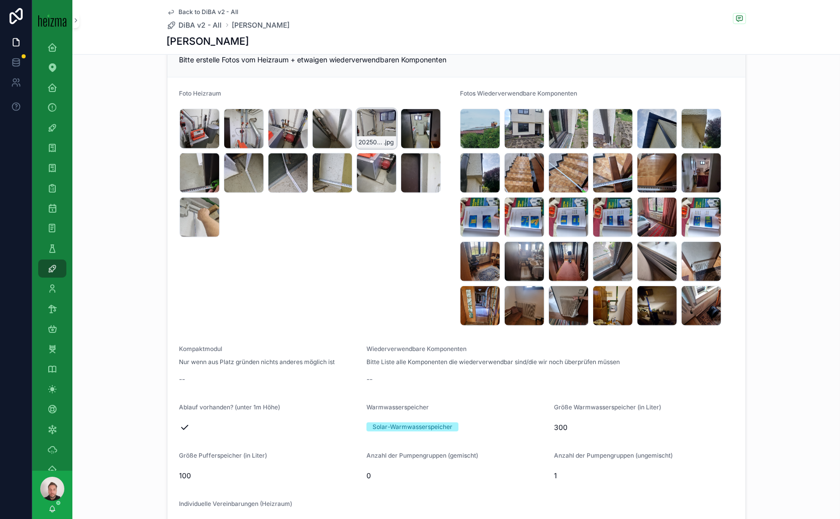
click at [364, 123] on div "20250821_130202 .jpg" at bounding box center [376, 129] width 40 height 40
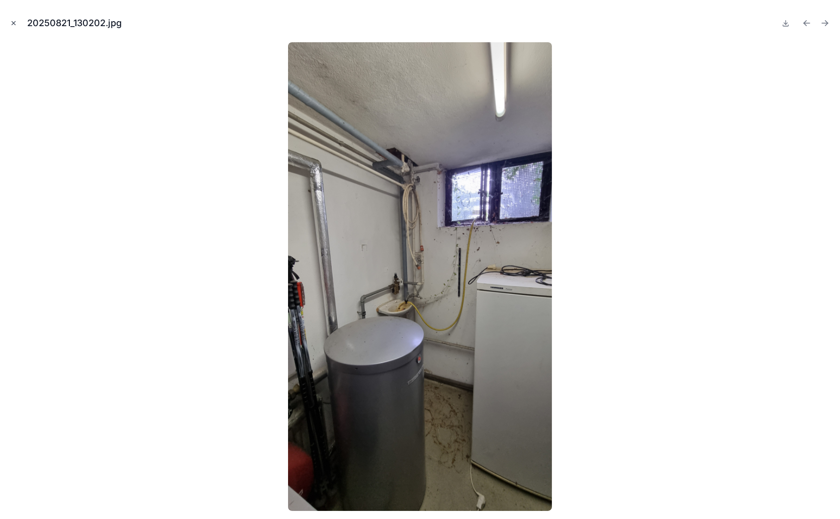
click at [13, 25] on icon "Close modal" at bounding box center [13, 23] width 7 height 7
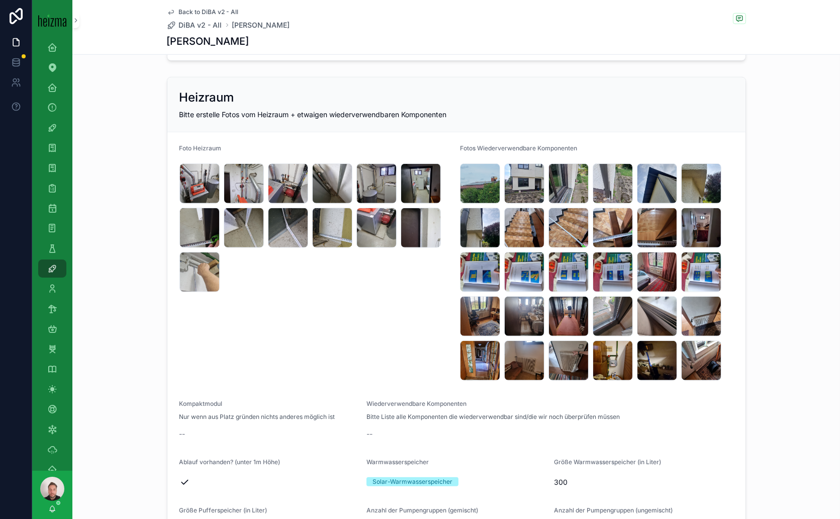
scroll to position [1564, 0]
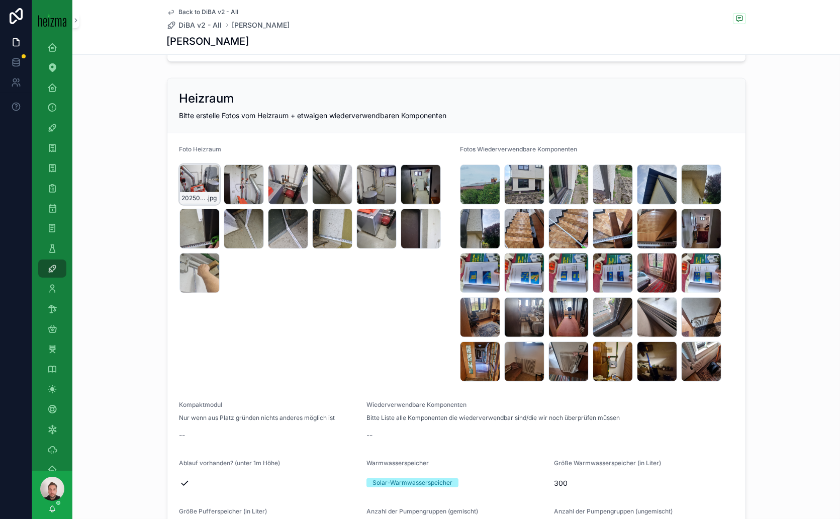
click at [201, 185] on div "20250821_130136 .jpg" at bounding box center [199, 184] width 40 height 40
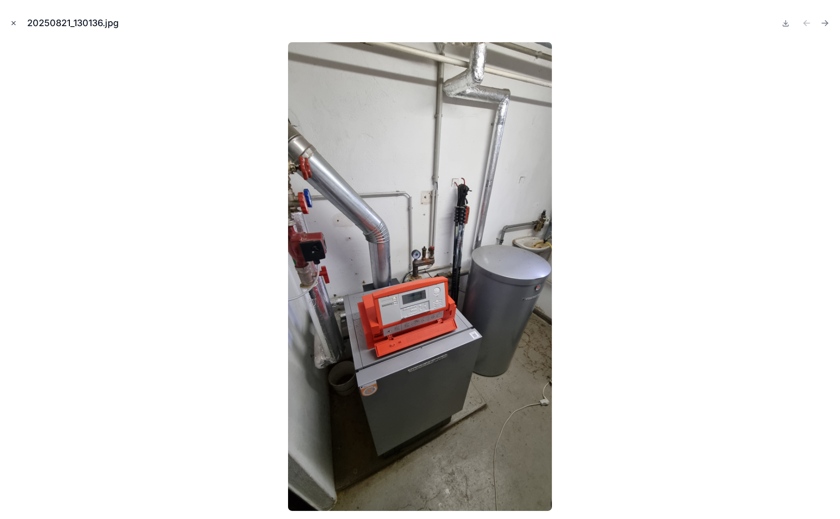
click at [14, 22] on icon "Close modal" at bounding box center [14, 24] width 4 height 4
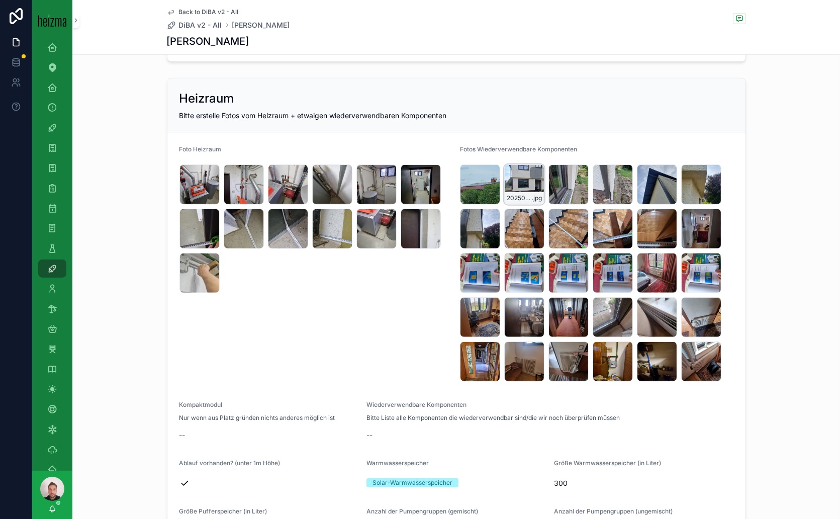
click at [508, 184] on div "20250821_132158 .jpg" at bounding box center [524, 184] width 40 height 40
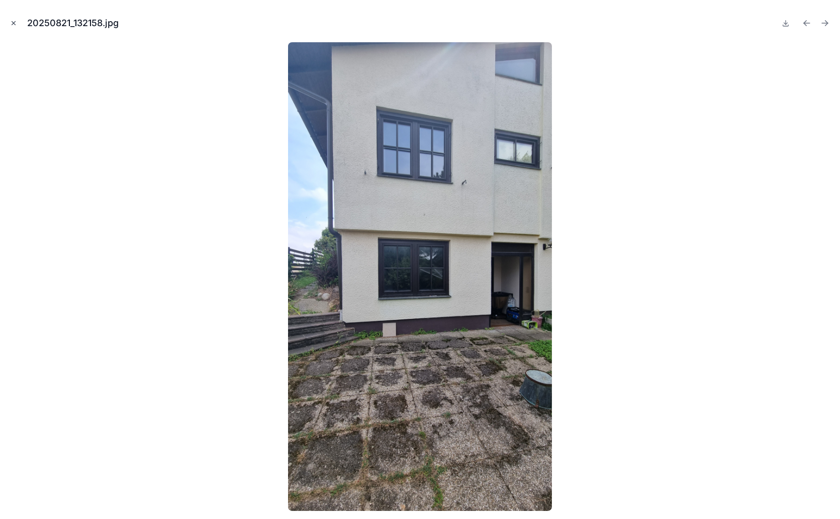
click at [13, 21] on icon "Close modal" at bounding box center [13, 23] width 7 height 7
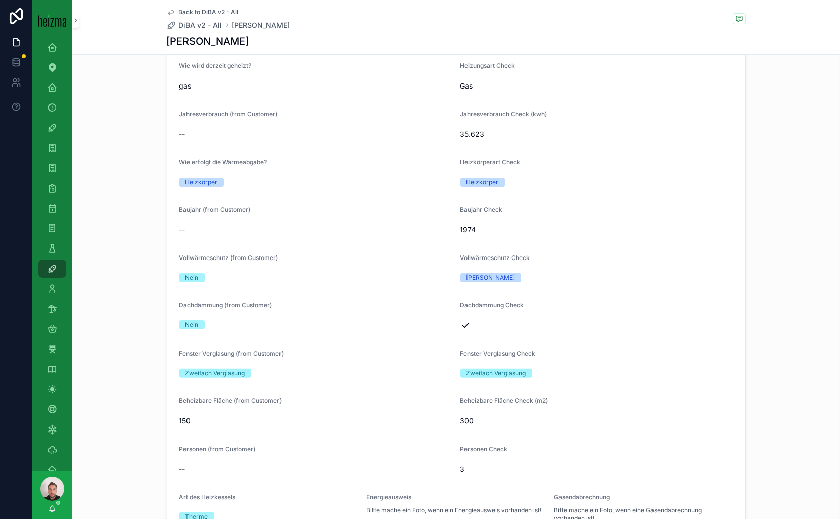
scroll to position [503, 0]
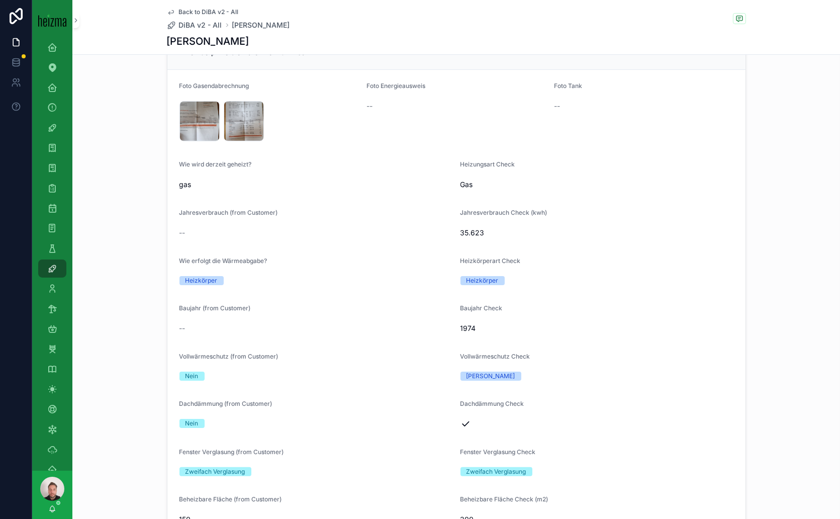
click at [48, 38] on div "scrollable content" at bounding box center [52, 20] width 40 height 40
click at [52, 47] on icon "scrollable content" at bounding box center [52, 47] width 10 height 10
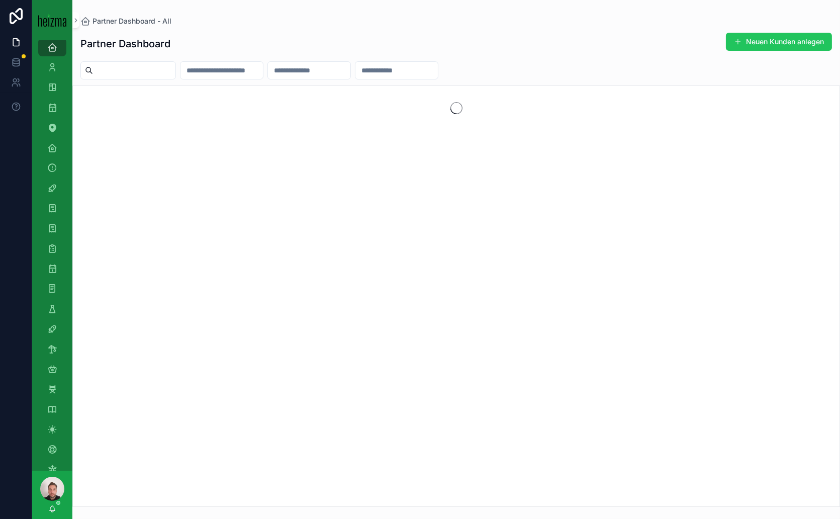
paste input "**********"
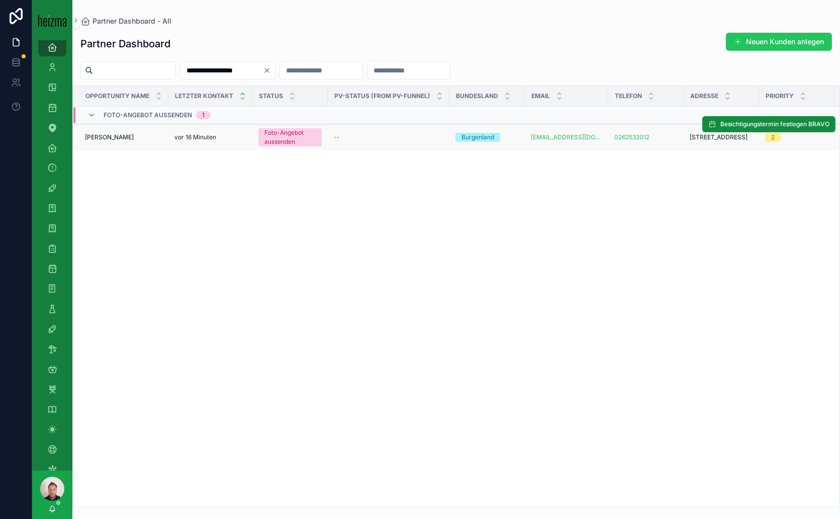
type input "**********"
click at [134, 138] on span "[PERSON_NAME]" at bounding box center [109, 137] width 49 height 8
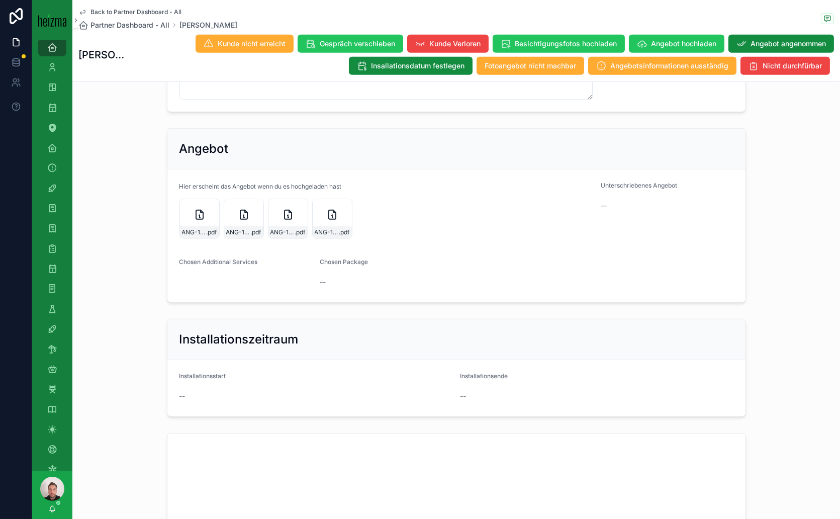
scroll to position [1229, 0]
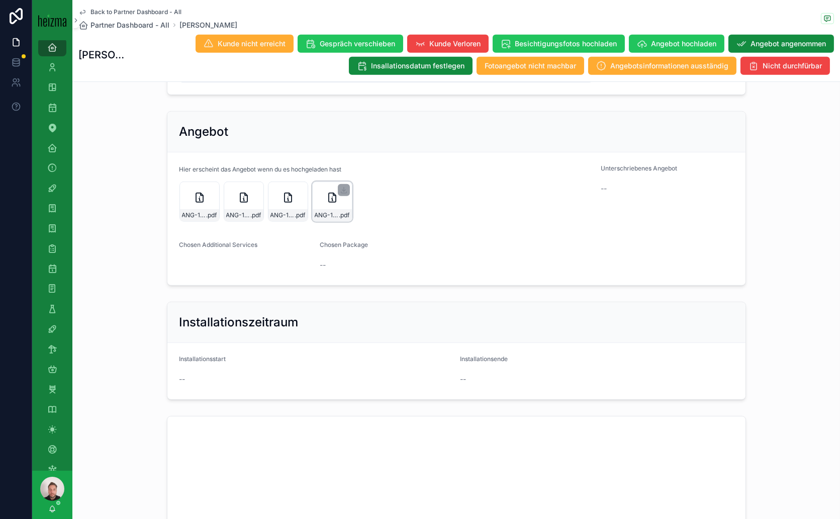
click at [319, 204] on div "ANG-12529-Flotzinger-2025-08-19 .pdf" at bounding box center [332, 201] width 40 height 40
